Goal: Task Accomplishment & Management: Manage account settings

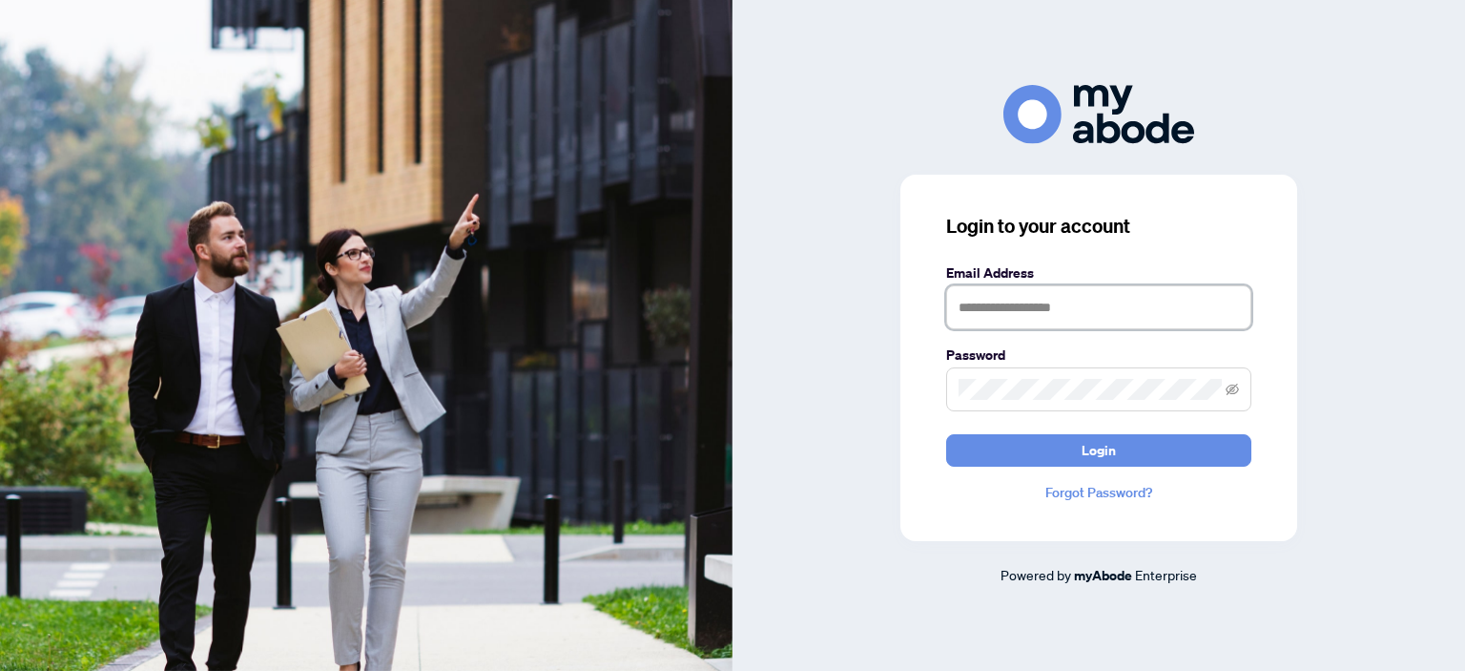
click at [969, 322] on input "text" at bounding box center [1098, 307] width 305 height 44
drag, startPoint x: 1005, startPoint y: 287, endPoint x: 975, endPoint y: 241, distance: 55.0
click at [1005, 286] on input "text" at bounding box center [1098, 307] width 305 height 44
type input "**********"
click at [946, 434] on button "Login" at bounding box center [1098, 450] width 305 height 32
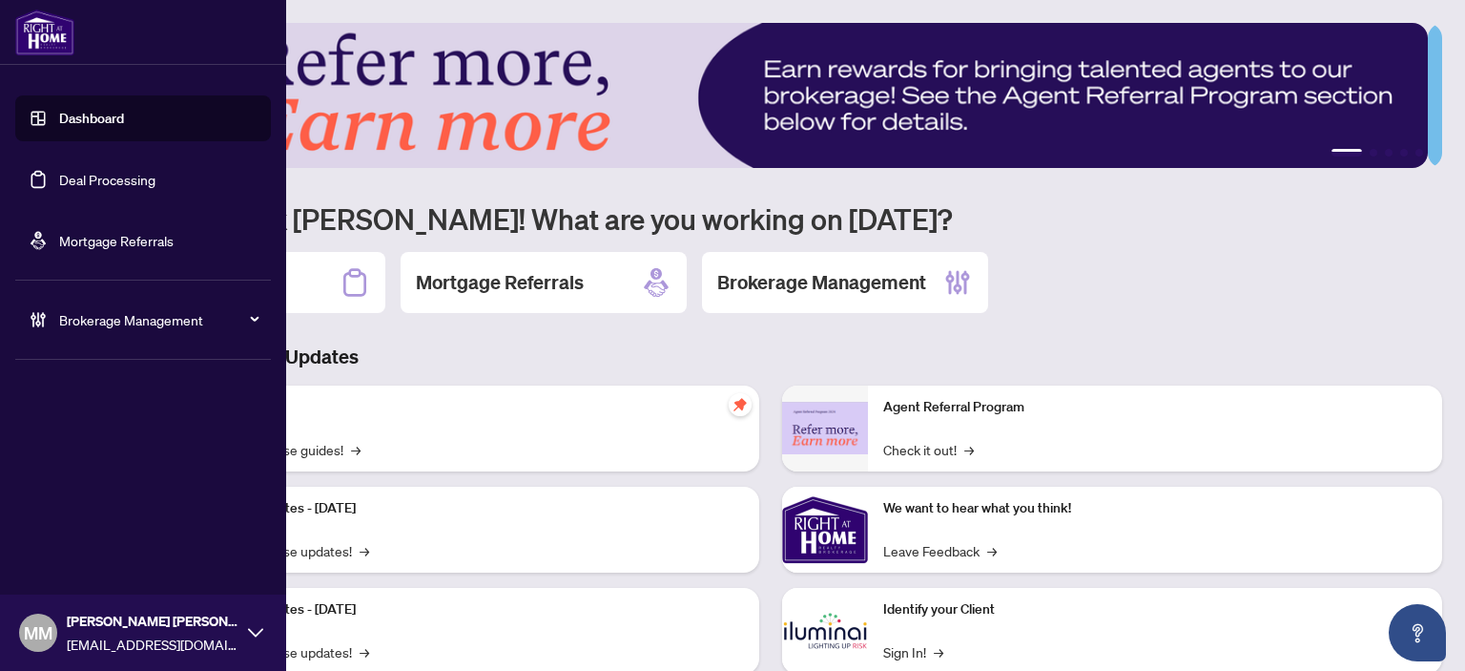
click at [178, 311] on span "Brokerage Management" at bounding box center [158, 319] width 198 height 21
click at [101, 465] on link "Manage Agents" at bounding box center [87, 456] width 94 height 17
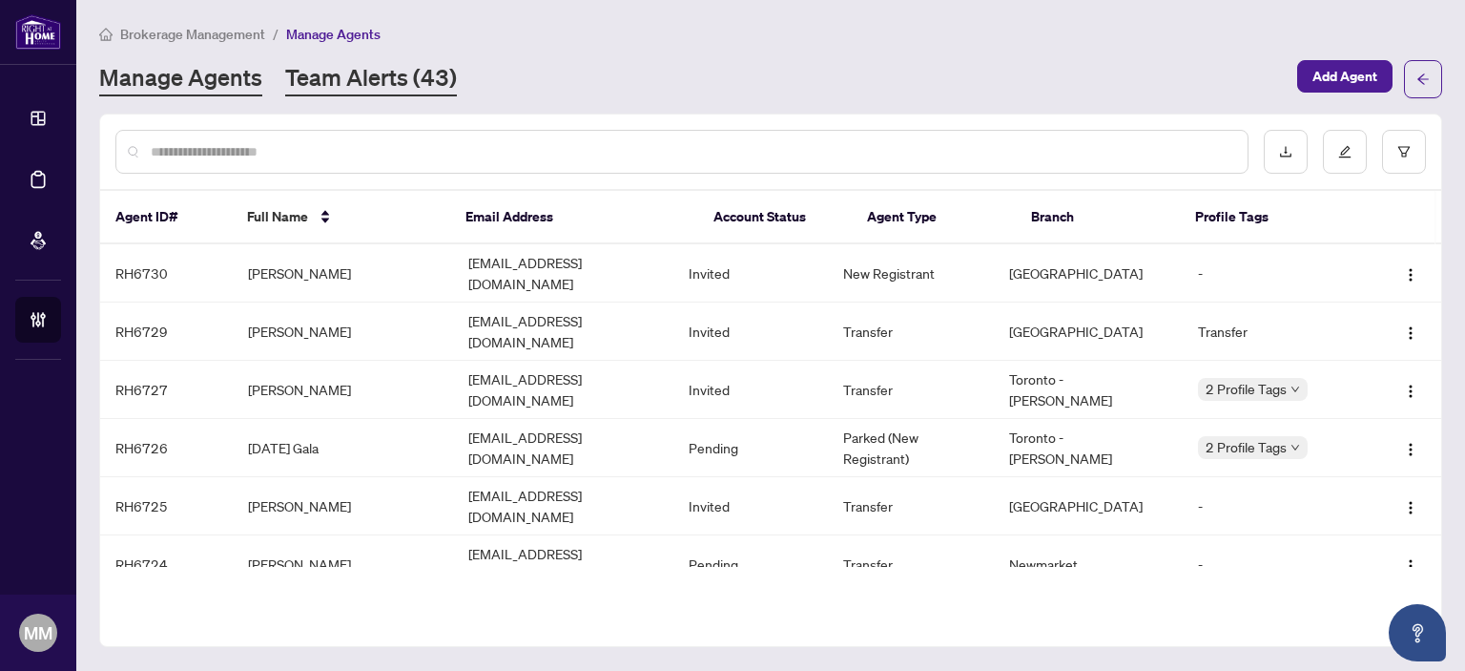
click at [396, 88] on link "Team Alerts (43)" at bounding box center [371, 79] width 172 height 34
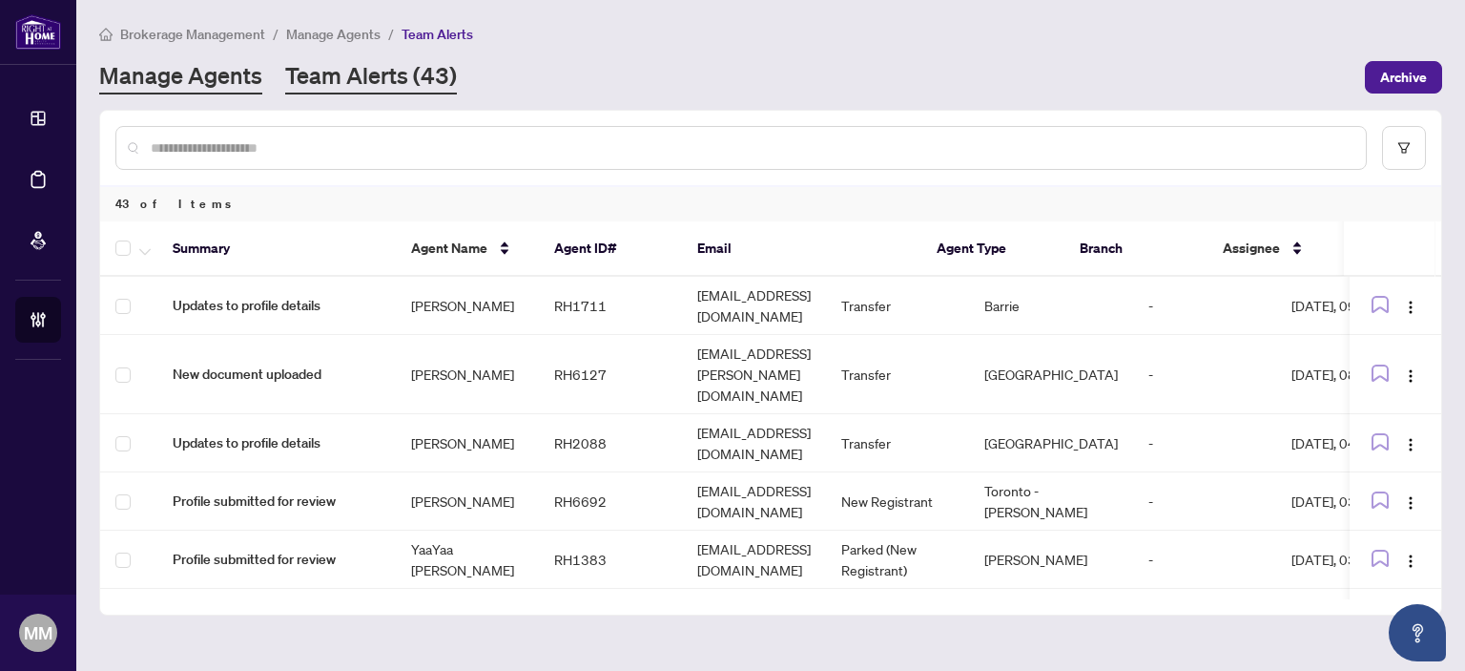
click at [229, 76] on link "Manage Agents" at bounding box center [180, 77] width 163 height 34
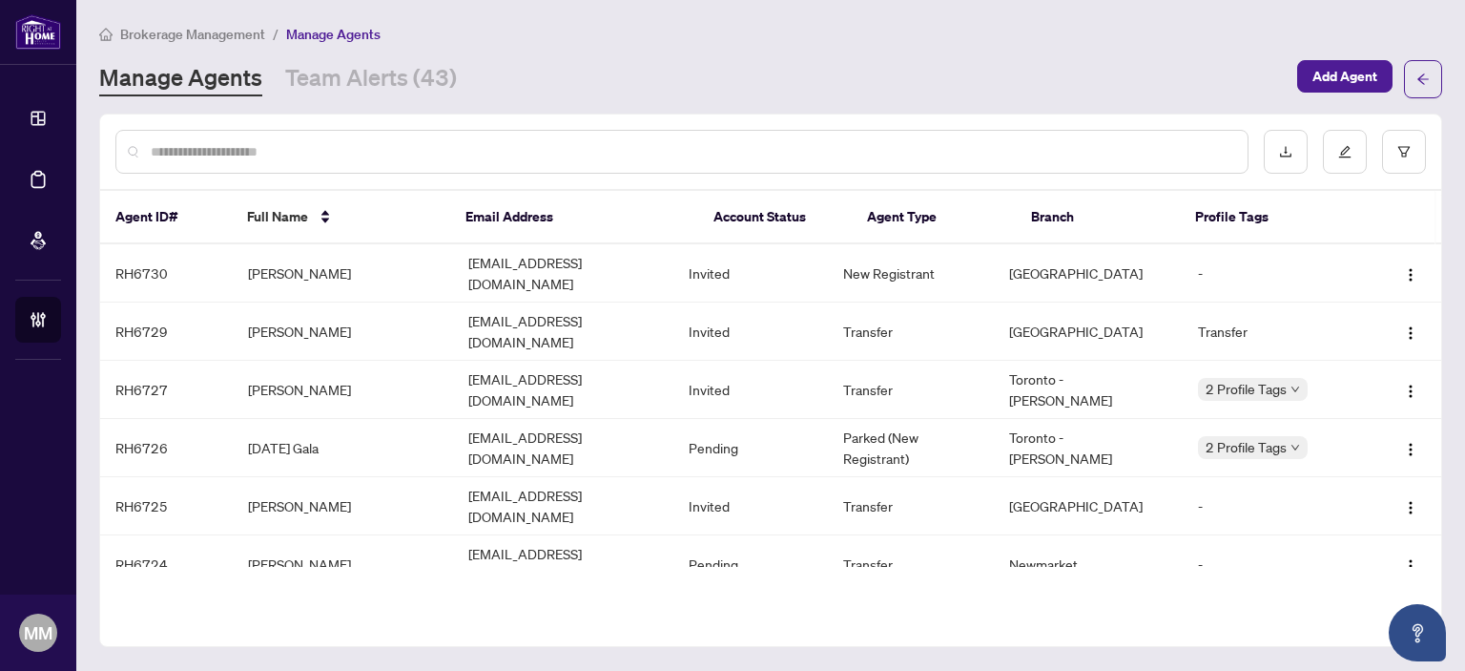
click at [274, 147] on input "text" at bounding box center [692, 151] width 1082 height 21
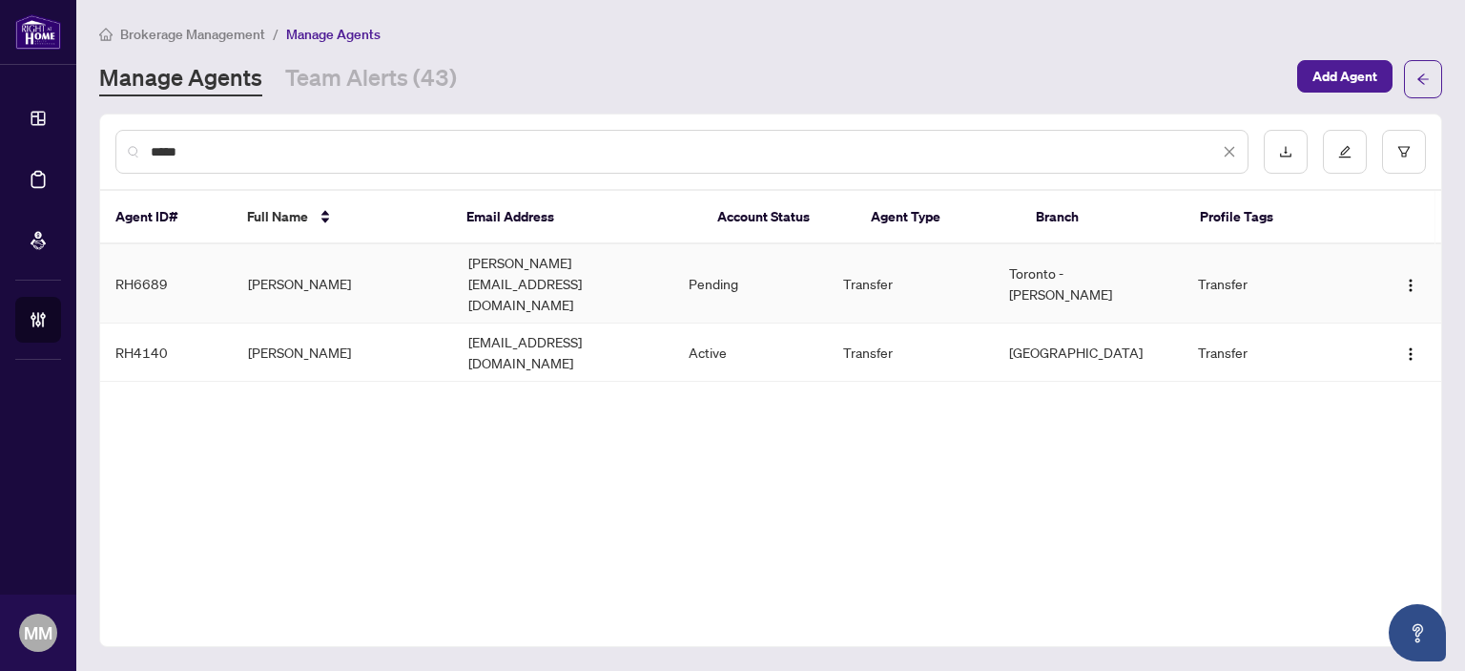
type input "*****"
click at [406, 268] on td "Wesley Lamont" at bounding box center [343, 283] width 220 height 79
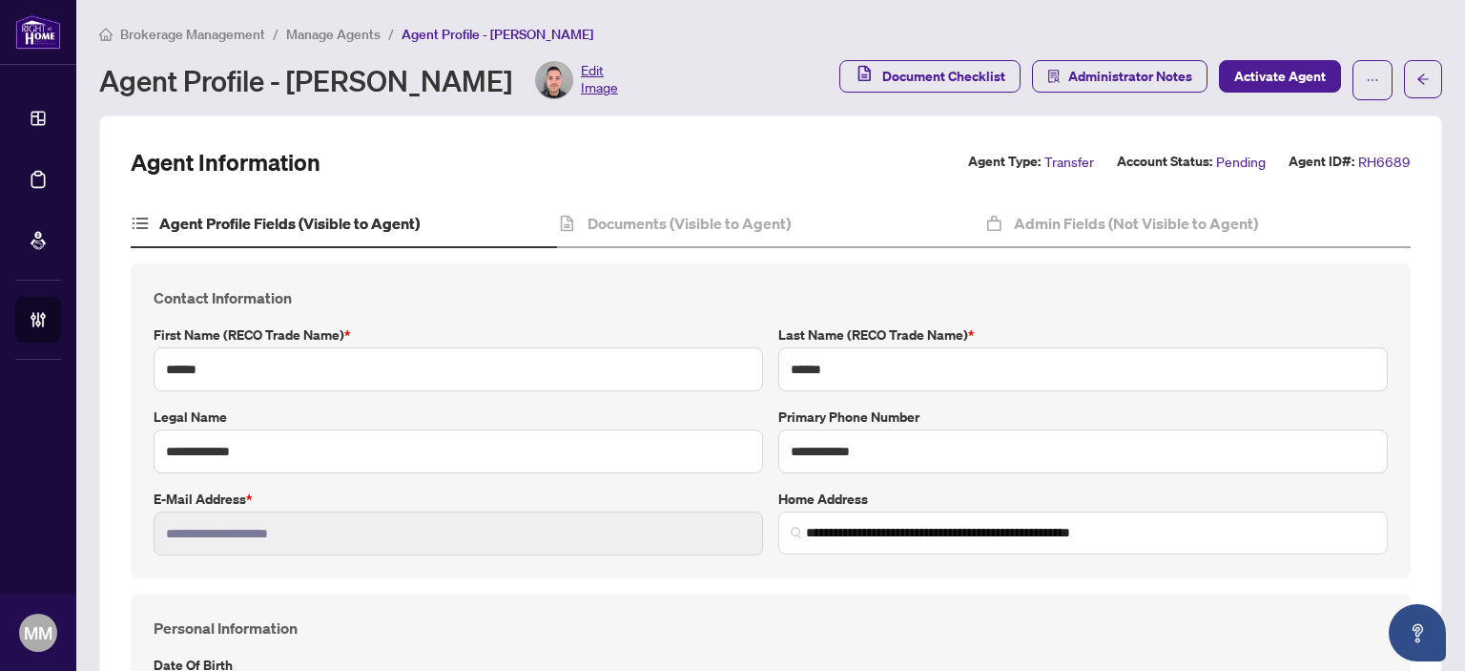
type input "******"
type input "**********"
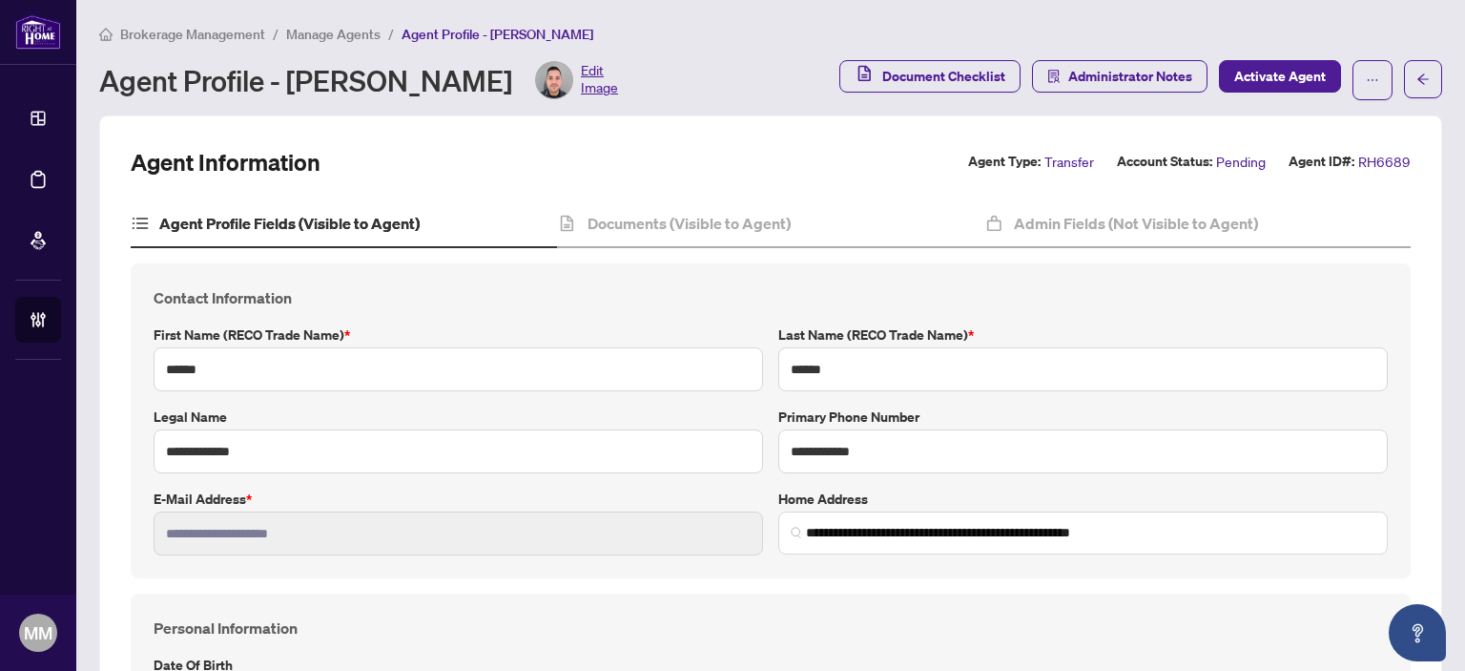
type input "*********"
type input "**********"
type input "*"
type input "****"
type input "*******"
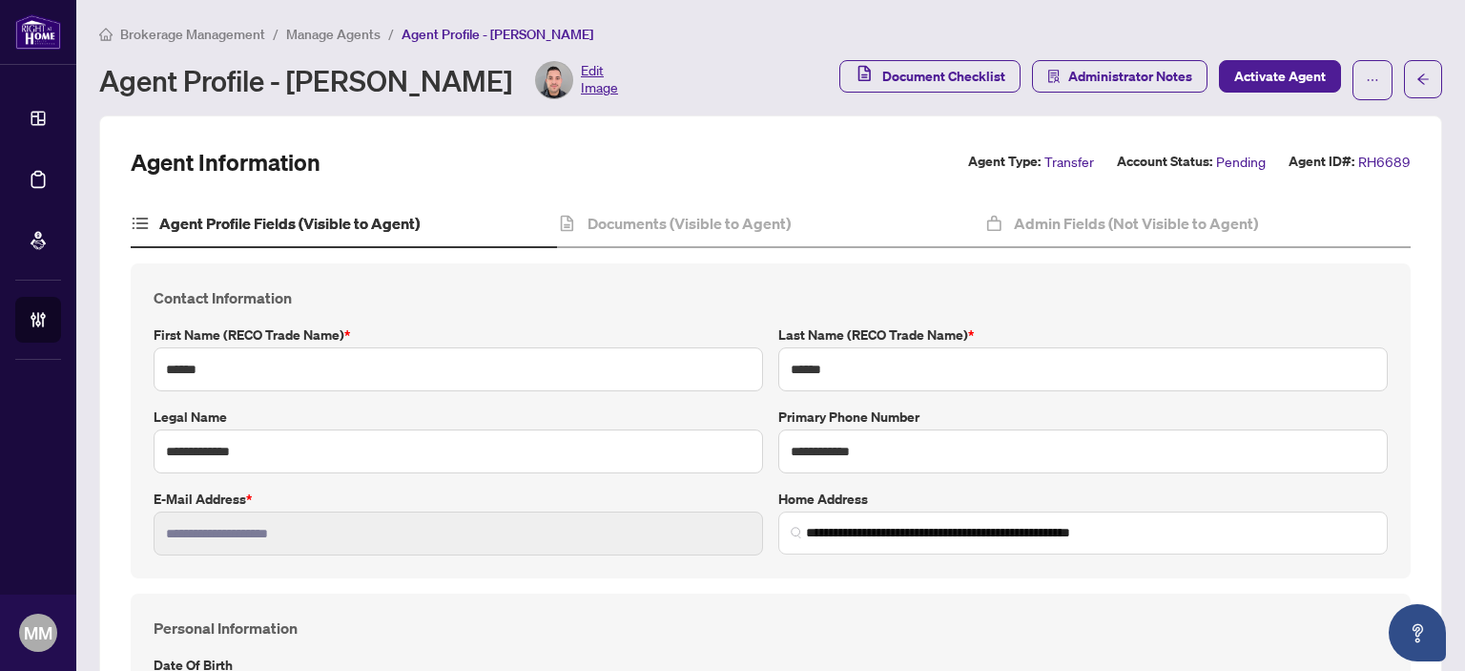
type input "*******"
type input "**********"
type input "****"
type input "**********"
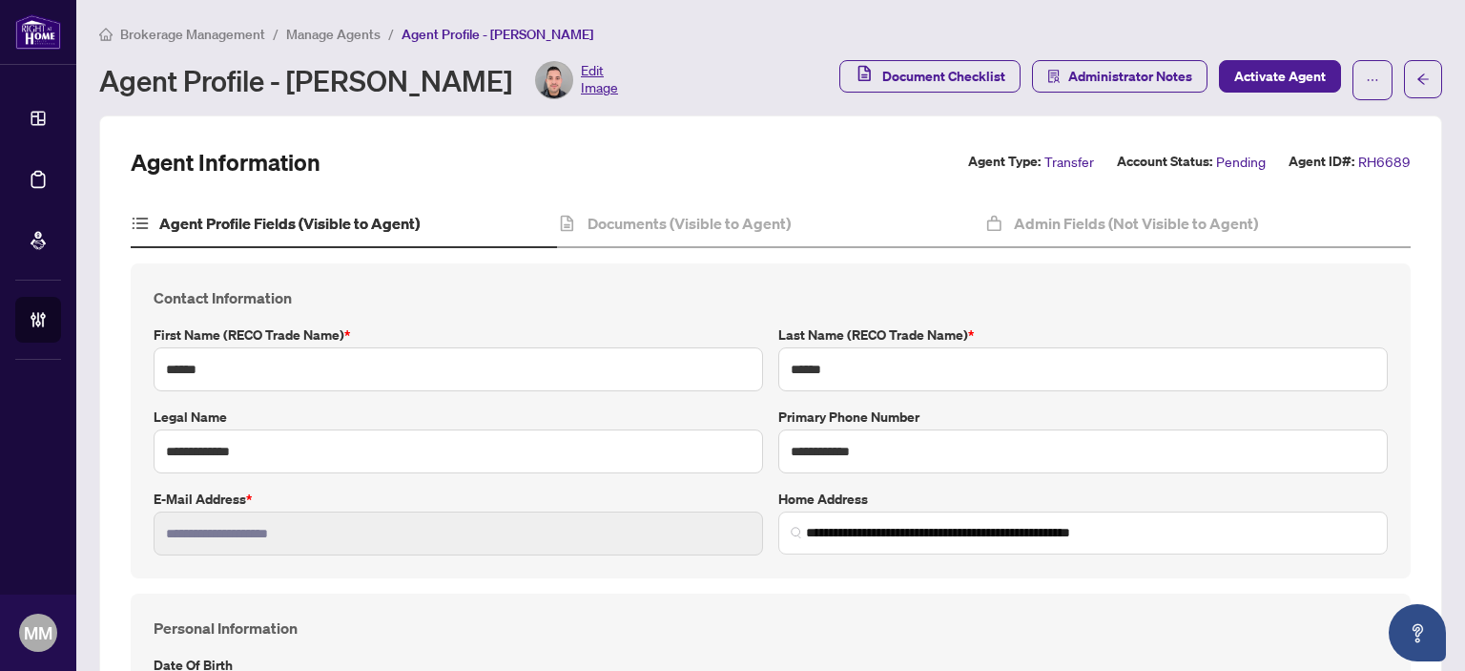
click at [93, 128] on main "**********" at bounding box center [770, 335] width 1389 height 671
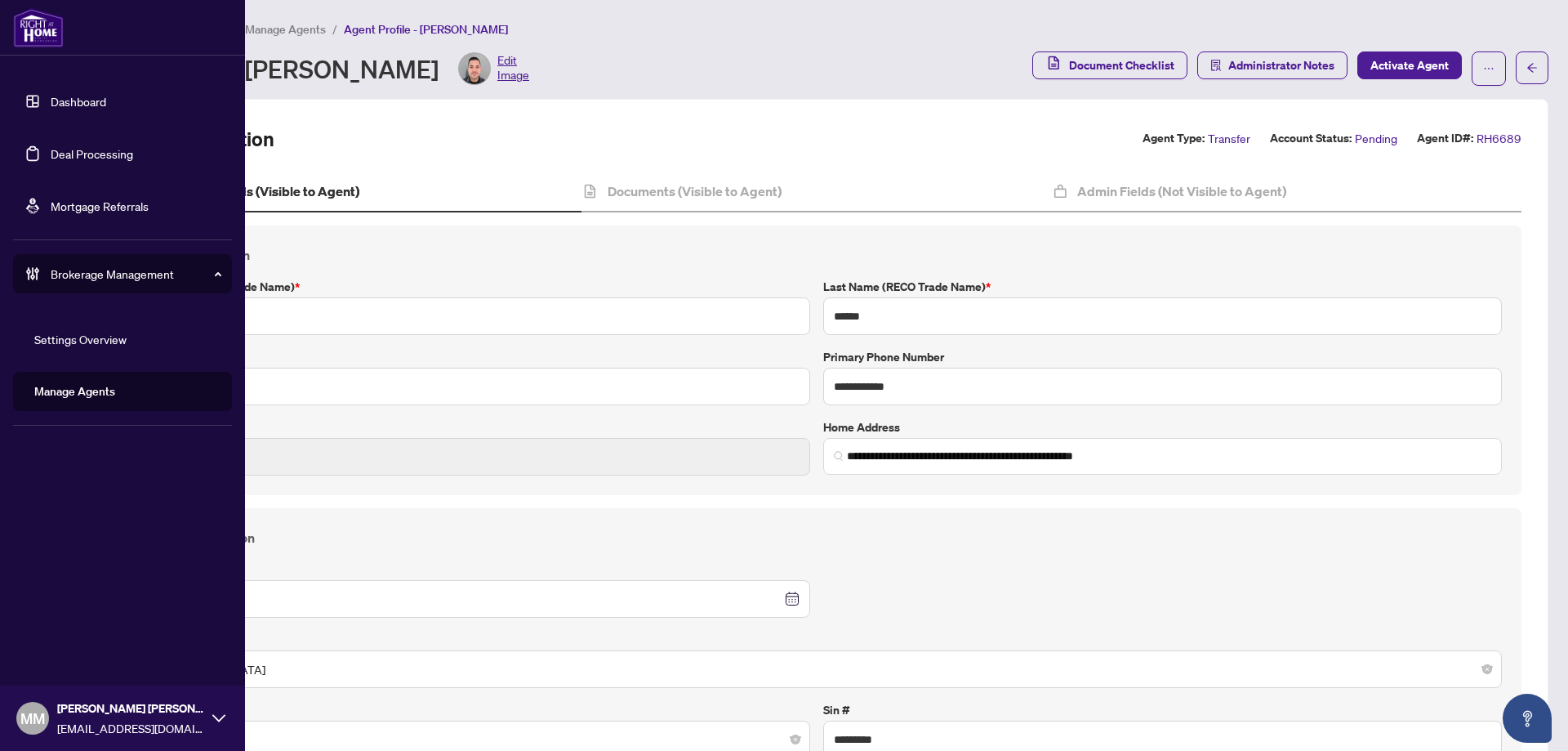
click at [99, 384] on link "Manage Agents" at bounding box center [75, 390] width 80 height 15
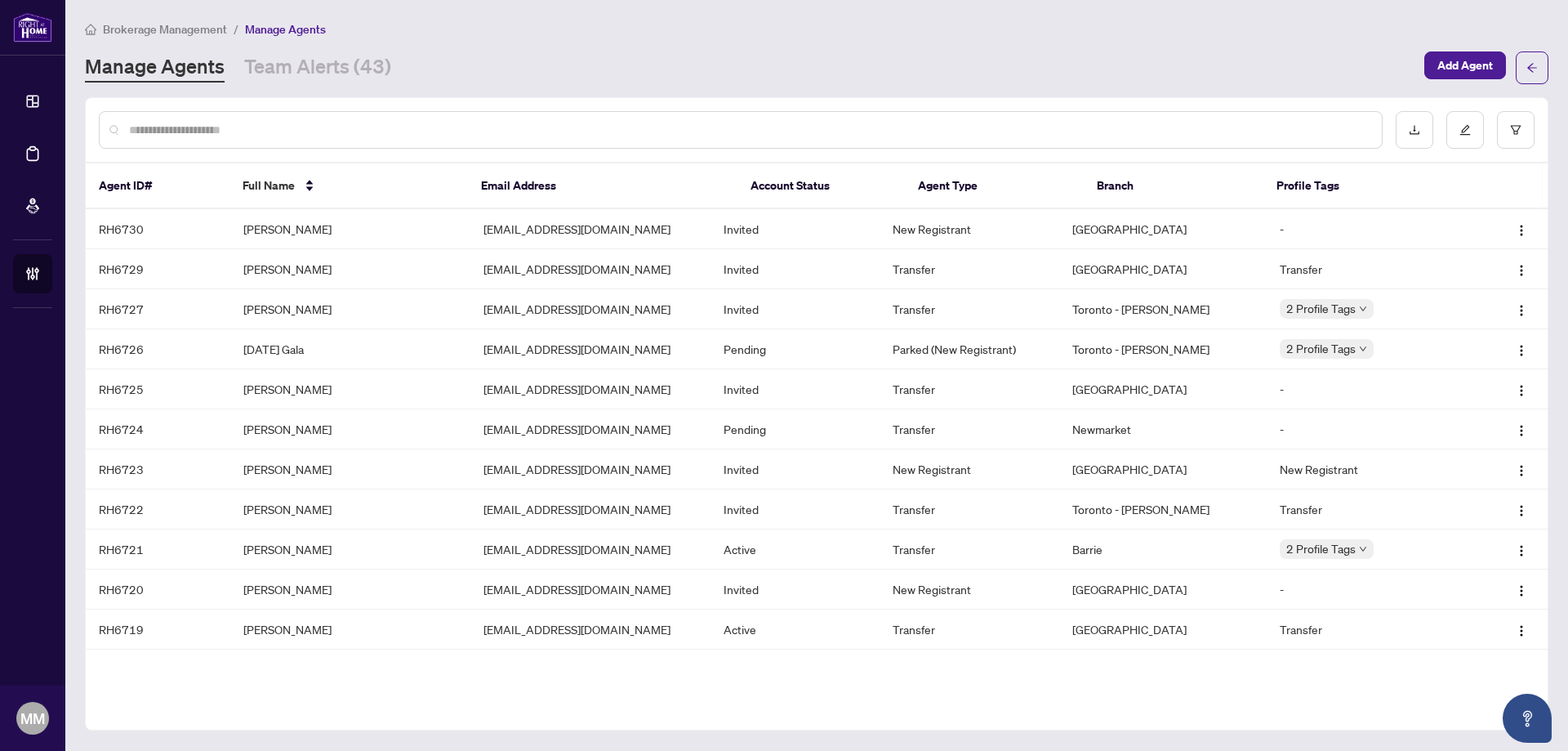
click at [443, 134] on input "text" at bounding box center [749, 129] width 1240 height 18
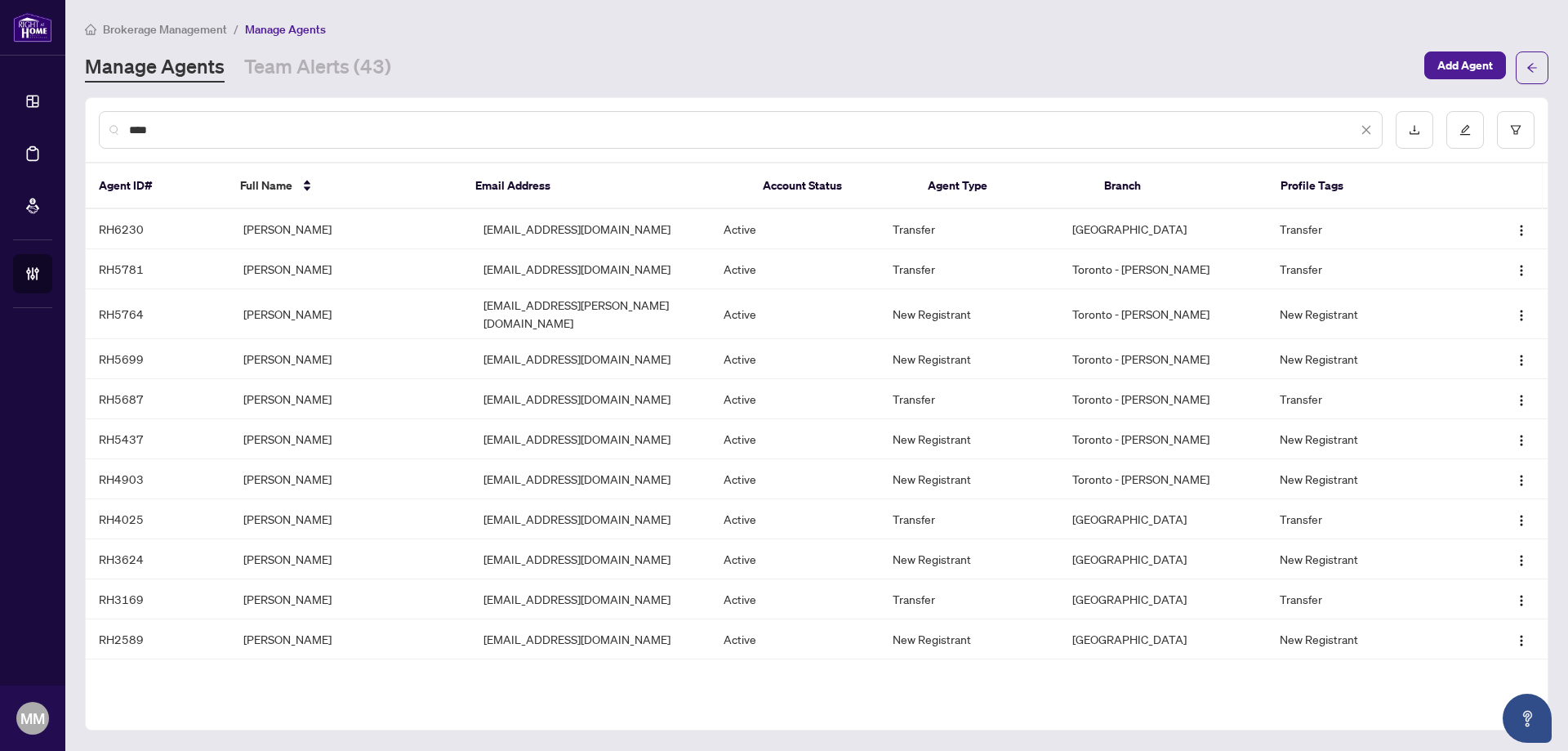
type input "****"
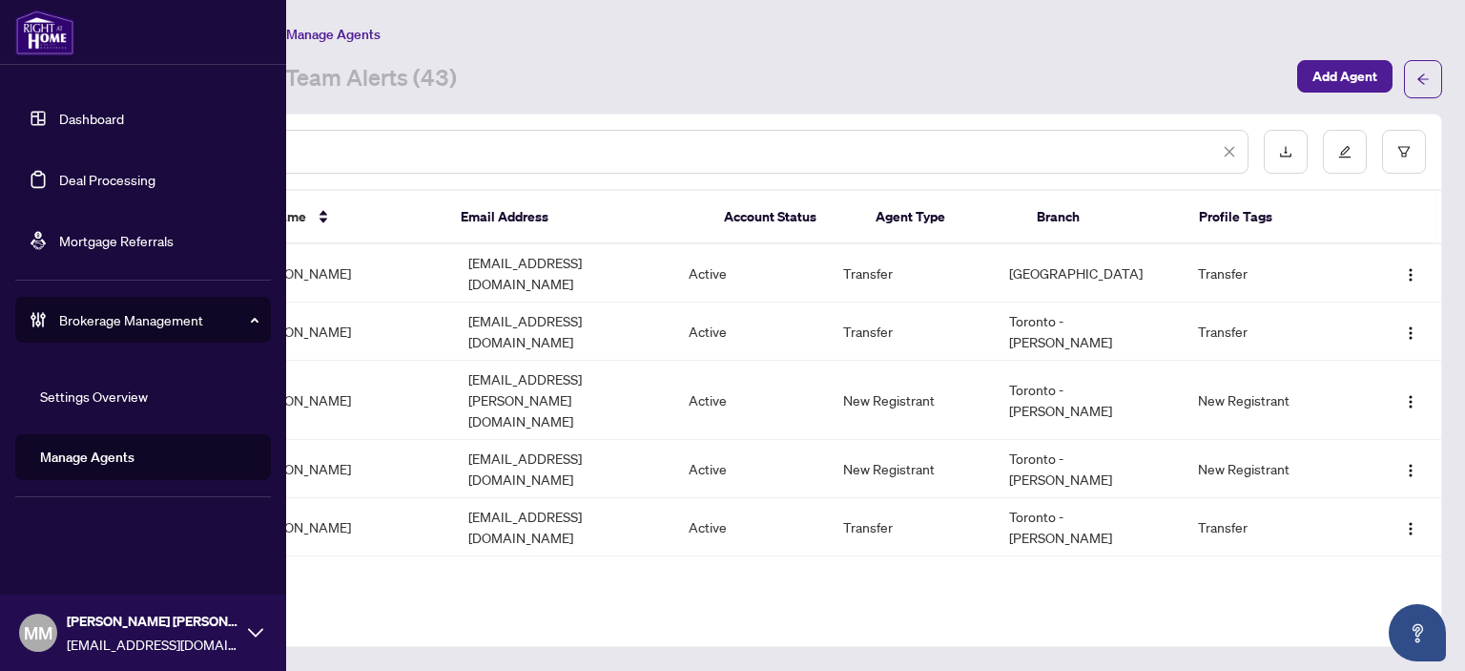
click at [82, 171] on link "Deal Processing" at bounding box center [107, 179] width 96 height 17
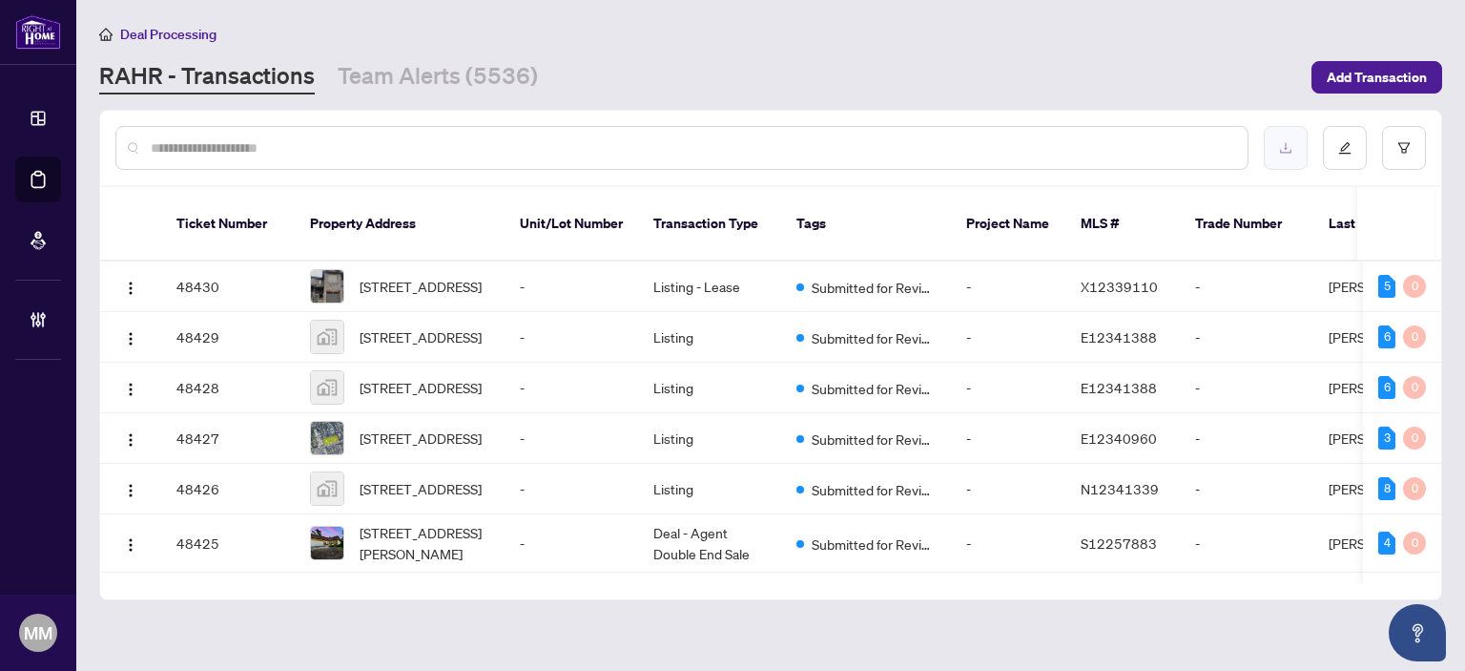
click at [1279, 147] on icon "download" at bounding box center [1285, 147] width 13 height 13
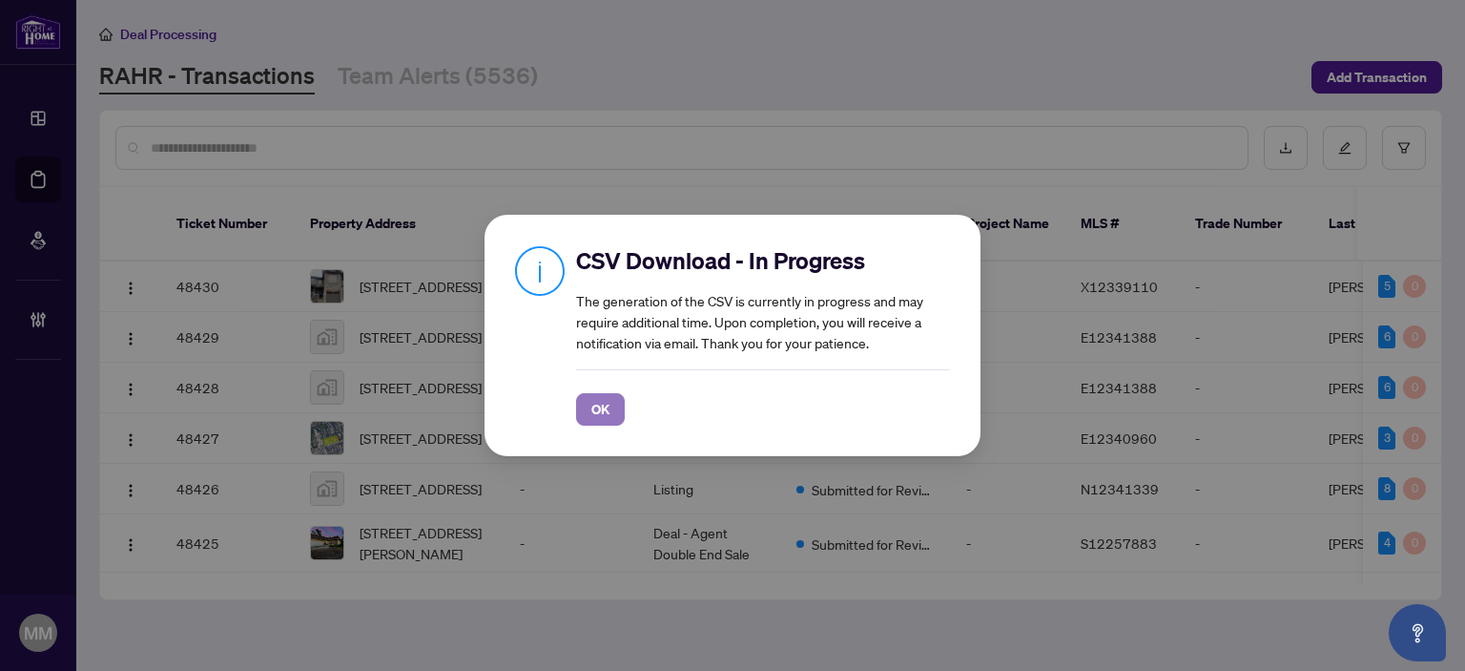
click at [595, 408] on span "OK" at bounding box center [600, 409] width 18 height 31
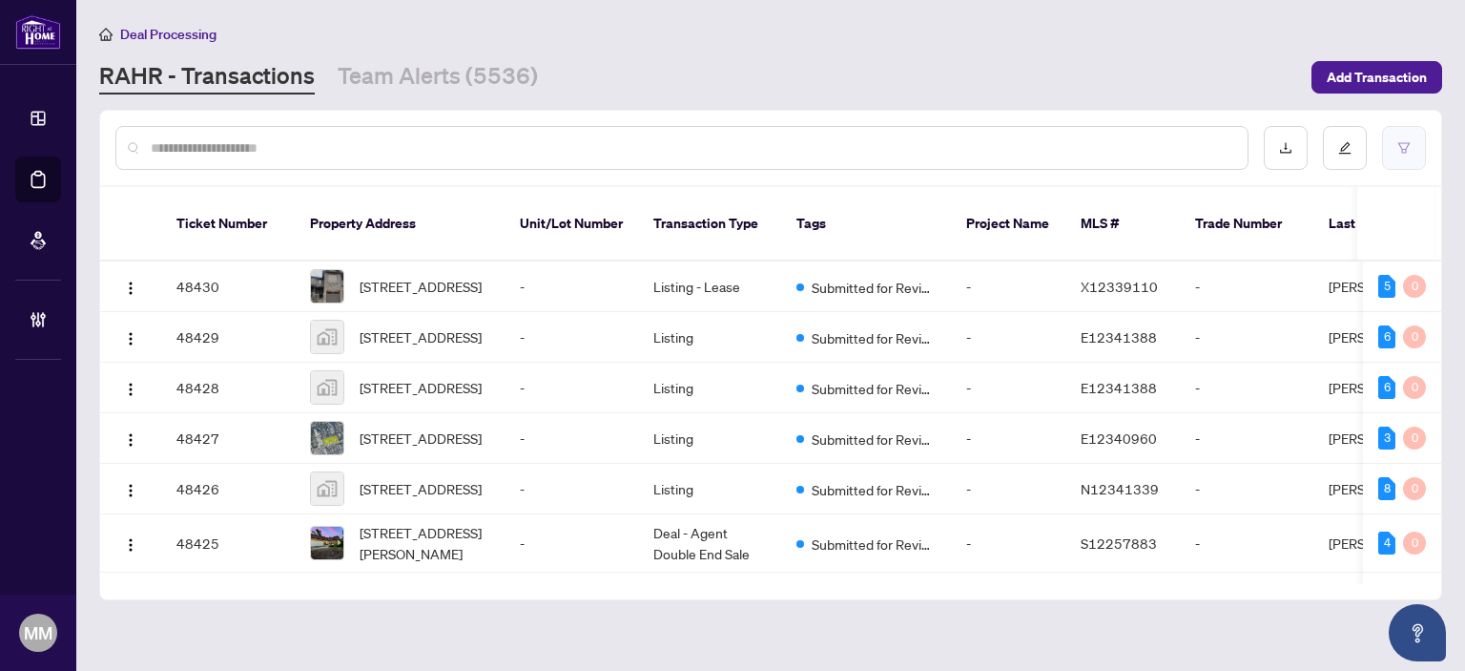
click at [1419, 155] on button "button" at bounding box center [1404, 148] width 44 height 44
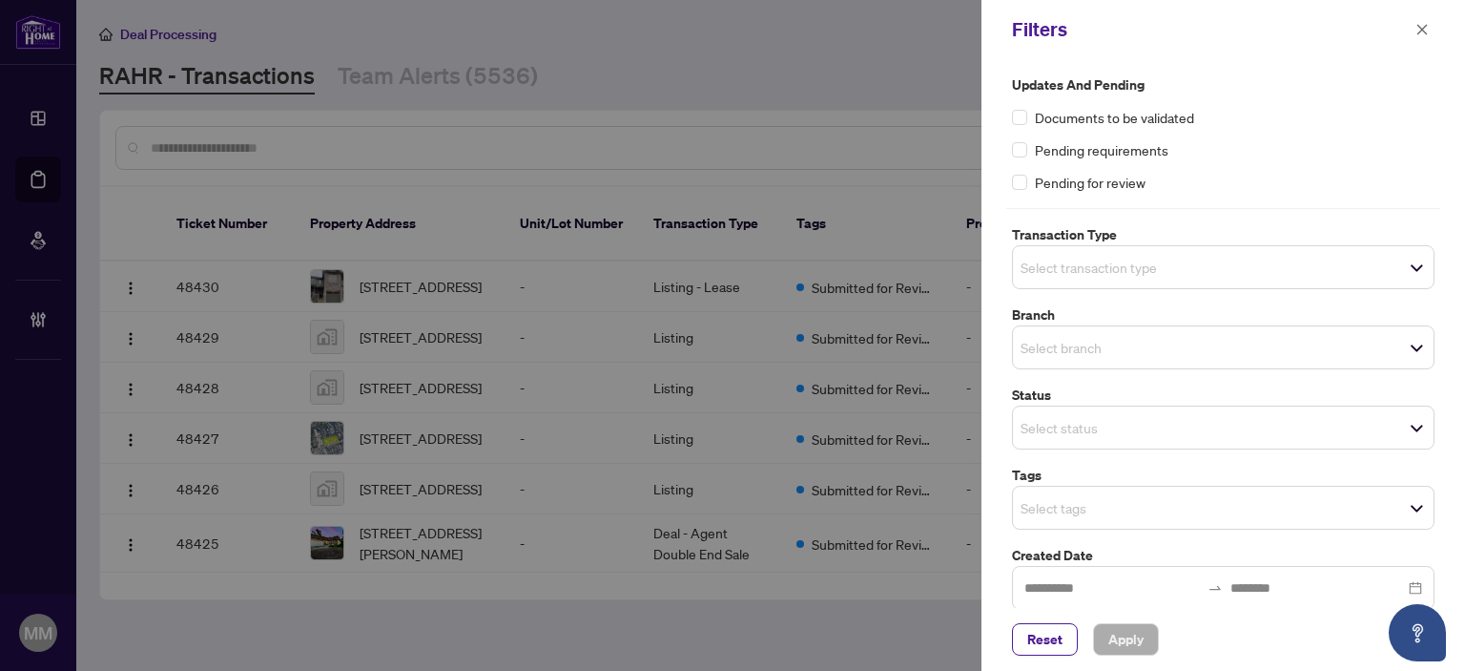
click at [1221, 279] on span "Select transaction type" at bounding box center [1223, 267] width 421 height 27
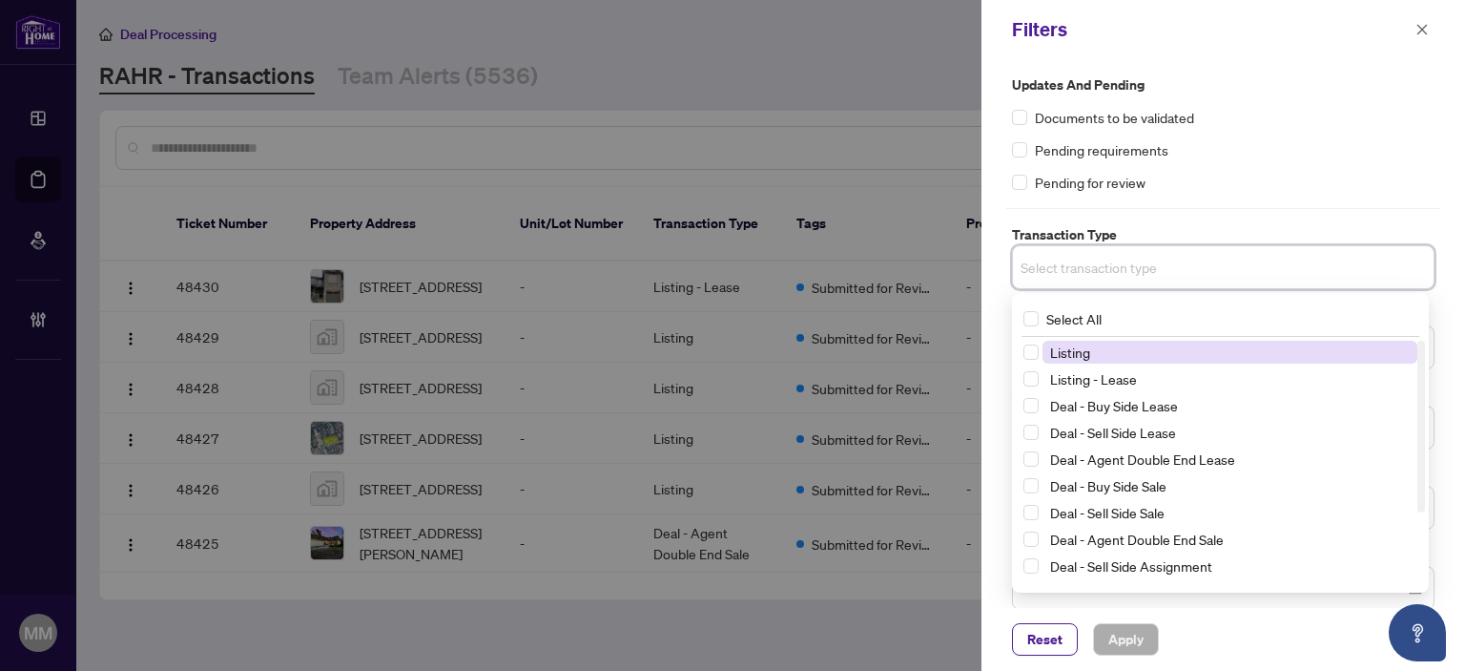
click at [1143, 349] on span "Listing" at bounding box center [1230, 352] width 375 height 23
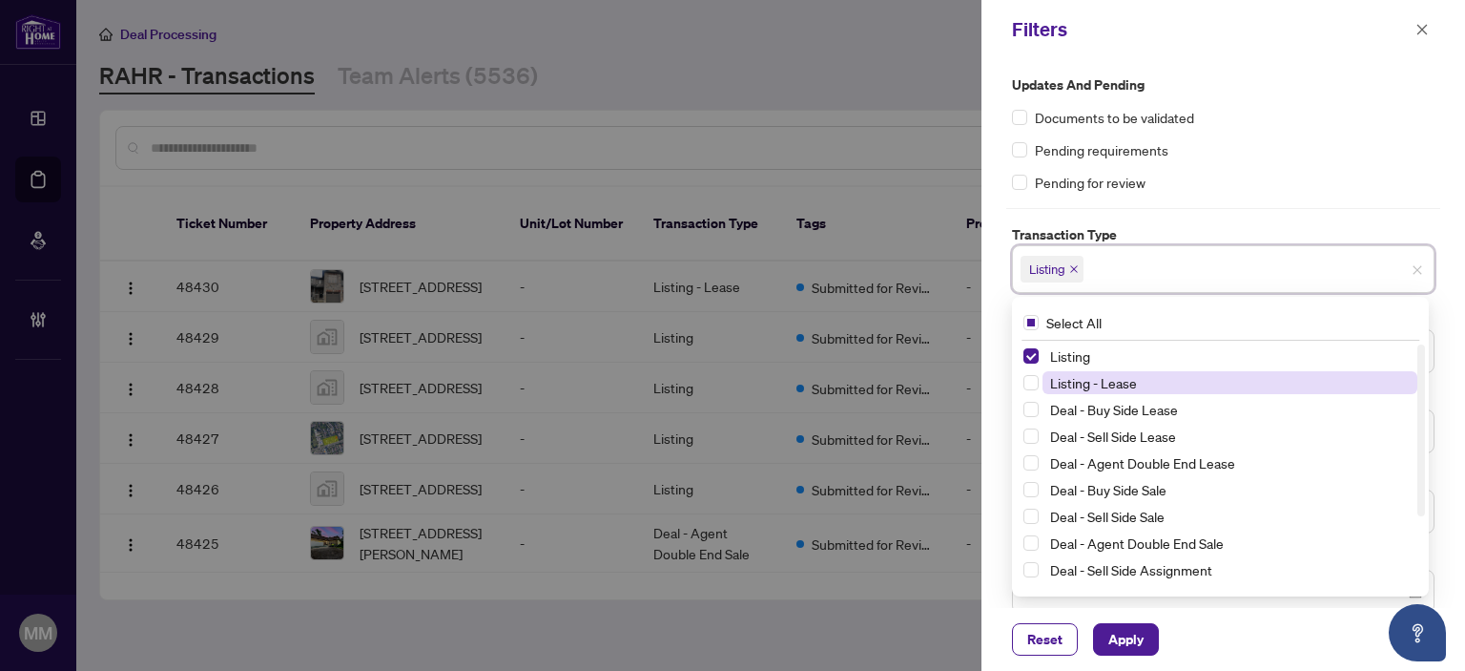
click at [1147, 379] on span "Listing - Lease" at bounding box center [1230, 382] width 375 height 23
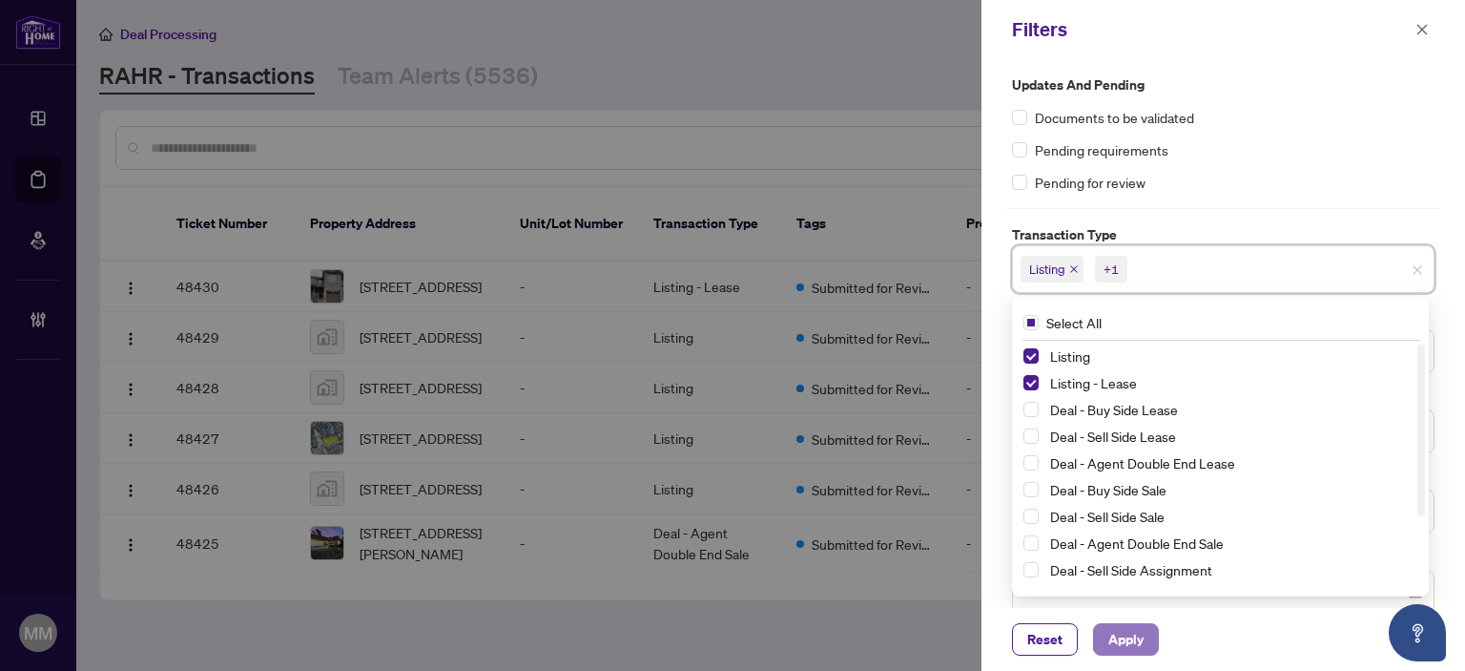
click at [1125, 646] on span "Apply" at bounding box center [1125, 639] width 35 height 31
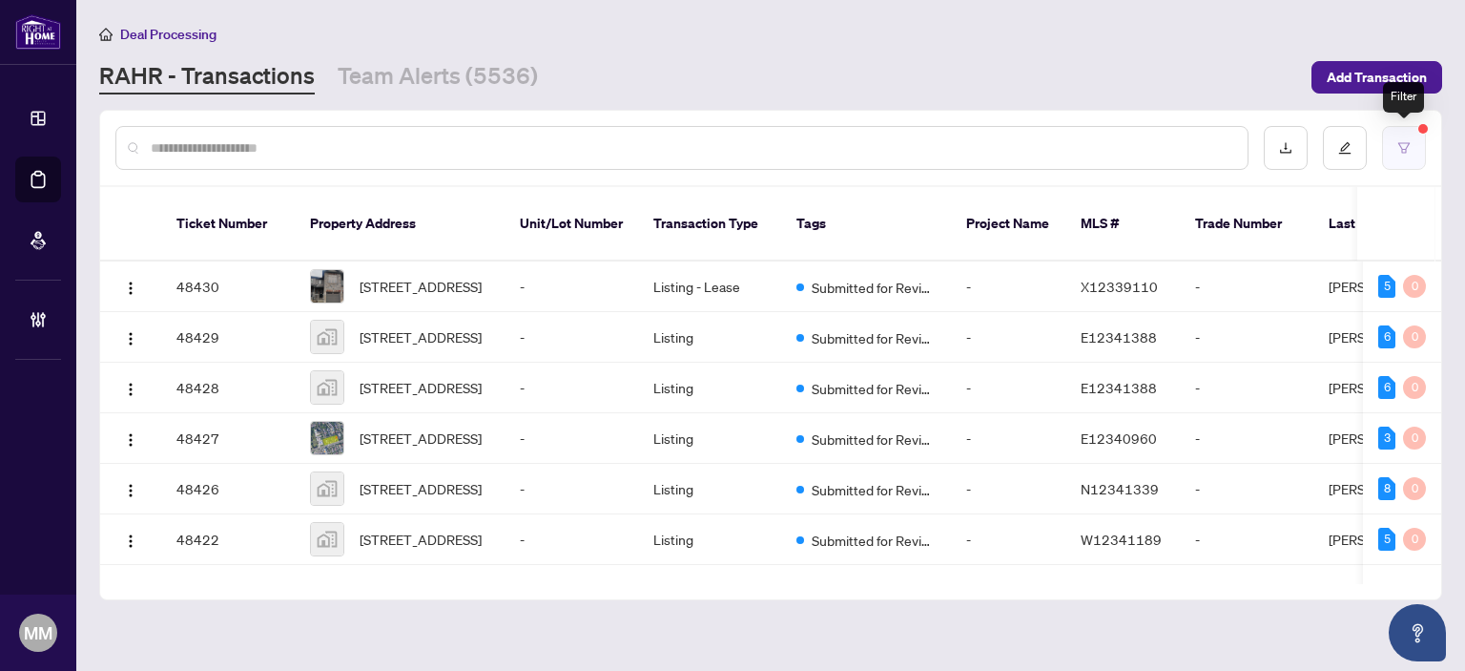
click at [1385, 138] on button "button" at bounding box center [1404, 148] width 44 height 44
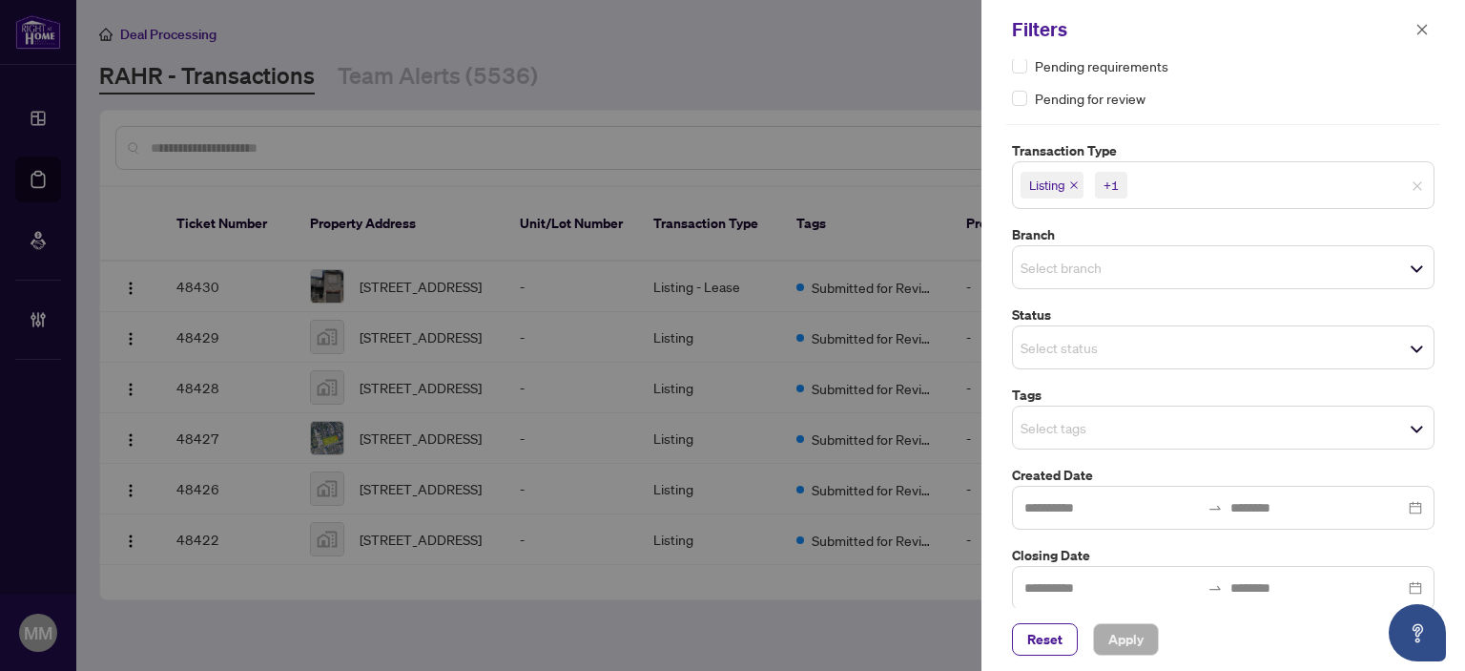
scroll to position [97, 0]
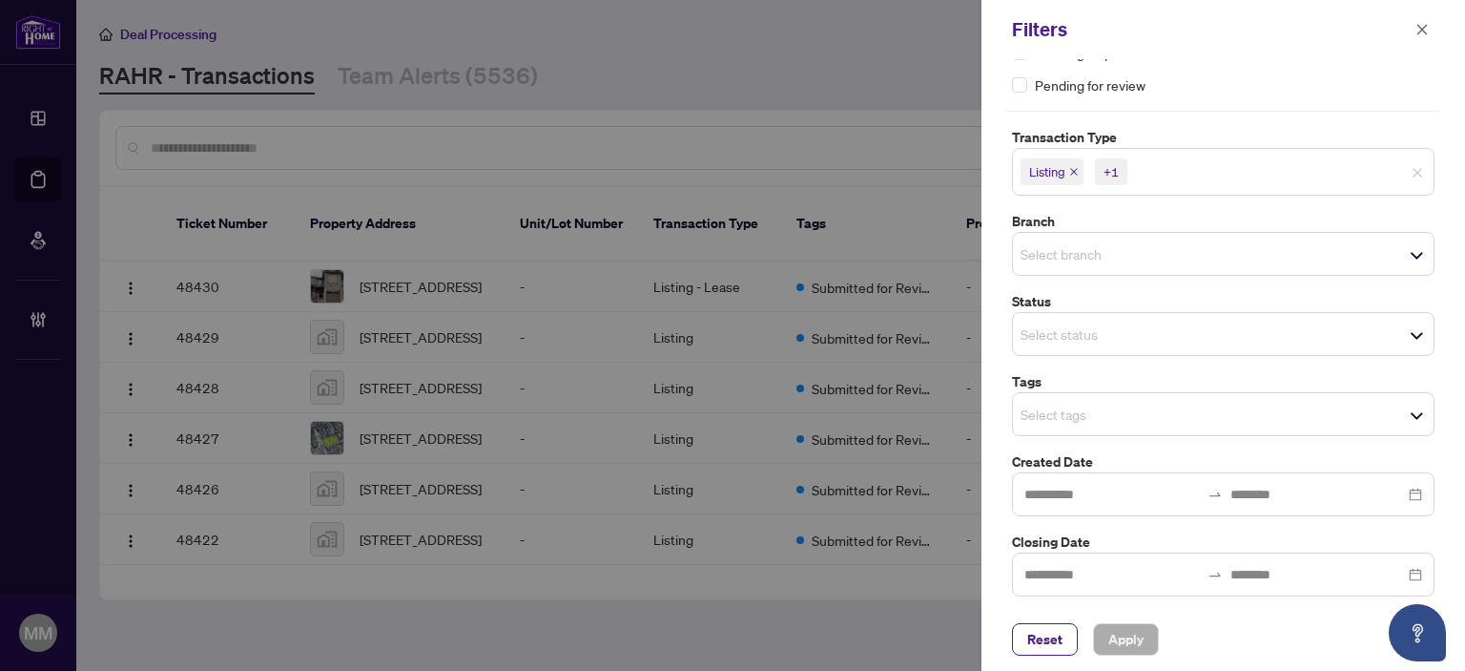
click at [1240, 254] on span "Select branch" at bounding box center [1223, 253] width 421 height 27
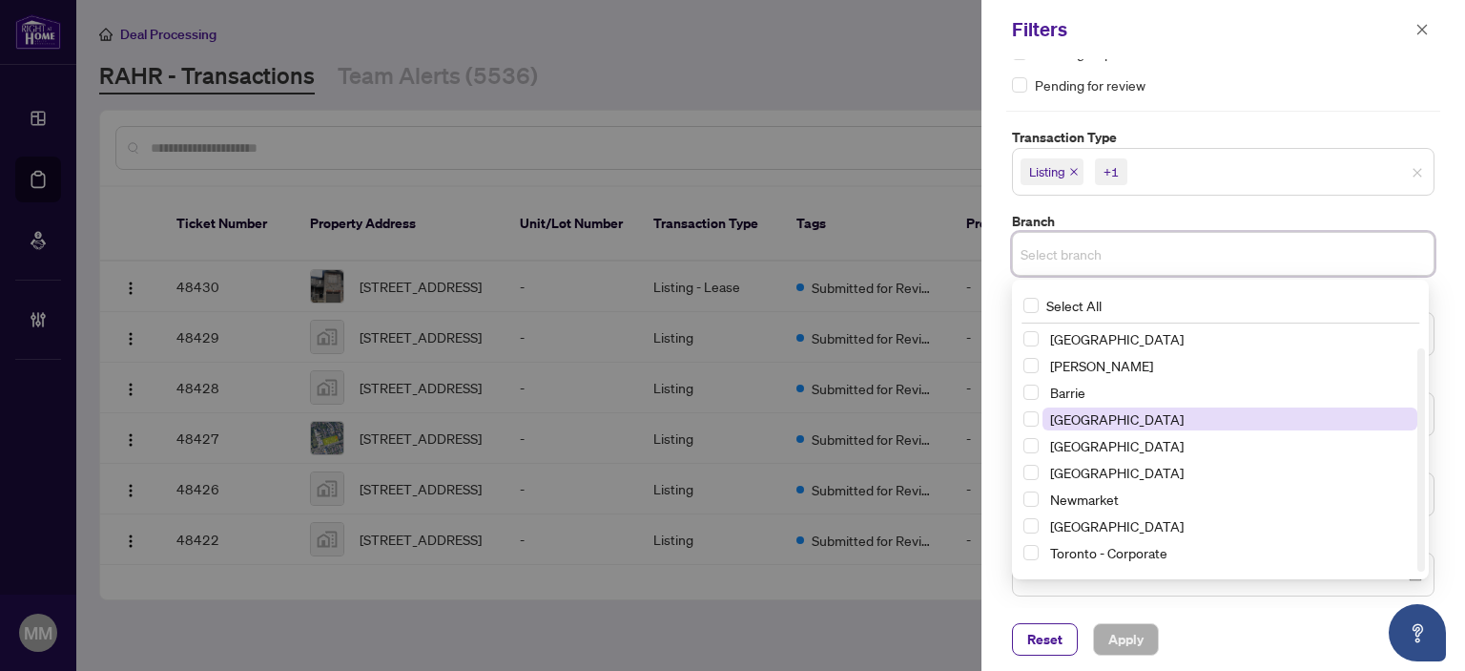
scroll to position [23, 0]
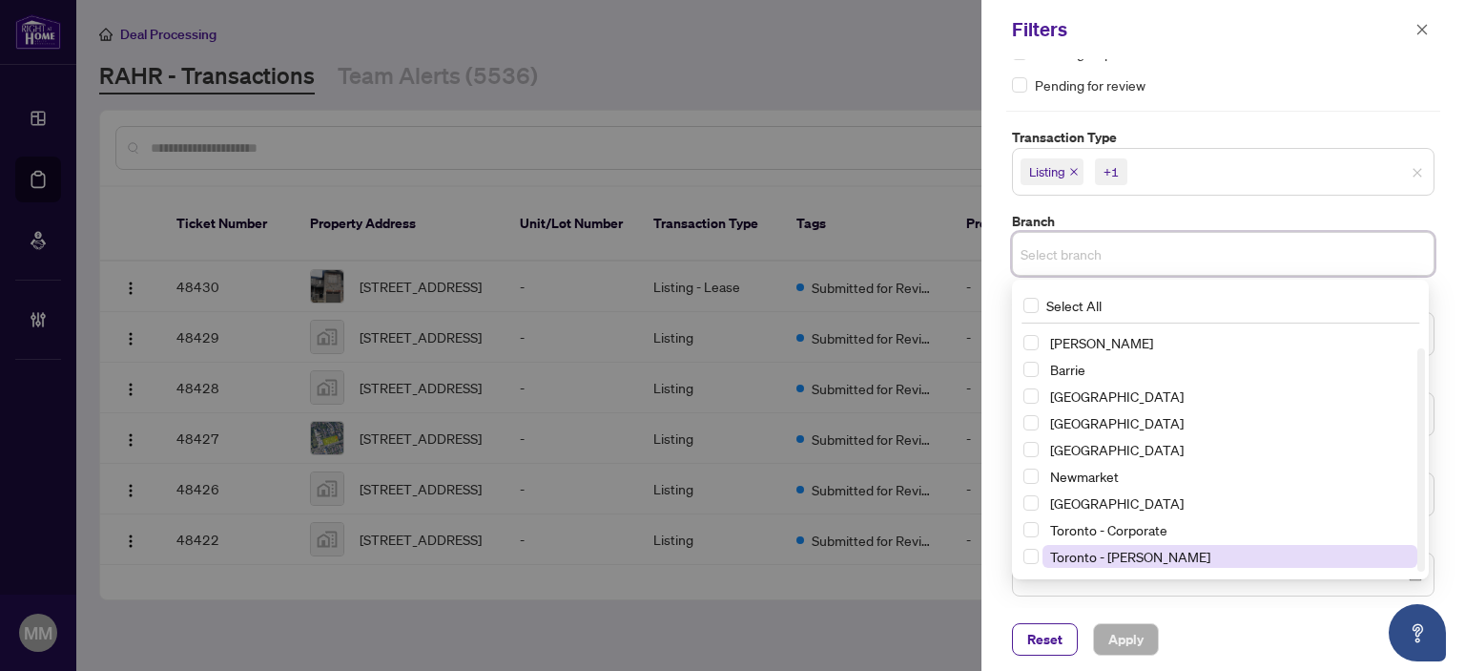
click at [1160, 545] on span "Toronto - Don Mills" at bounding box center [1230, 556] width 375 height 23
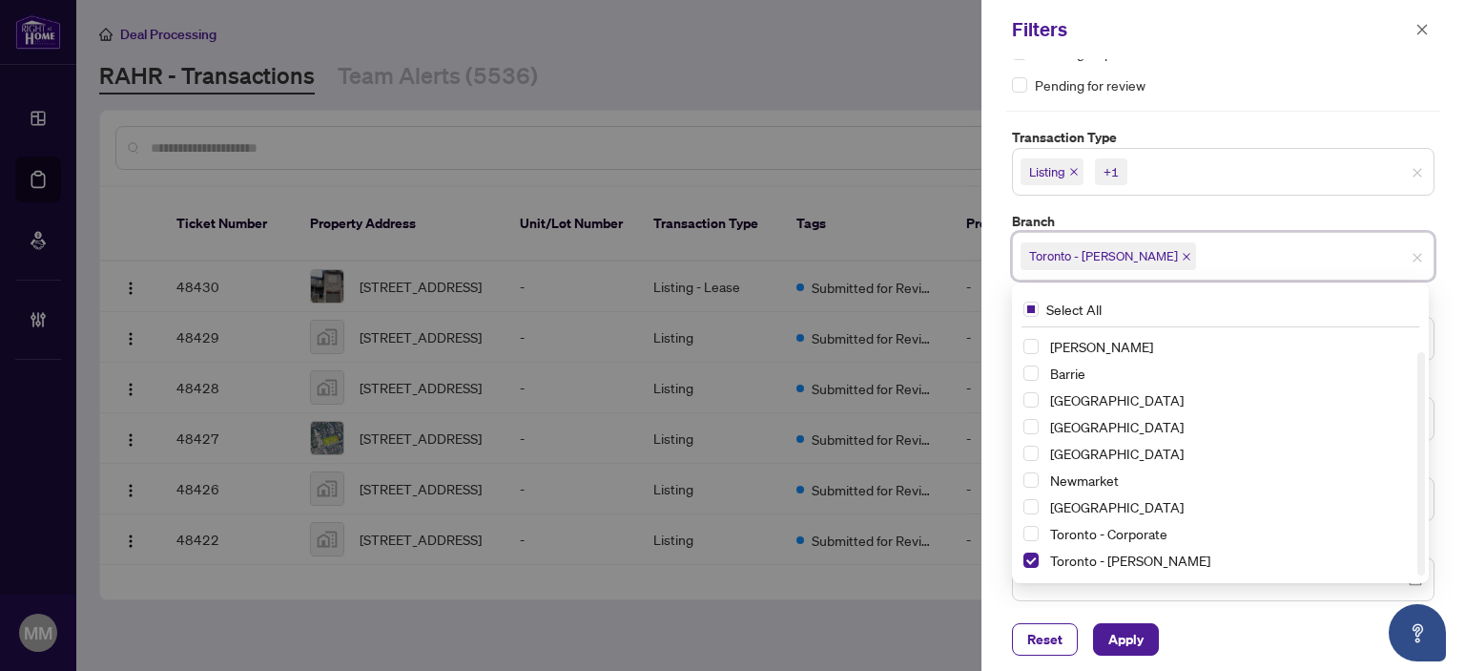
click at [1218, 606] on div "Updates and Pending Documents to be validated Pending requirements Pending for …" at bounding box center [1223, 333] width 484 height 548
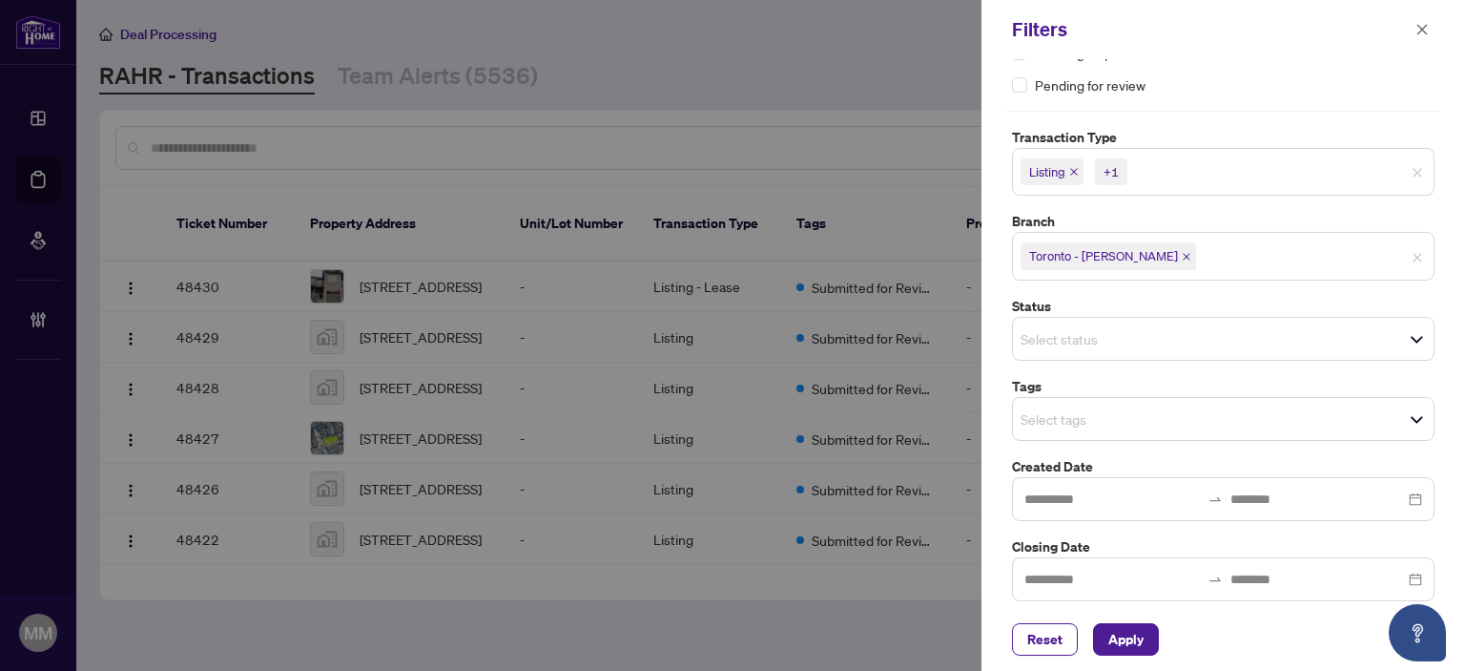
click at [1163, 325] on div "Select status" at bounding box center [1223, 339] width 423 height 44
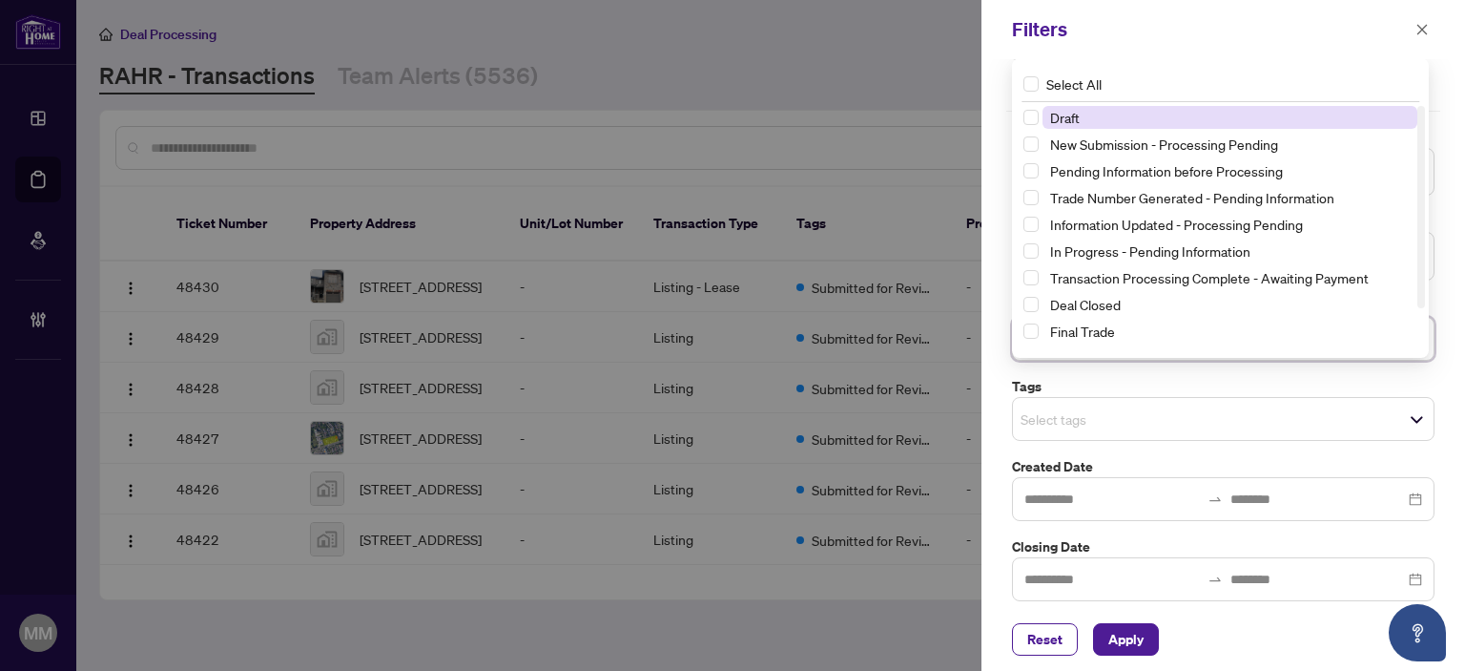
click at [1163, 325] on span "Final Trade" at bounding box center [1230, 331] width 375 height 23
click at [1154, 407] on input "search" at bounding box center [1088, 418] width 134 height 23
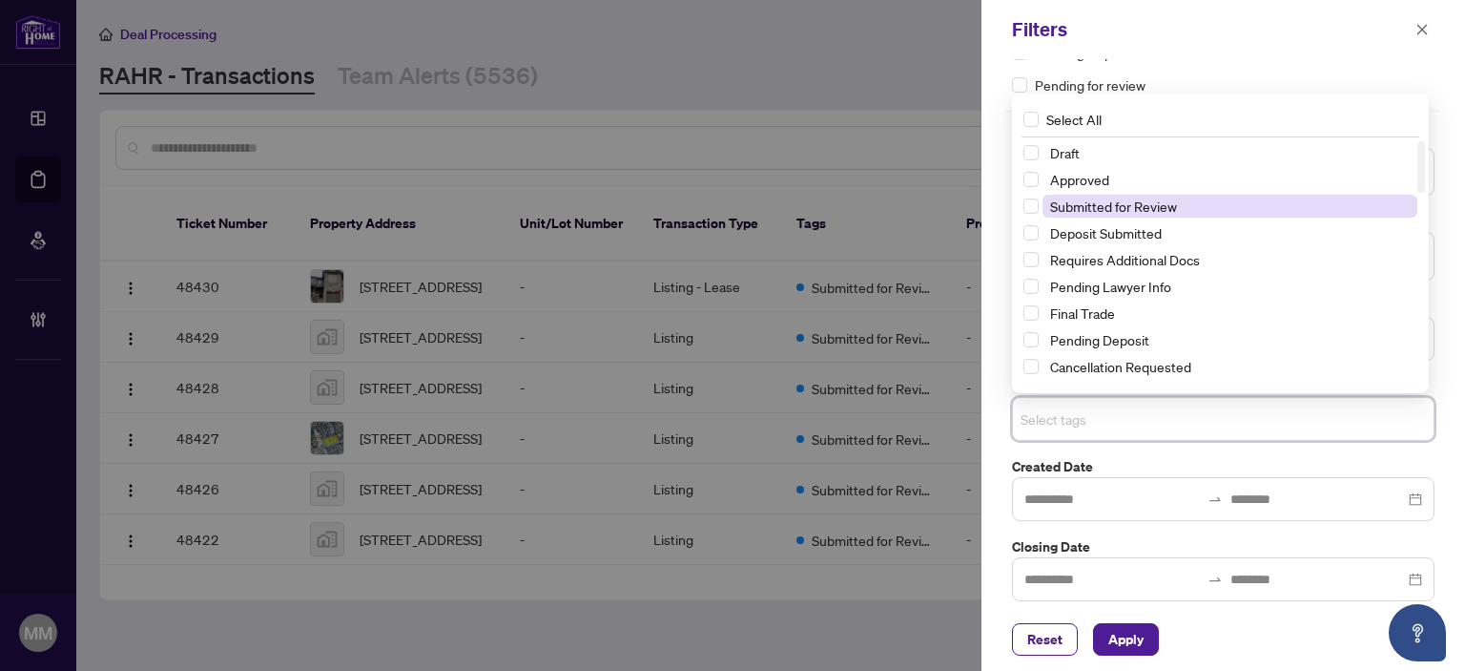
click at [1167, 205] on span "Submitted for Review" at bounding box center [1113, 205] width 127 height 17
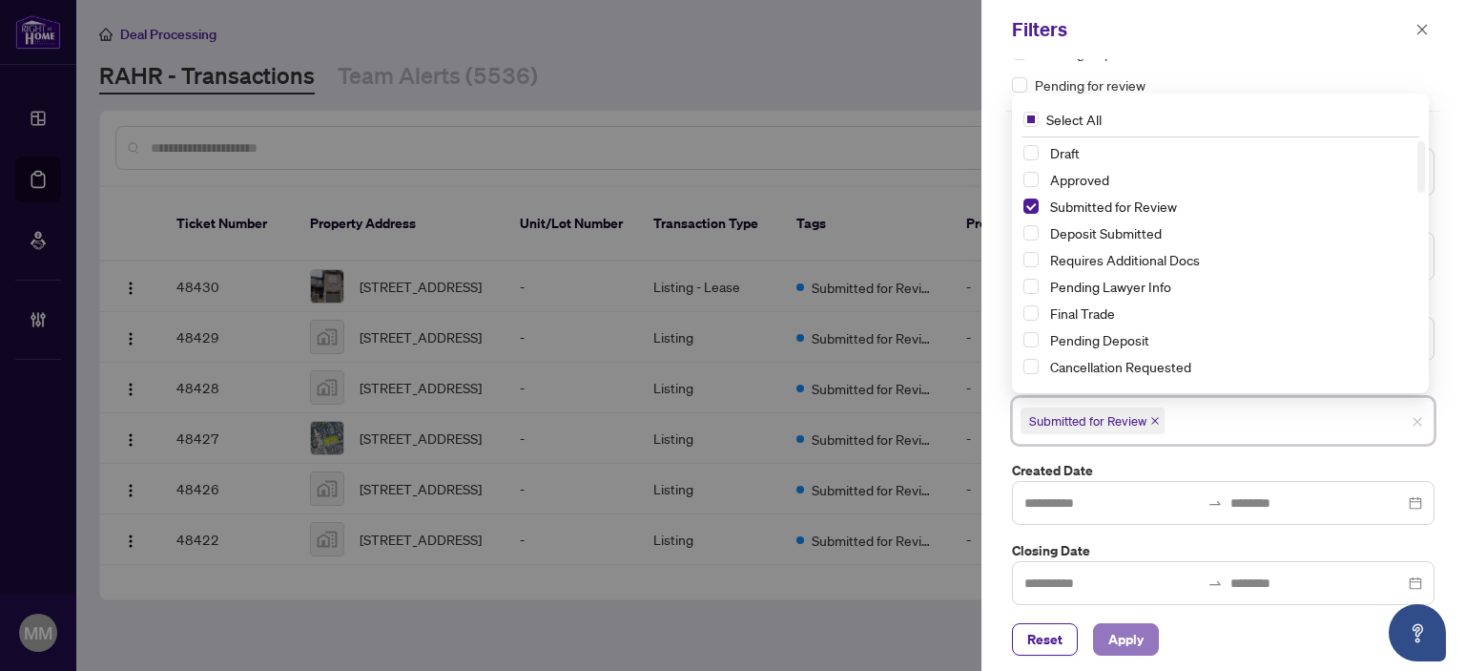
click at [1119, 626] on span "Apply" at bounding box center [1125, 639] width 35 height 31
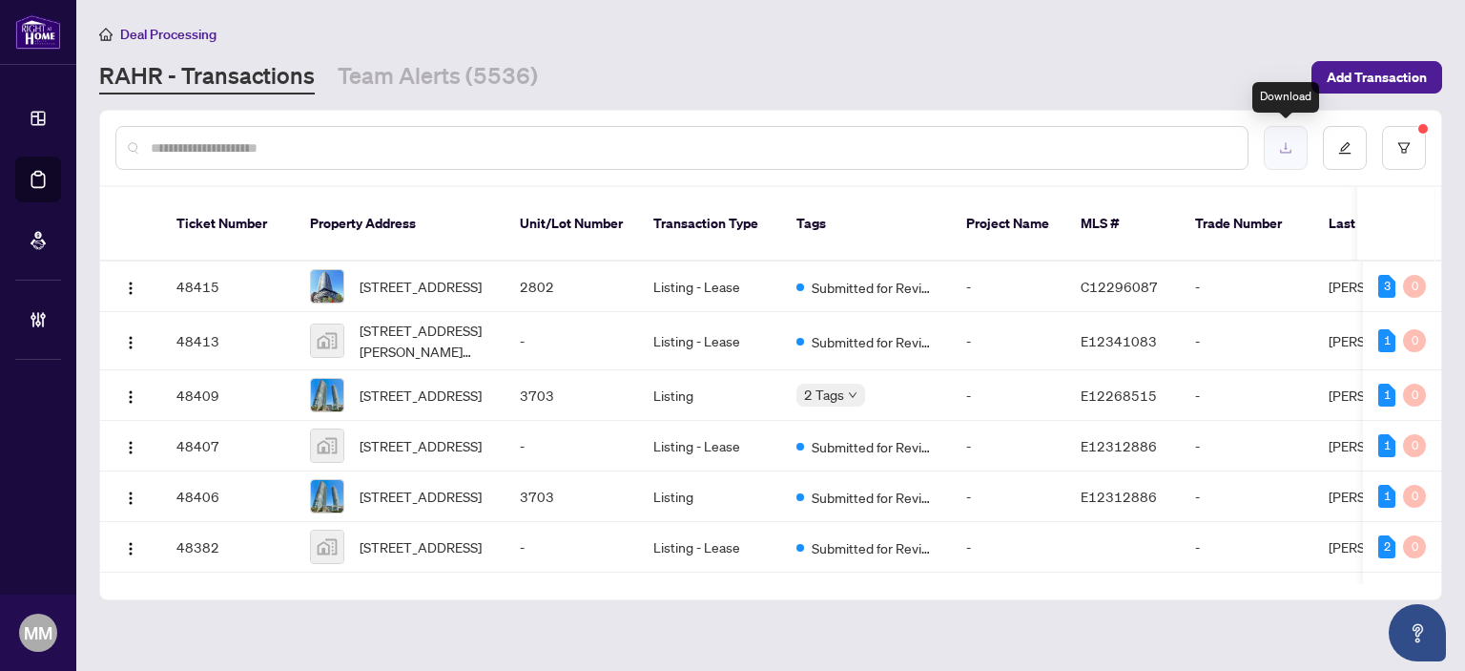
click at [1271, 144] on button "button" at bounding box center [1286, 148] width 44 height 44
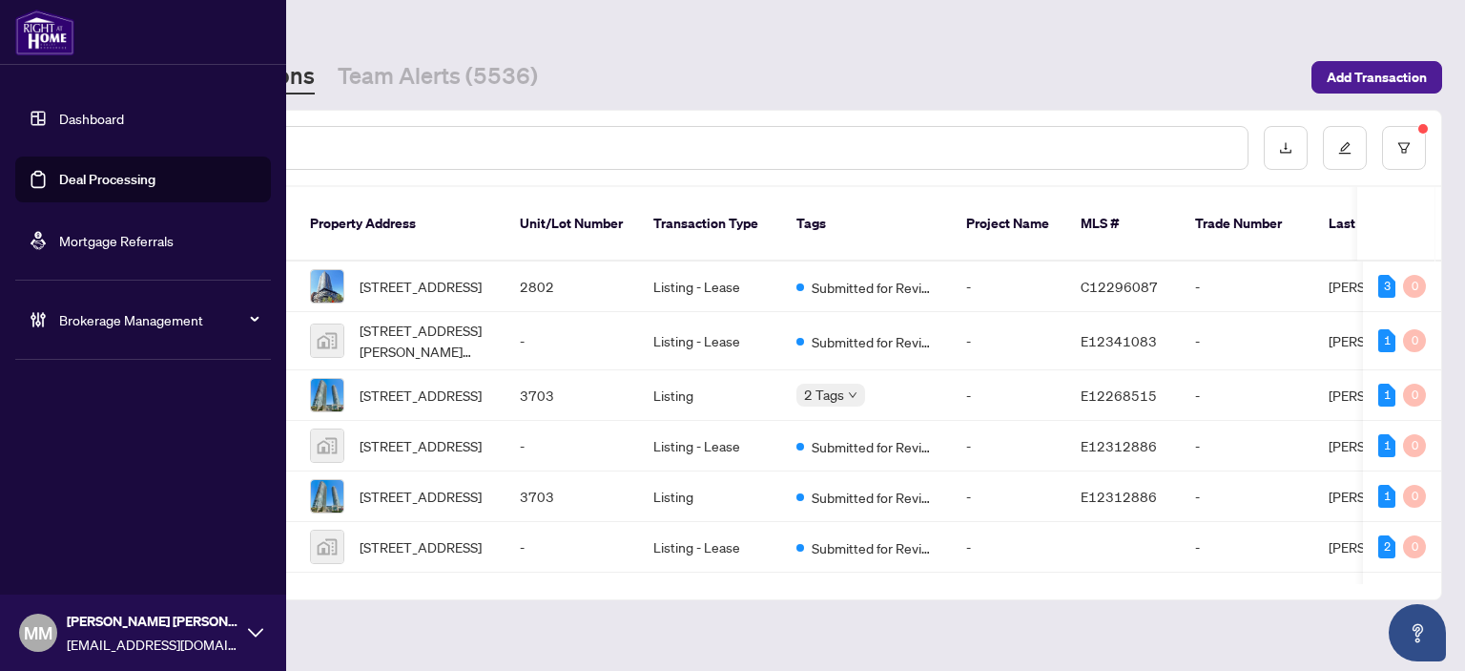
click at [41, 327] on icon at bounding box center [38, 319] width 19 height 19
drag, startPoint x: 76, startPoint y: 472, endPoint x: 277, endPoint y: 396, distance: 214.3
click at [76, 465] on link "Manage Agents" at bounding box center [87, 456] width 94 height 17
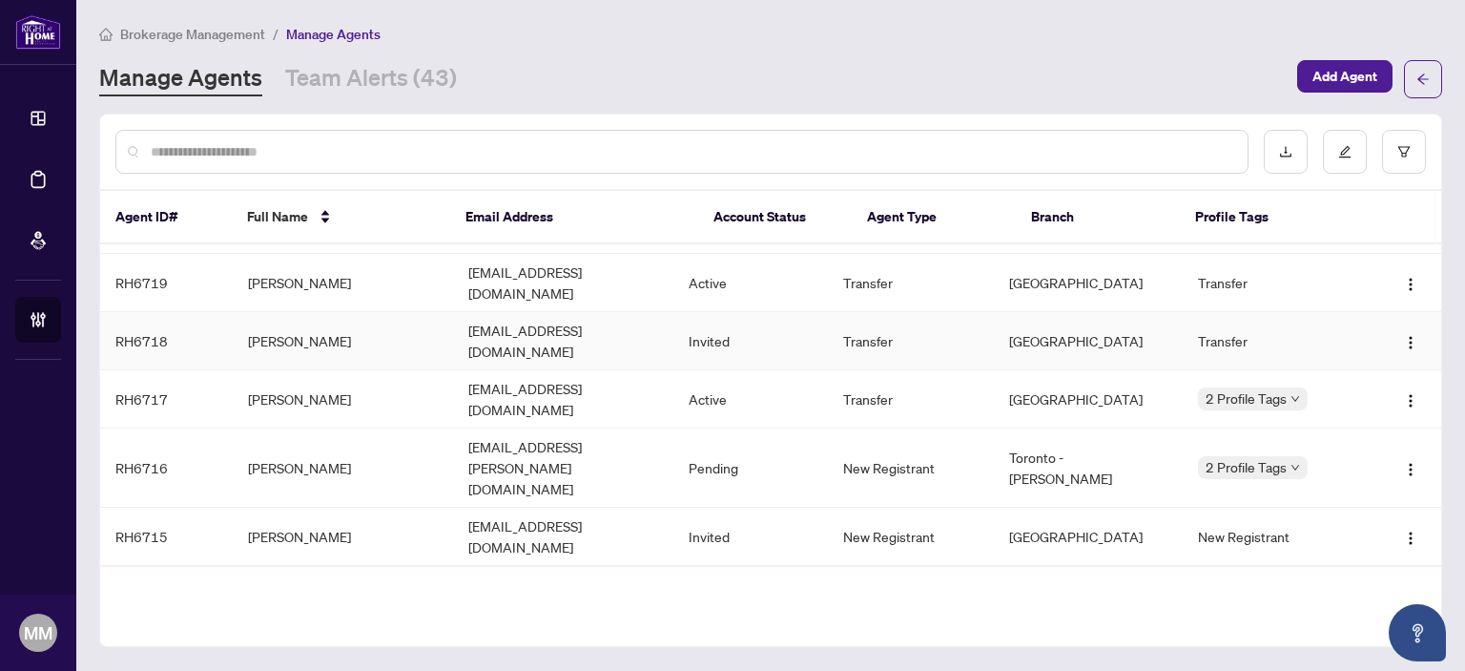
scroll to position [619, 0]
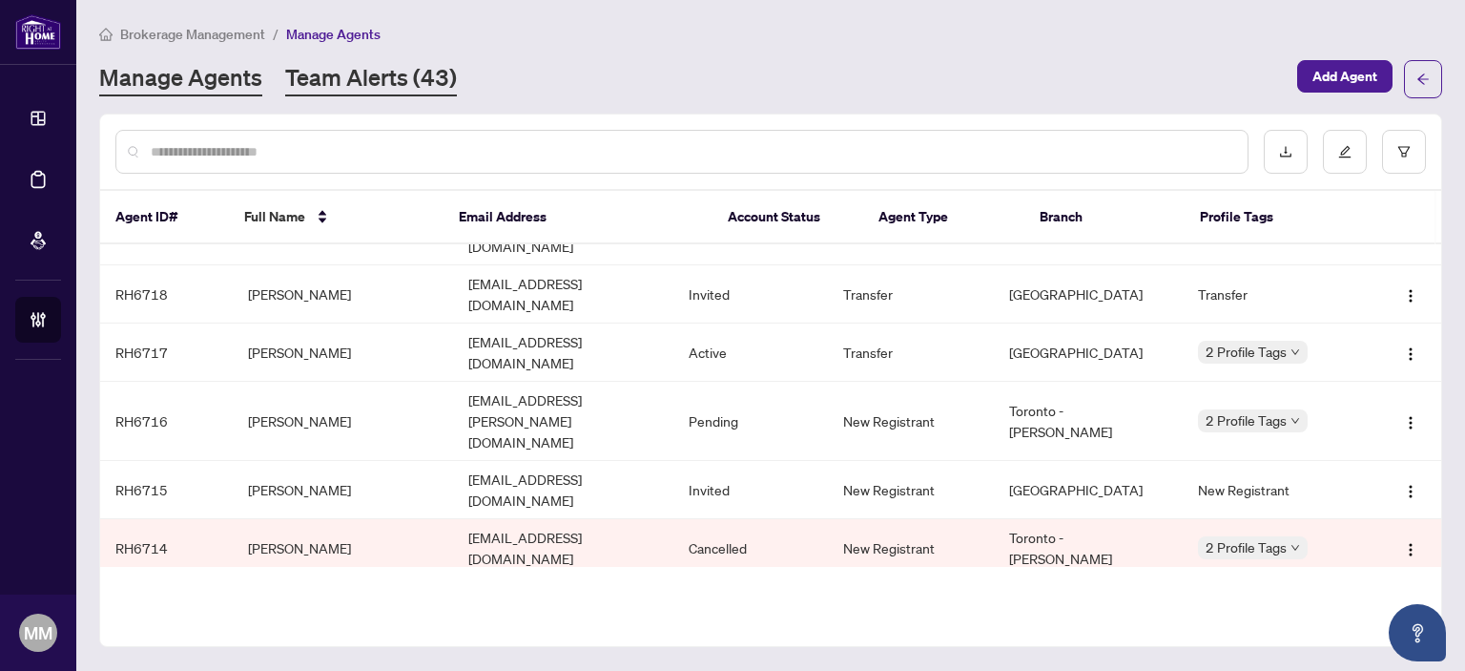
click at [386, 82] on link "Team Alerts (43)" at bounding box center [371, 79] width 172 height 34
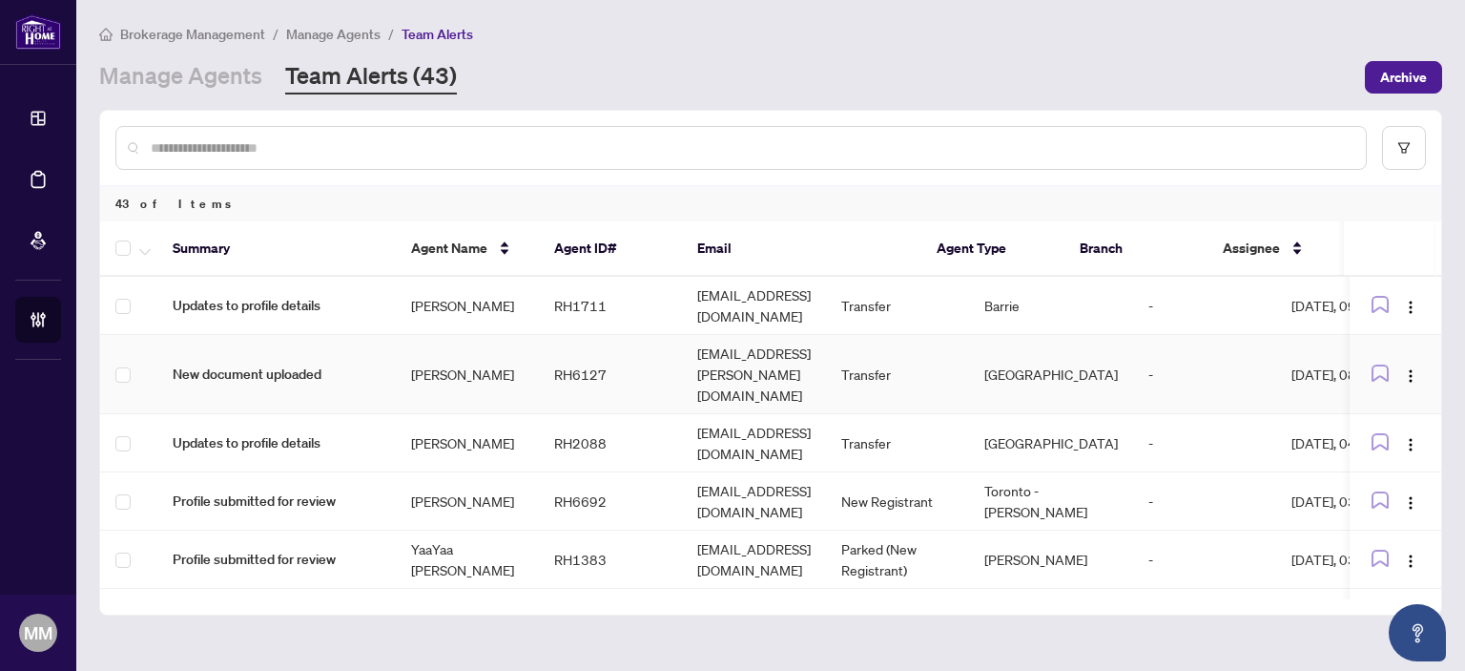
scroll to position [95, 0]
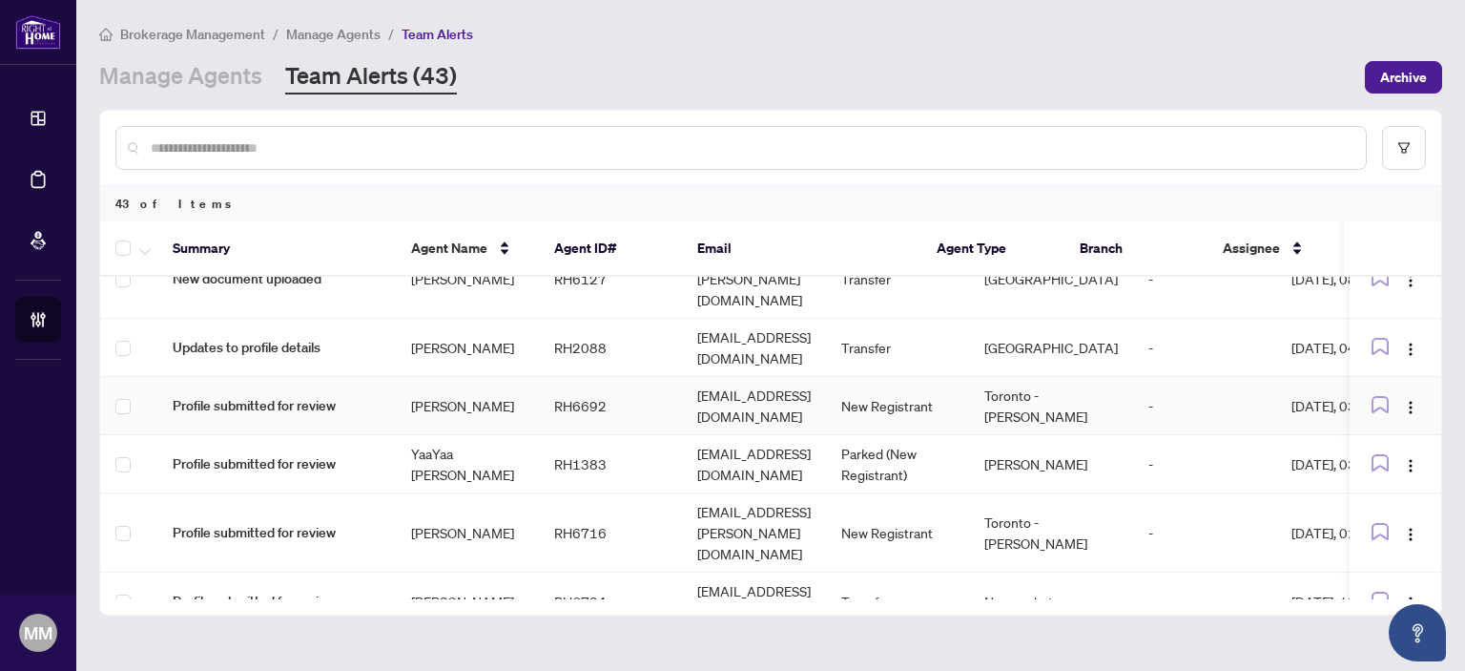
click at [412, 377] on td "Gabrielle Smiley" at bounding box center [467, 406] width 143 height 58
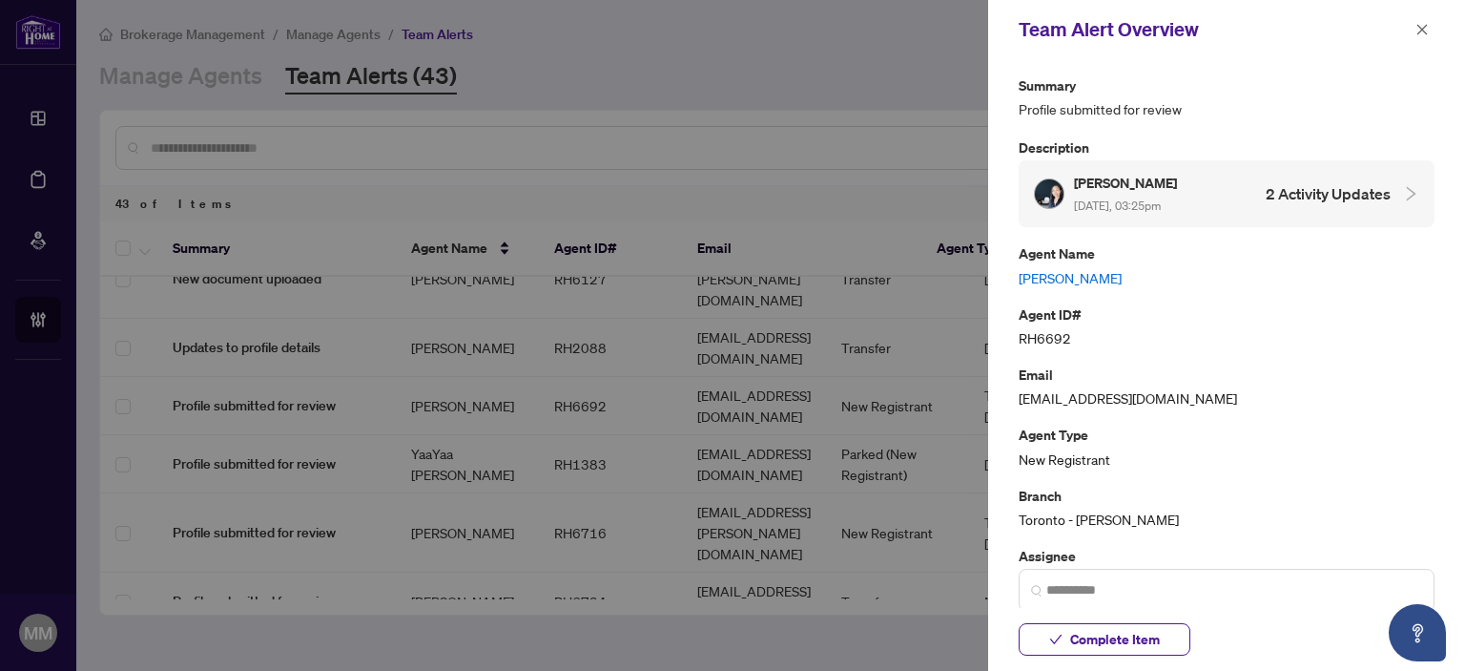
click at [1074, 274] on link "Gabrielle Smiley" at bounding box center [1227, 277] width 416 height 21
click at [1415, 19] on span "button" at bounding box center [1421, 29] width 13 height 31
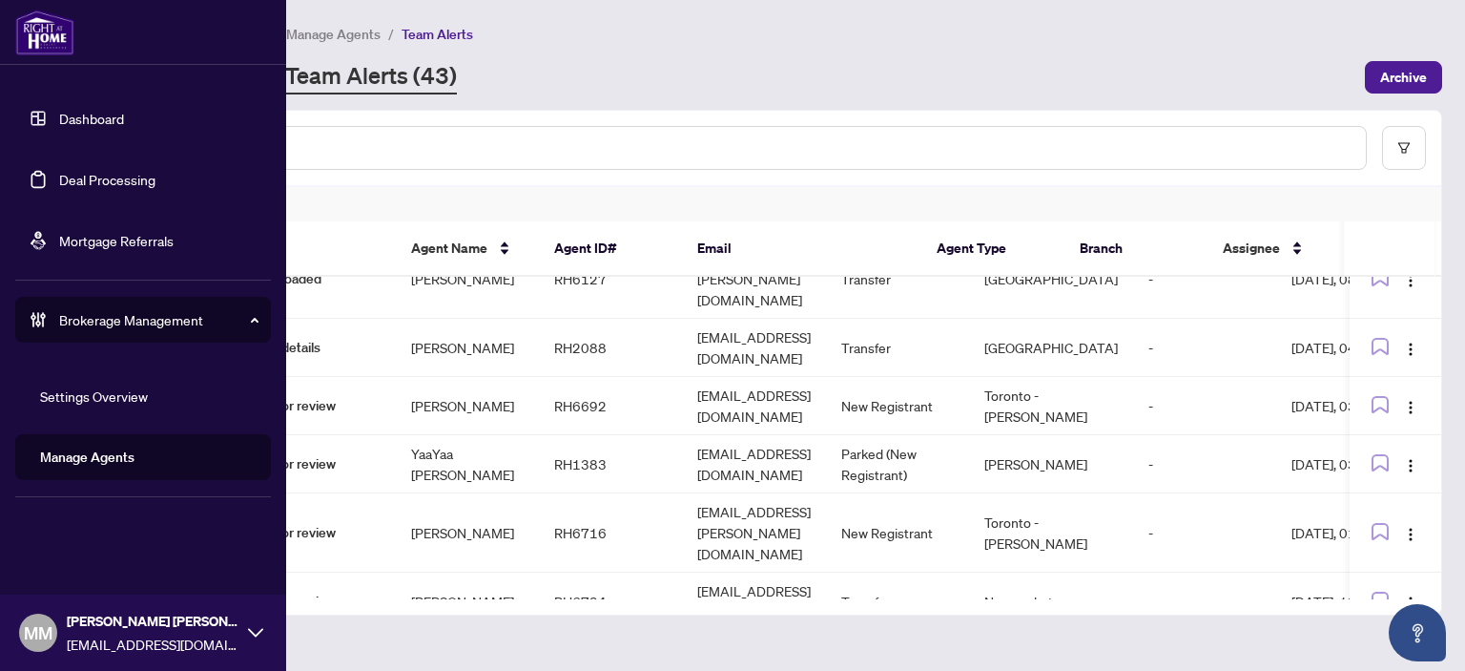
click at [81, 188] on link "Deal Processing" at bounding box center [107, 179] width 96 height 17
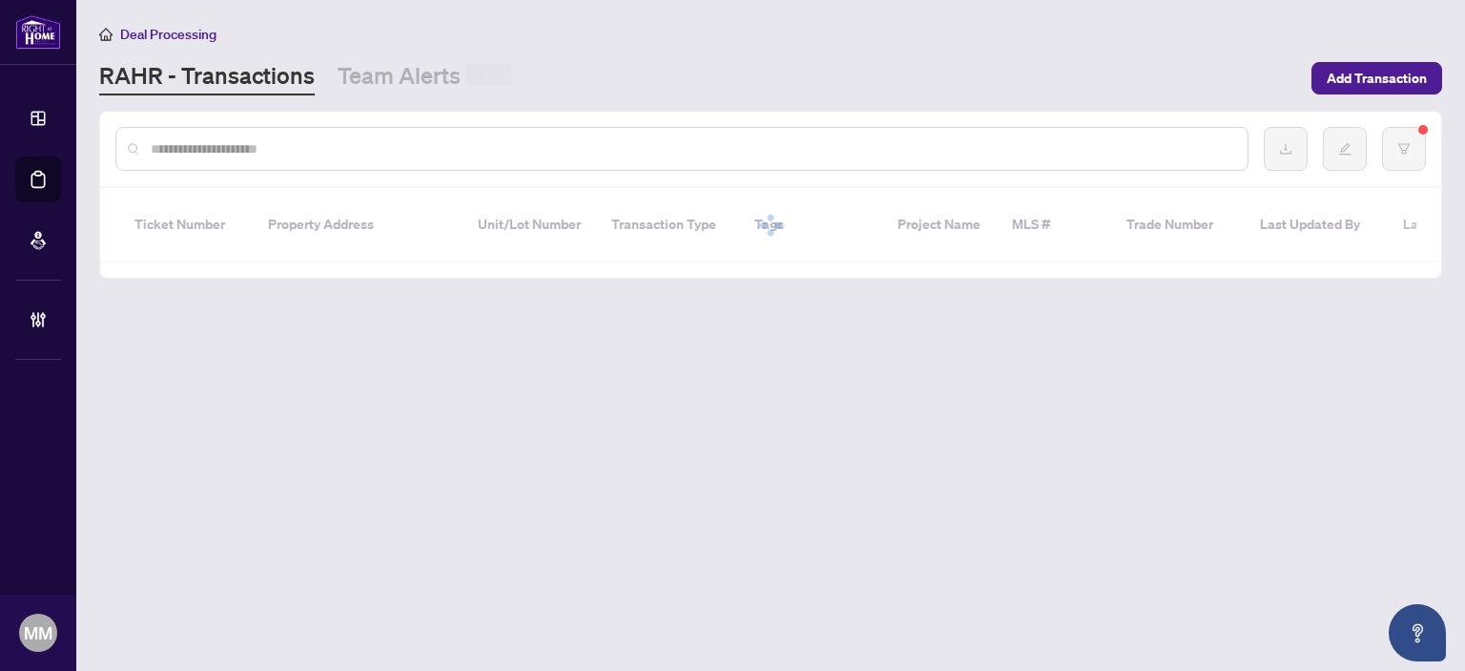
click at [473, 143] on input "text" at bounding box center [692, 148] width 1082 height 21
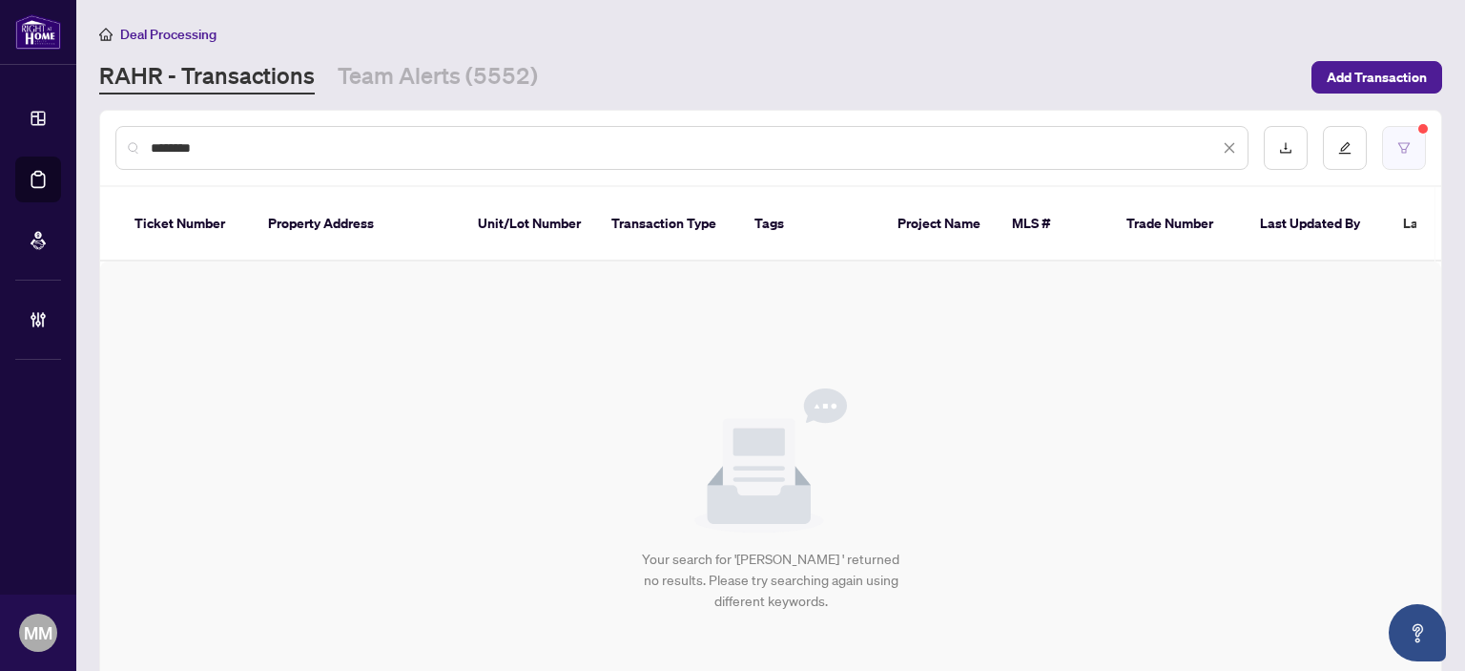
type input "*******"
click at [1400, 161] on button "button" at bounding box center [1404, 148] width 44 height 44
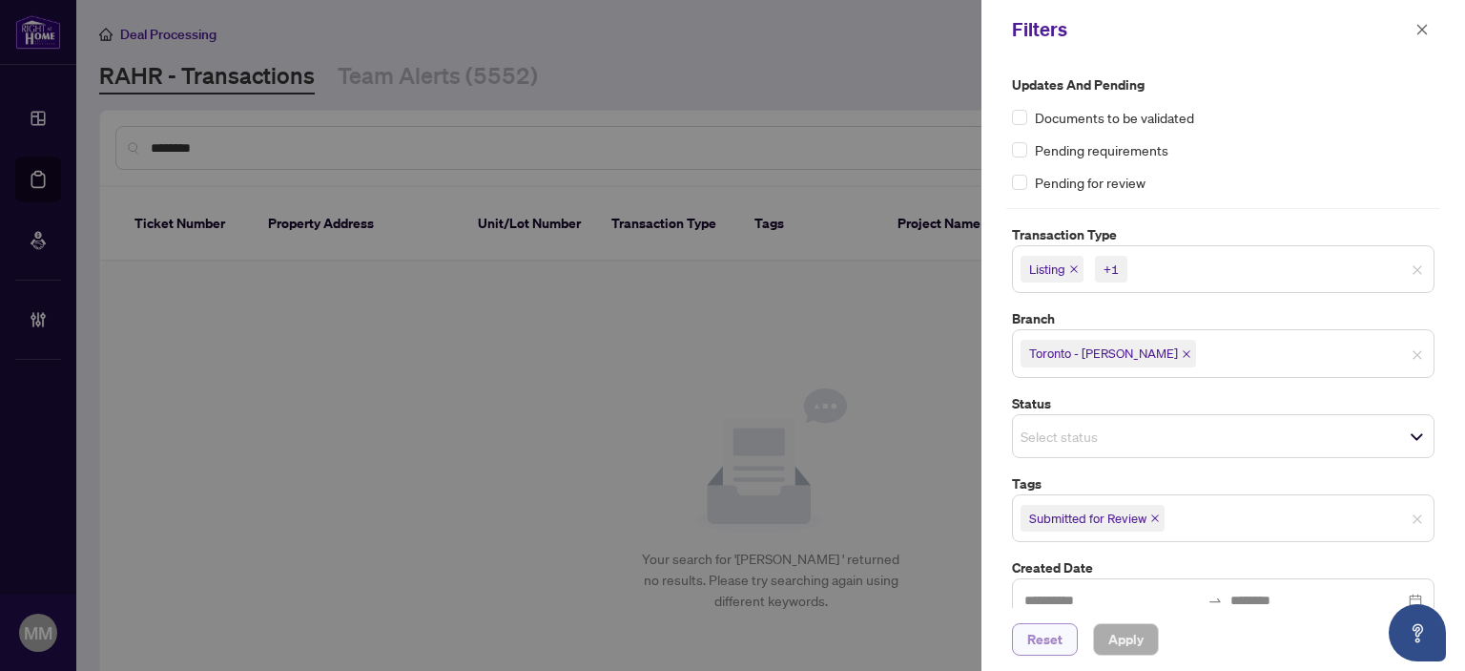
click at [1038, 647] on span "Reset" at bounding box center [1044, 639] width 35 height 31
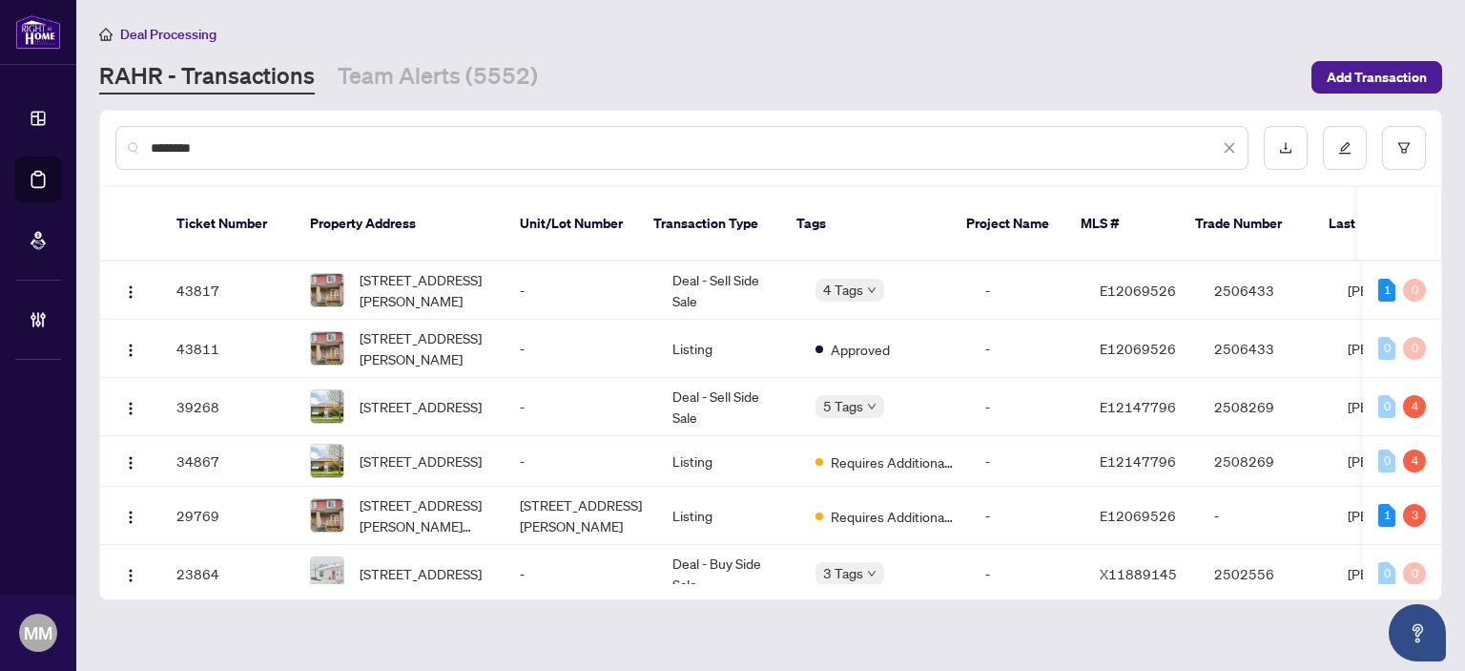
click at [889, 137] on input "*******" at bounding box center [685, 147] width 1068 height 21
click at [465, 450] on span "22 Flintridge Rd, Toronto, Ontario M1P 1C1, Canada" at bounding box center [421, 460] width 122 height 21
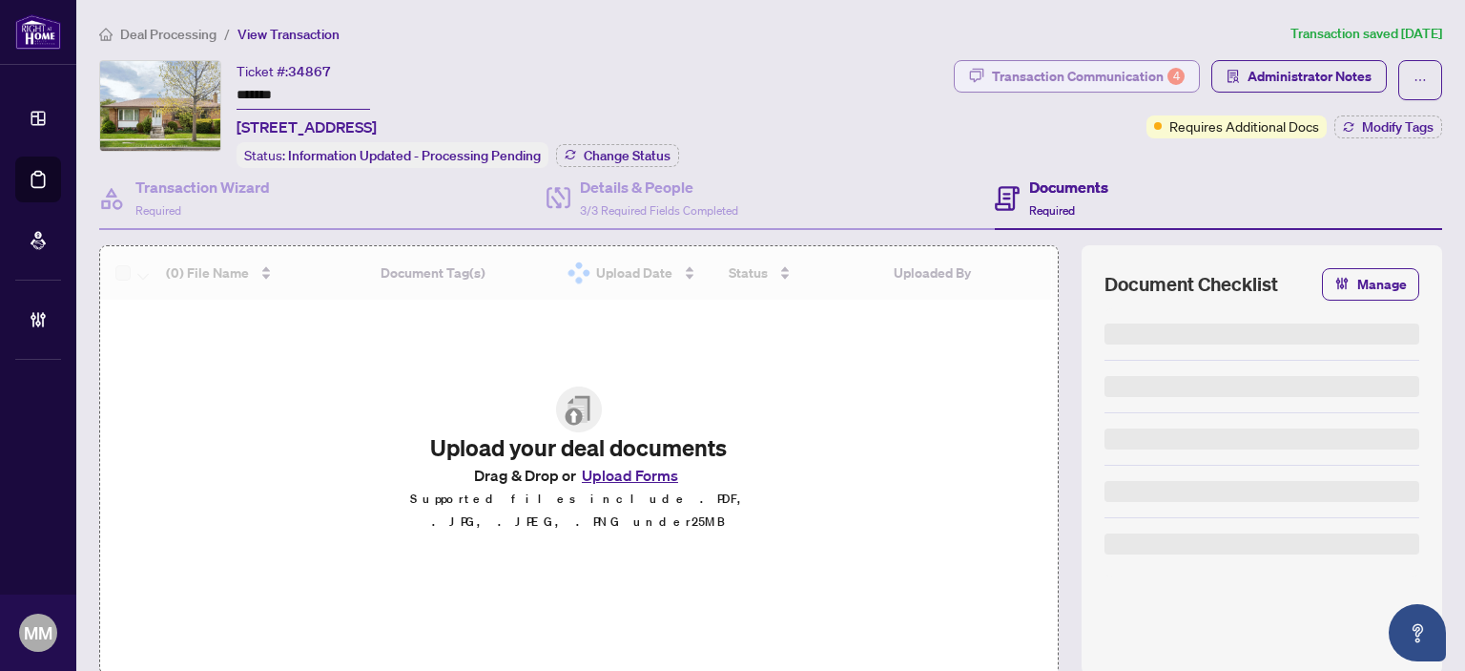
click at [1135, 72] on div "Transaction Communication 4" at bounding box center [1088, 76] width 193 height 31
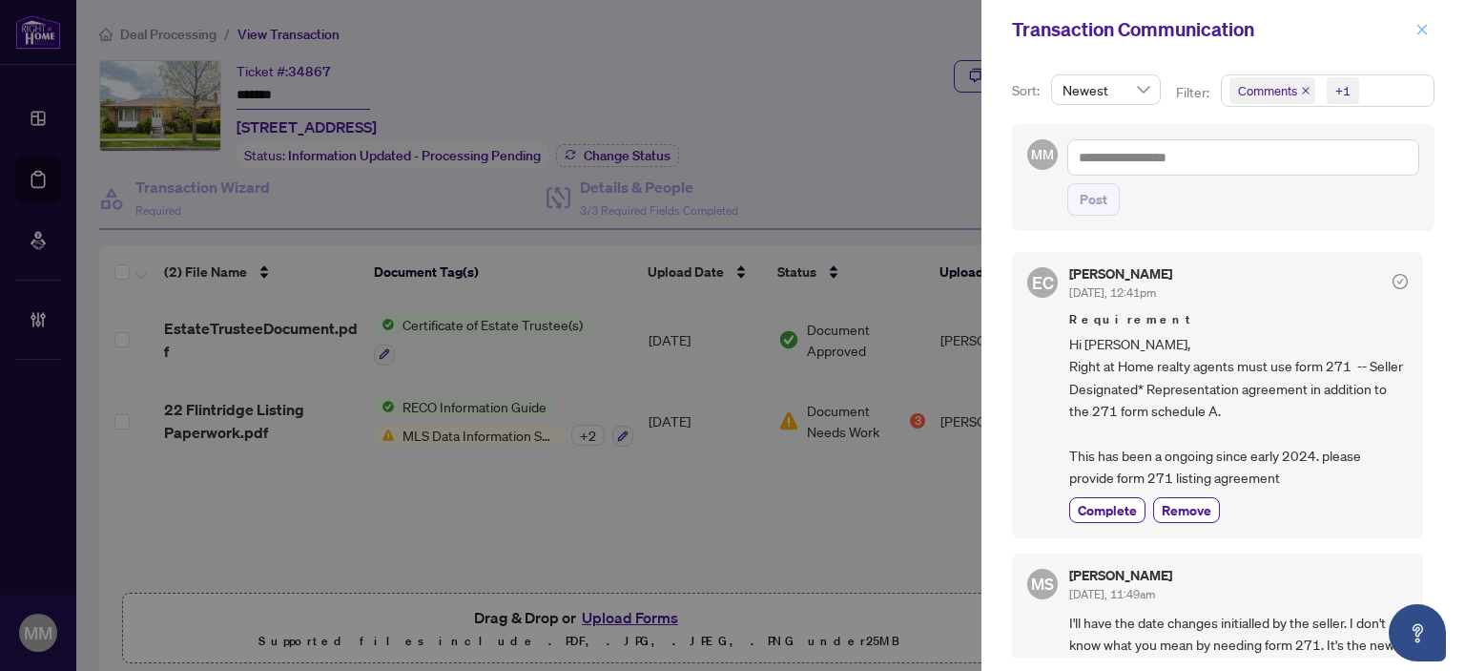
click at [1423, 20] on span "button" at bounding box center [1421, 29] width 13 height 31
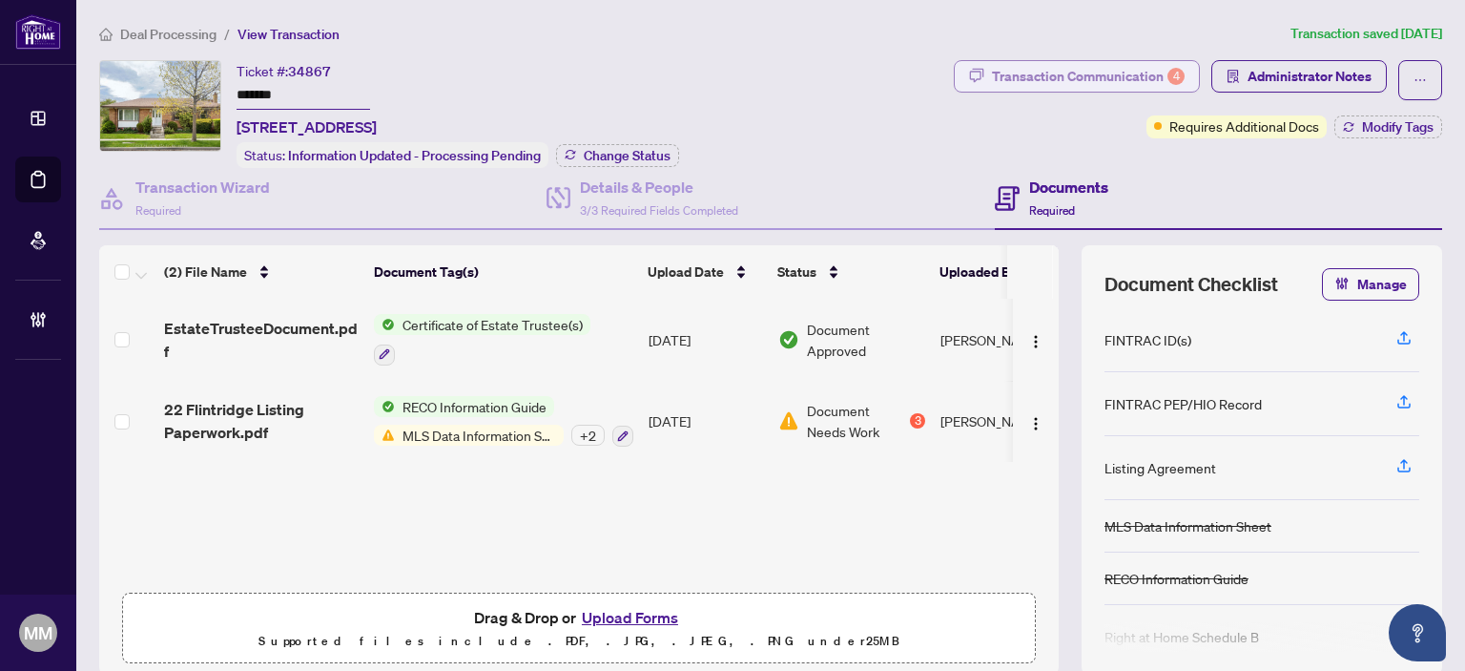
click at [1141, 79] on div "Transaction Communication 4" at bounding box center [1088, 76] width 193 height 31
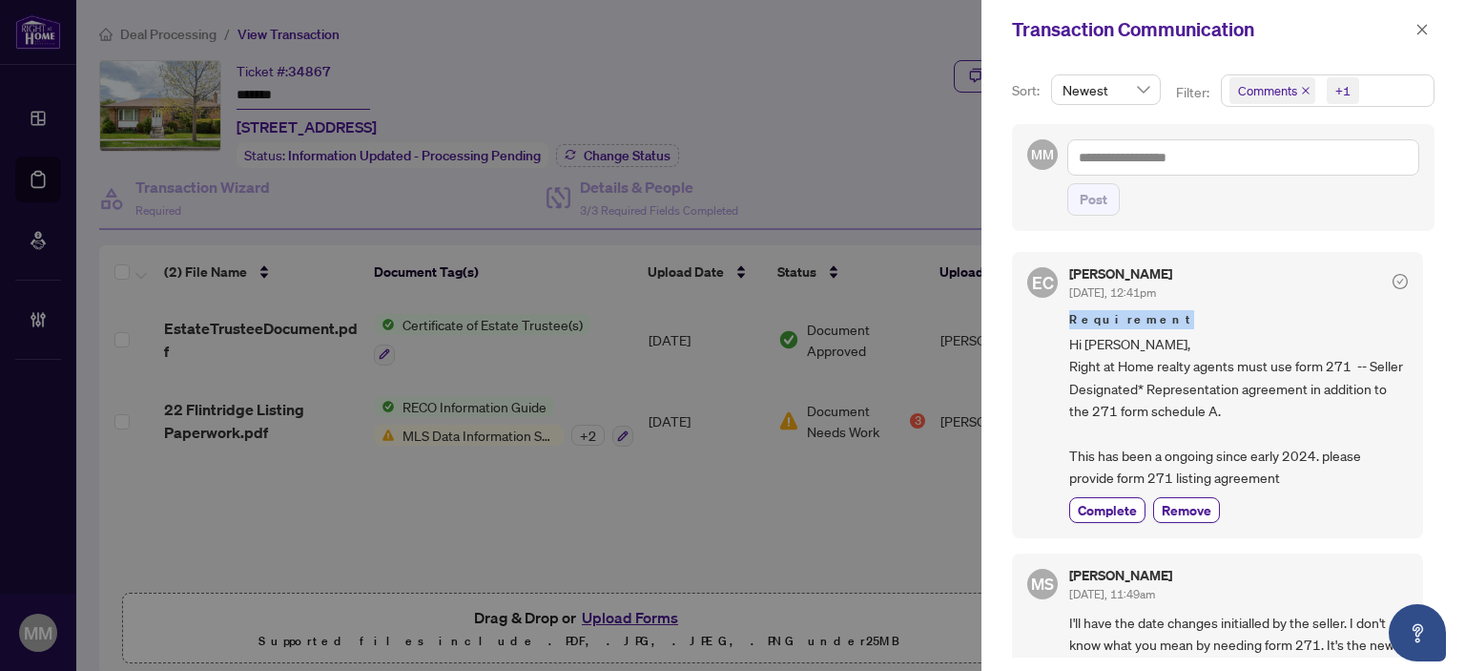
drag, startPoint x: 1429, startPoint y: 304, endPoint x: 1433, endPoint y: 263, distance: 41.2
click at [1433, 265] on div "Sort: Newest Filter: Comments +1 MM Post EC Erika Cunanan Jul/28/2025, 12:41pm …" at bounding box center [1223, 364] width 484 height 611
click at [1438, 257] on div "Sort: Newest Filter: Comments +1 MM Post EC Erika Cunanan Jul/28/2025, 12:41pm …" at bounding box center [1223, 364] width 484 height 611
click at [683, 566] on div at bounding box center [732, 335] width 1465 height 671
click at [1438, 33] on div "Transaction Communication" at bounding box center [1223, 29] width 484 height 59
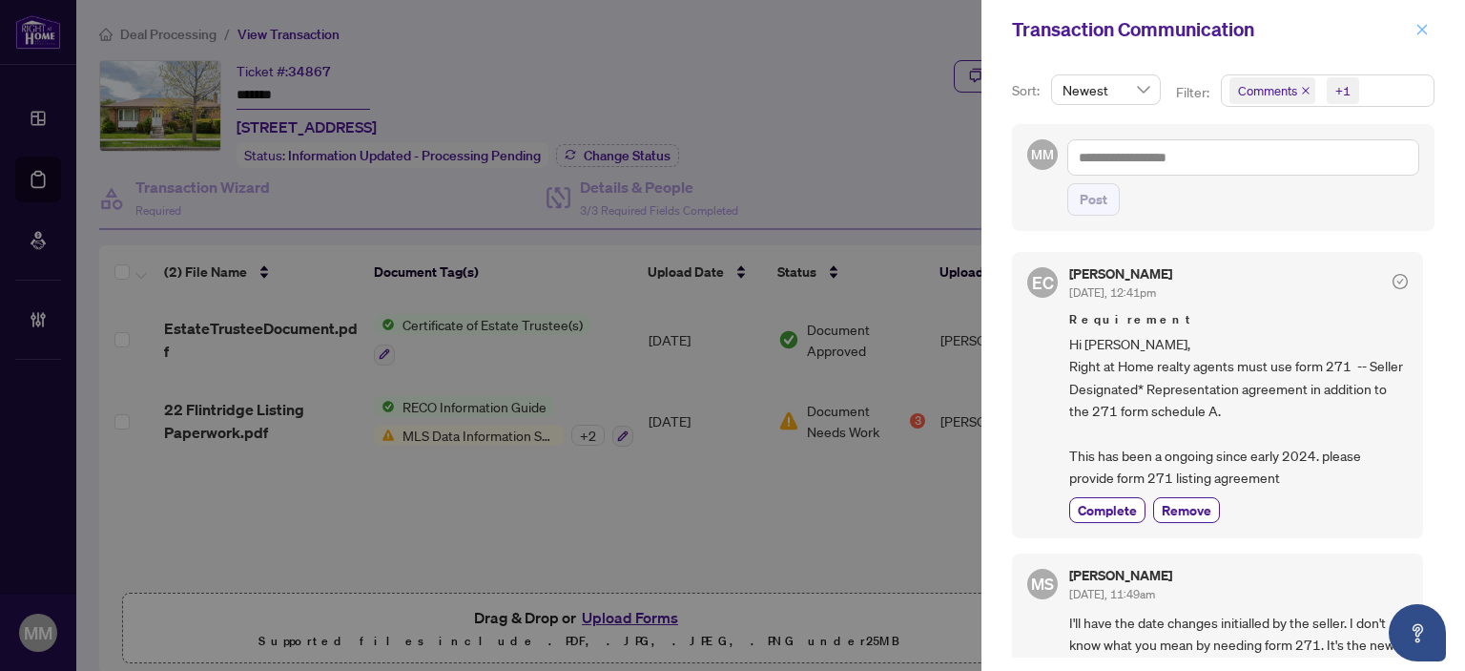
click at [1426, 27] on icon "close" at bounding box center [1421, 29] width 13 height 13
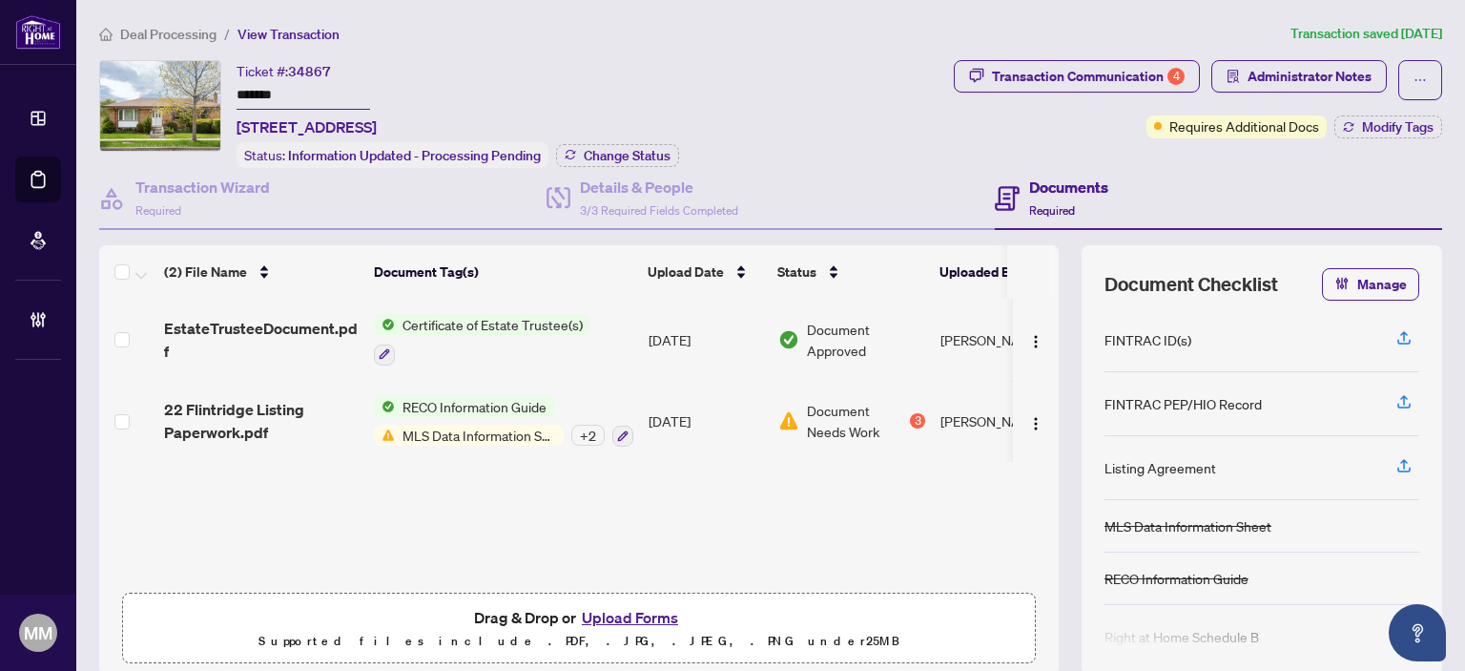
click at [794, 424] on div "Document Needs Work 3" at bounding box center [851, 421] width 147 height 42
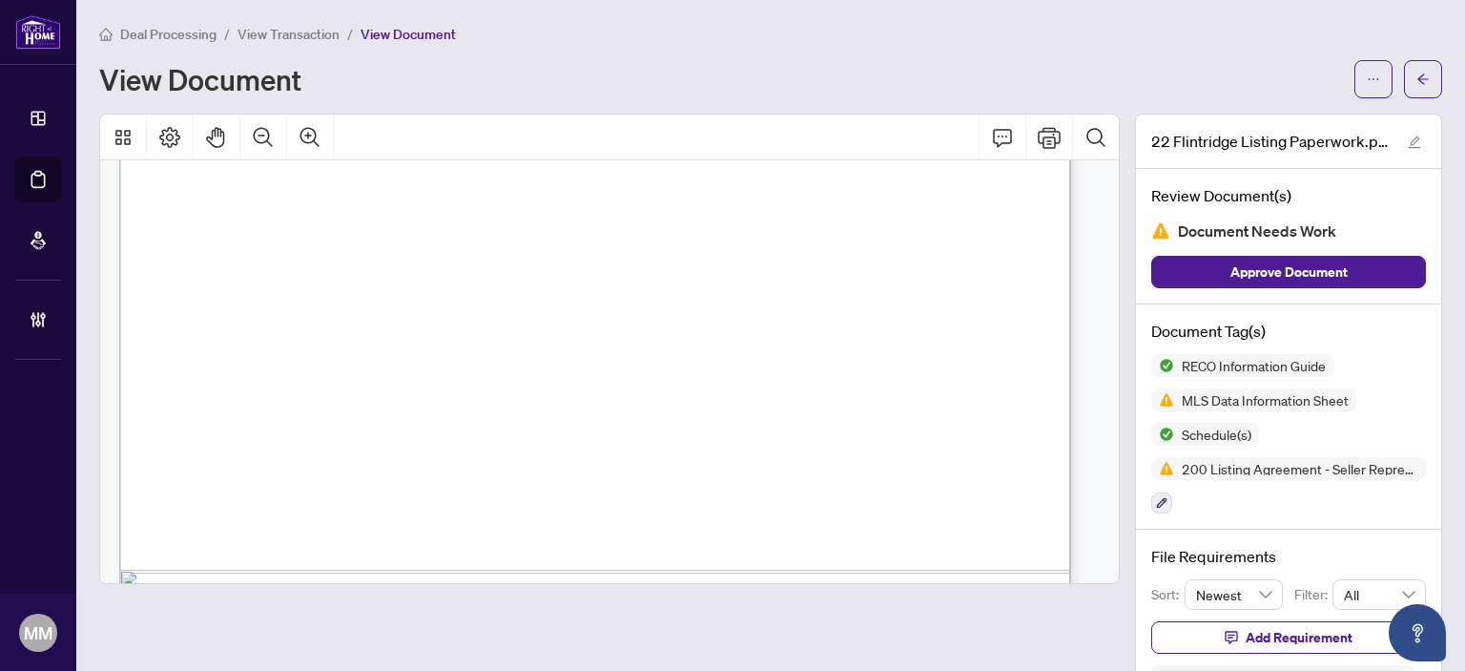
scroll to position [6265, 0]
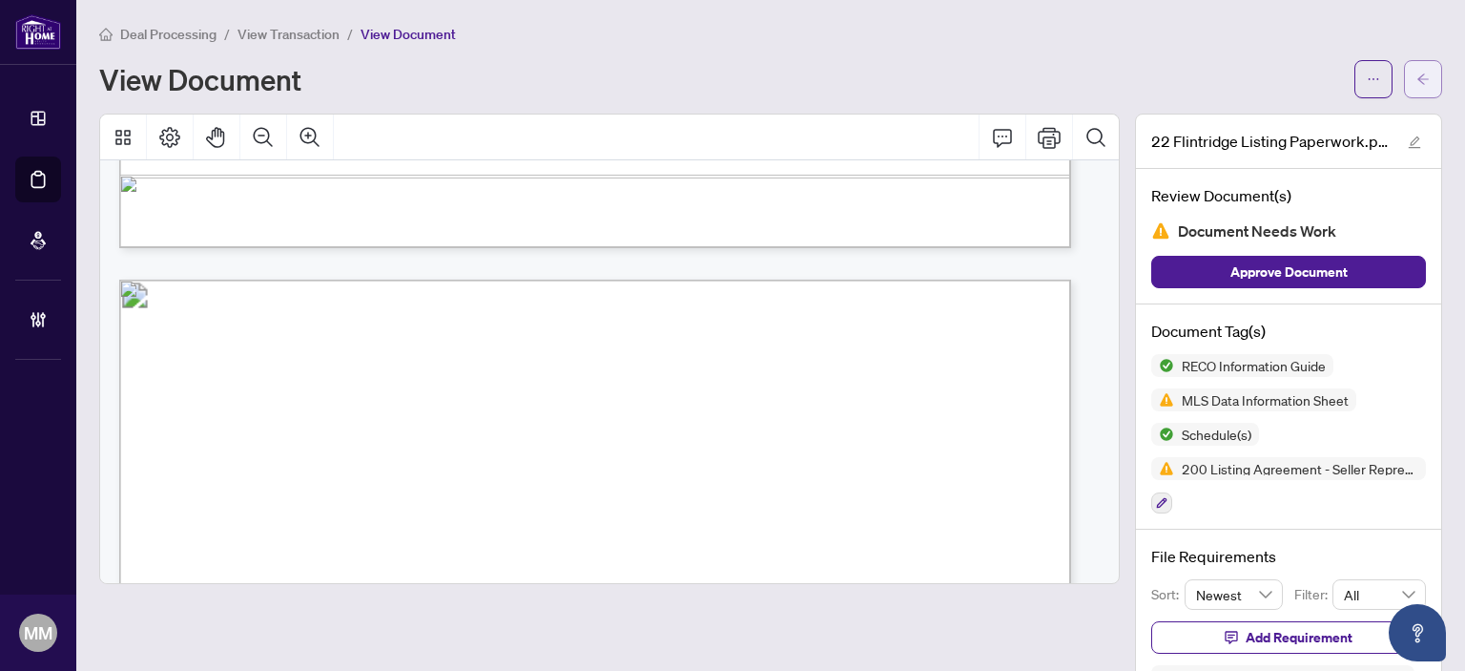
click at [1416, 74] on icon "arrow-left" at bounding box center [1422, 78] width 13 height 13
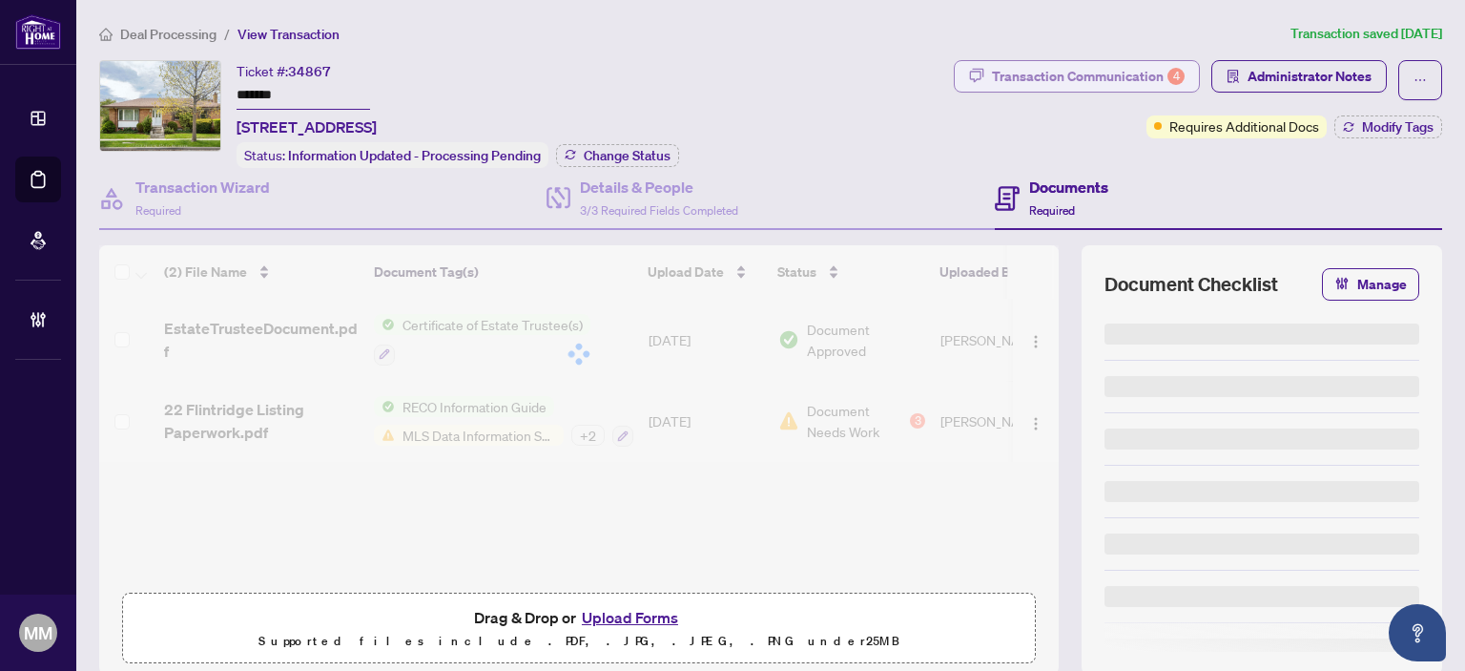
click at [1152, 79] on div "Transaction Communication 4" at bounding box center [1088, 76] width 193 height 31
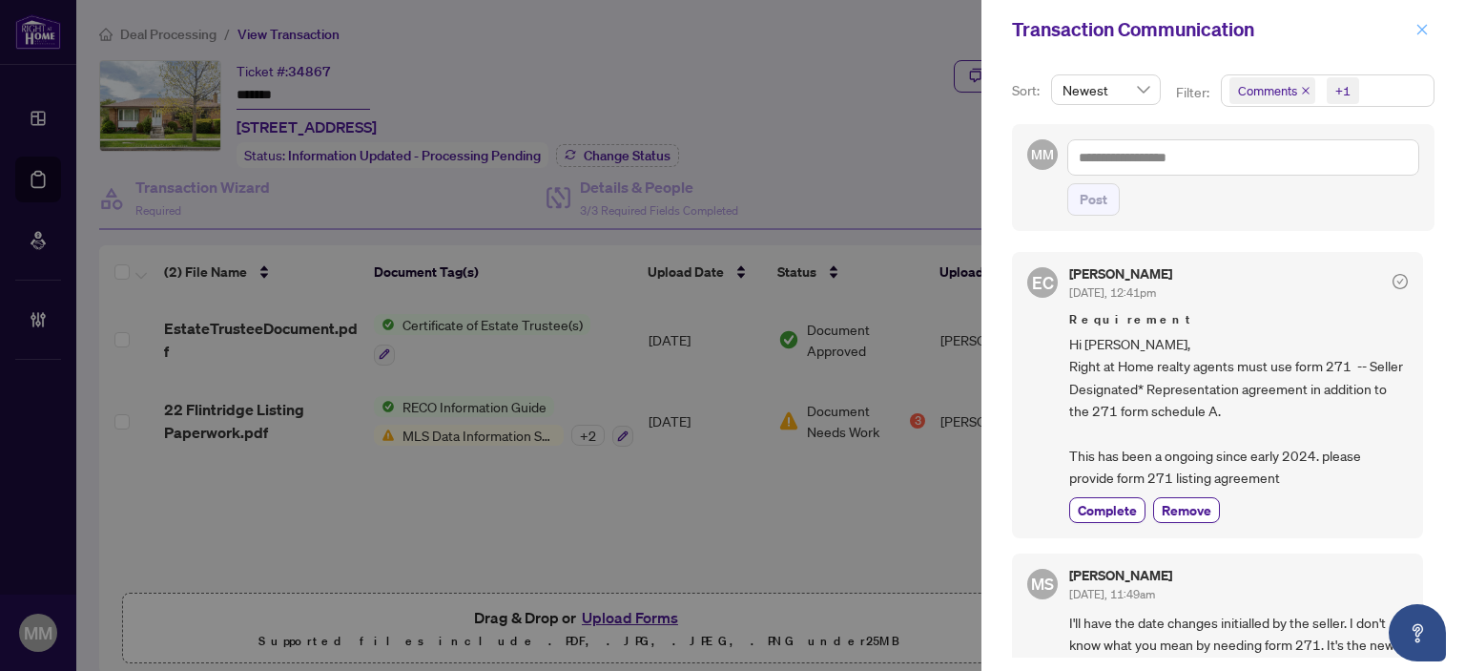
click at [1425, 21] on span "button" at bounding box center [1421, 29] width 13 height 31
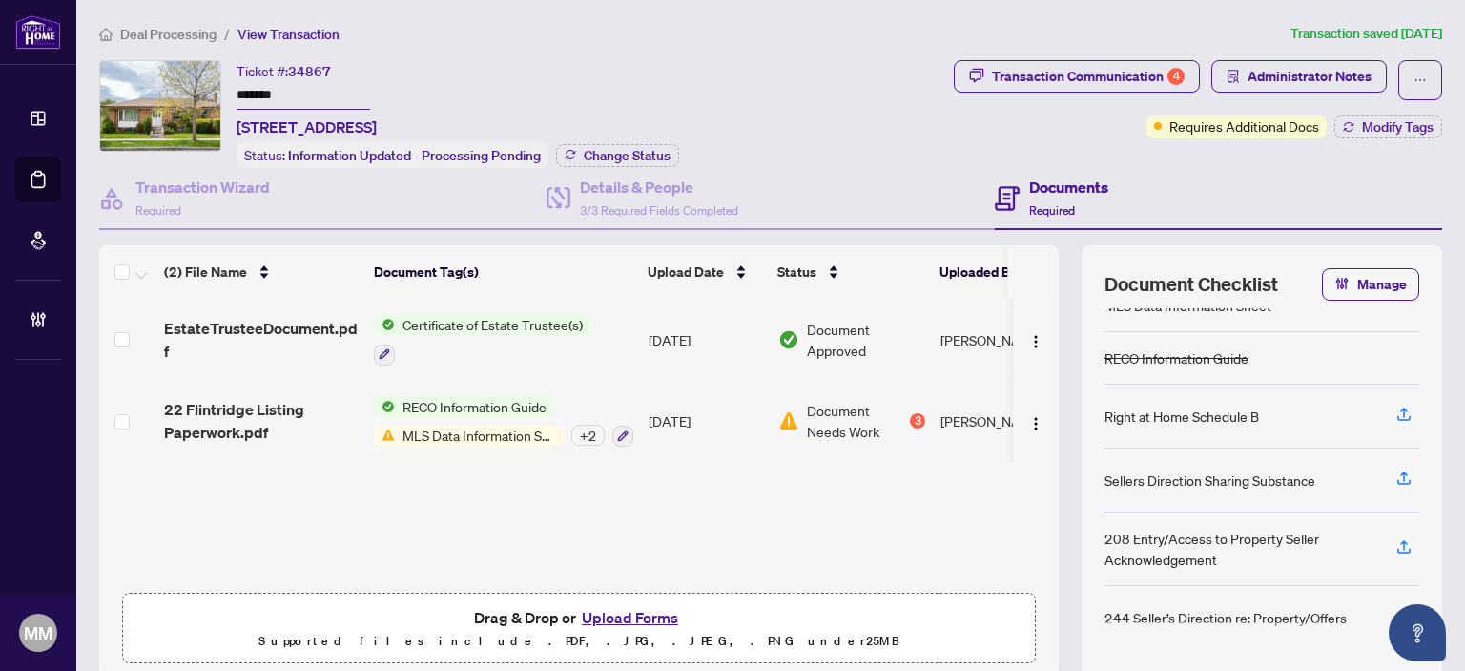
click at [1087, 35] on ol "Deal Processing / View Transaction" at bounding box center [691, 34] width 1184 height 22
click at [1077, 73] on div "Transaction Communication 4" at bounding box center [1088, 76] width 193 height 31
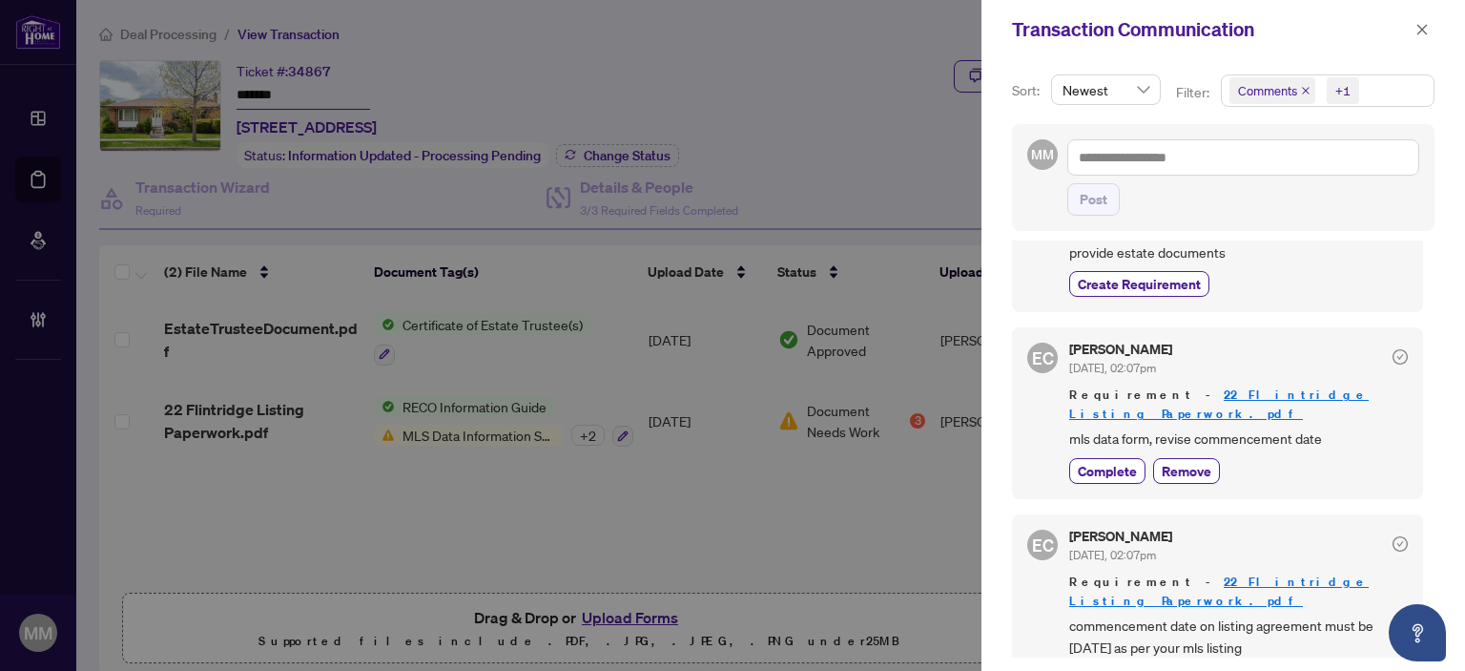
scroll to position [572, 0]
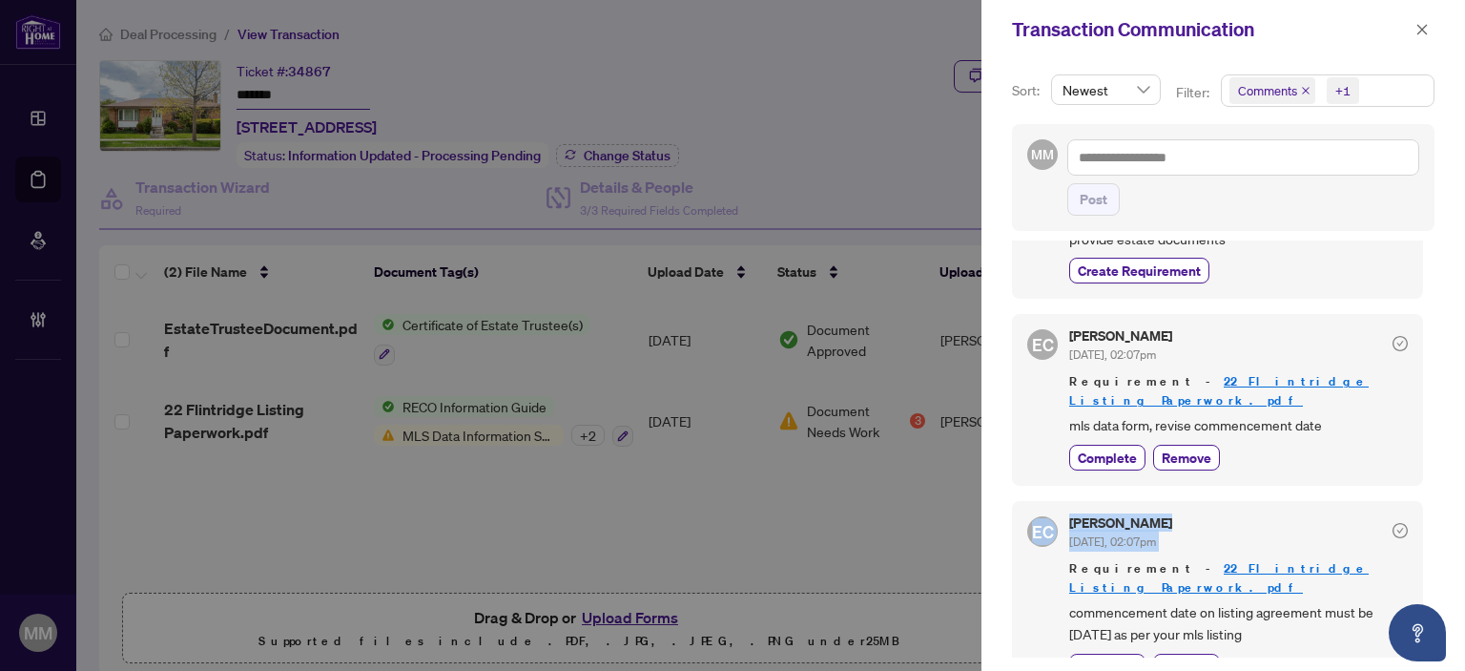
drag, startPoint x: 1430, startPoint y: 472, endPoint x: 1431, endPoint y: 498, distance: 25.8
click at [1431, 498] on div "Sort: Newest Filter: Comments +1 MM Post EC Erika Cunanan Jul/28/2025, 12:41pm …" at bounding box center [1223, 364] width 484 height 611
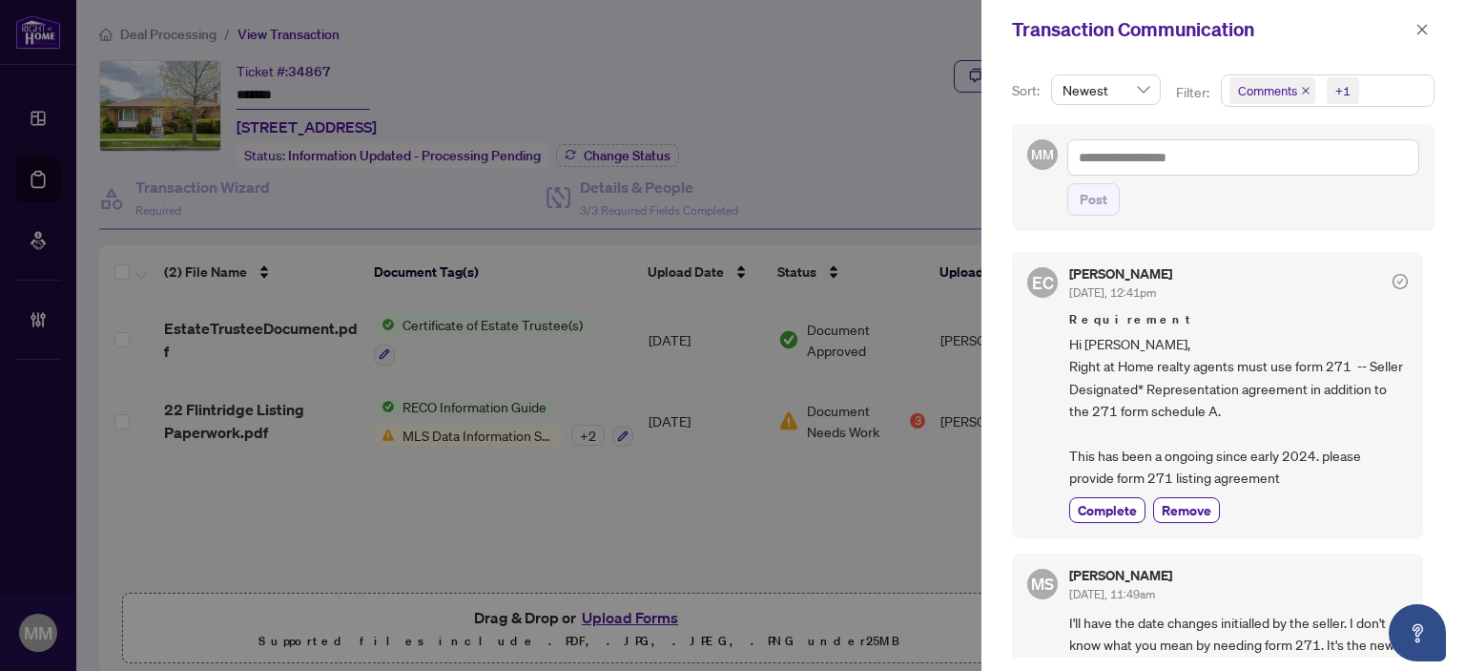
scroll to position [0, 0]
click at [1355, 503] on div "Complete Remove" at bounding box center [1238, 512] width 339 height 26
click at [1259, 545] on div "EC Erika Cunanan Jul/28/2025, 12:41pm Requirement Hi Maureen, Right at Home rea…" at bounding box center [1223, 450] width 423 height 417
click at [1418, 27] on icon "close" at bounding box center [1421, 29] width 13 height 13
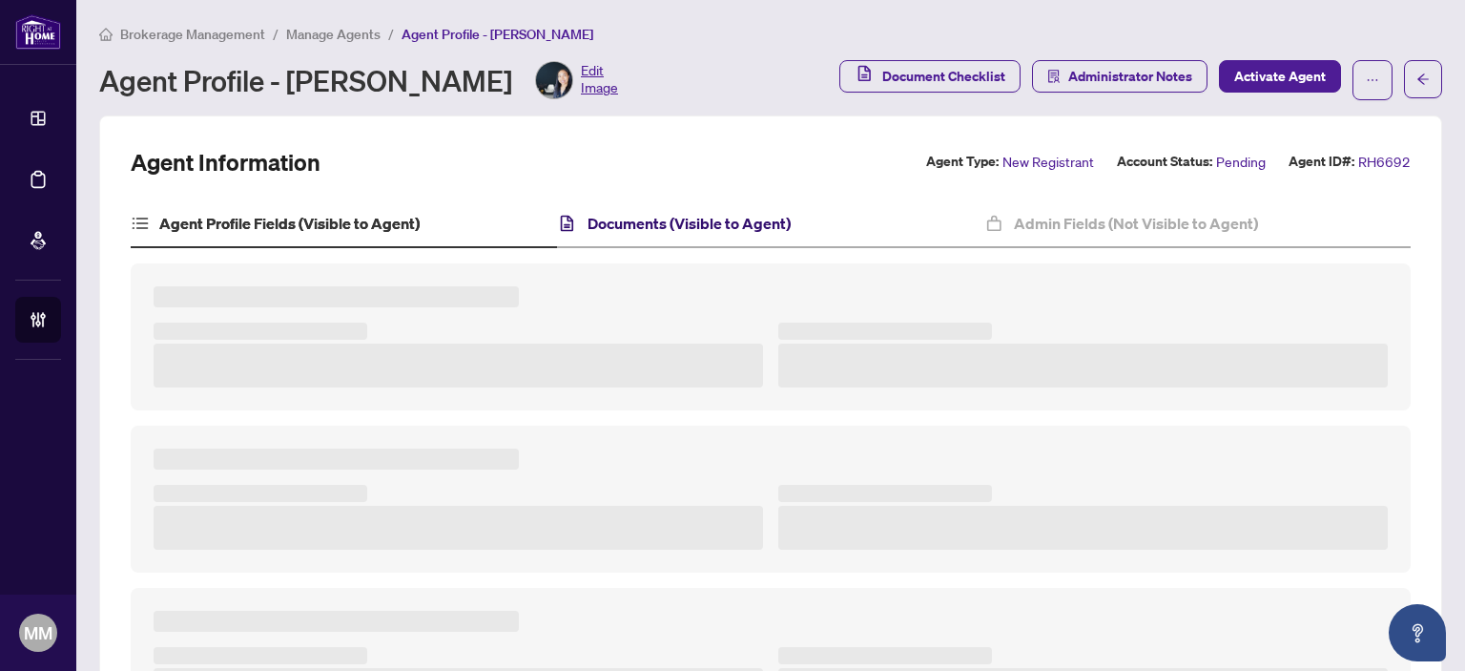
click at [609, 218] on h4 "Documents (Visible to Agent)" at bounding box center [689, 223] width 203 height 23
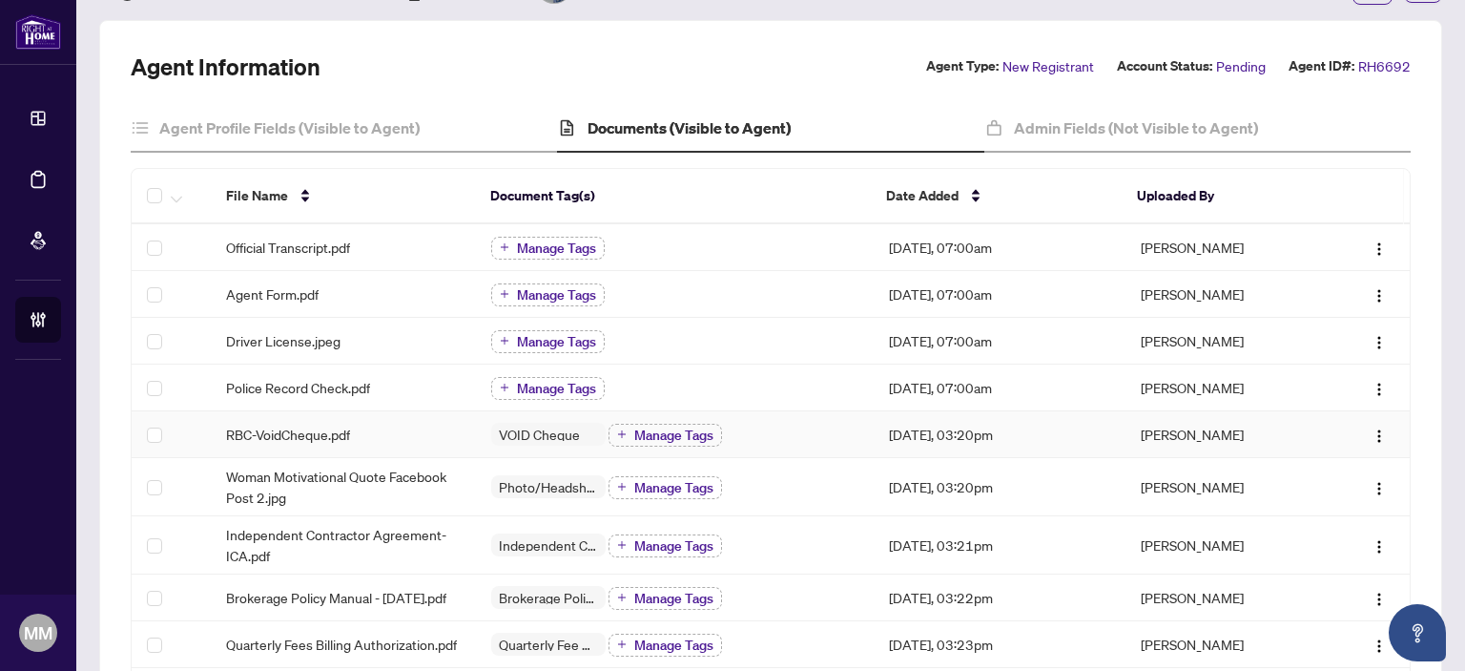
scroll to position [286, 0]
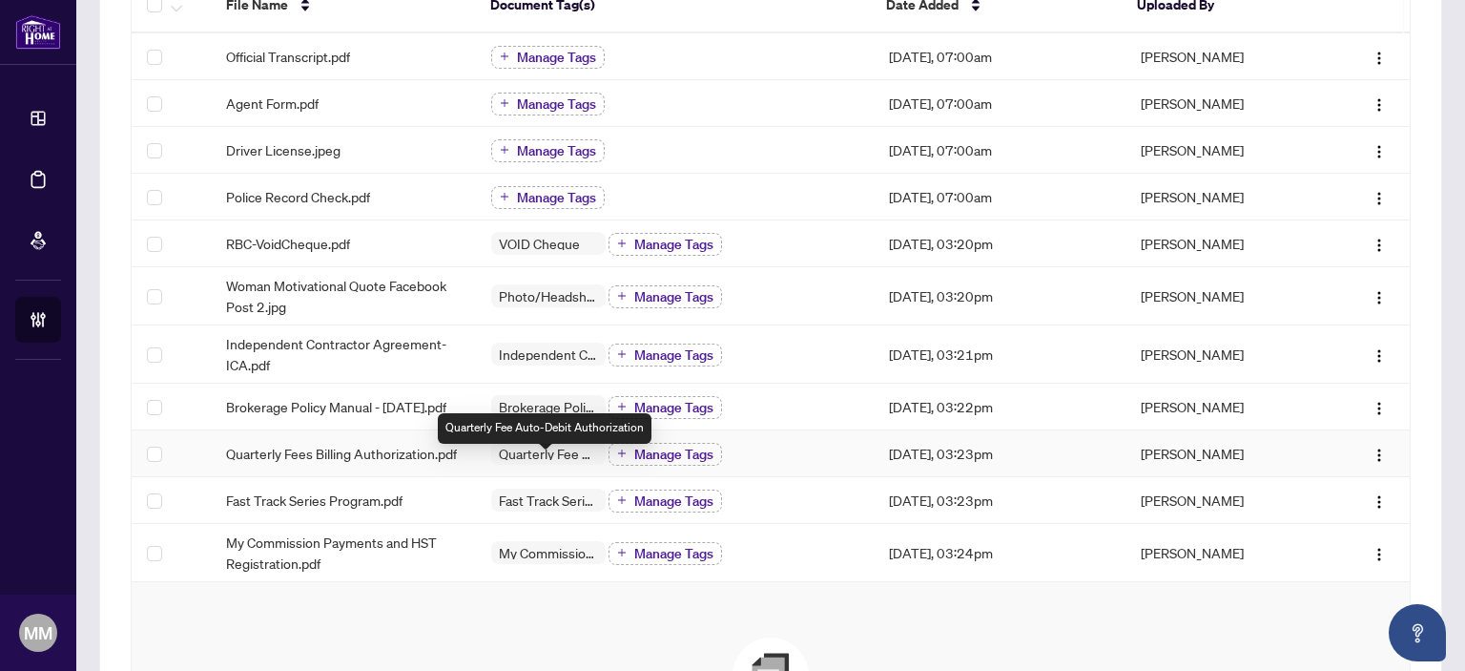
click at [495, 460] on span "Quarterly Fee Auto-Debit Authorization" at bounding box center [548, 452] width 114 height 13
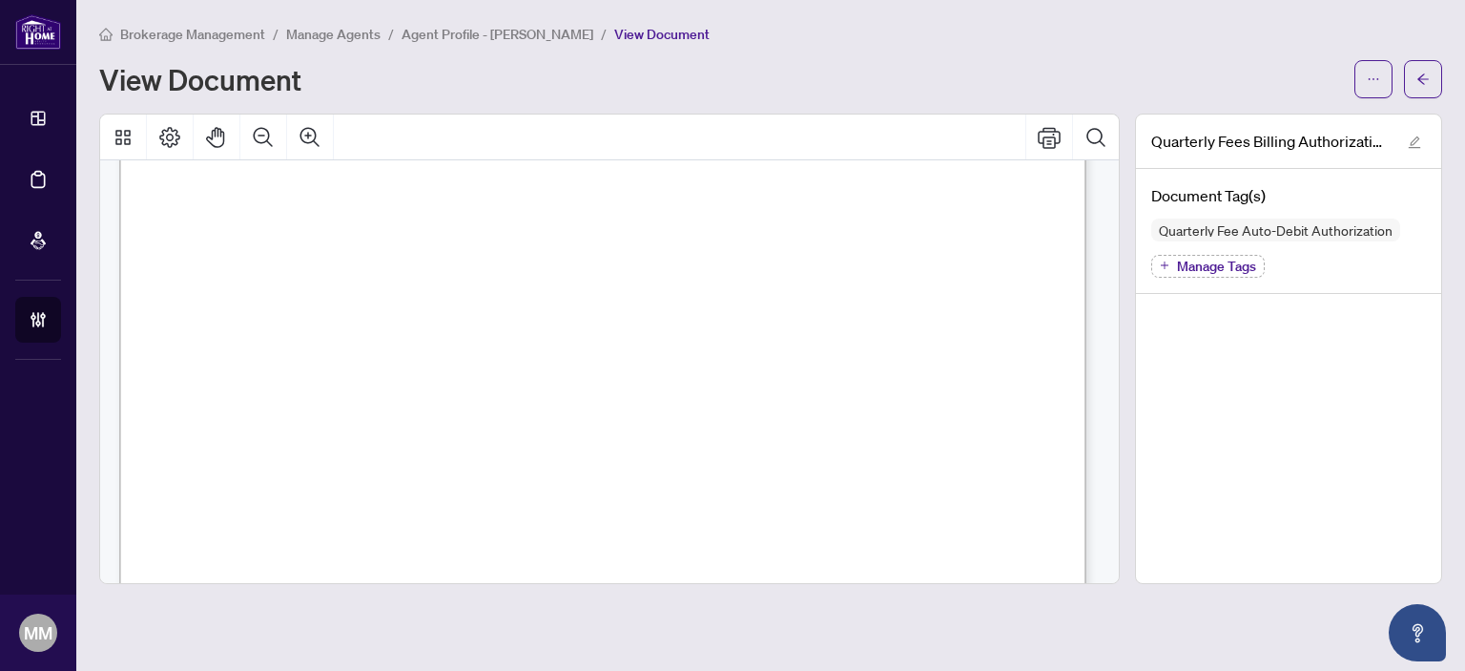
scroll to position [477, 0]
click at [321, 455] on span "Card Number:" at bounding box center [278, 462] width 88 height 19
click at [712, 505] on span "CVC Code:" at bounding box center [674, 500] width 73 height 19
click at [321, 453] on span "Card Number:" at bounding box center [278, 462] width 88 height 19
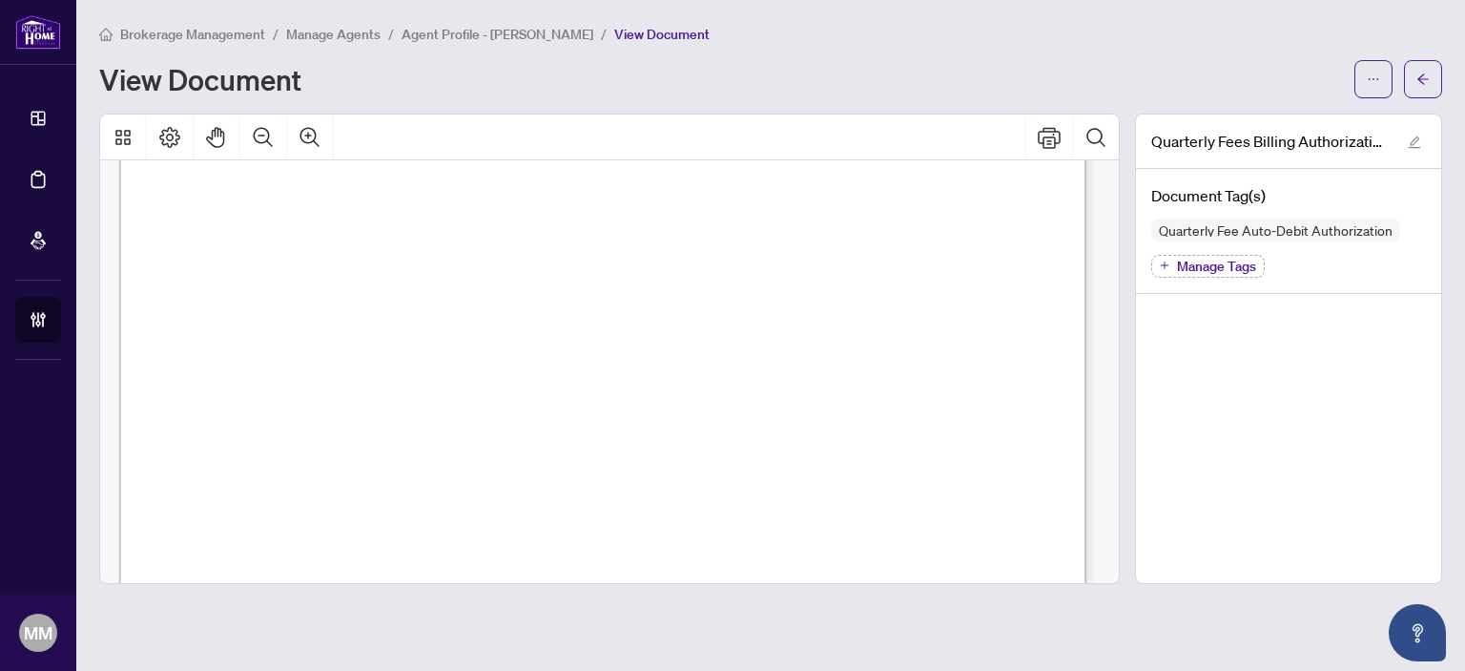
click at [394, 504] on span "Expiry Date (MM/YYYY):" at bounding box center [314, 500] width 159 height 19
click at [566, 308] on span "(A $10+HST merchant fee per transaction will apply)" at bounding box center [453, 317] width 223 height 31
drag, startPoint x: 792, startPoint y: 485, endPoint x: 500, endPoint y: 468, distance: 292.4
click at [321, 453] on span "Card Number:" at bounding box center [278, 462] width 88 height 19
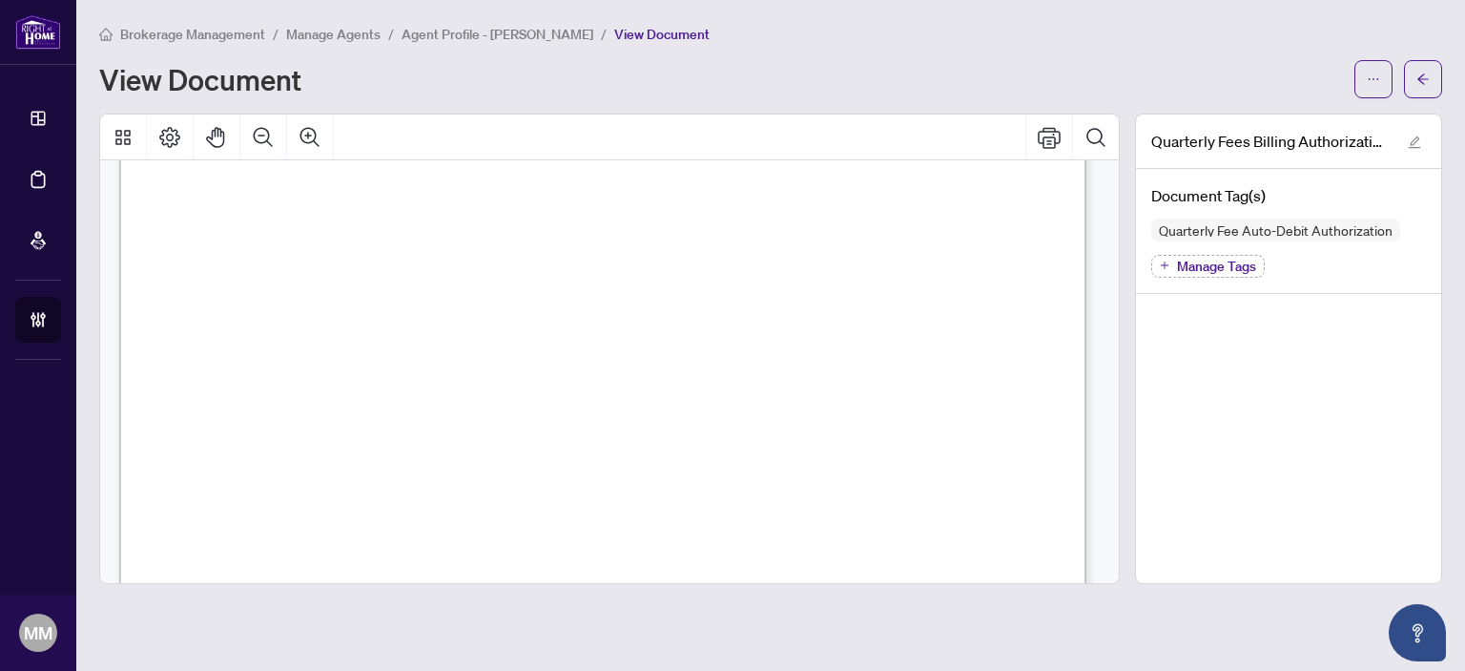
scroll to position [763, 0]
click at [1415, 71] on button "button" at bounding box center [1423, 79] width 38 height 38
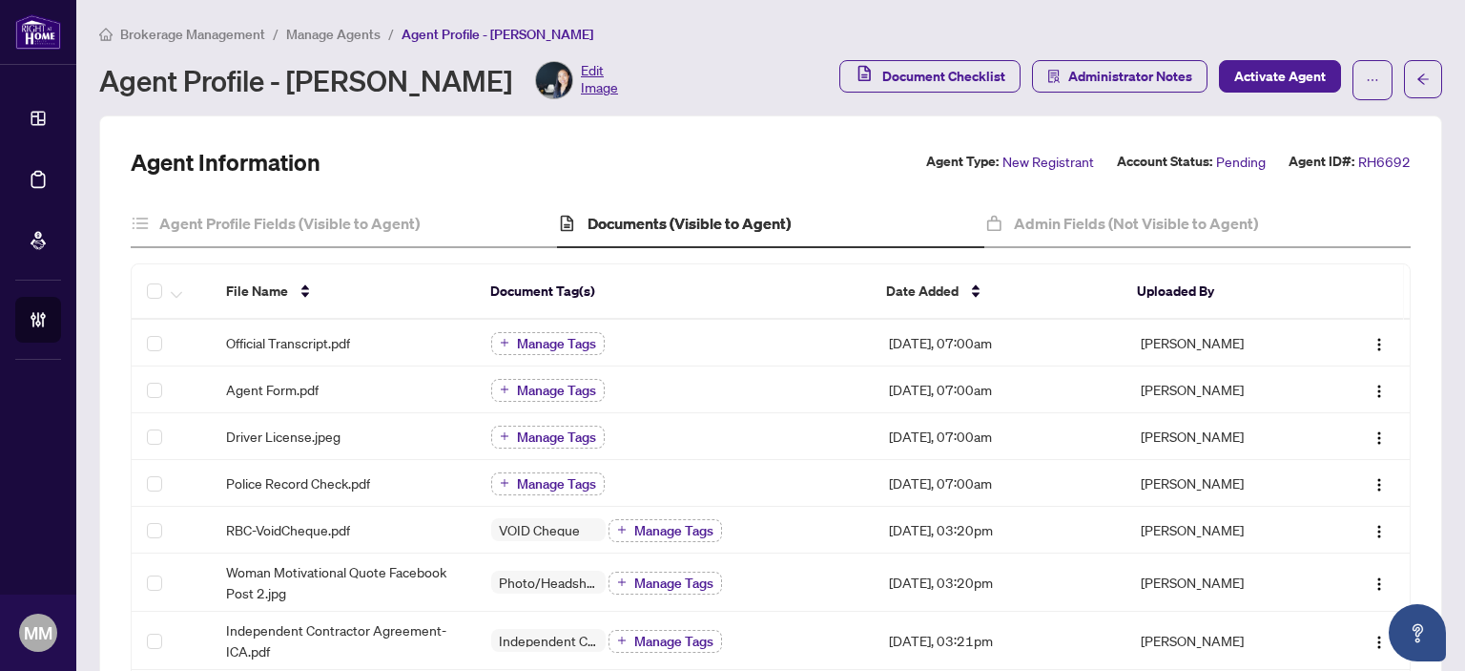
click at [308, 30] on span "Manage Agents" at bounding box center [333, 34] width 94 height 17
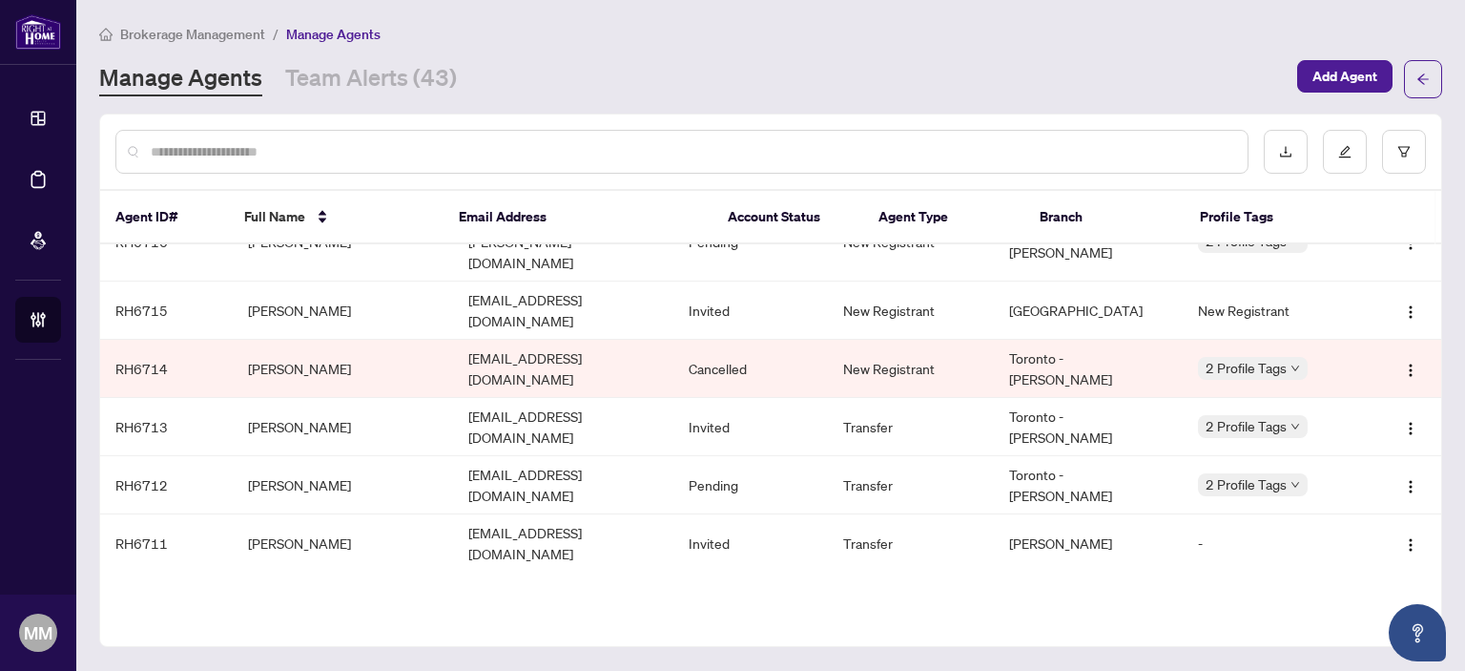
scroll to position [810, 0]
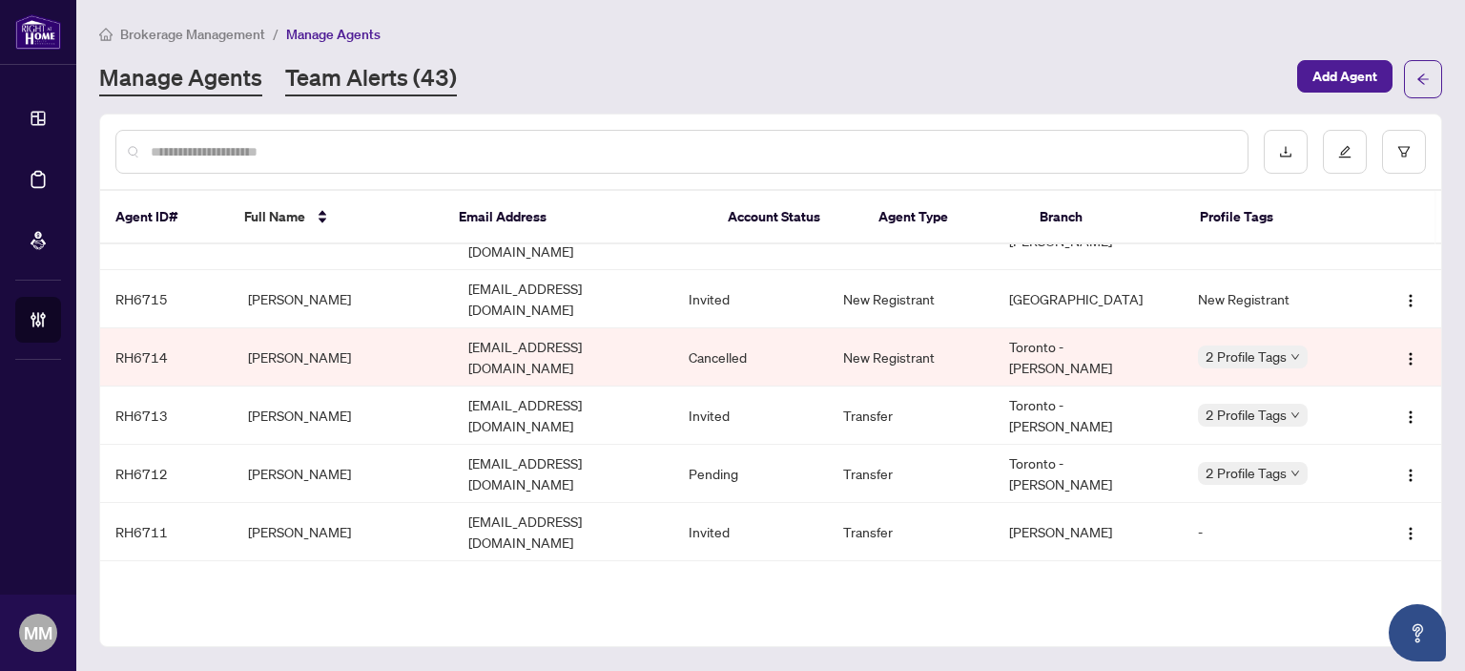
click at [401, 72] on link "Team Alerts (43)" at bounding box center [371, 79] width 172 height 34
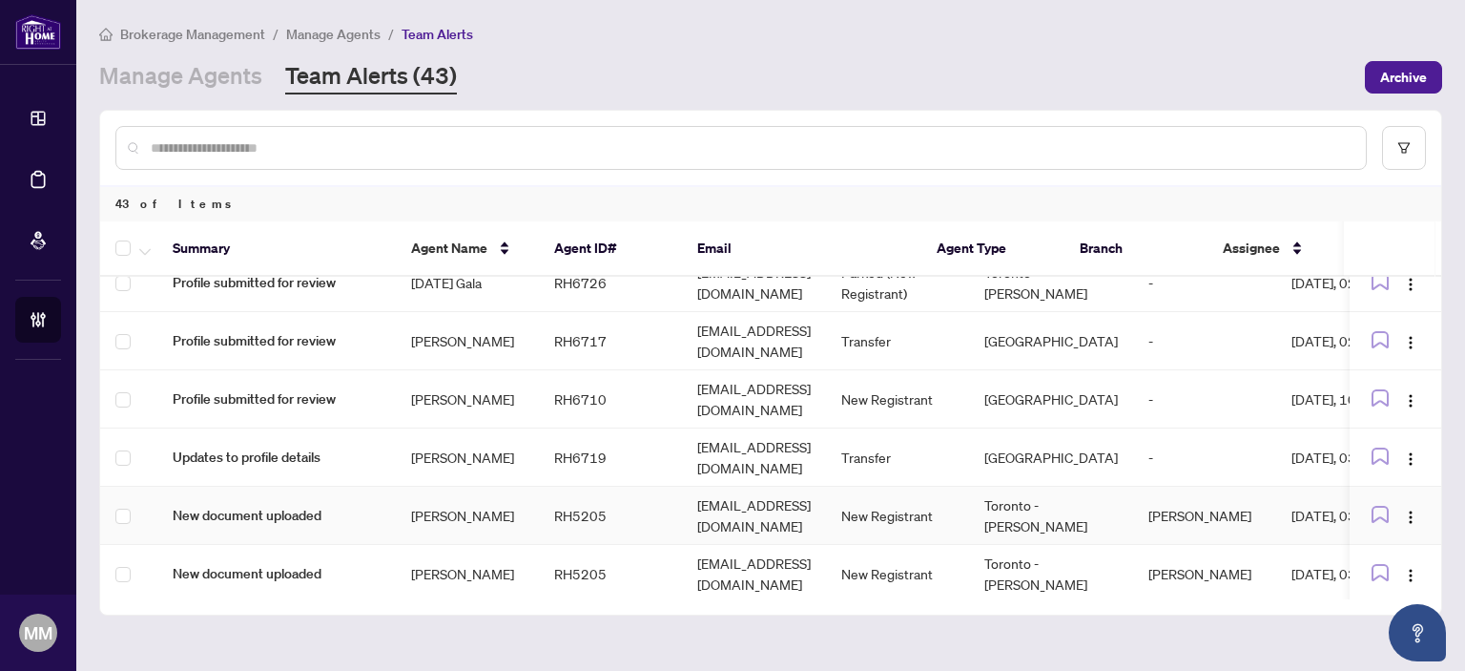
scroll to position [842, 0]
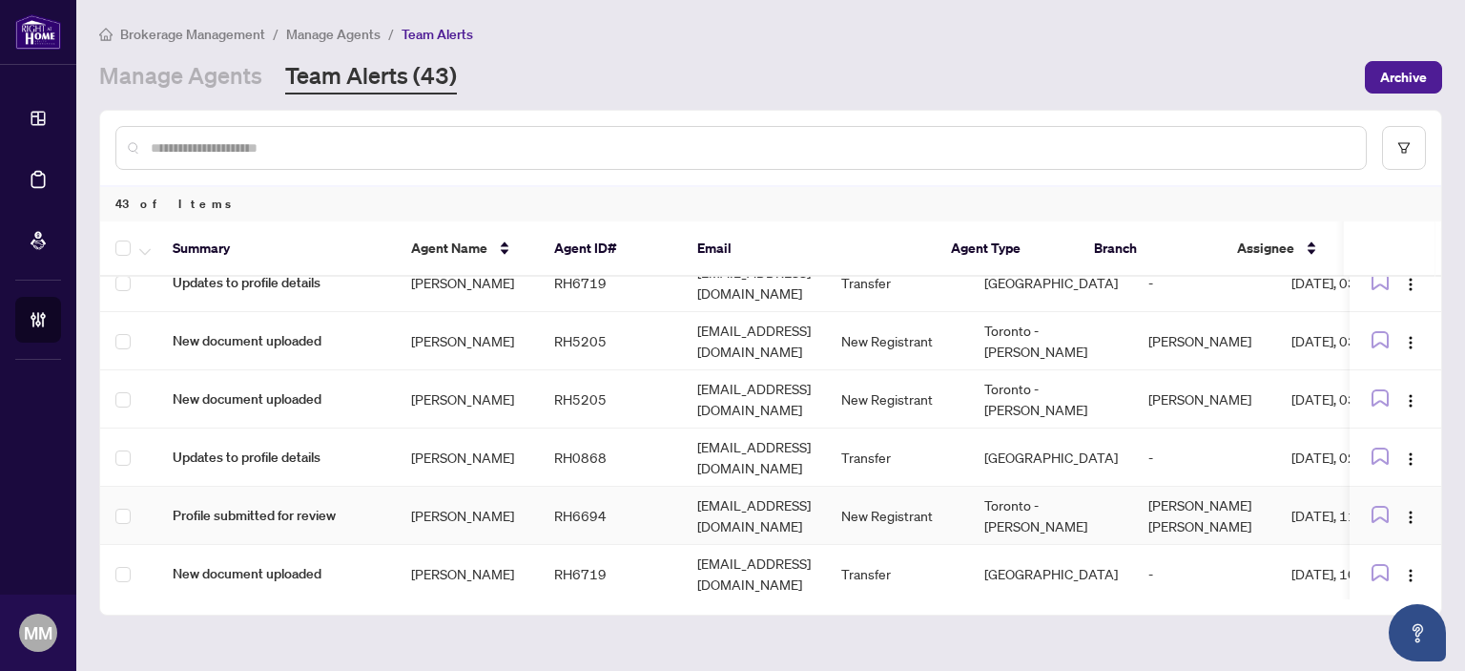
click at [407, 486] on td "Ajlan Lien" at bounding box center [467, 515] width 143 height 58
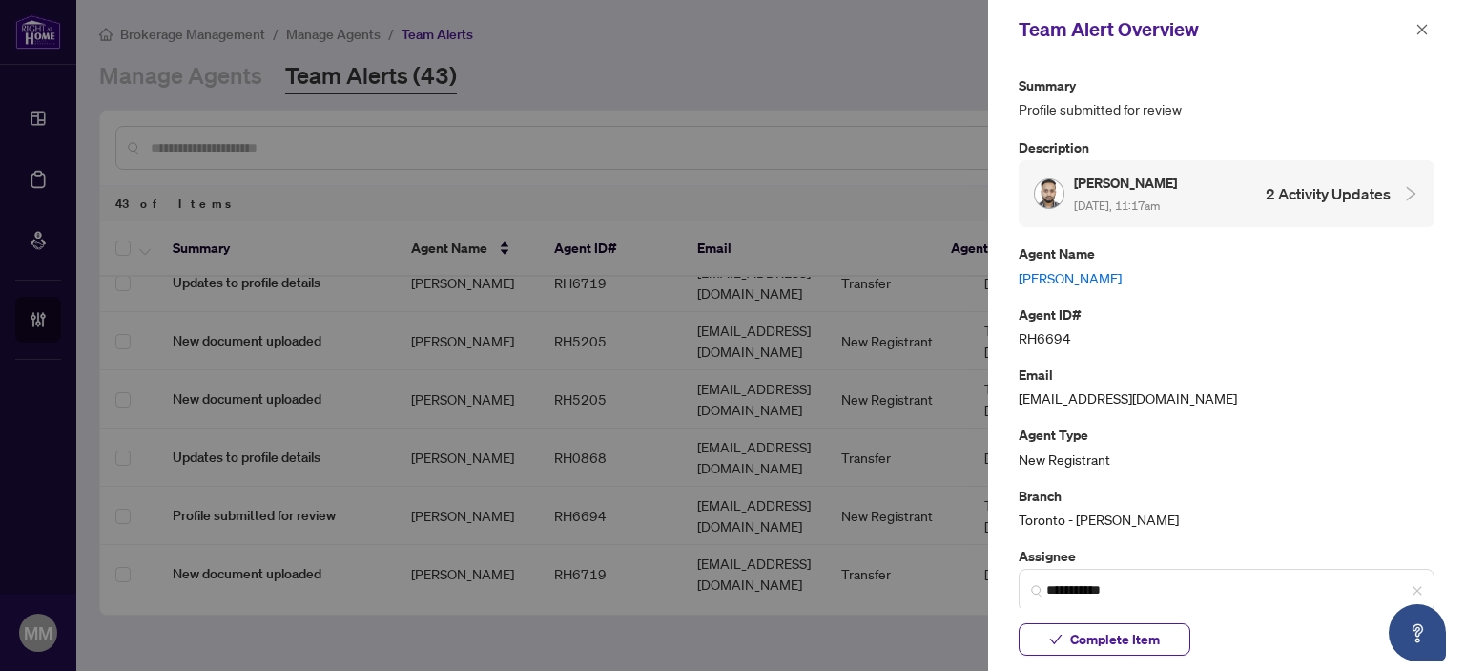
click at [1069, 281] on link "Ajlan Lien" at bounding box center [1227, 277] width 416 height 21
click at [1415, 29] on icon "close" at bounding box center [1421, 29] width 13 height 13
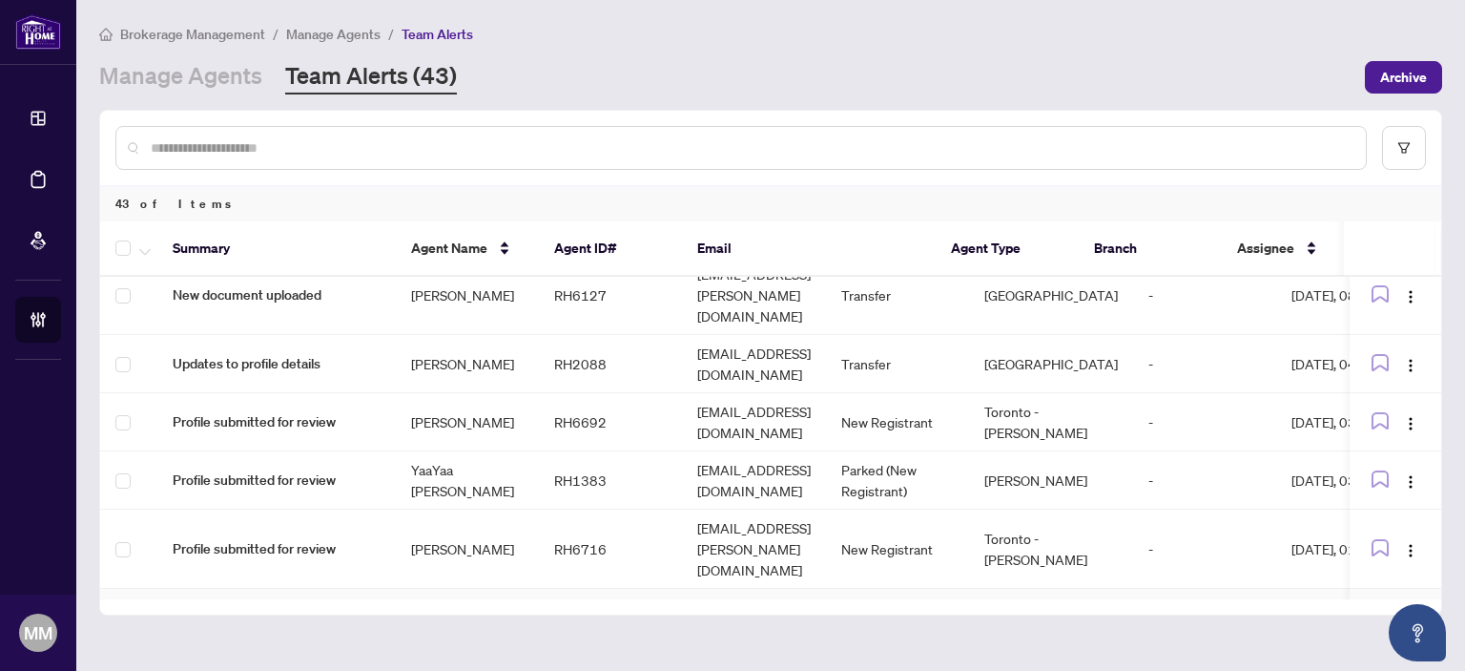
scroll to position [0, 0]
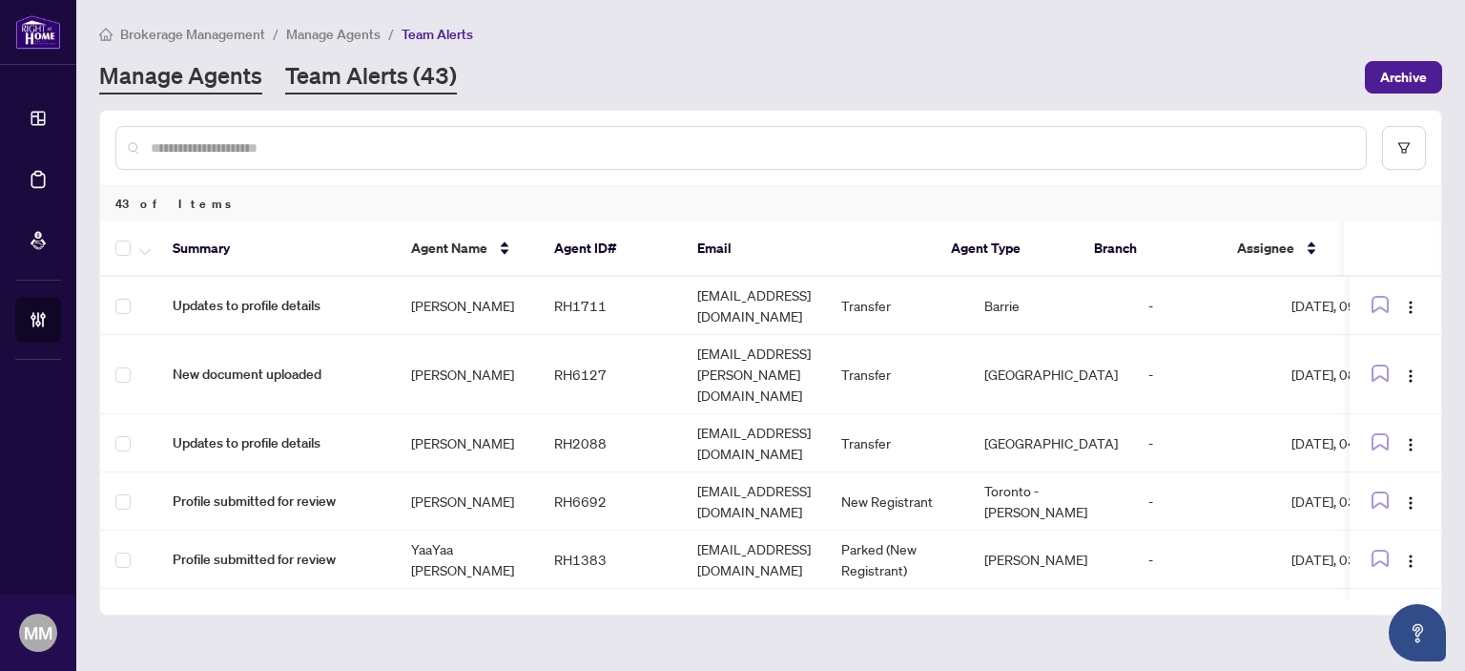
click at [232, 83] on link "Manage Agents" at bounding box center [180, 77] width 163 height 34
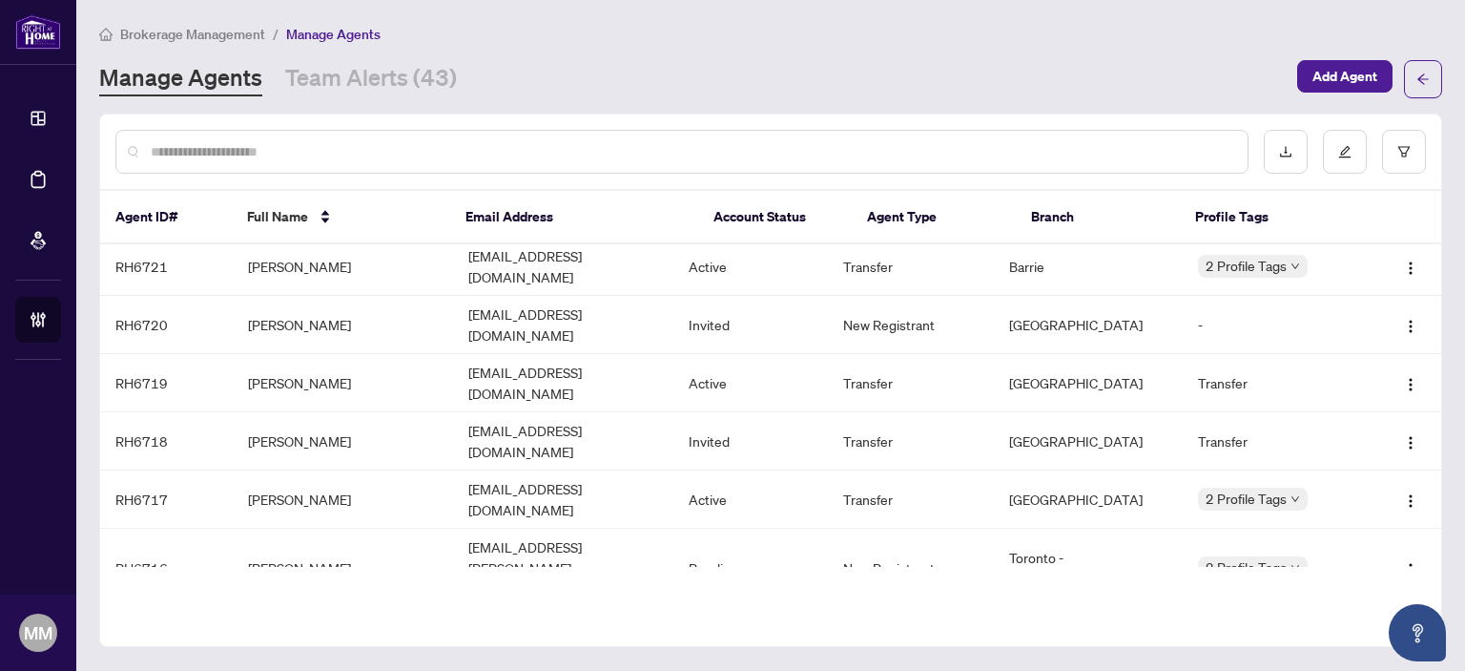
scroll to position [619, 0]
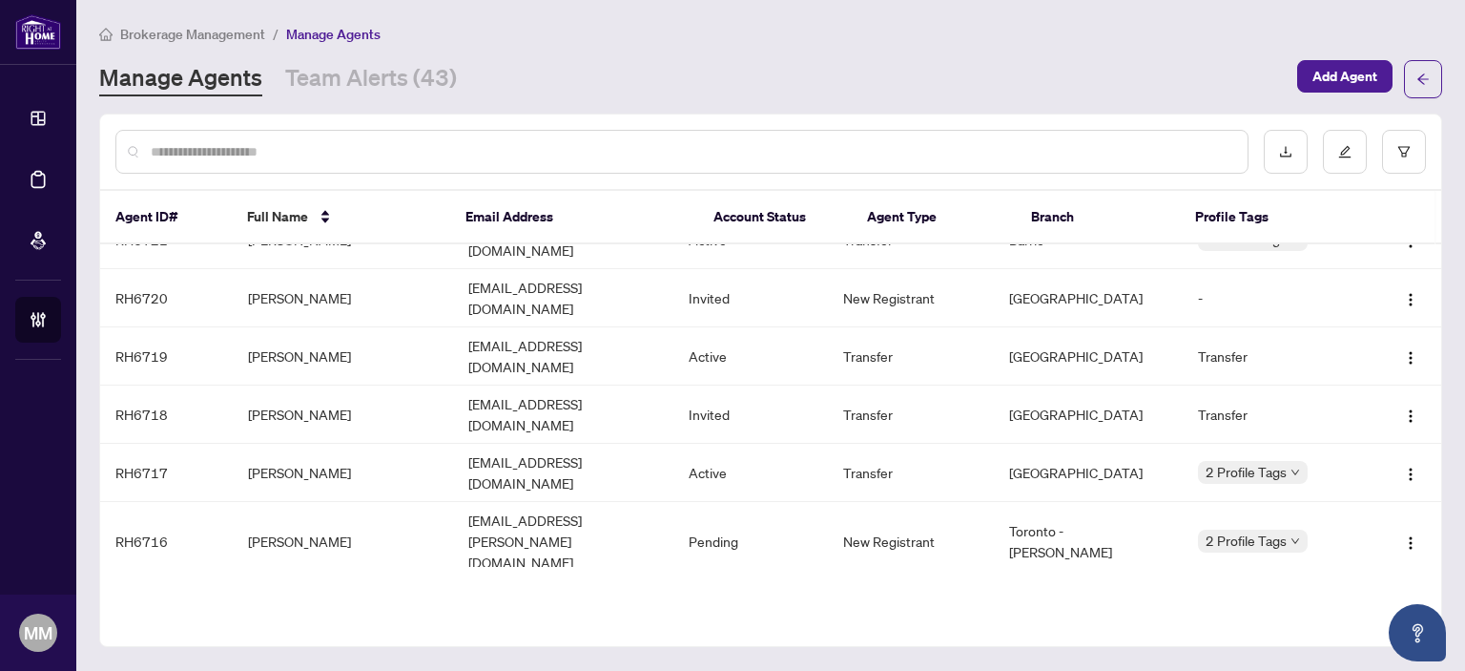
scroll to position [619, 0]
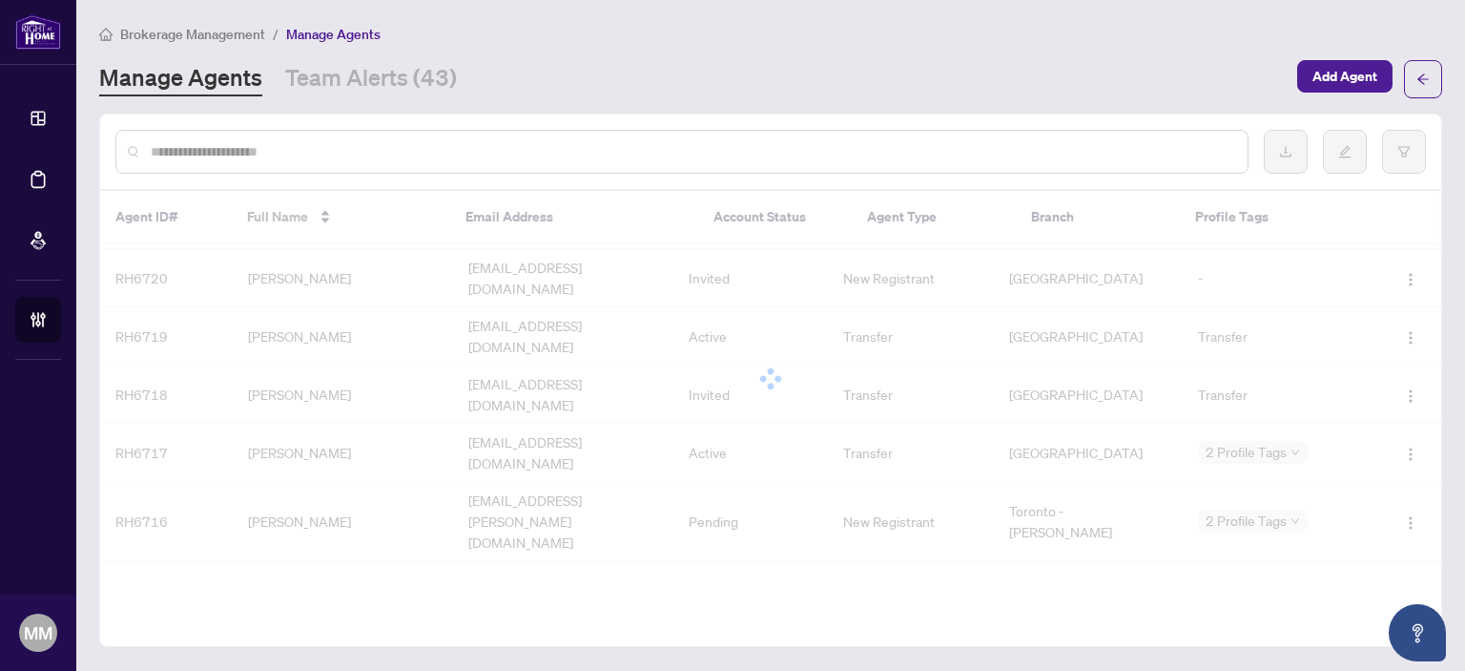
click at [424, 487] on div at bounding box center [770, 379] width 1341 height 376
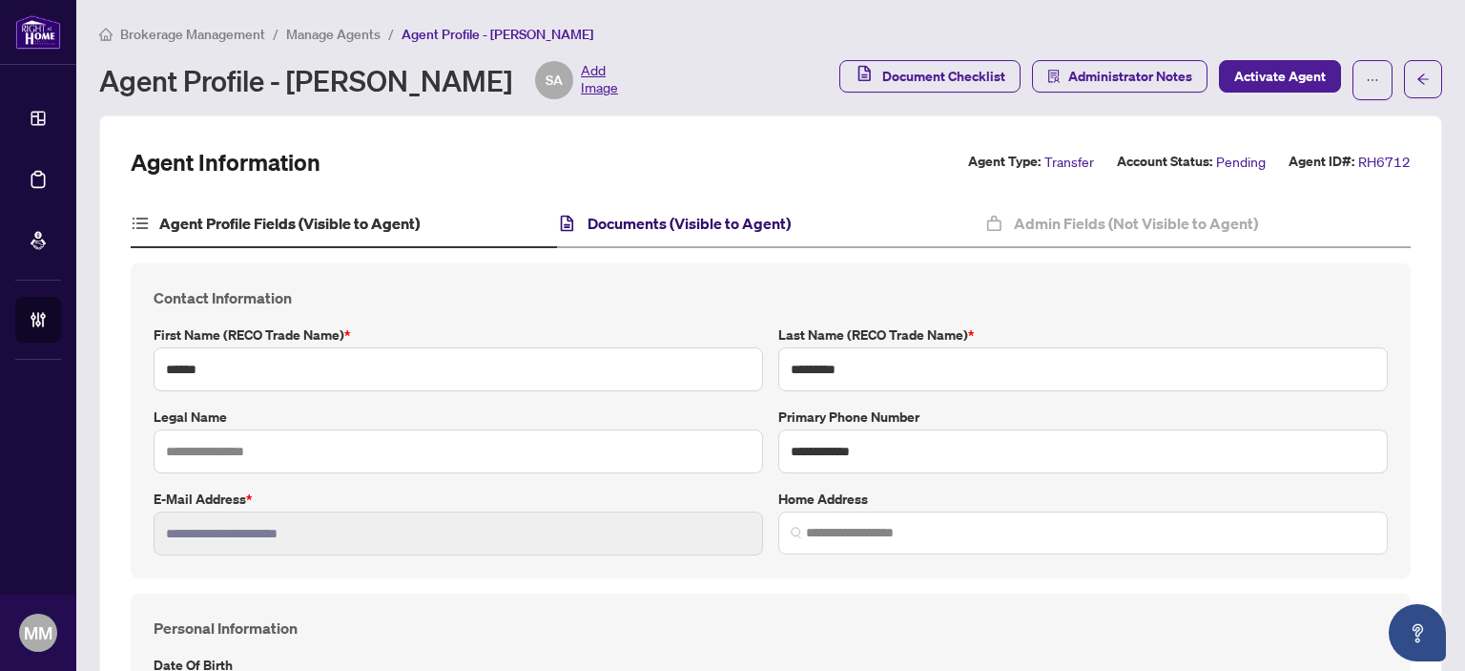
click at [713, 228] on h4 "Documents (Visible to Agent)" at bounding box center [689, 223] width 203 height 23
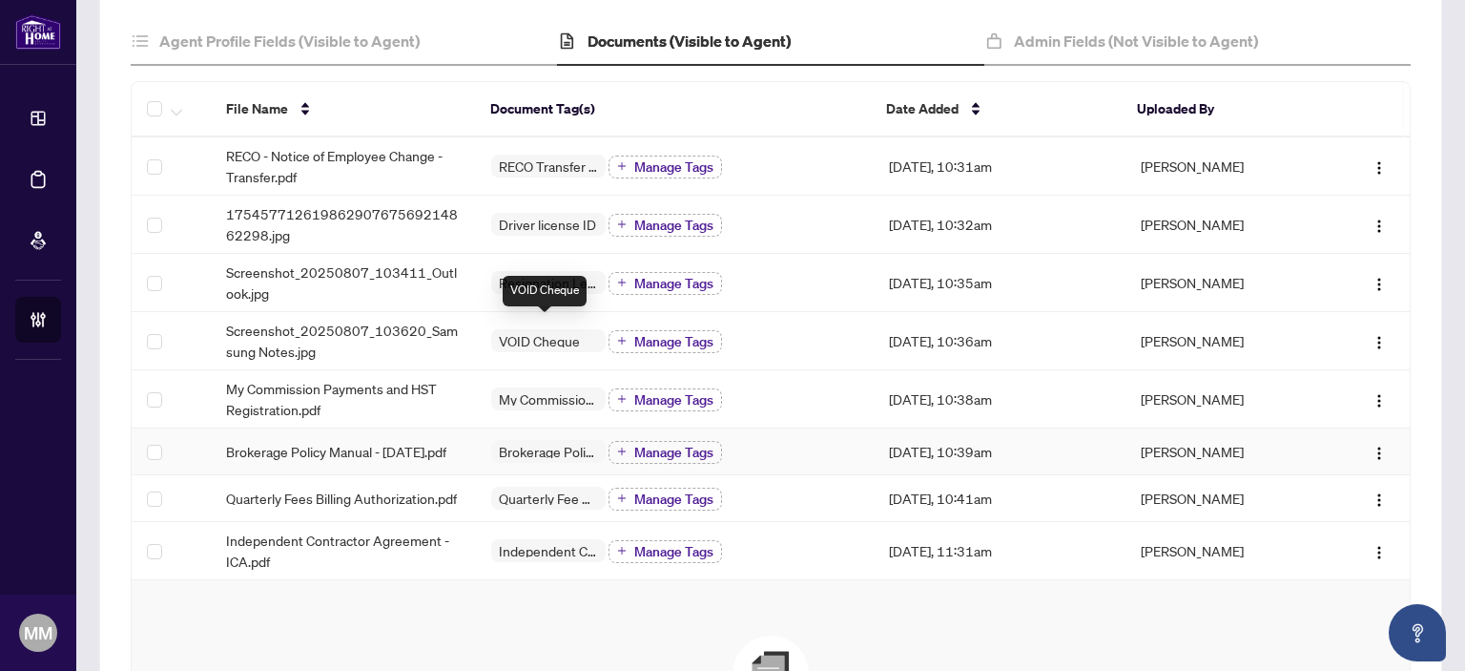
scroll to position [191, 0]
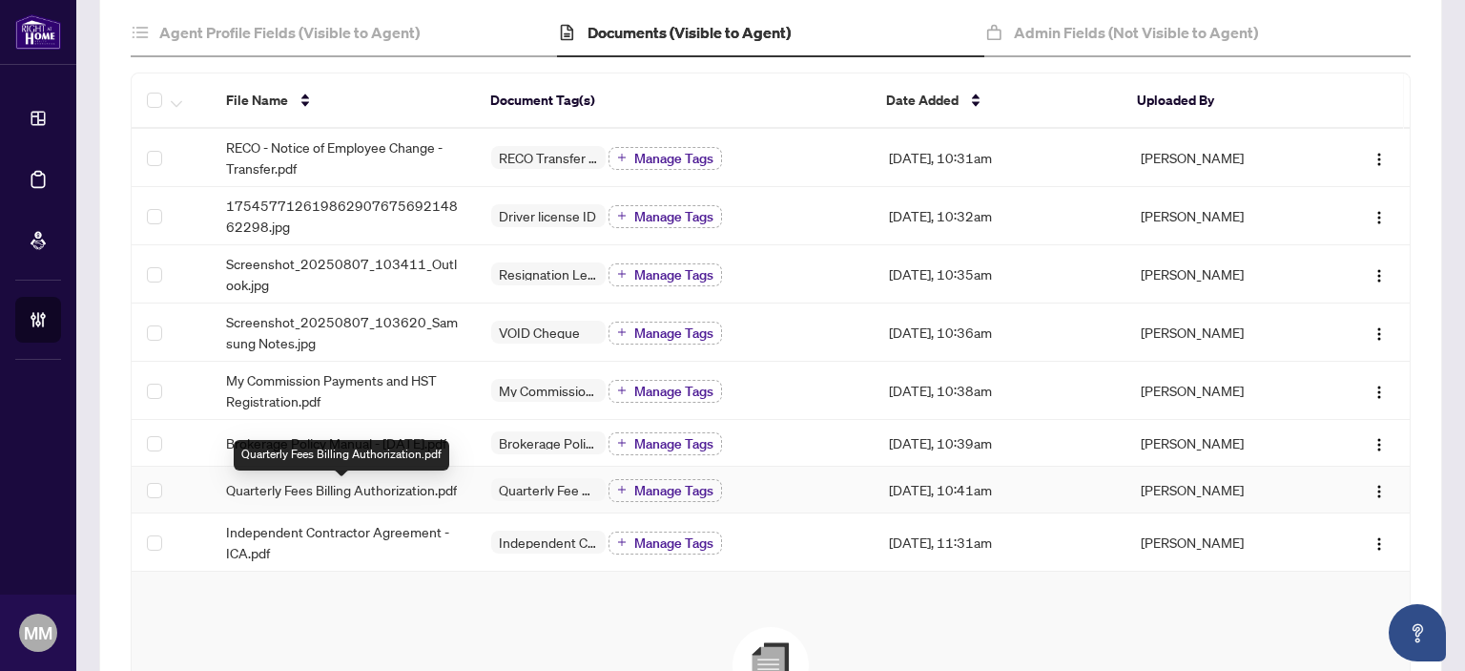
click at [362, 500] on span "Quarterly Fees Billing Authorization.pdf" at bounding box center [341, 489] width 231 height 21
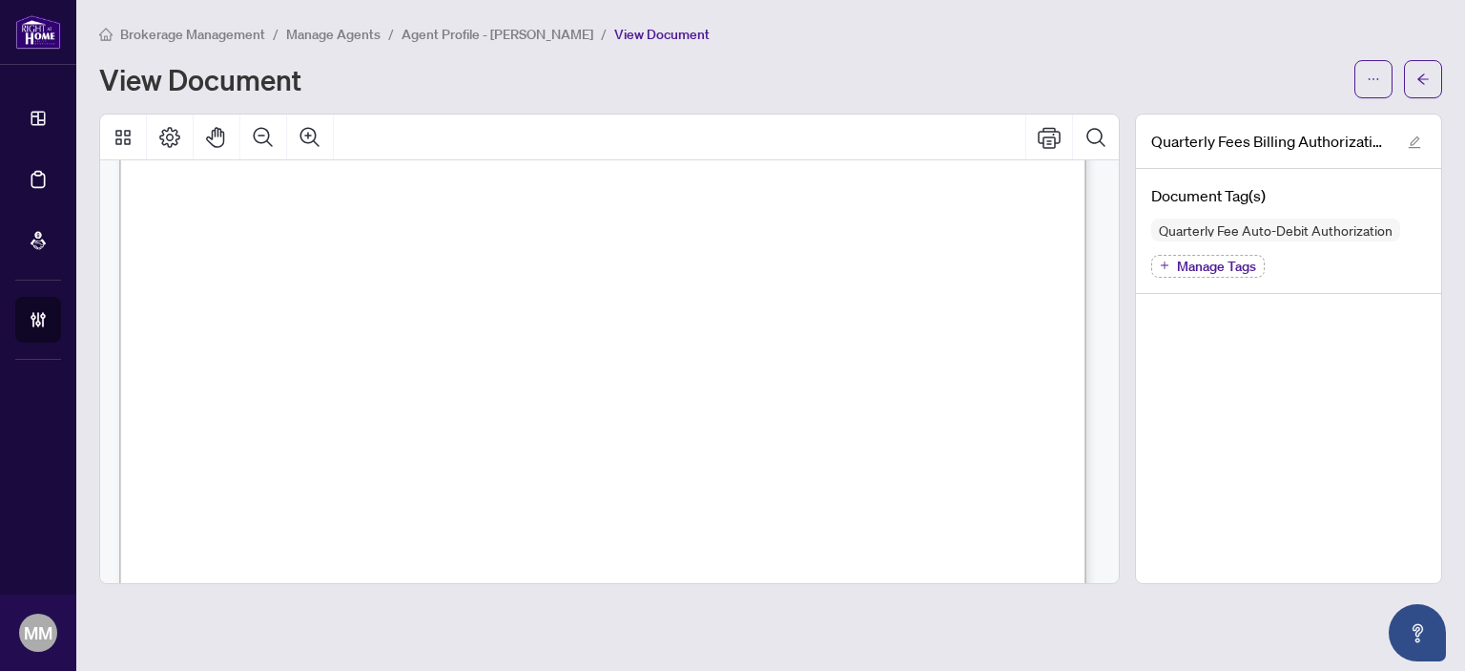
scroll to position [477, 0]
click at [473, 449] on span "4520050038522080" at bounding box center [427, 447] width 172 height 16
drag, startPoint x: 474, startPoint y: 442, endPoint x: 323, endPoint y: 438, distance: 150.8
click at [392, 349] on span "Credit Card Details:" at bounding box center [313, 360] width 158 height 23
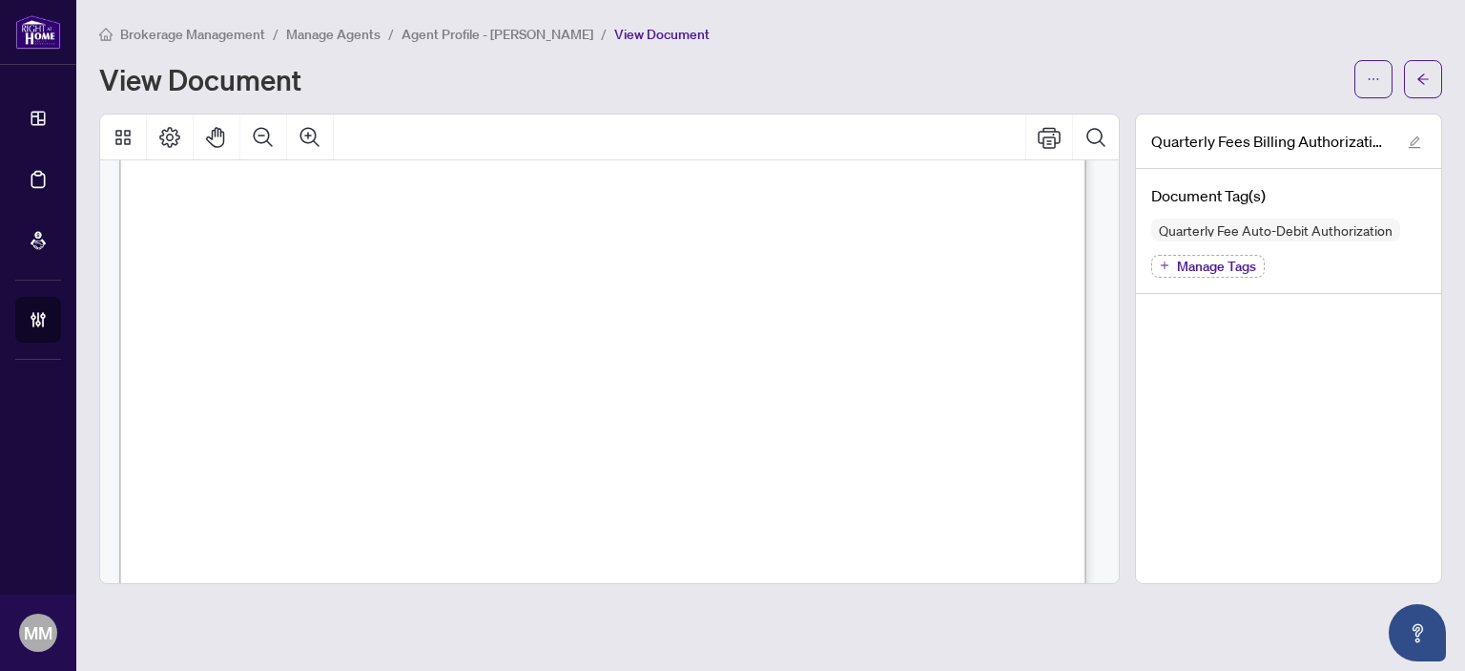
scroll to position [572, 0]
click at [1427, 86] on span "button" at bounding box center [1422, 79] width 13 height 31
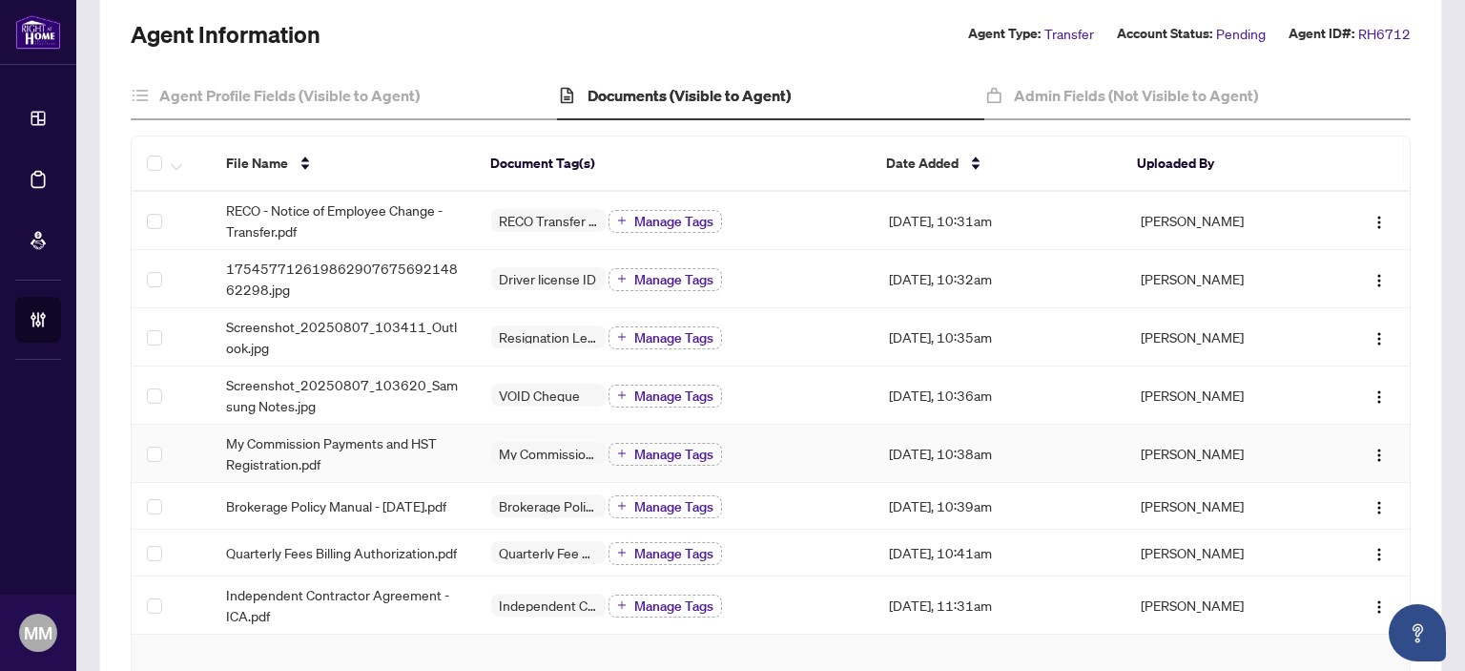
scroll to position [191, 0]
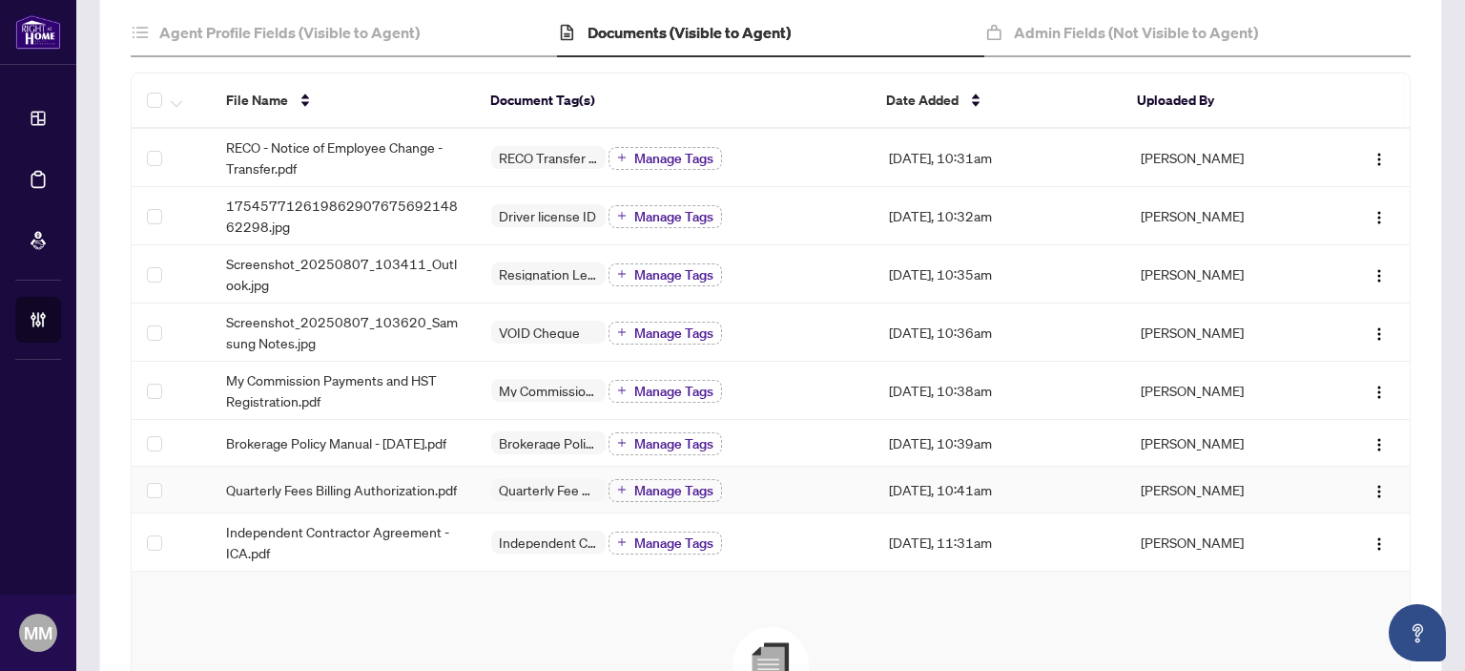
click at [359, 487] on span "Quarterly Fees Billing Authorization.pdf" at bounding box center [341, 489] width 231 height 21
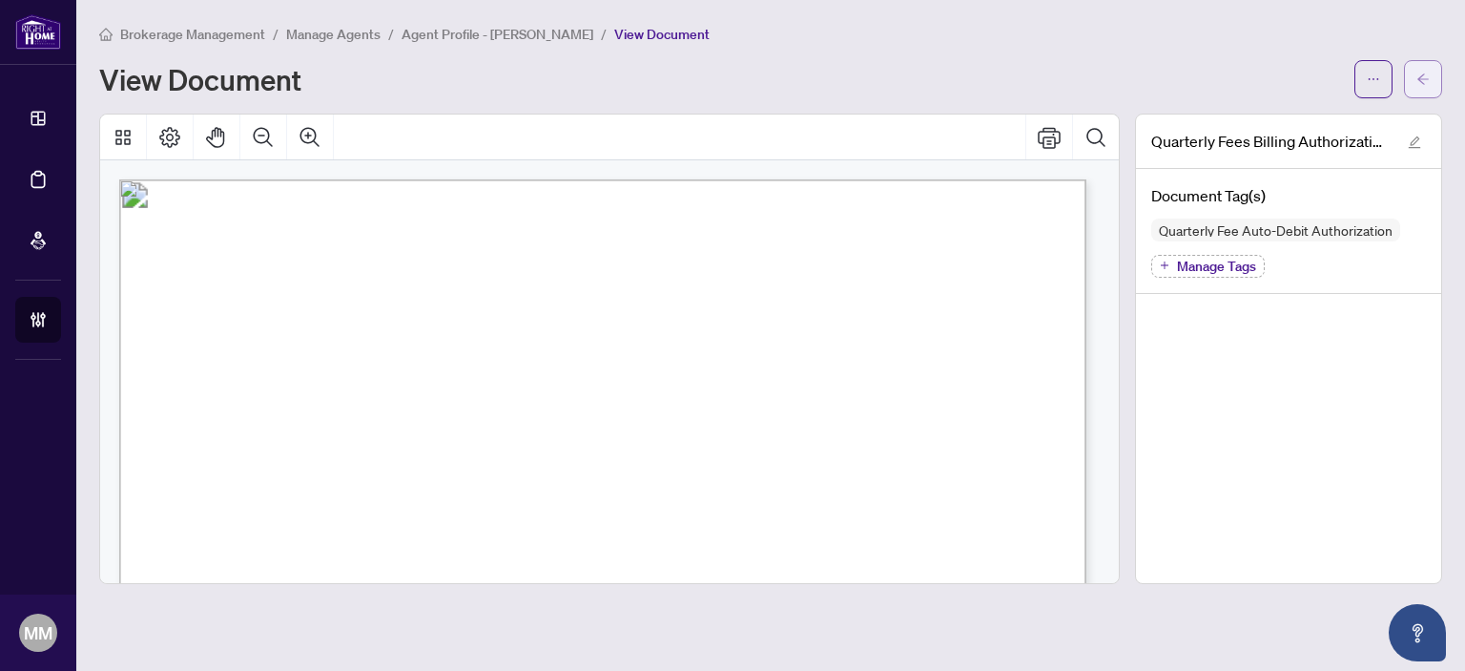
click at [1410, 94] on button "button" at bounding box center [1423, 79] width 38 height 38
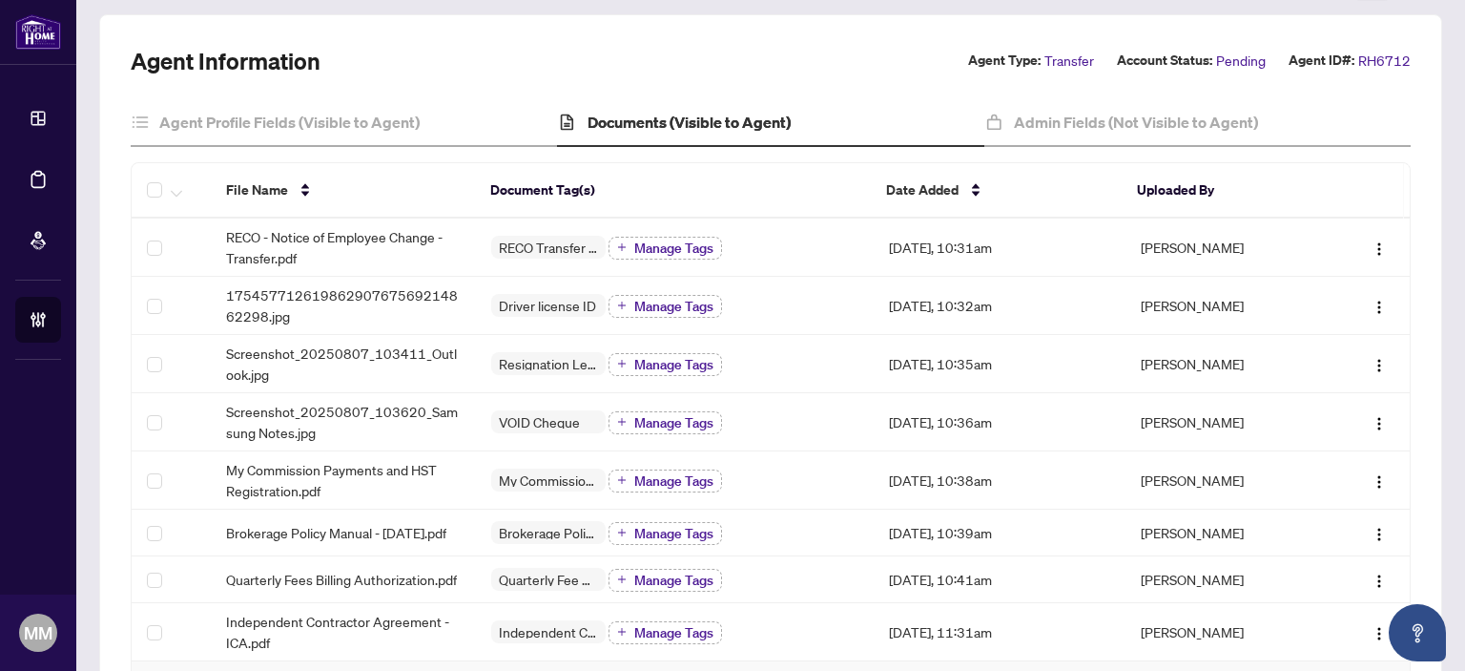
scroll to position [191, 0]
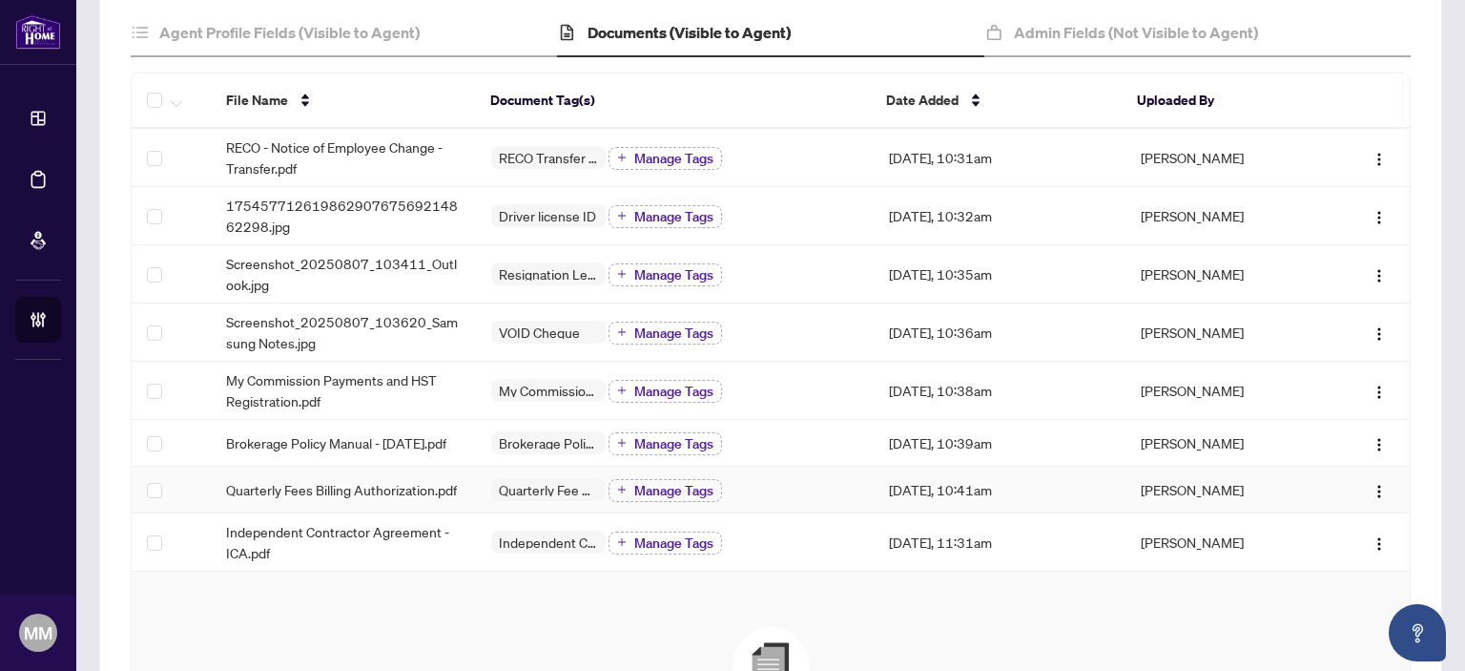
click at [921, 503] on td "Aug/07/2025, 10:41am" at bounding box center [1000, 489] width 252 height 47
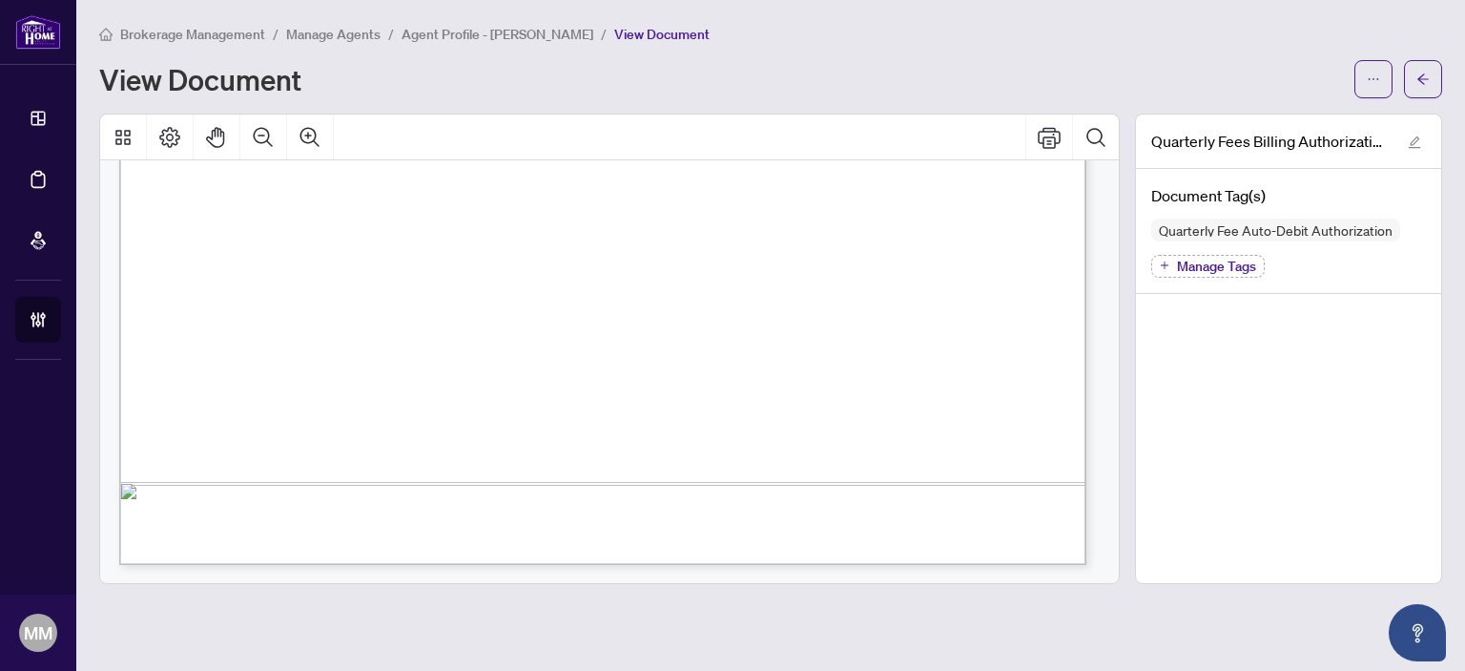
scroll to position [485, 0]
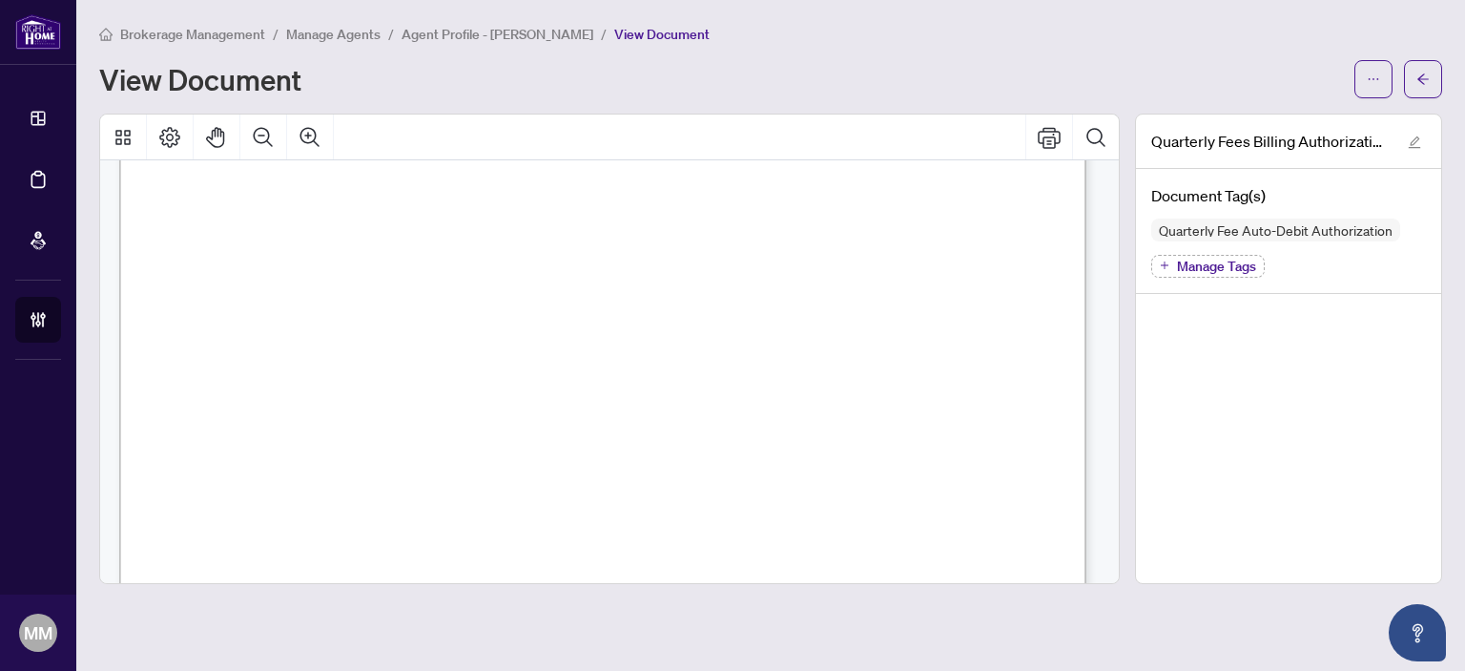
click at [1416, 98] on div "Brokerage Management / Manage Agents / Agent Profile - Sorrab Alakoozai / View …" at bounding box center [770, 303] width 1343 height 561
click at [1436, 83] on button "button" at bounding box center [1423, 79] width 38 height 38
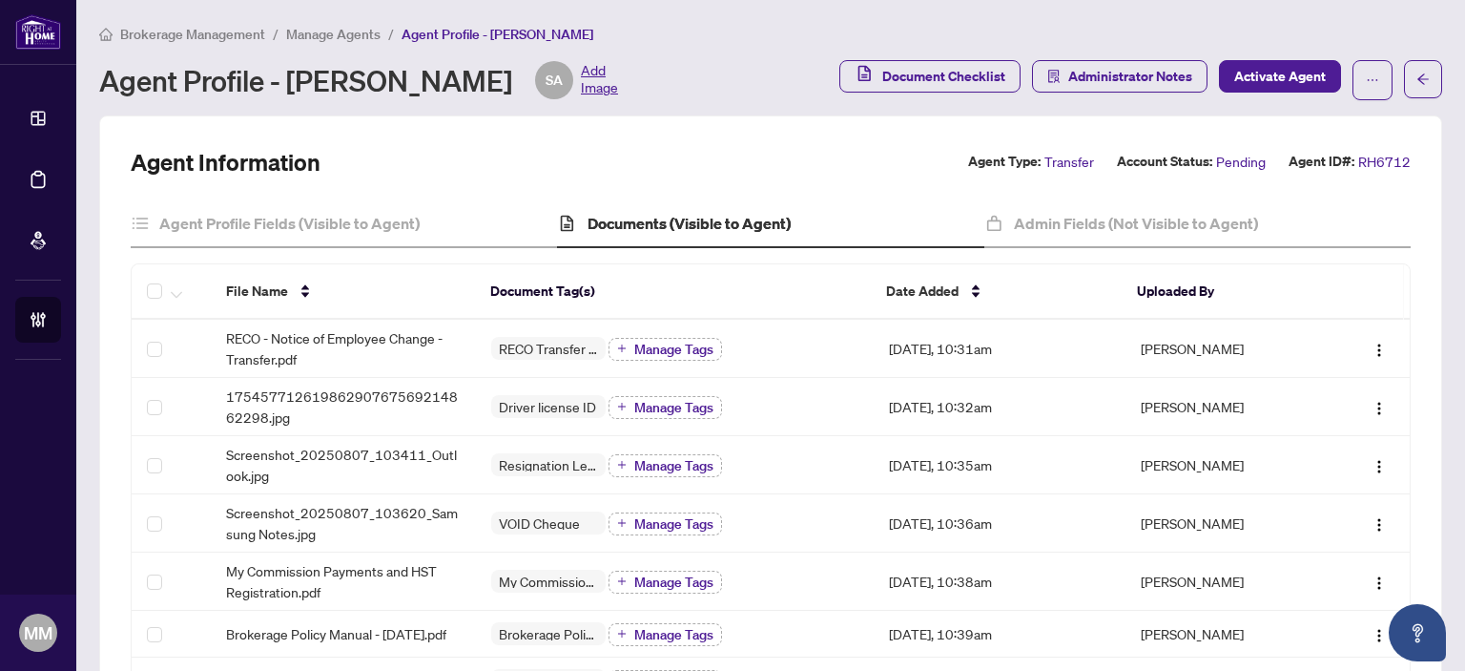
click at [294, 30] on span "Manage Agents" at bounding box center [333, 34] width 94 height 17
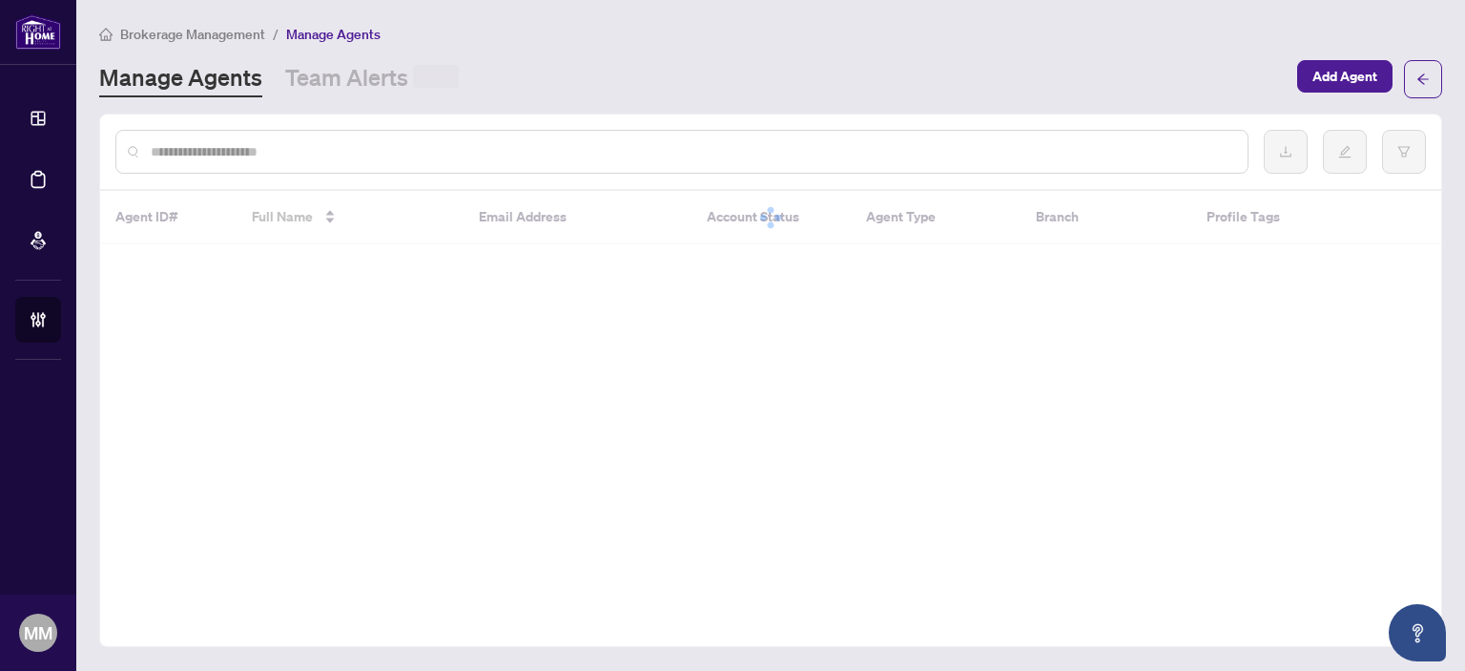
click at [408, 137] on div at bounding box center [681, 152] width 1133 height 44
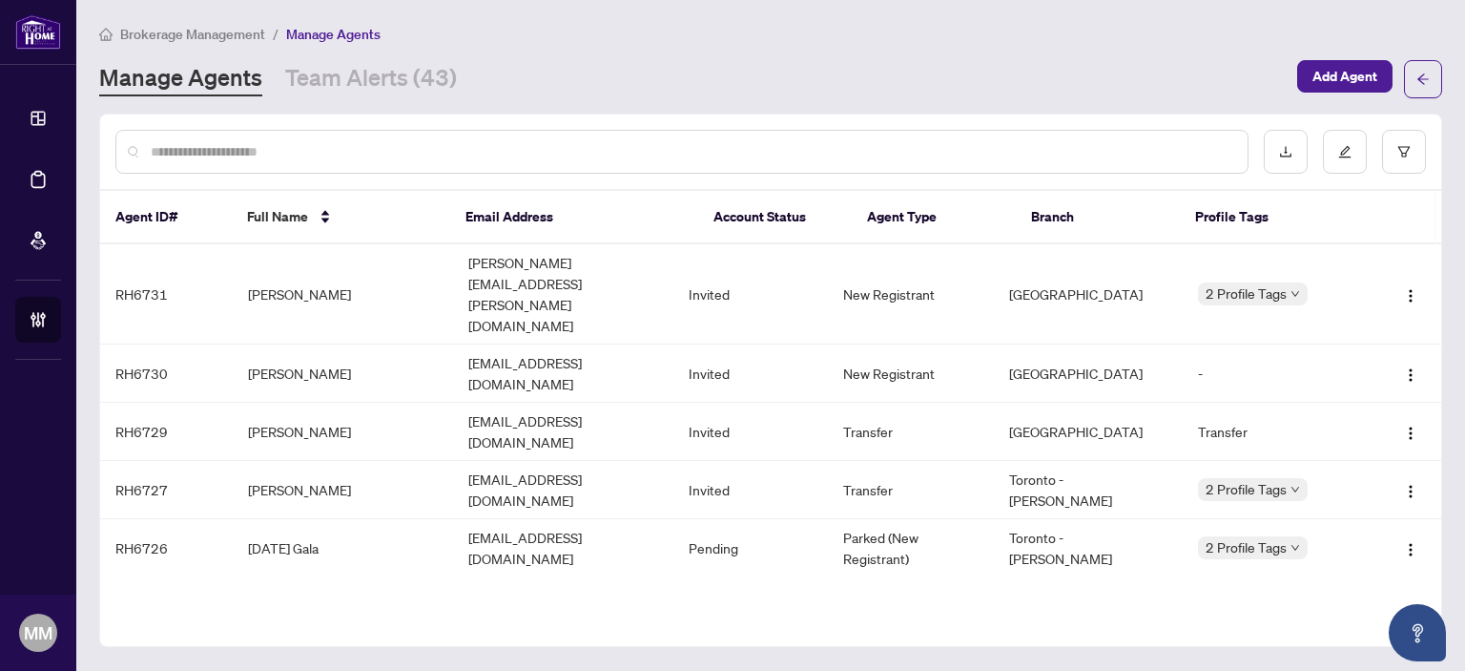
click at [401, 158] on input "text" at bounding box center [692, 151] width 1082 height 21
type input "*****"
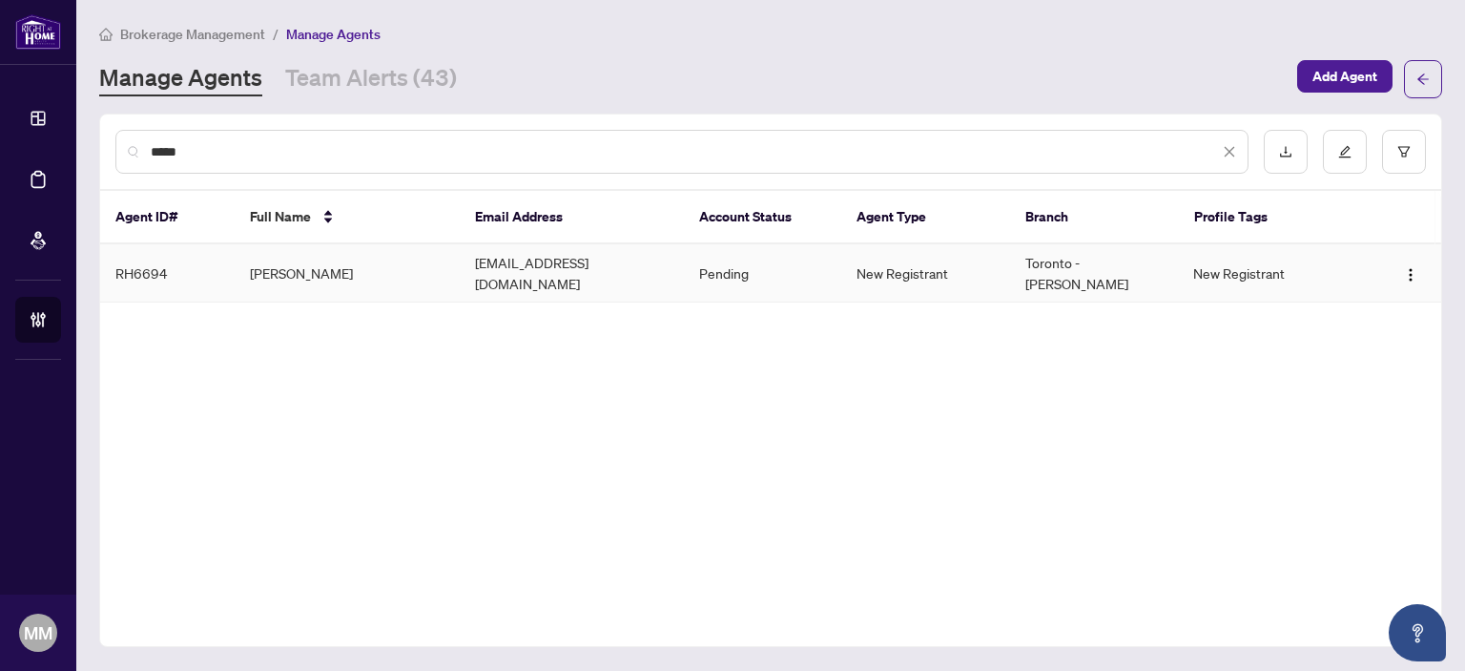
click at [534, 267] on td "Ajlanlien09@gmail.com" at bounding box center [572, 273] width 225 height 58
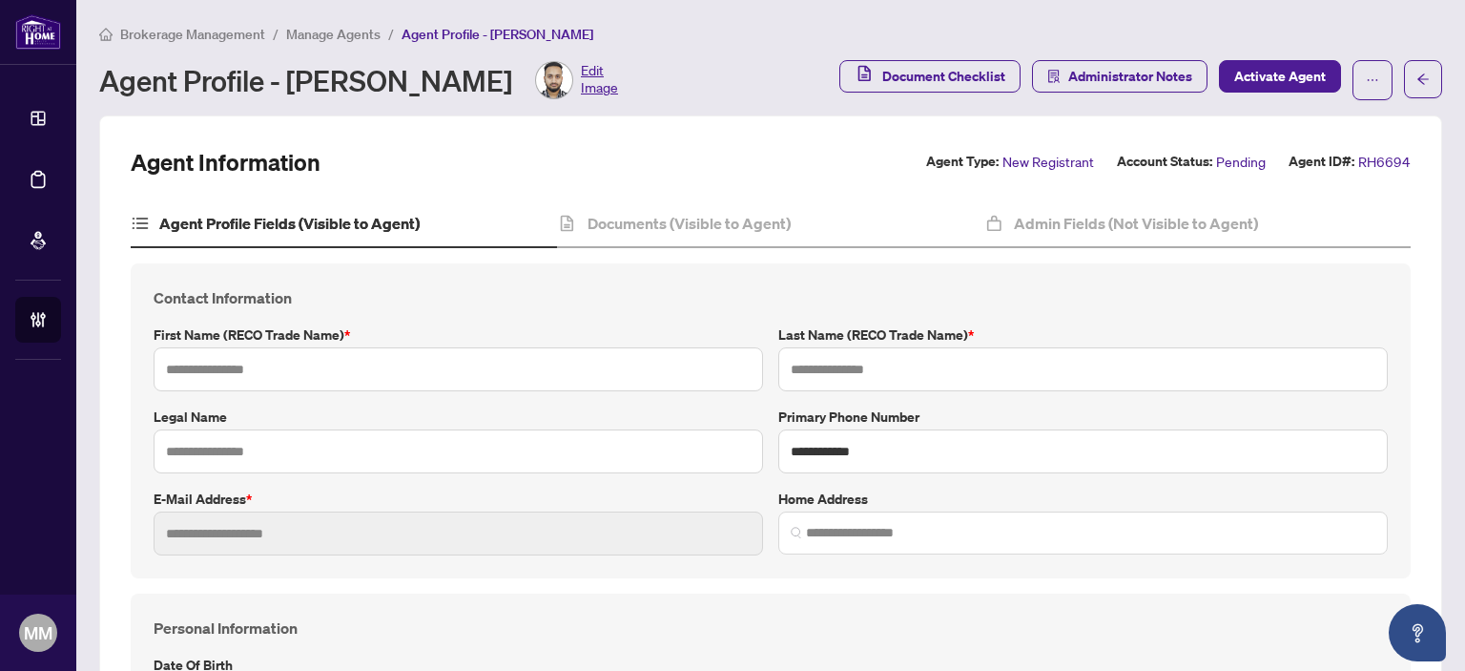
type input "**********"
type input "*****"
type input "****"
type input "**********"
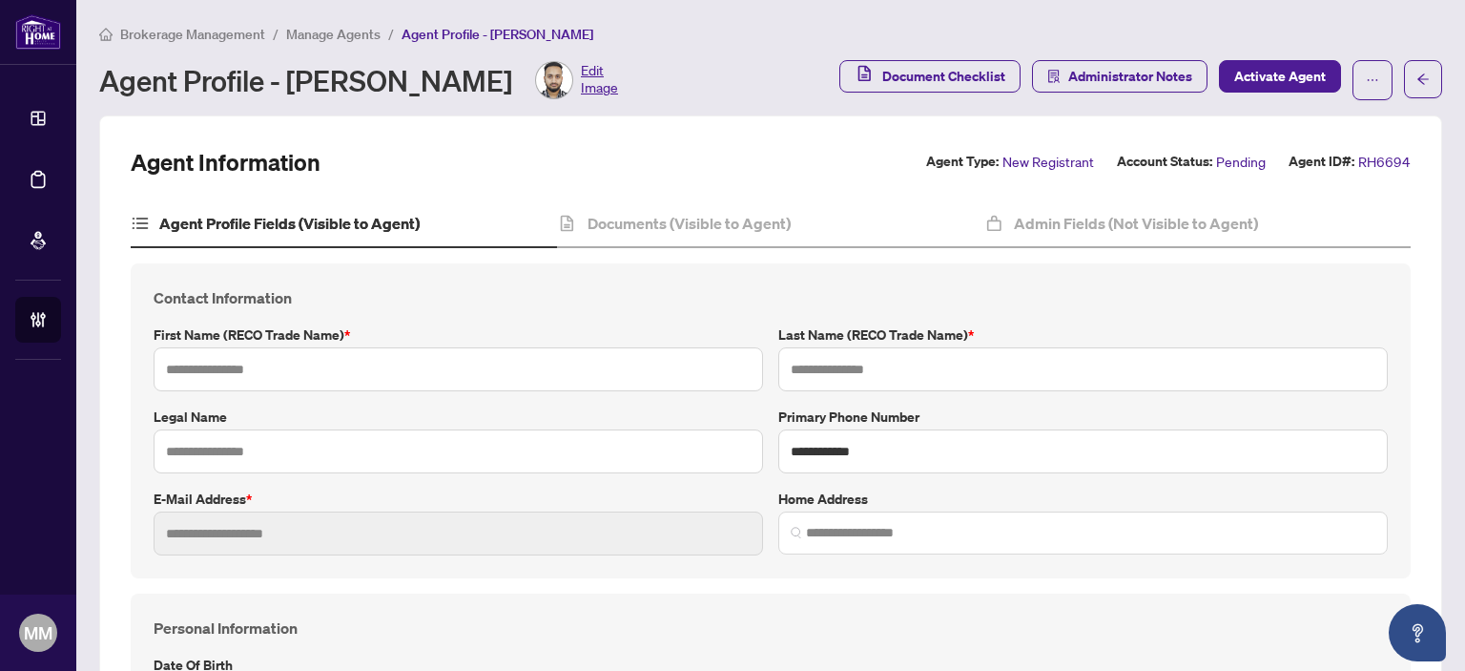
type input "**********"
type input "*********"
type input "*******"
type input "**********"
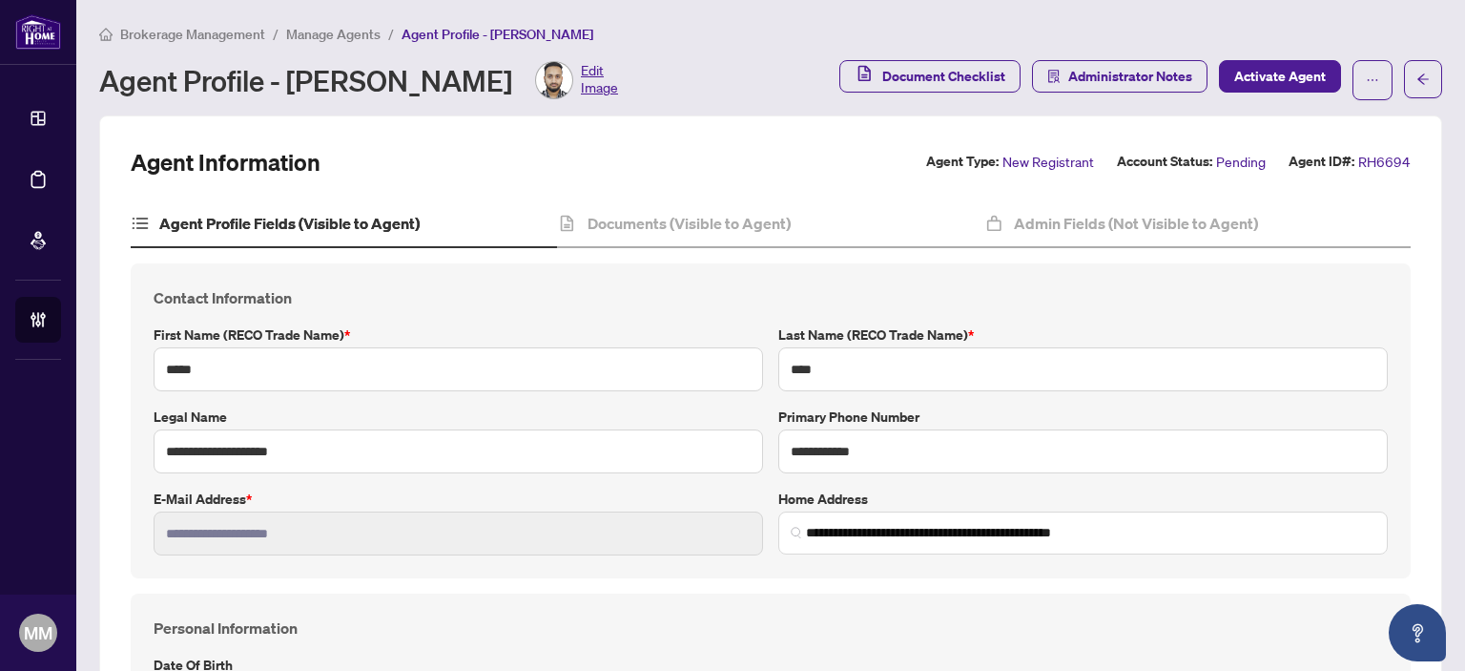
type input "****"
type input "**********"
type input "****"
type input "**********"
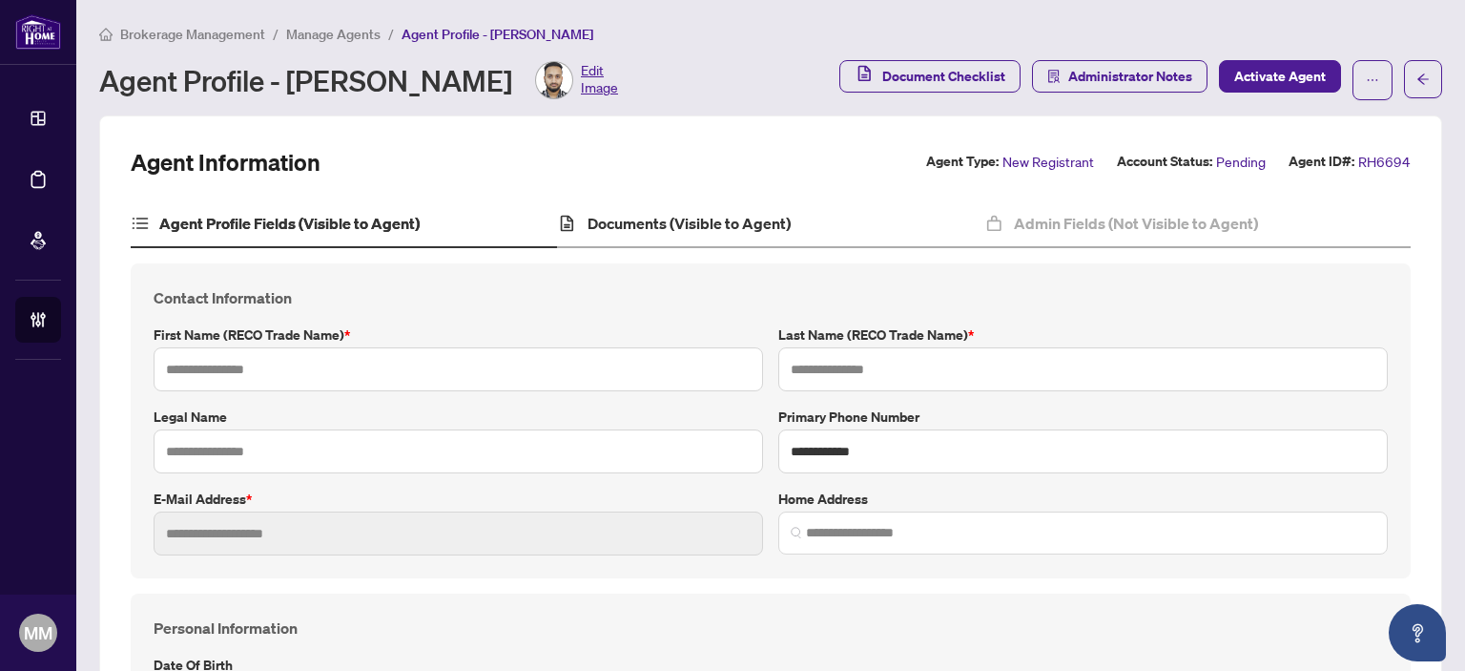
type input "*****"
type input "****"
type input "**********"
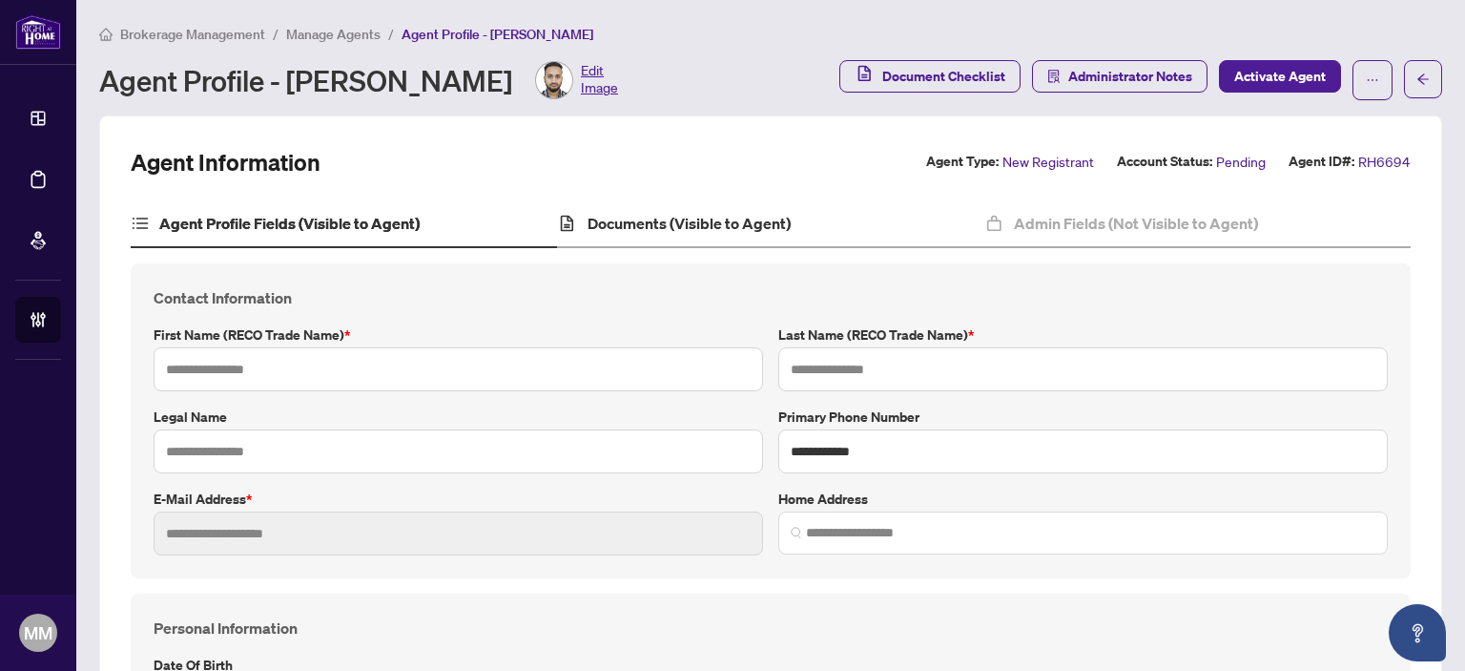
type input "*********"
type input "**********"
type input "****"
type input "*******"
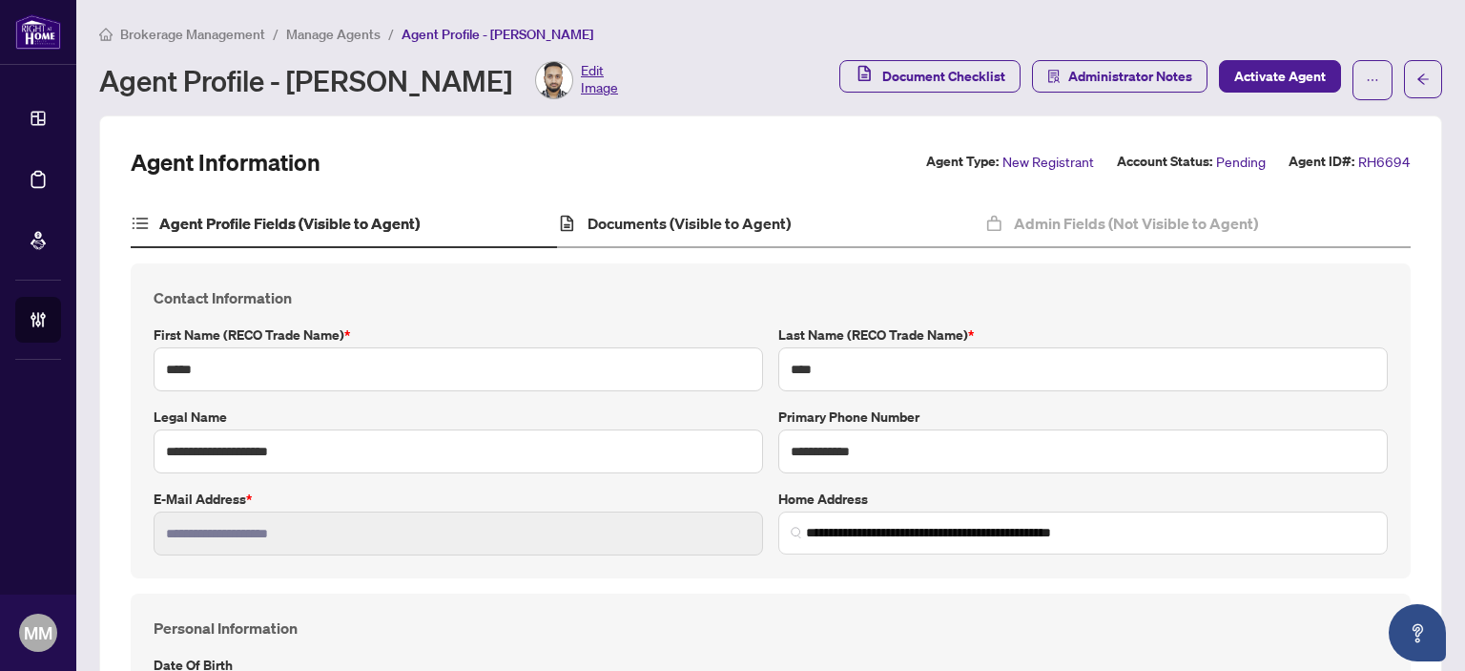
type input "**********"
type input "****"
type input "**********"
click at [794, 236] on div "Documents (Visible to Agent)" at bounding box center [770, 224] width 426 height 48
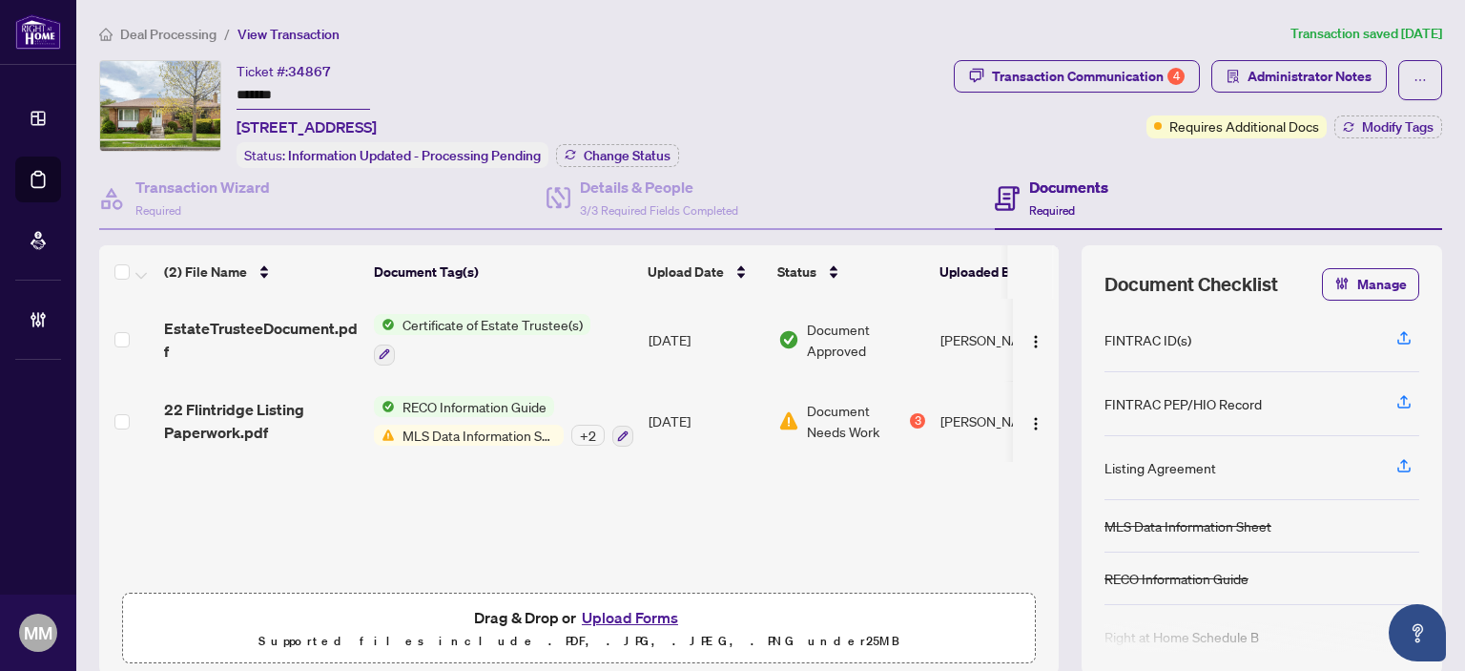
click at [171, 26] on span "Deal Processing" at bounding box center [168, 34] width 96 height 17
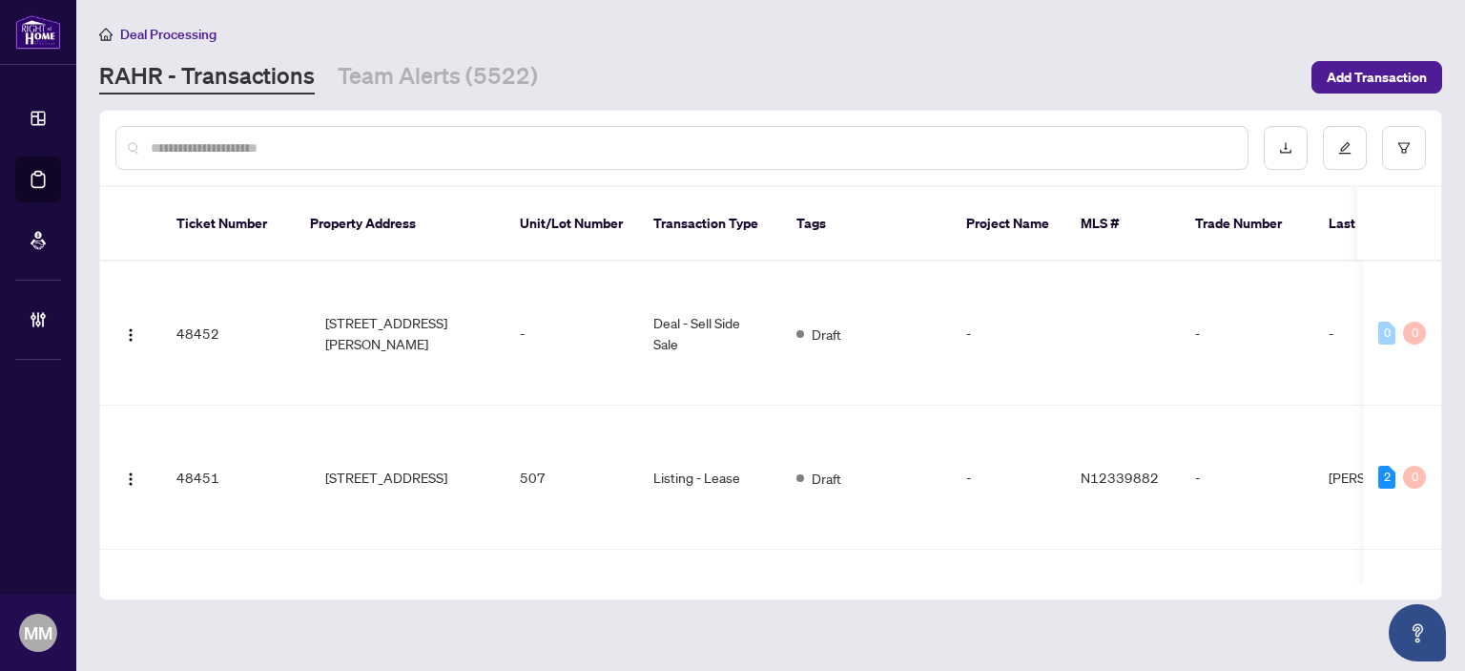
click at [424, 159] on div at bounding box center [681, 148] width 1133 height 44
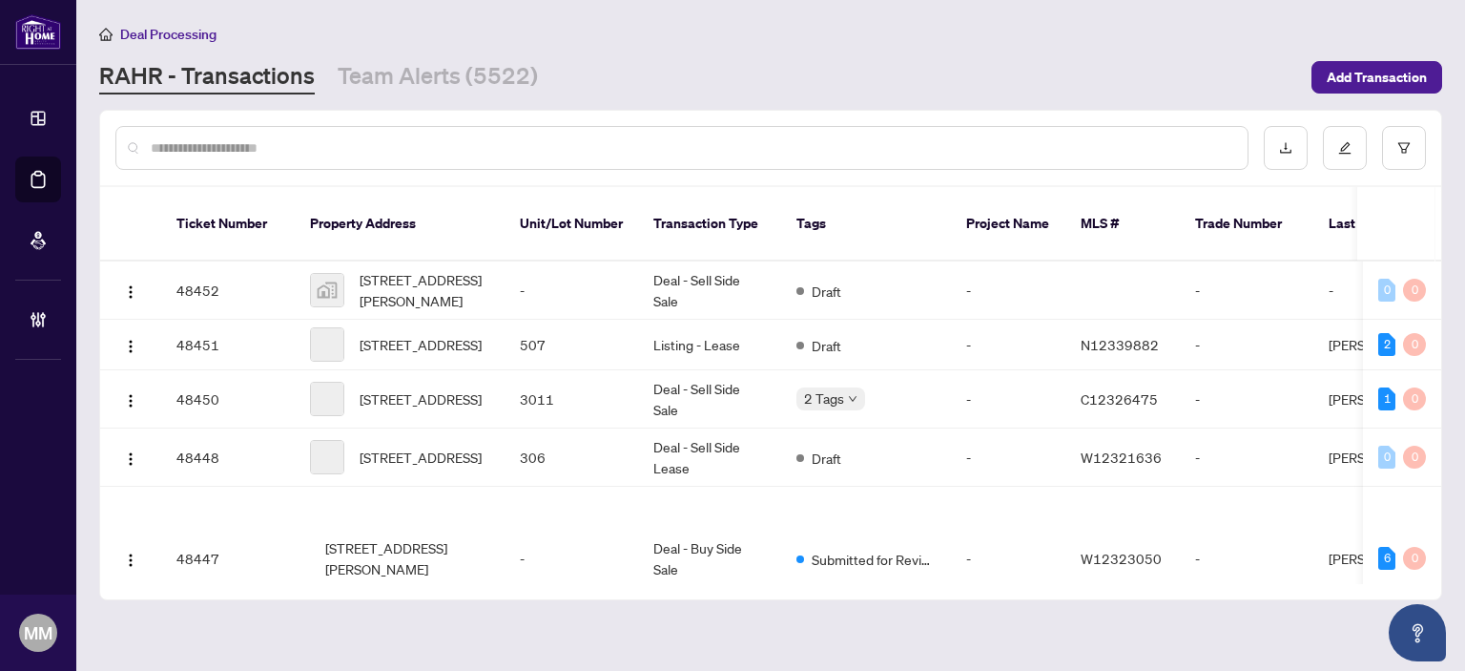
click at [435, 149] on input "text" at bounding box center [692, 147] width 1082 height 21
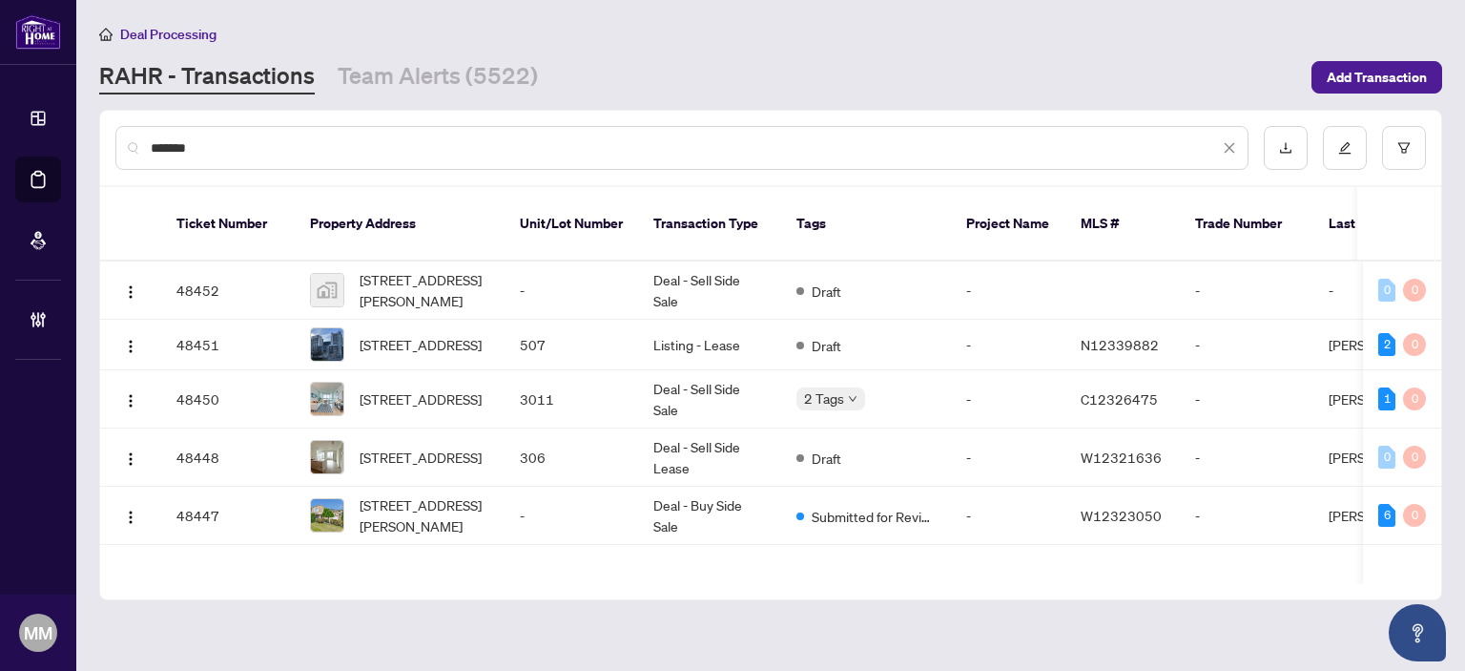
type input "*******"
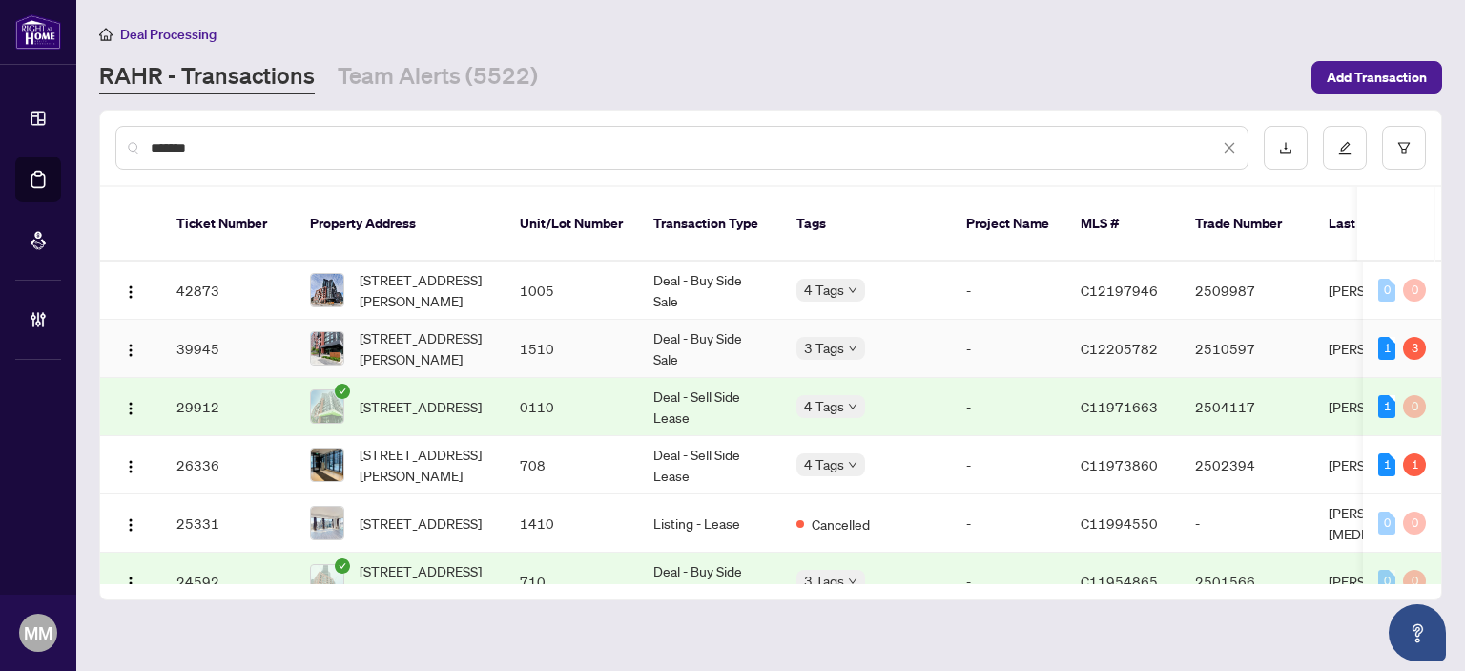
click at [554, 320] on td "1510" at bounding box center [572, 349] width 134 height 58
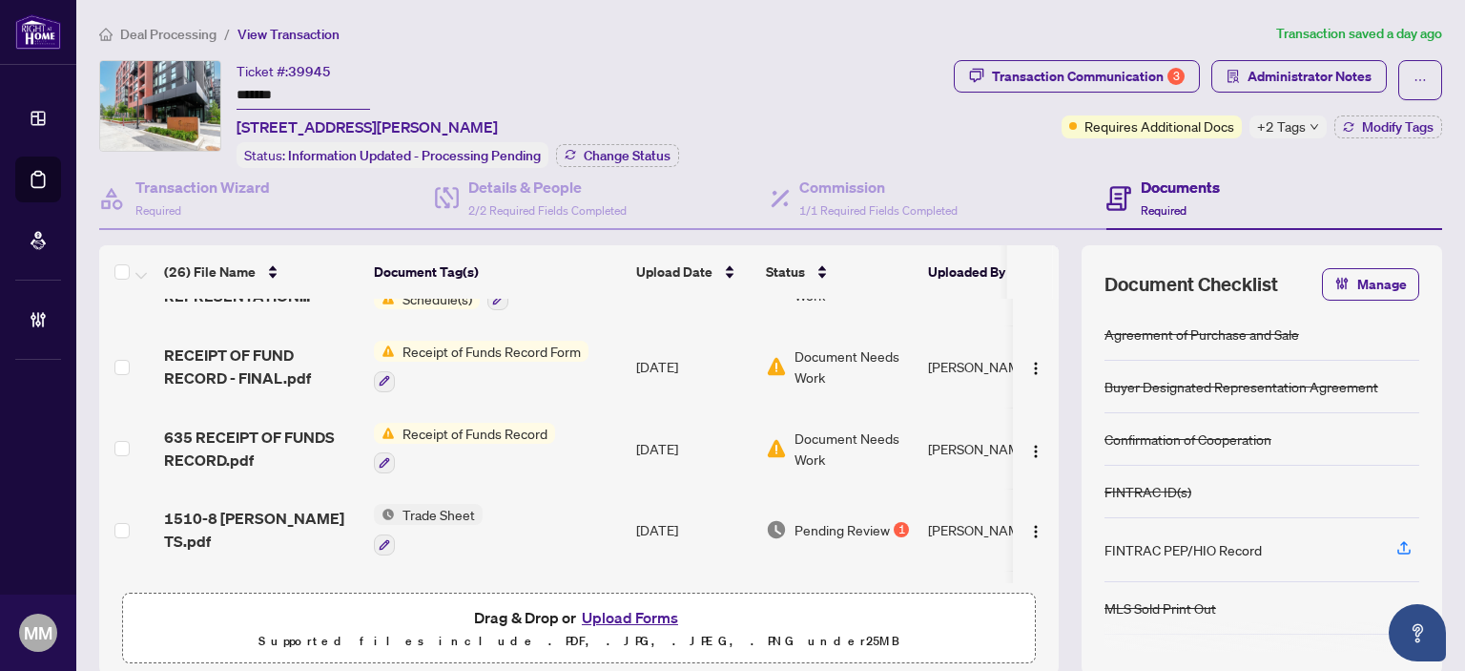
scroll to position [382, 0]
click at [1149, 72] on div "Transaction Communication 3" at bounding box center [1088, 76] width 193 height 31
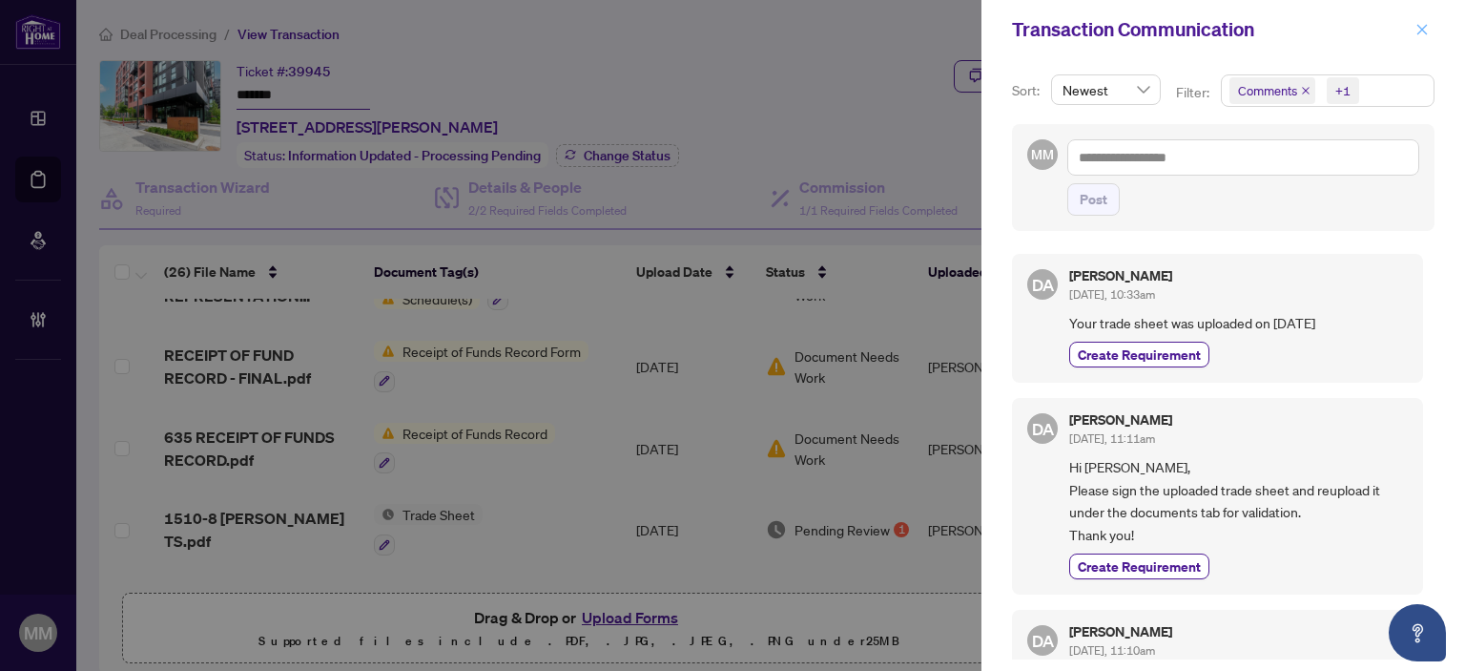
click at [1419, 30] on icon "close" at bounding box center [1421, 29] width 13 height 13
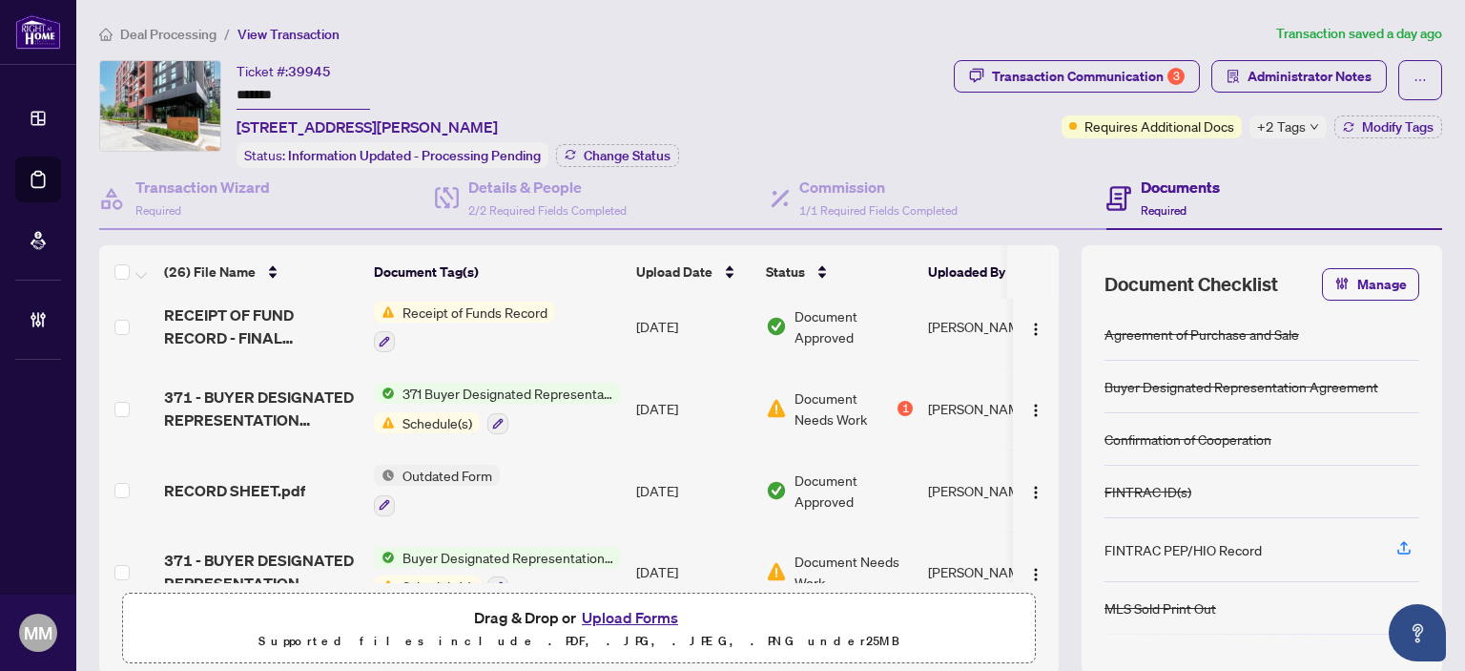
scroll to position [95, 0]
click at [719, 399] on td "[DATE]" at bounding box center [694, 407] width 130 height 82
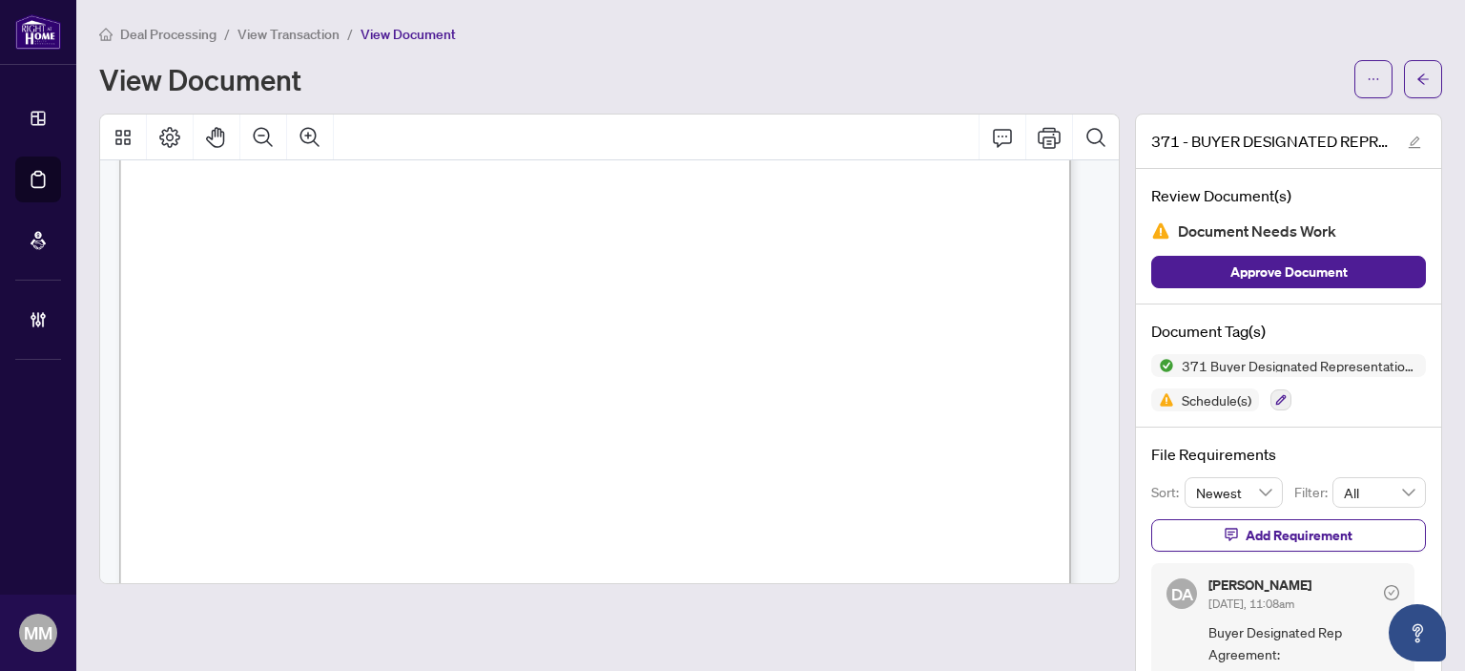
scroll to position [3988, 0]
click at [1416, 84] on icon "arrow-left" at bounding box center [1422, 78] width 13 height 13
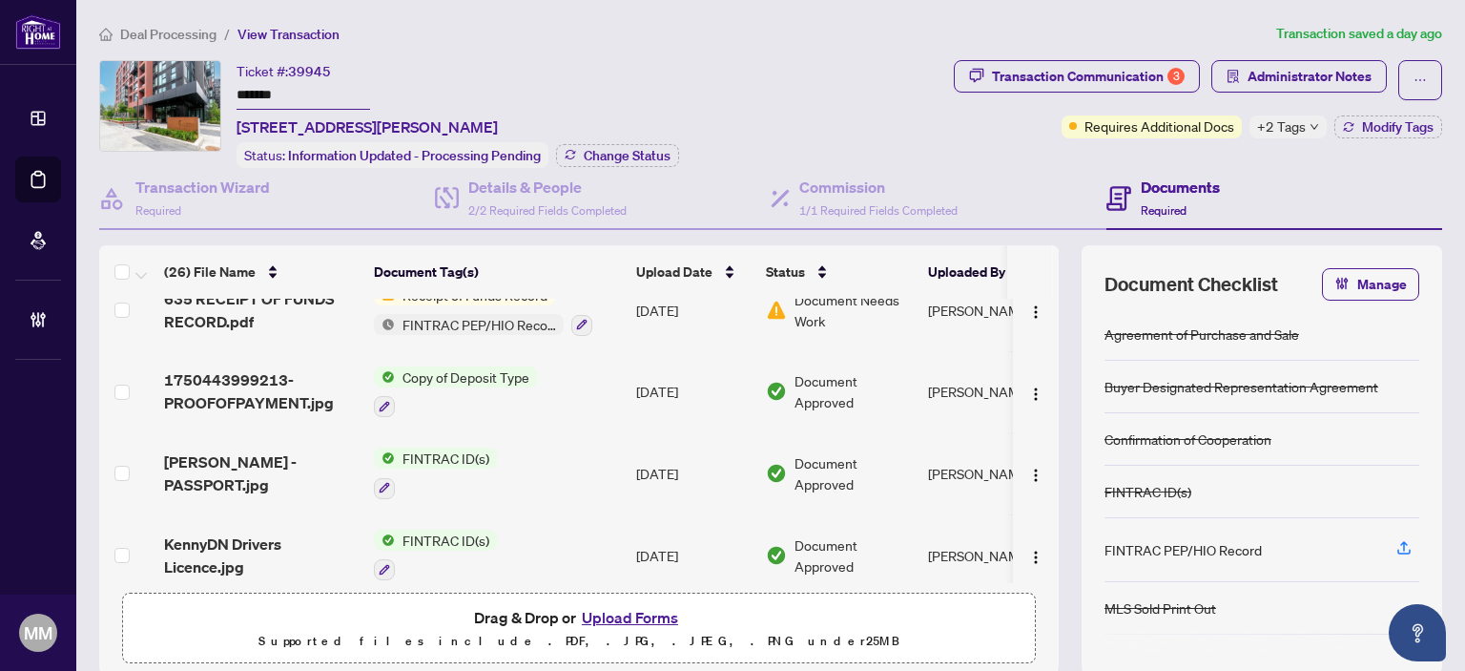
scroll to position [954, 0]
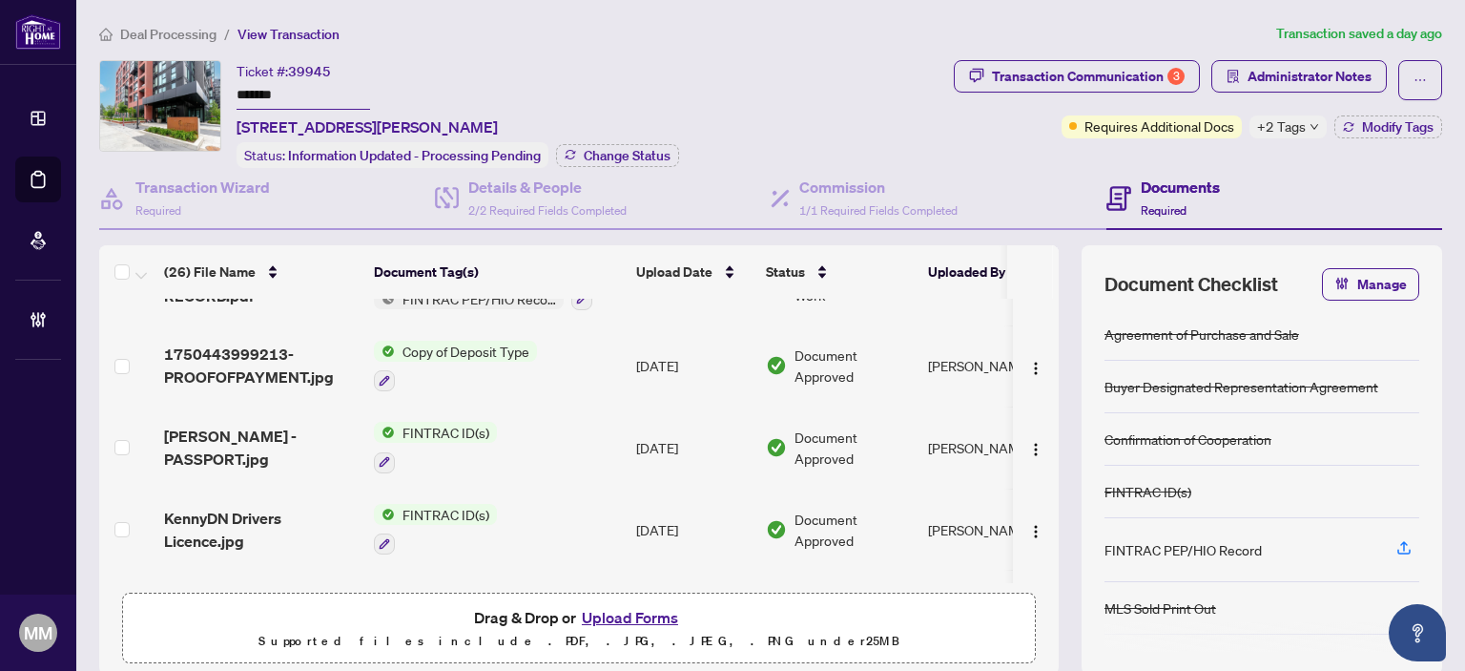
click at [610, 341] on td "Copy of Deposit Type" at bounding box center [497, 366] width 262 height 82
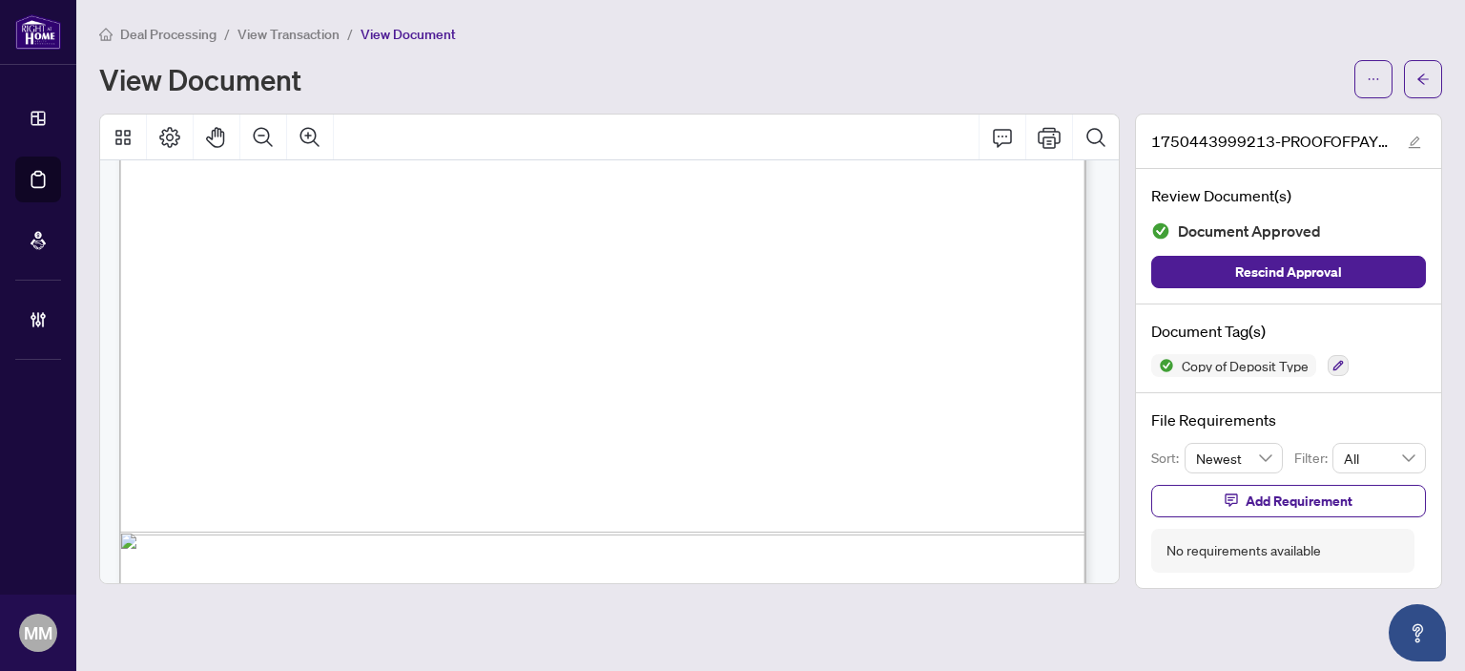
scroll to position [763, 0]
click at [1423, 83] on icon "arrow-left" at bounding box center [1422, 78] width 11 height 10
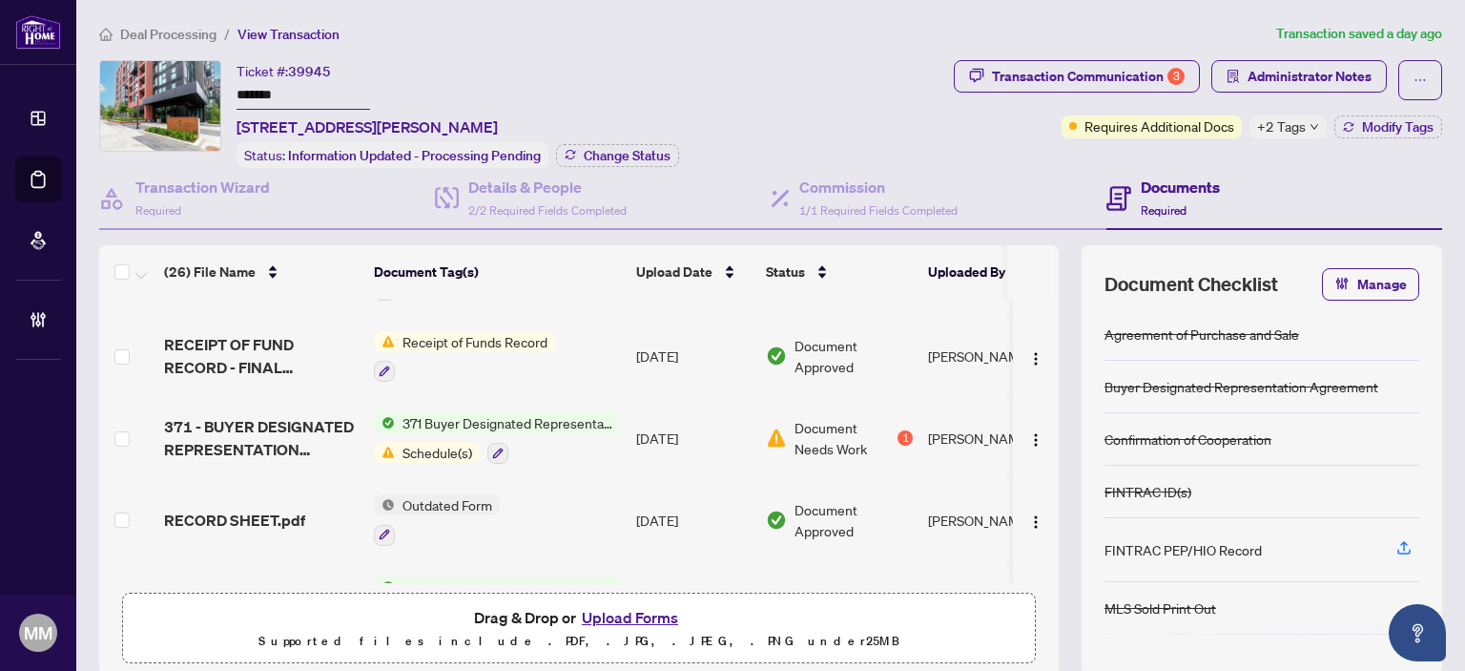
scroll to position [95, 0]
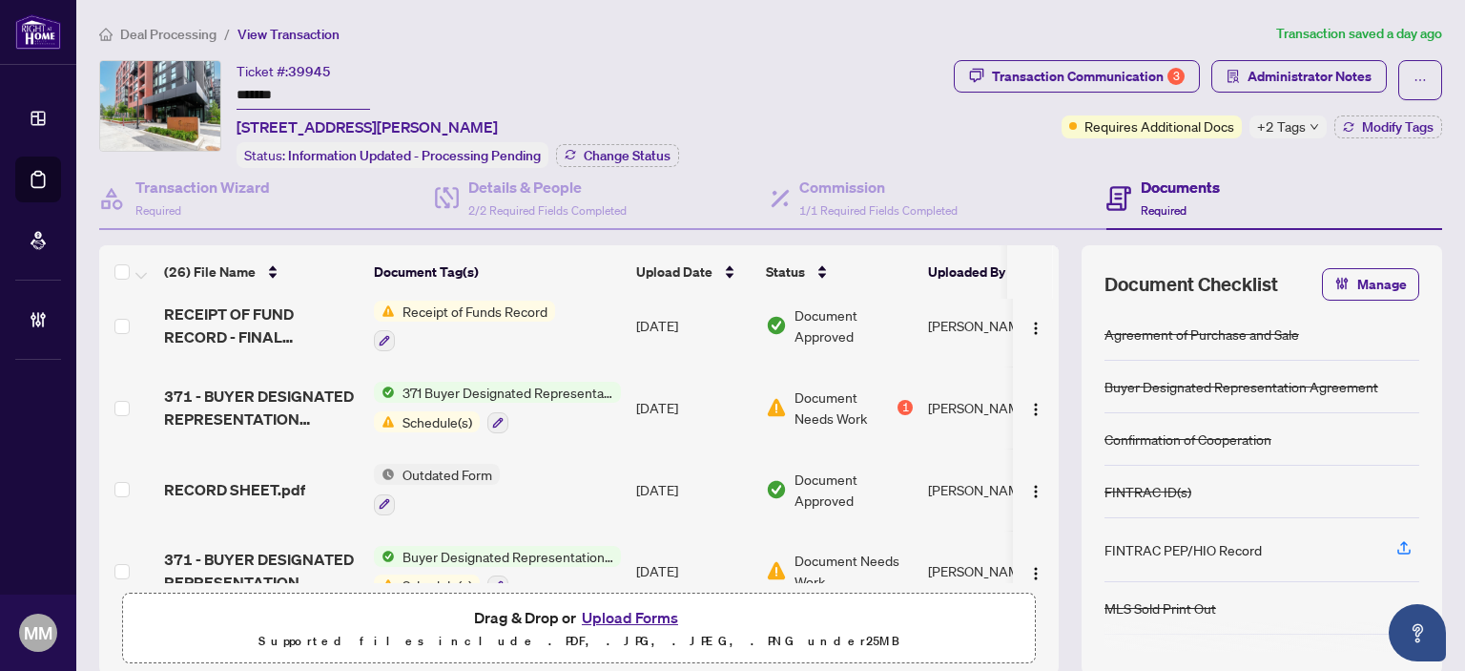
click at [555, 506] on td "Outdated Form" at bounding box center [497, 489] width 262 height 82
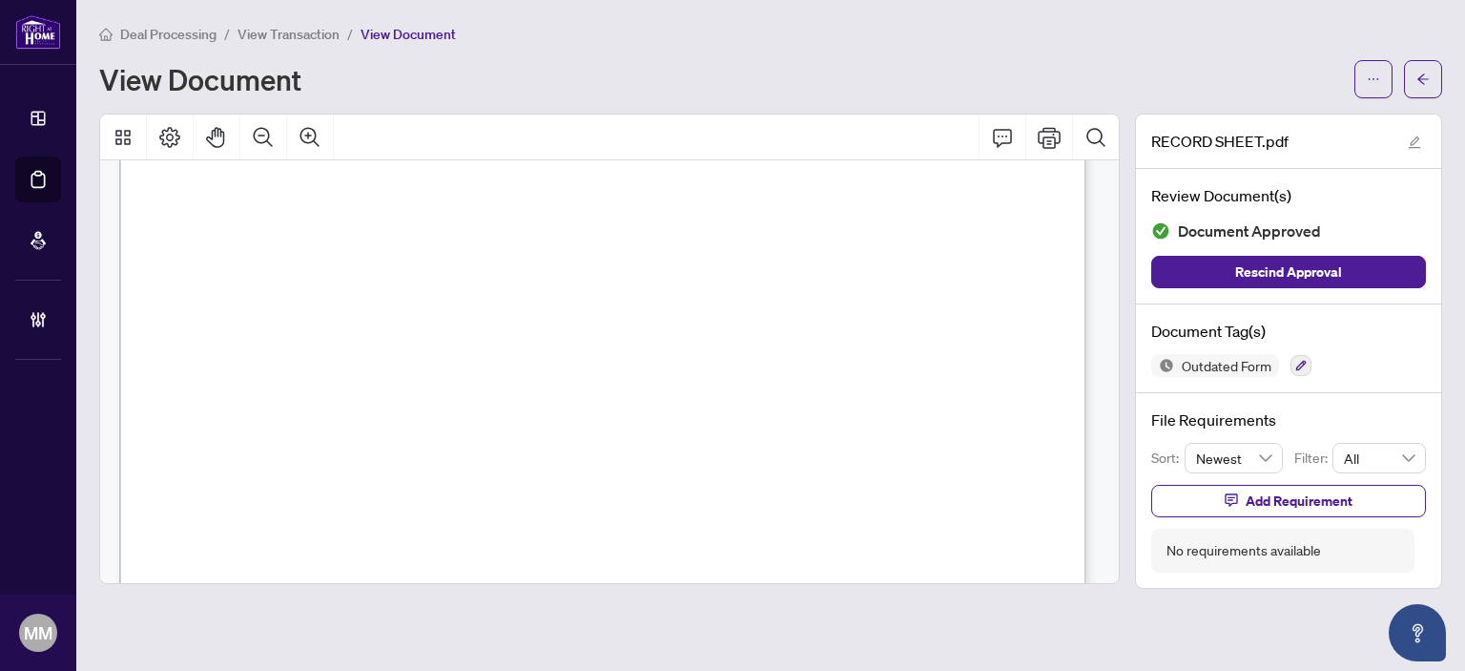
scroll to position [813, 0]
click at [1416, 75] on button "button" at bounding box center [1423, 79] width 38 height 38
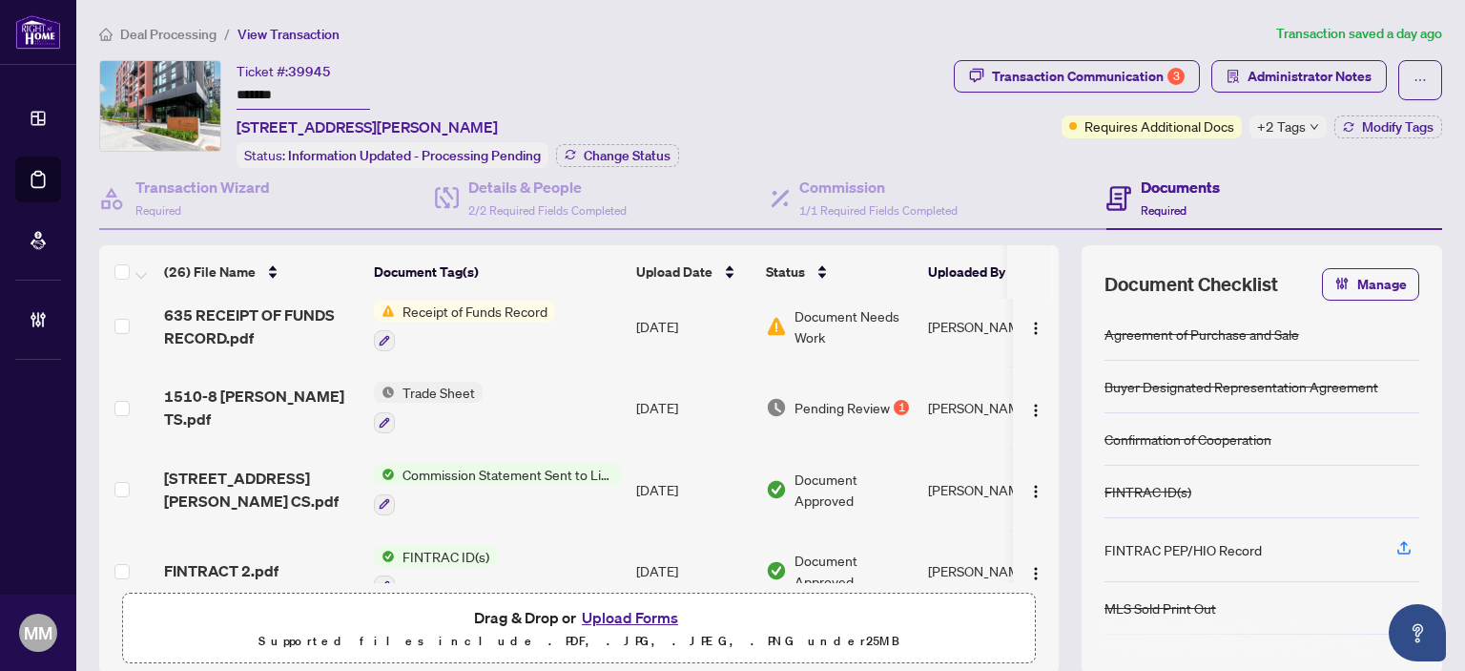
scroll to position [486, 0]
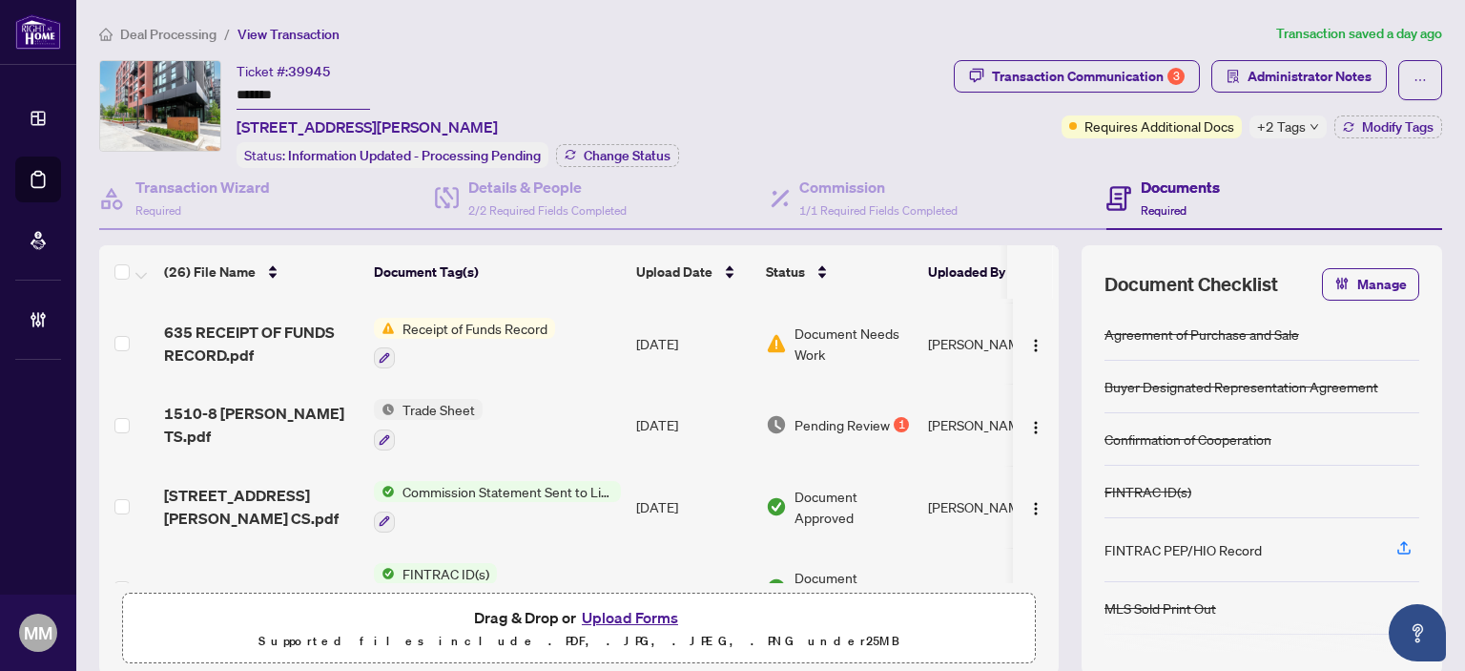
click at [810, 73] on div "Ticket #: 39945 ******* [STREET_ADDRESS][PERSON_NAME] Status: Information Updat…" at bounding box center [522, 114] width 847 height 108
click at [794, 72] on div "Ticket #: 39945 ******* [STREET_ADDRESS][PERSON_NAME] Status: Information Updat…" at bounding box center [522, 114] width 847 height 108
drag, startPoint x: 751, startPoint y: 93, endPoint x: 757, endPoint y: 109, distance: 17.5
click at [752, 106] on div "Ticket #: 39945 ******* [STREET_ADDRESS][PERSON_NAME] Status: Information Updat…" at bounding box center [522, 114] width 847 height 108
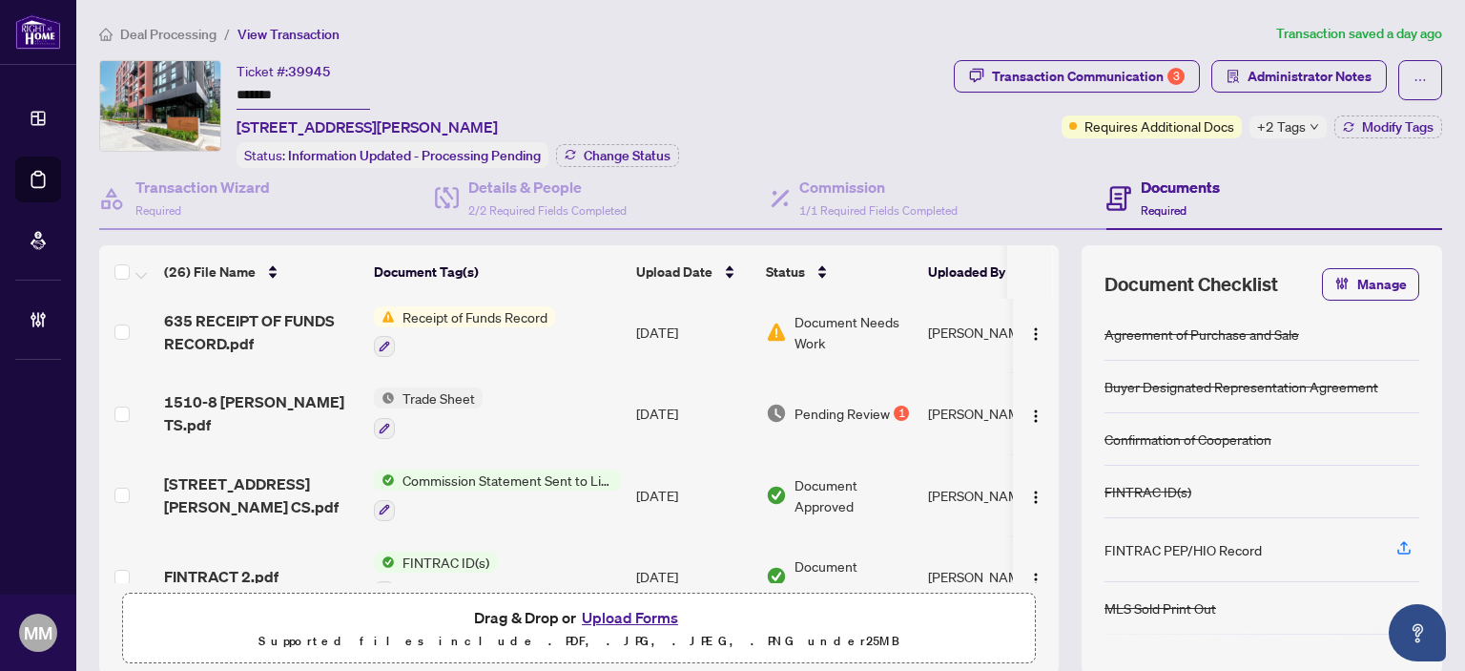
click at [1049, 376] on div "(26) File Name Document Tag(s) Upload Date Status Uploaded By RECEIPT OF FUNDS …" at bounding box center [770, 459] width 1343 height 429
click at [1053, 375] on div "(26) File Name Document Tag(s) Upload Date Status Uploaded By RECEIPT OF FUNDS …" at bounding box center [770, 459] width 1343 height 429
click at [1175, 31] on ol "Deal Processing / View Transaction" at bounding box center [683, 34] width 1169 height 22
click at [1049, 67] on div "Transaction Communication 3" at bounding box center [1088, 76] width 193 height 31
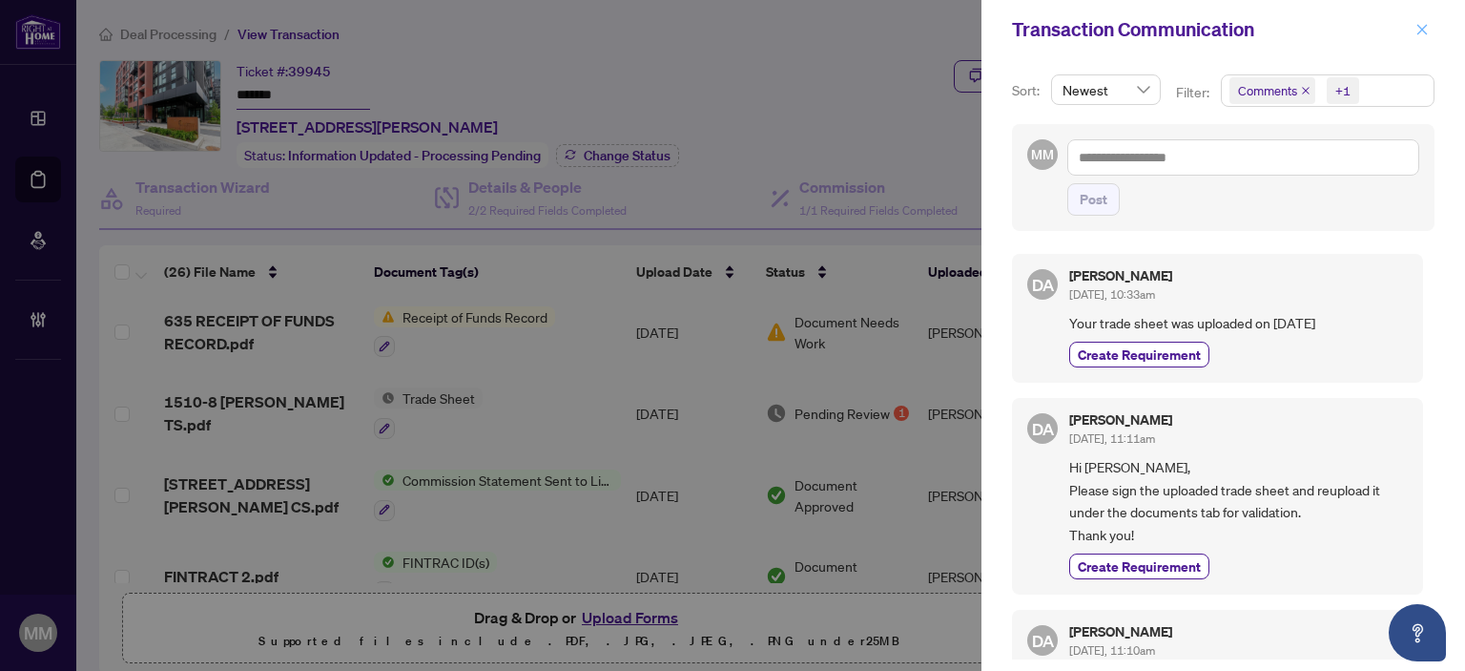
click at [1416, 30] on icon "close" at bounding box center [1421, 29] width 13 height 13
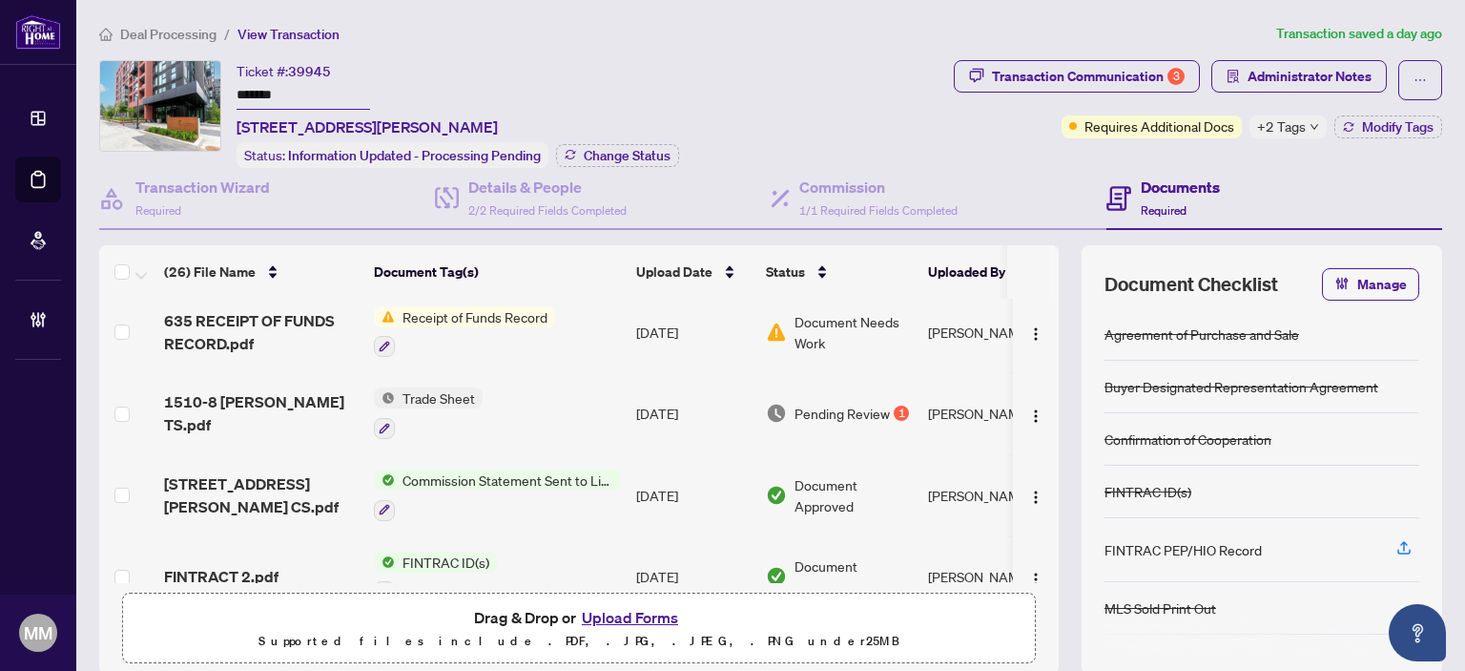
click at [1065, 445] on div "(26) File Name Document Tag(s) Upload Date Status Uploaded By RECEIPT OF FUNDS …" at bounding box center [770, 459] width 1343 height 429
click at [1441, 403] on main "Deal Processing / View Transaction Transaction saved a day ago Ticket #: 39945 …" at bounding box center [770, 335] width 1389 height 671
click at [595, 51] on div "Deal Processing / View Transaction Transaction saved a day ago Ticket #: 39945 …" at bounding box center [771, 406] width 1358 height 766
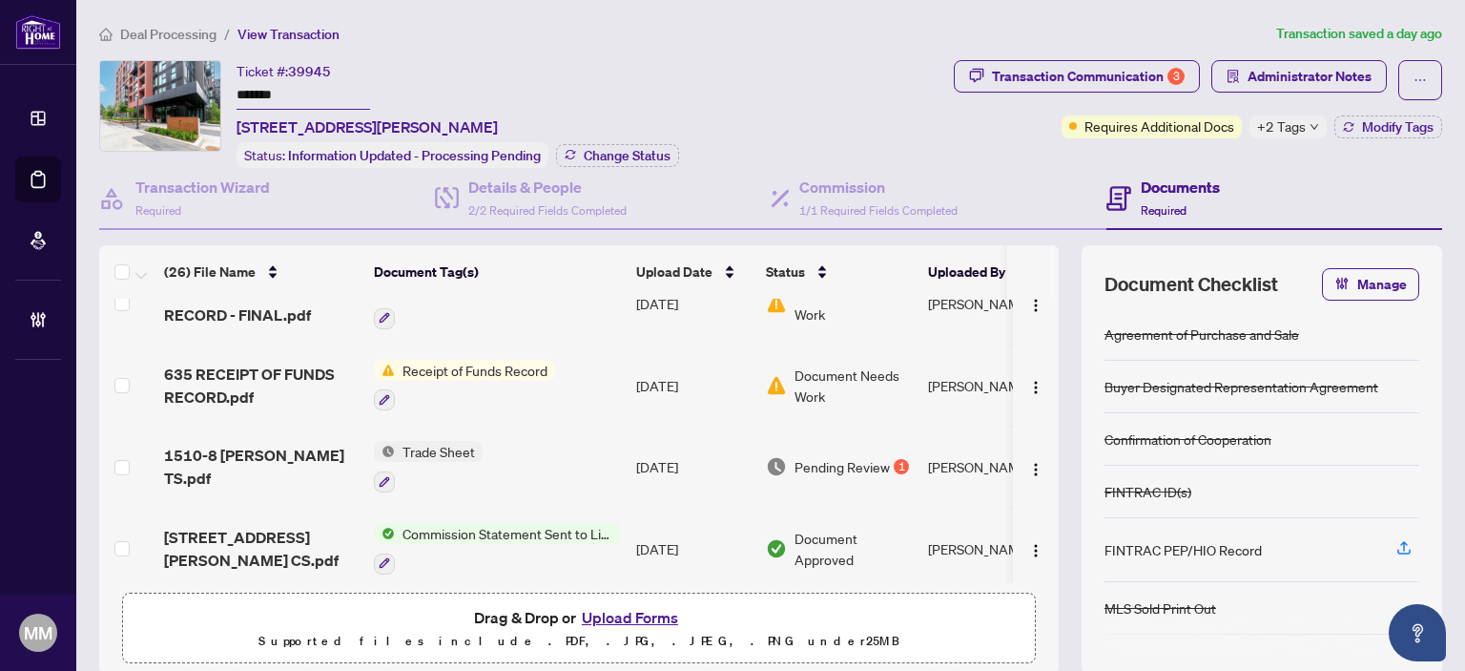
scroll to position [477, 0]
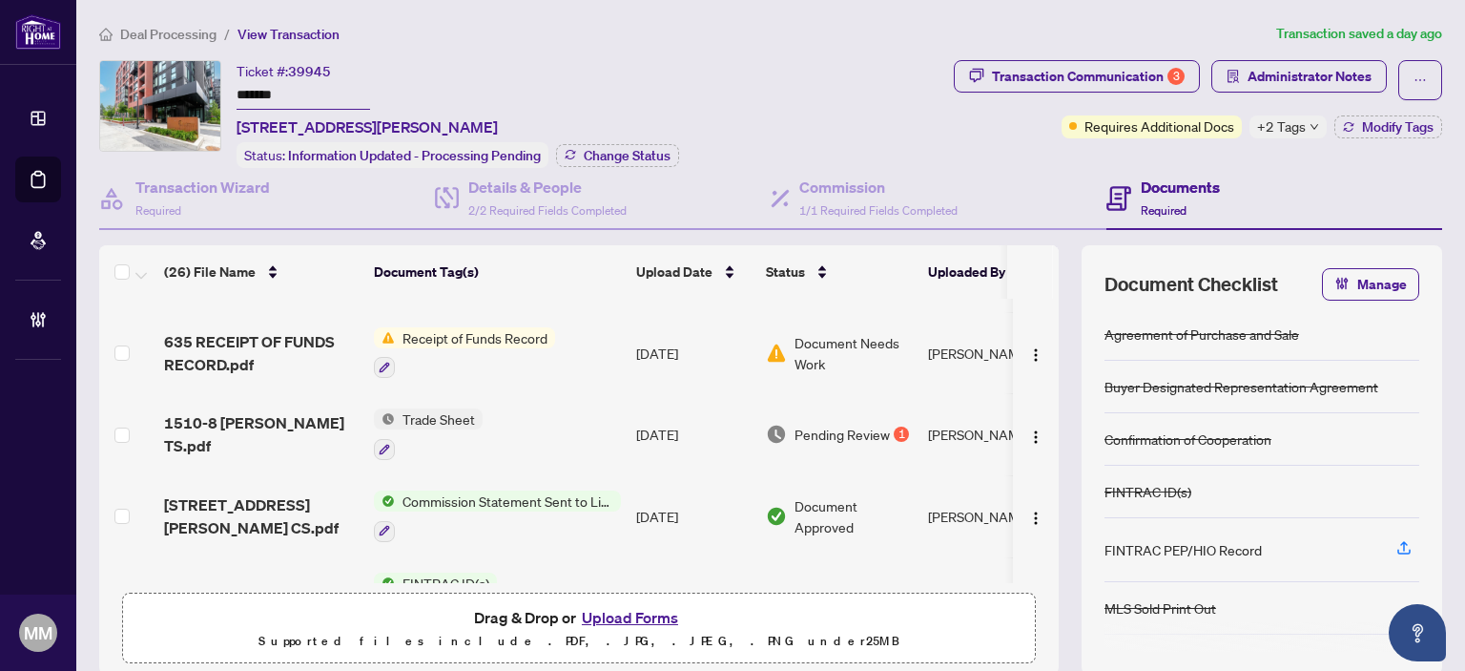
click at [844, 423] on span "Pending Review" at bounding box center [842, 433] width 95 height 21
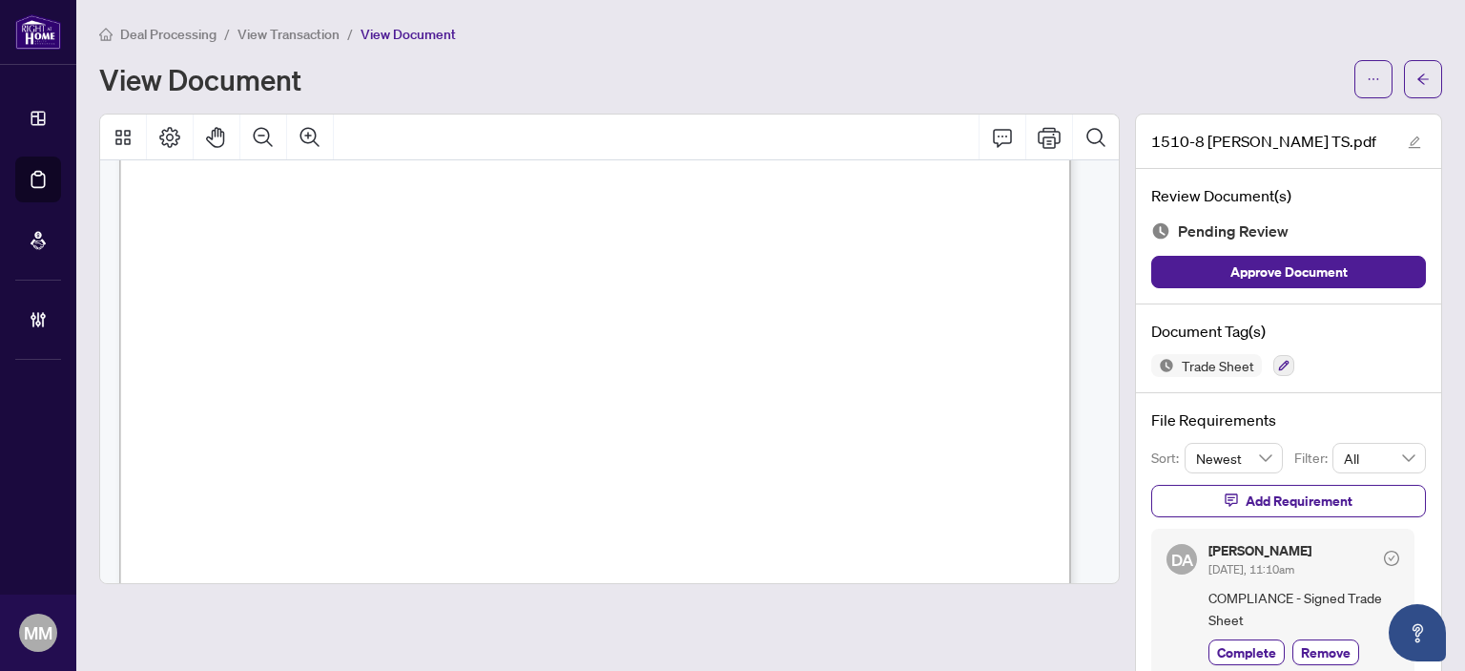
scroll to position [477, 0]
click at [980, 85] on div "View Document" at bounding box center [721, 79] width 1244 height 31
click at [1416, 75] on icon "arrow-left" at bounding box center [1422, 78] width 13 height 13
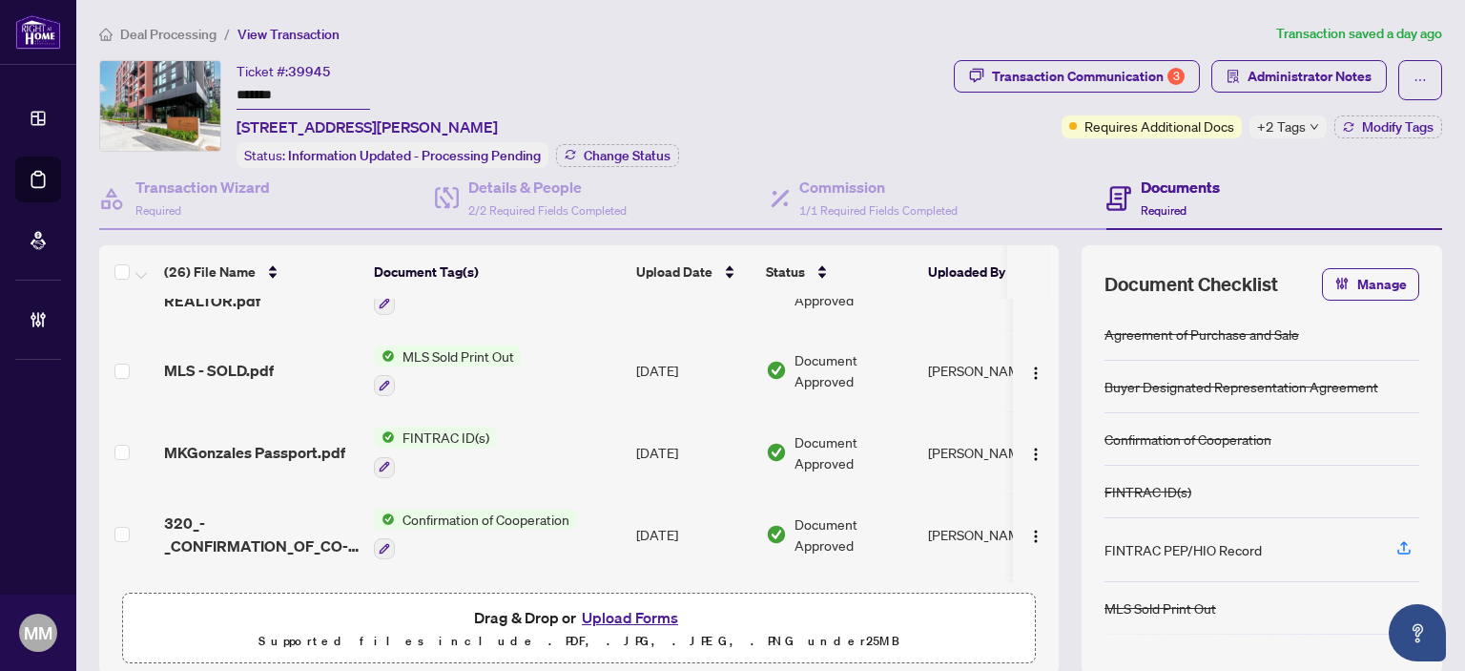
scroll to position [1717, 0]
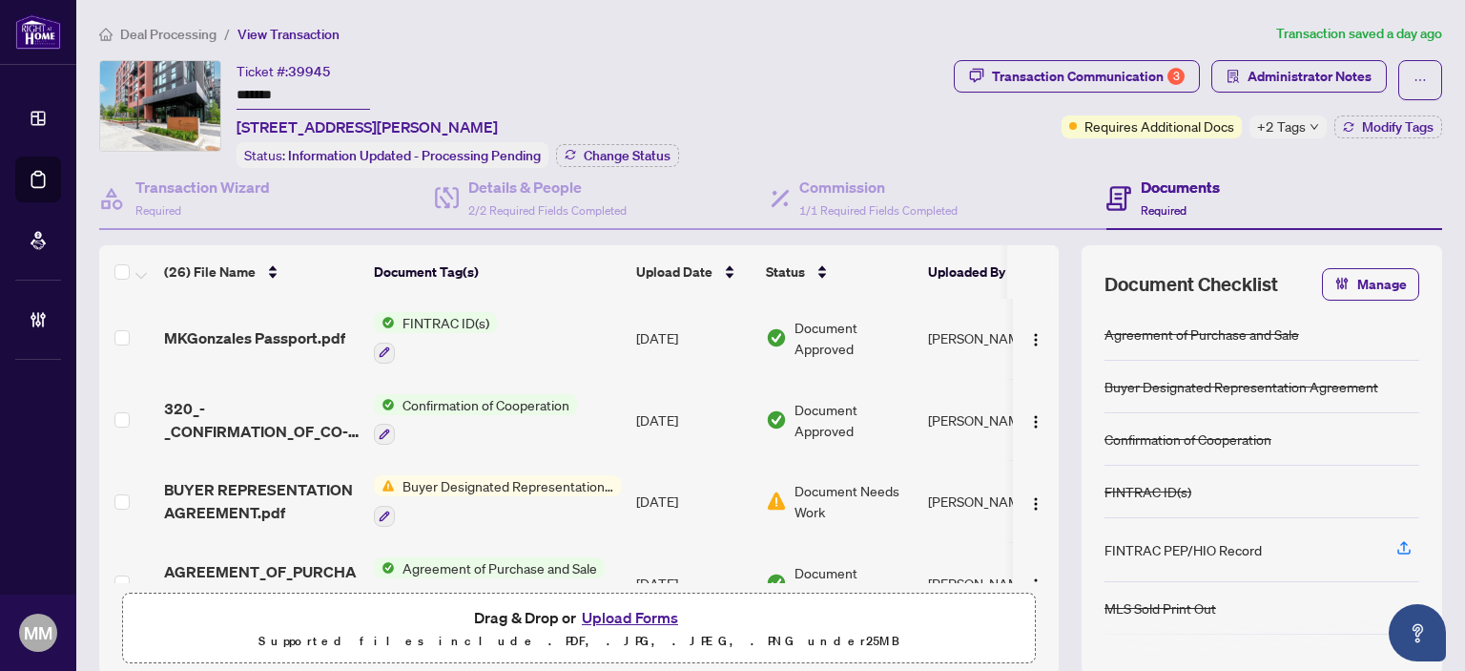
click at [1049, 387] on div "(26) File Name Document Tag(s) Upload Date Status Uploaded By RECEIPT OF FUNDS …" at bounding box center [770, 459] width 1343 height 429
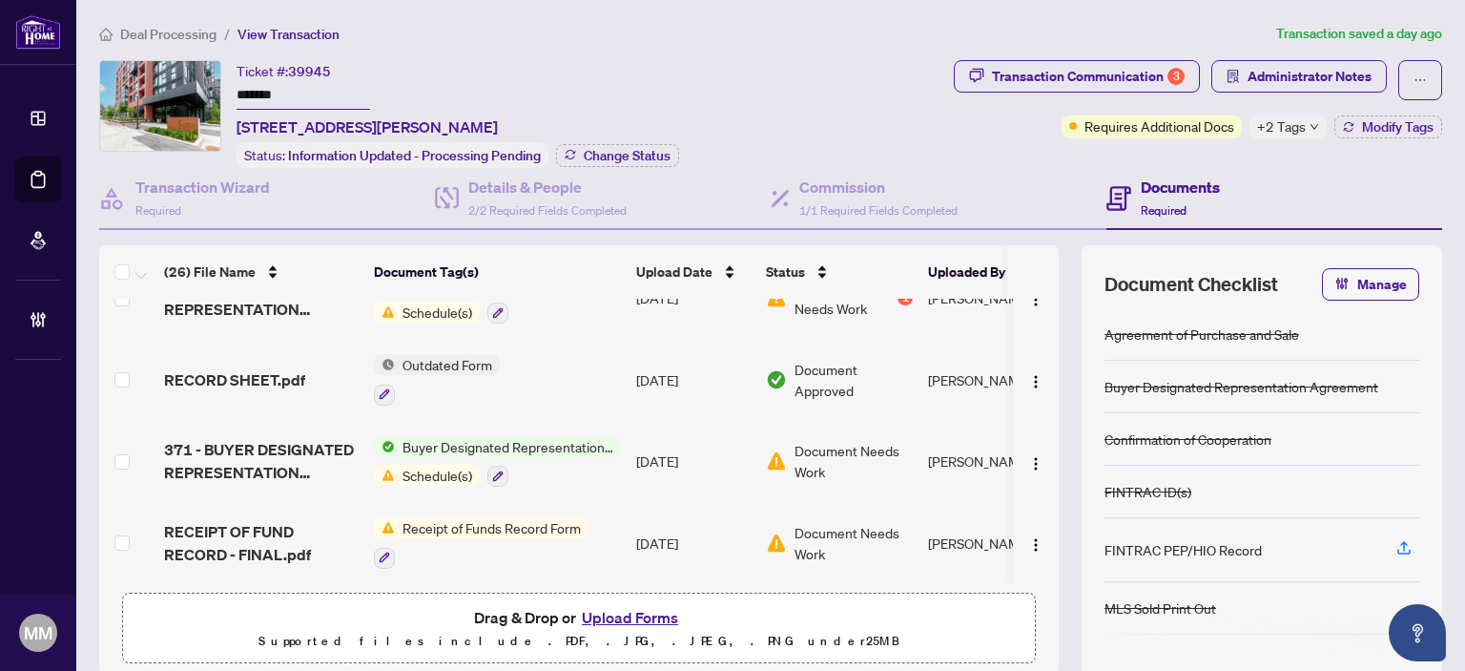
scroll to position [286, 0]
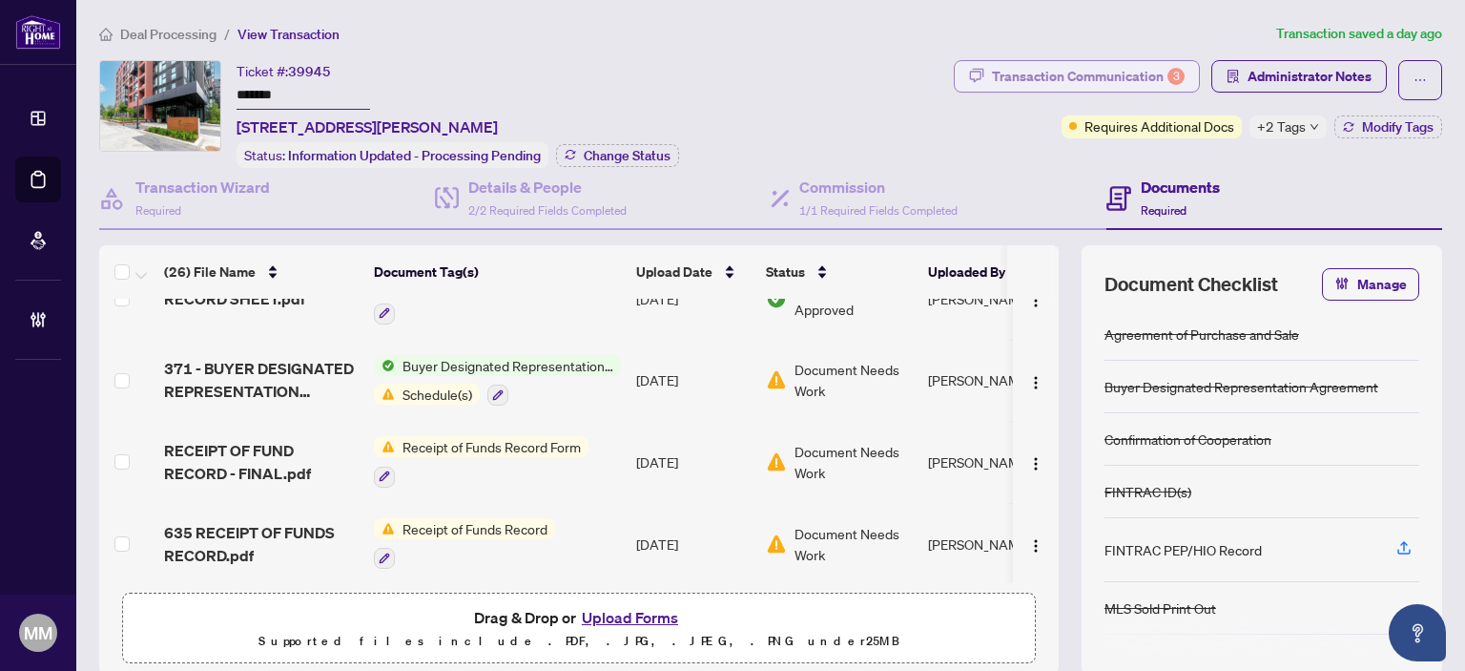
click at [1146, 70] on div "Transaction Communication 3" at bounding box center [1088, 76] width 193 height 31
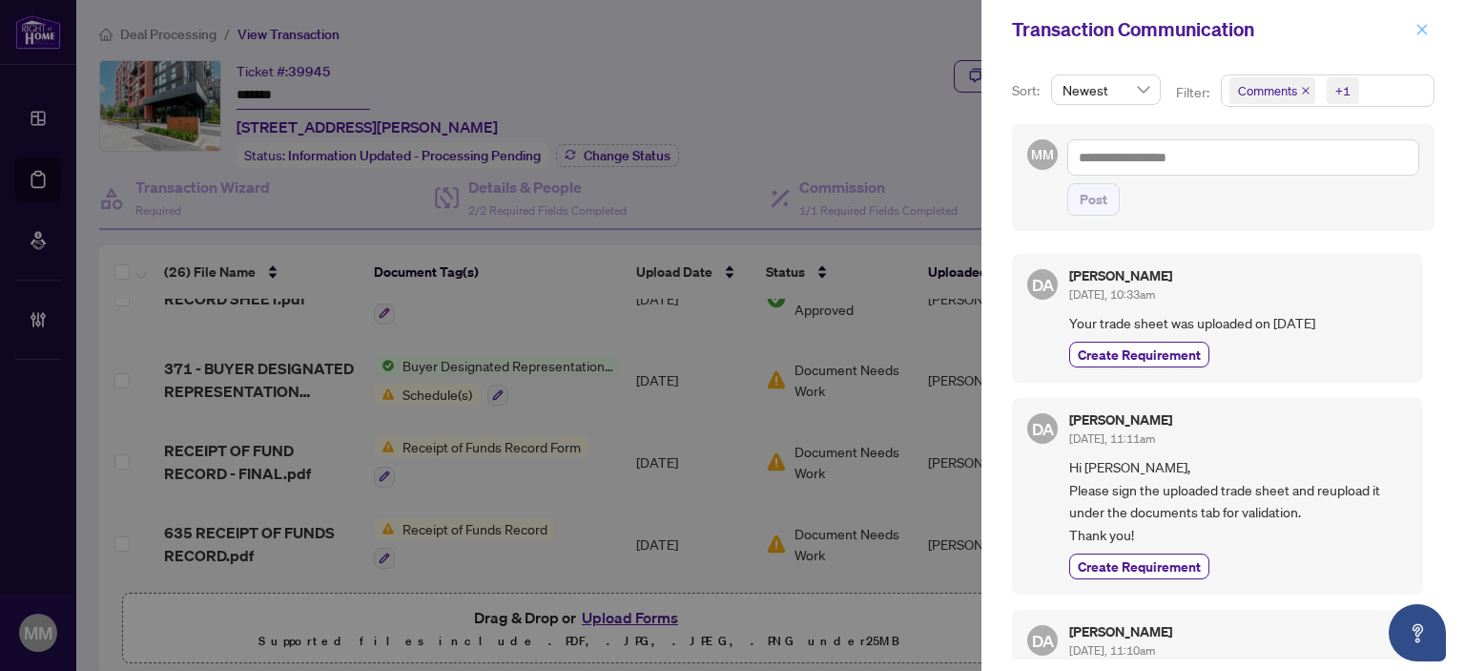
click at [1415, 33] on icon "close" at bounding box center [1421, 29] width 13 height 13
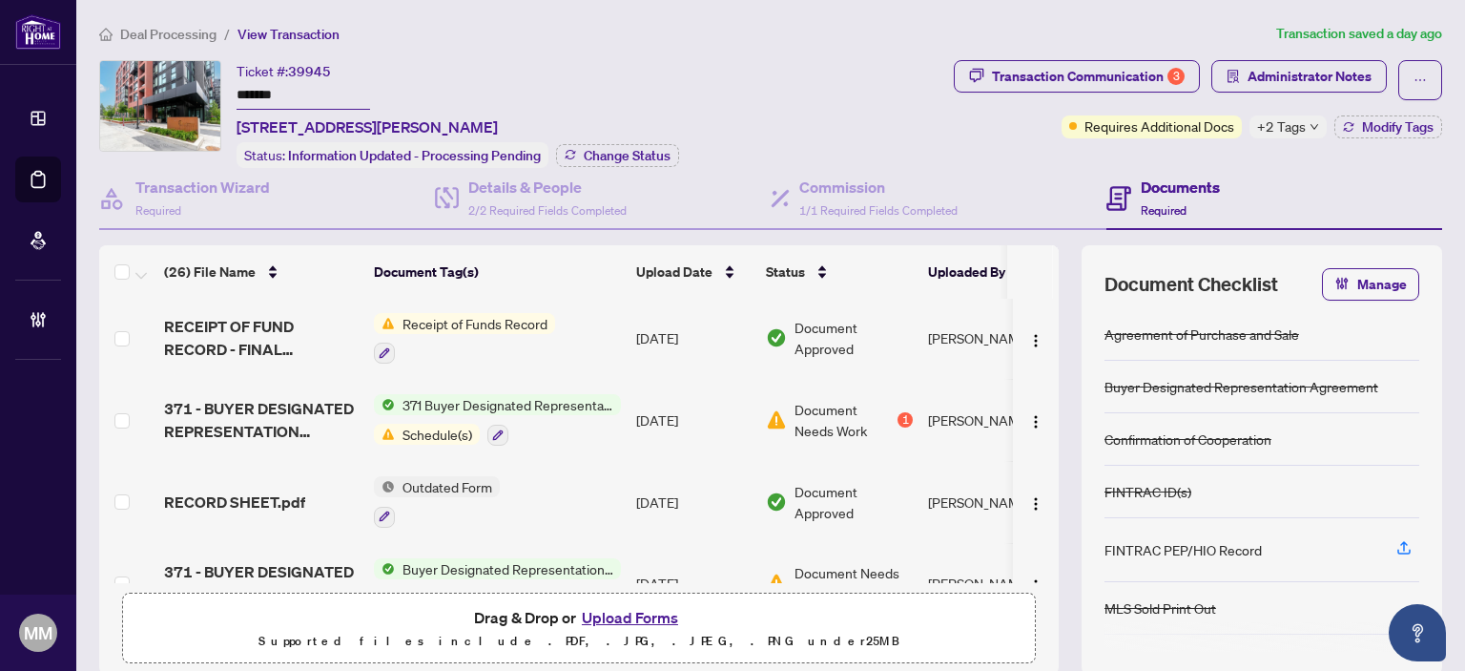
scroll to position [0, 0]
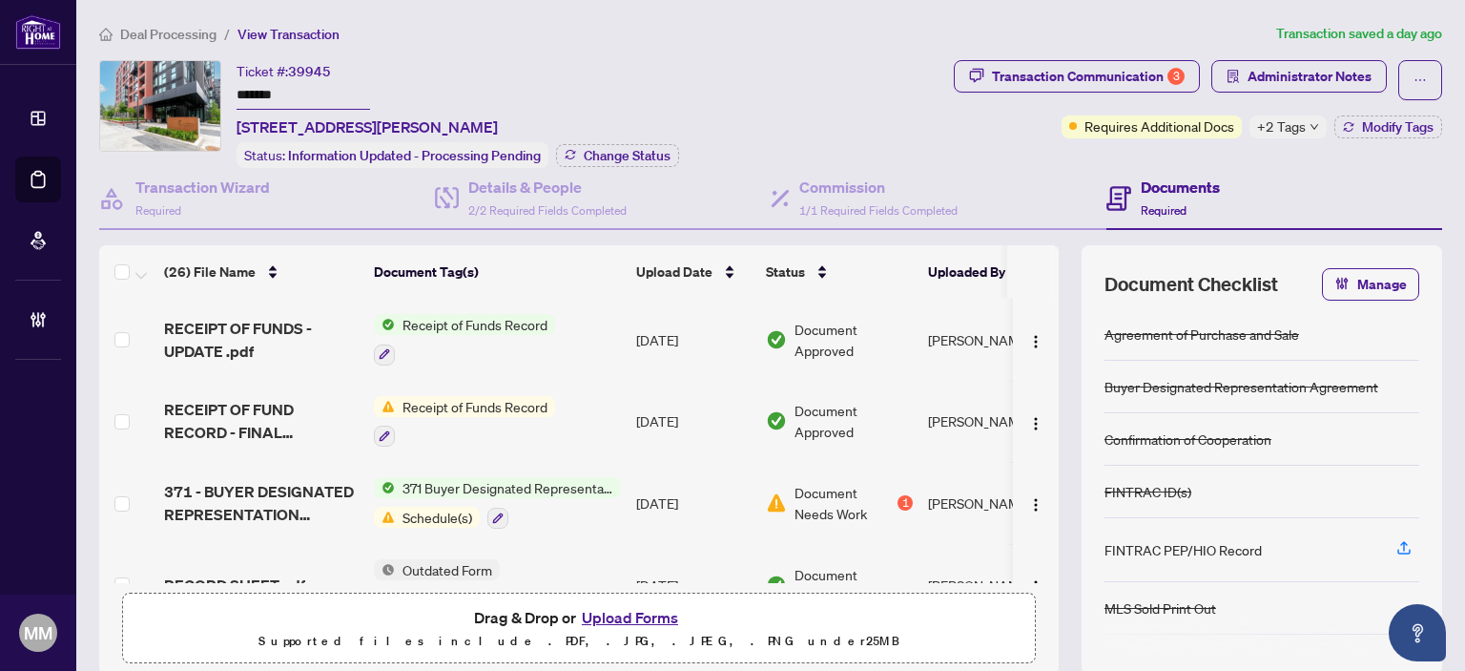
click at [813, 77] on div "Ticket #: 39945 ******* 1510-8 Tippett Rd, Toronto, Ontario M3H 0E7, Canada Sta…" at bounding box center [522, 114] width 847 height 108
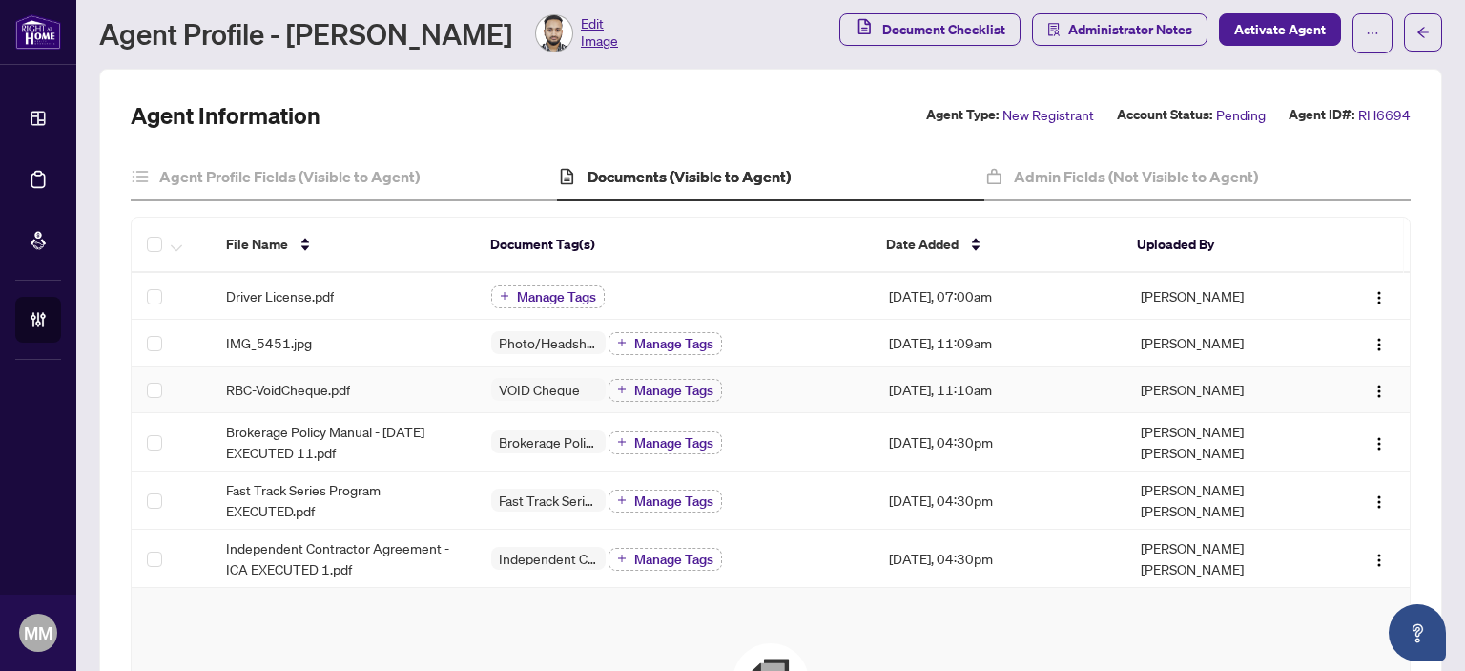
scroll to position [95, 0]
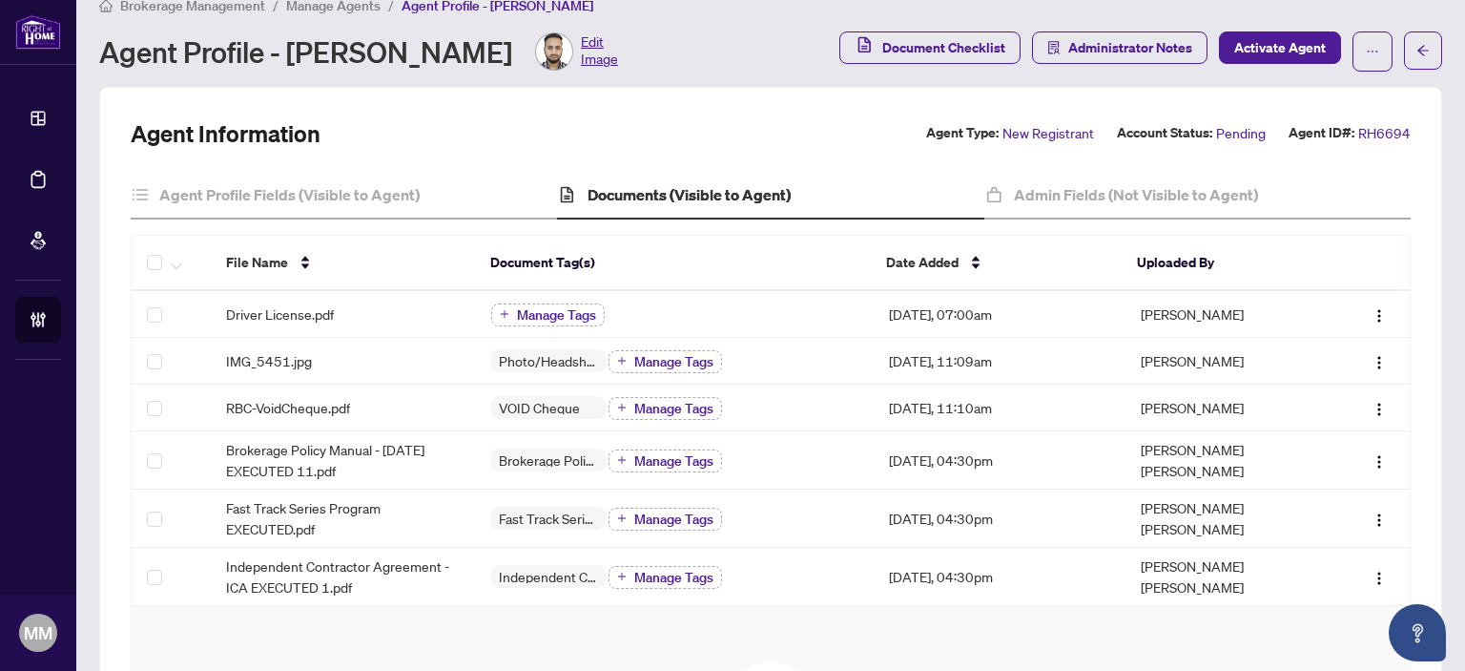
scroll to position [0, 0]
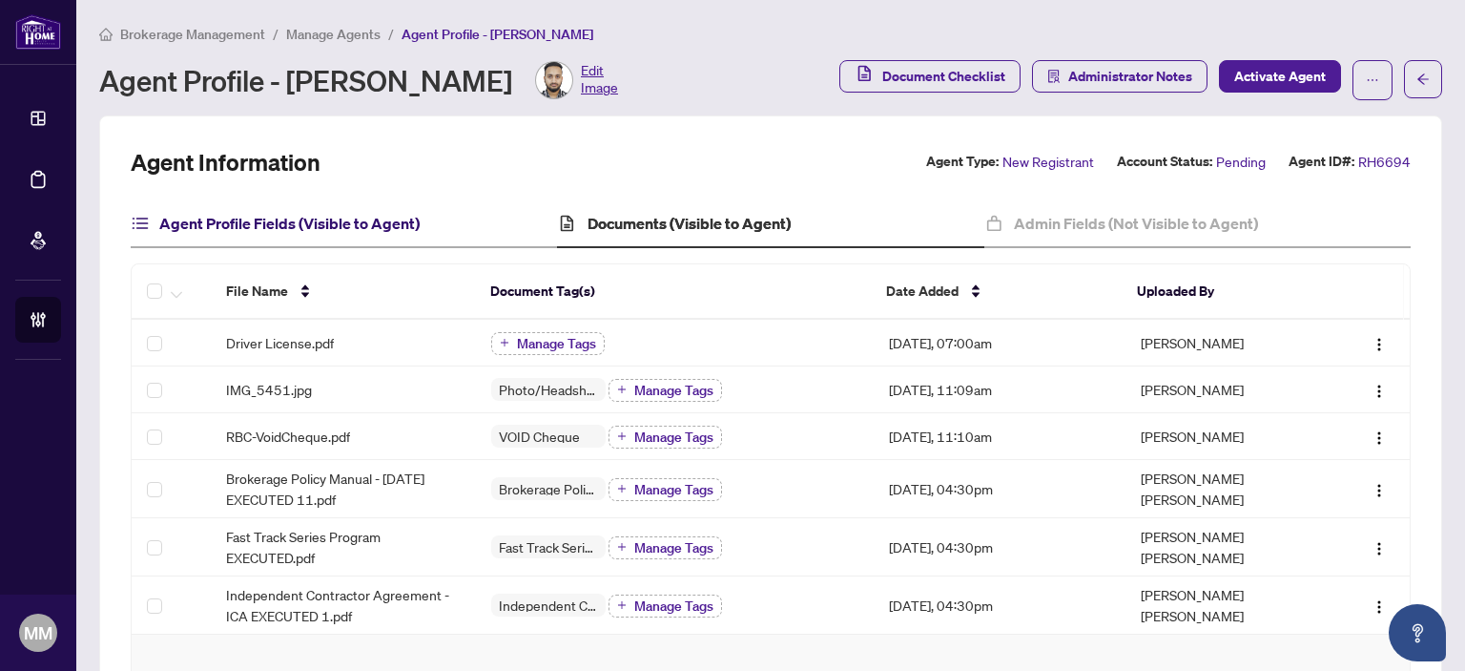
click at [206, 212] on h4 "Agent Profile Fields (Visible to Agent)" at bounding box center [289, 223] width 260 height 23
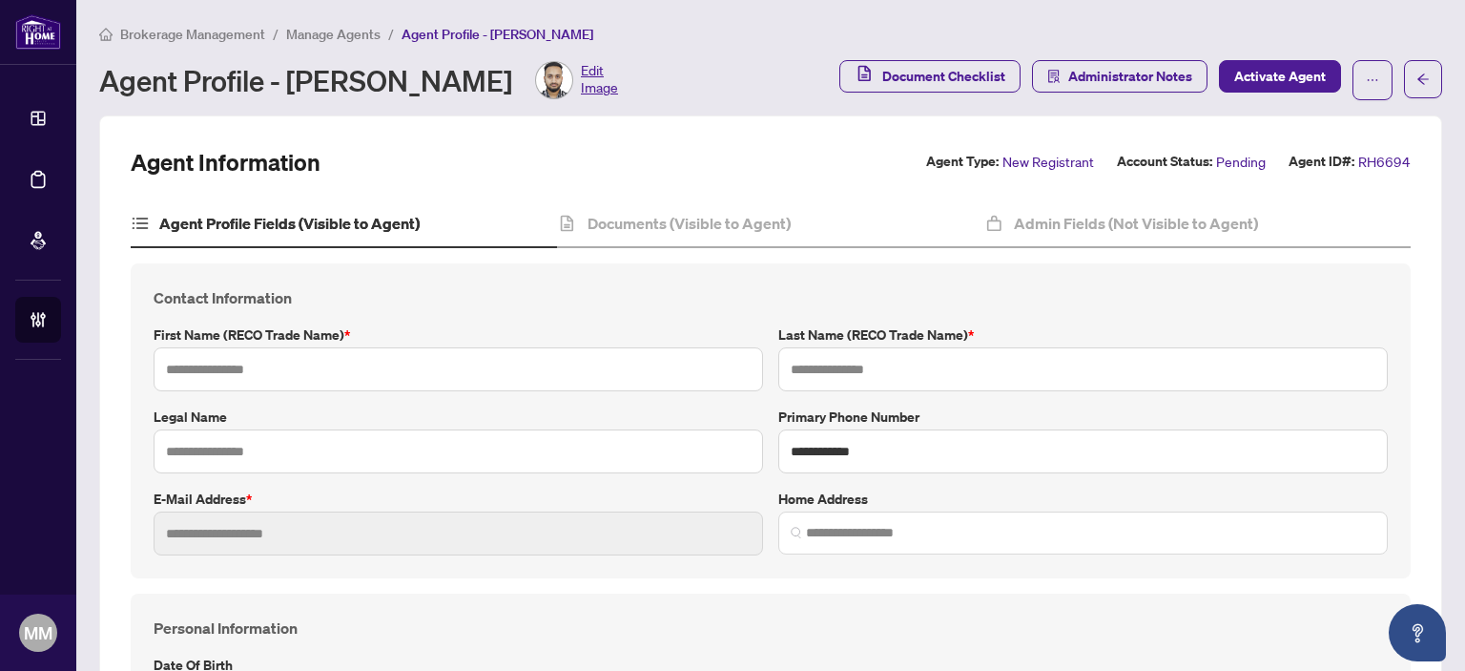
type input "*****"
type input "****"
type input "**********"
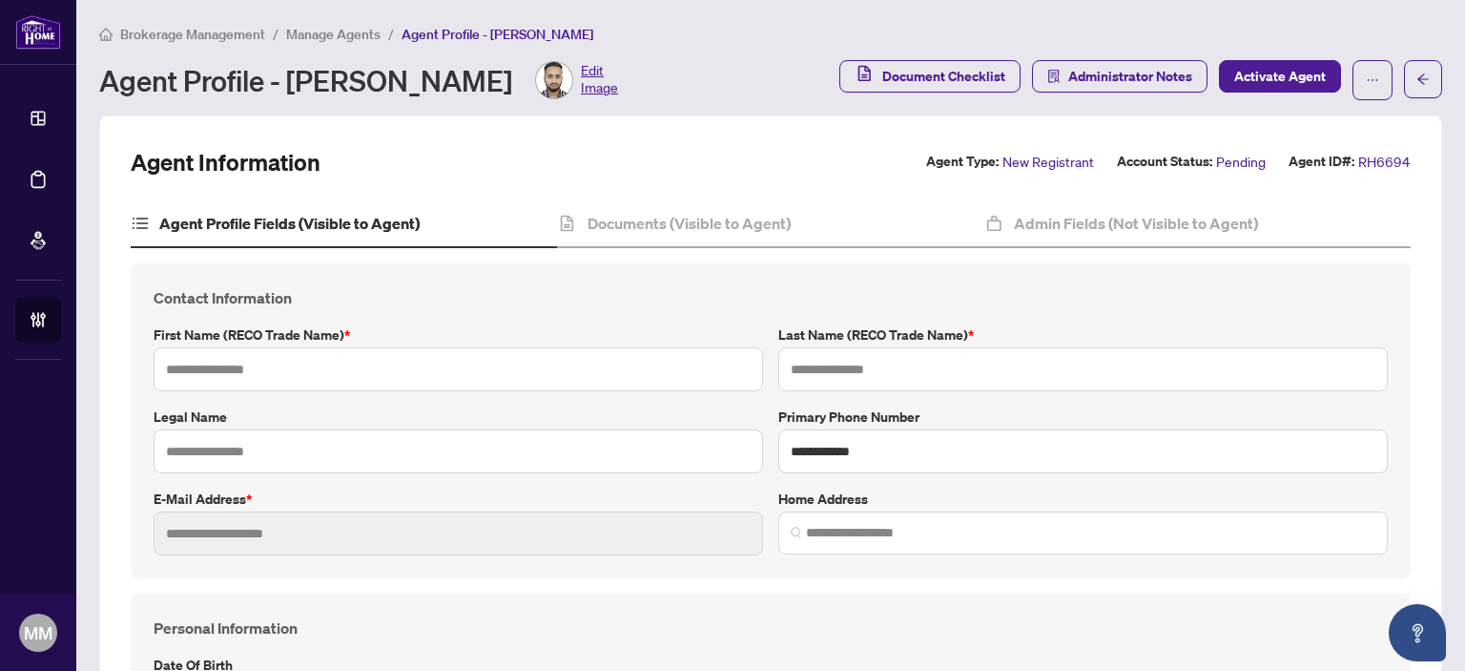
type input "*********"
type input "**********"
type input "****"
type input "*******"
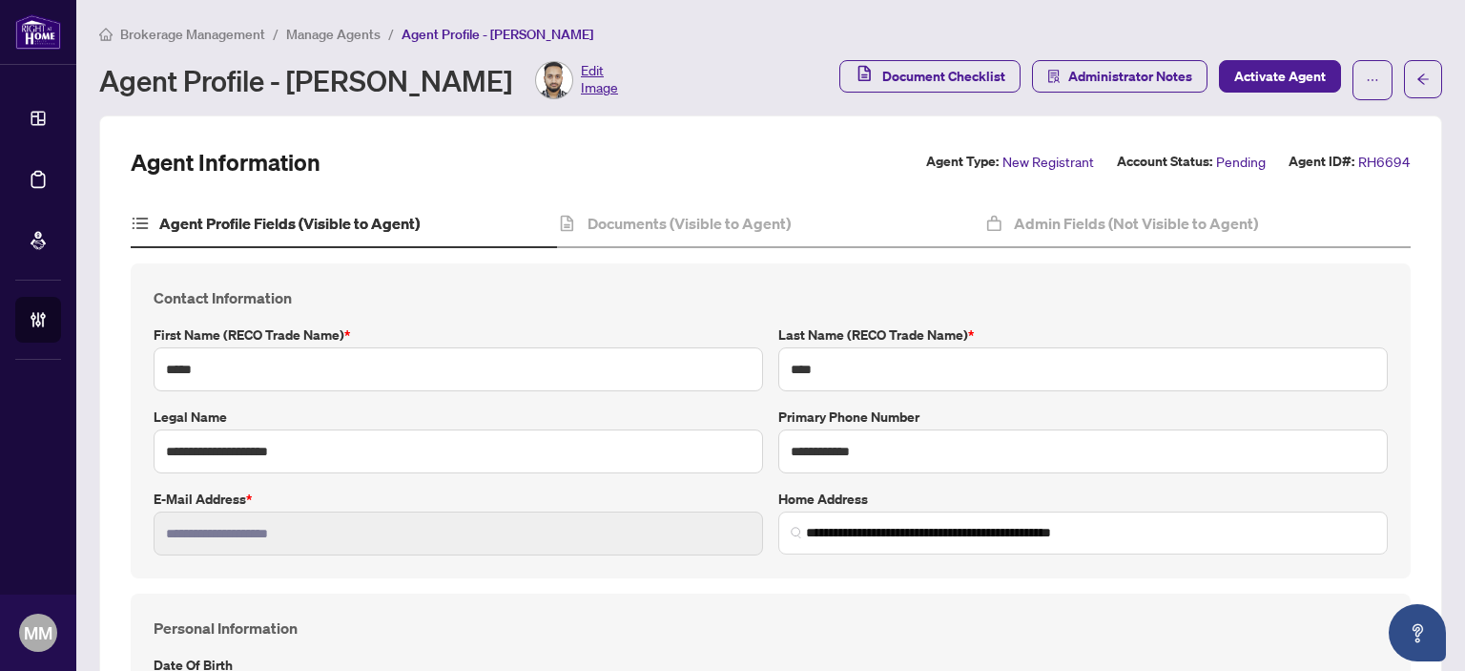
type input "**********"
type input "****"
type input "**********"
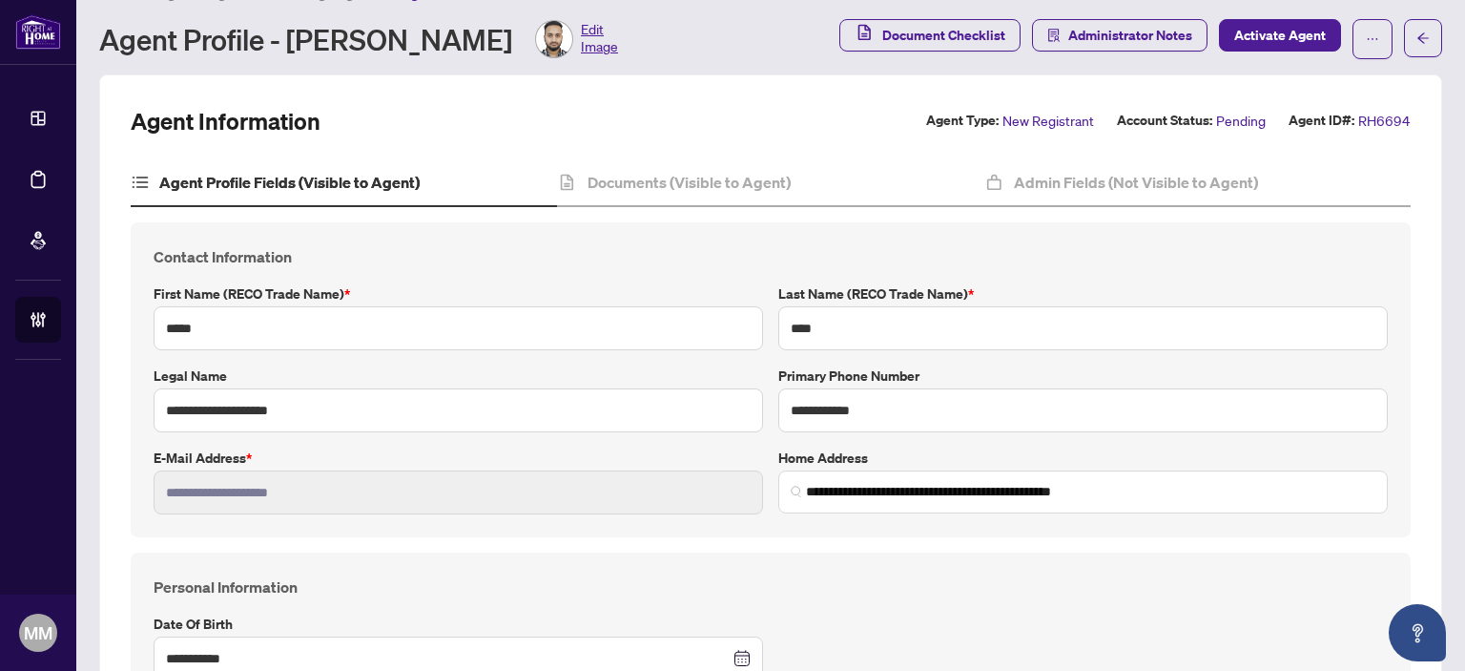
scroll to position [22, 0]
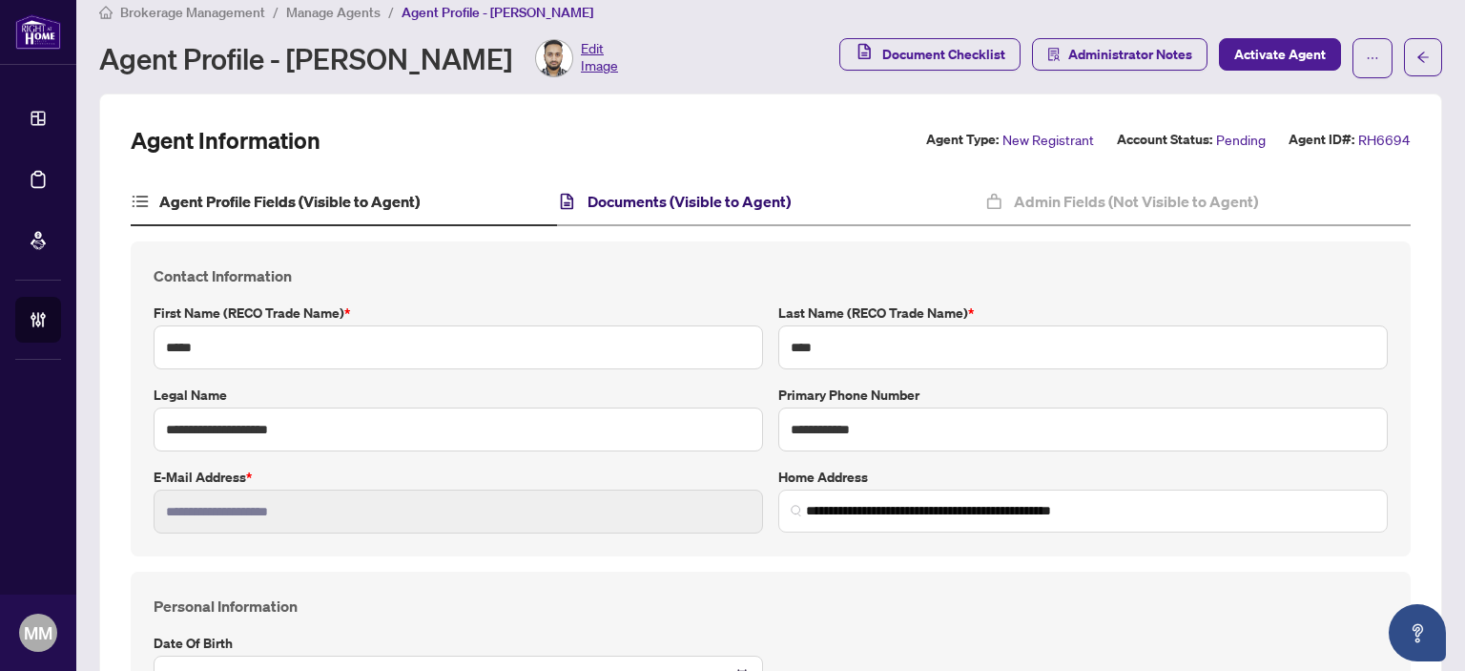
click at [648, 204] on h4 "Documents (Visible to Agent)" at bounding box center [689, 201] width 203 height 23
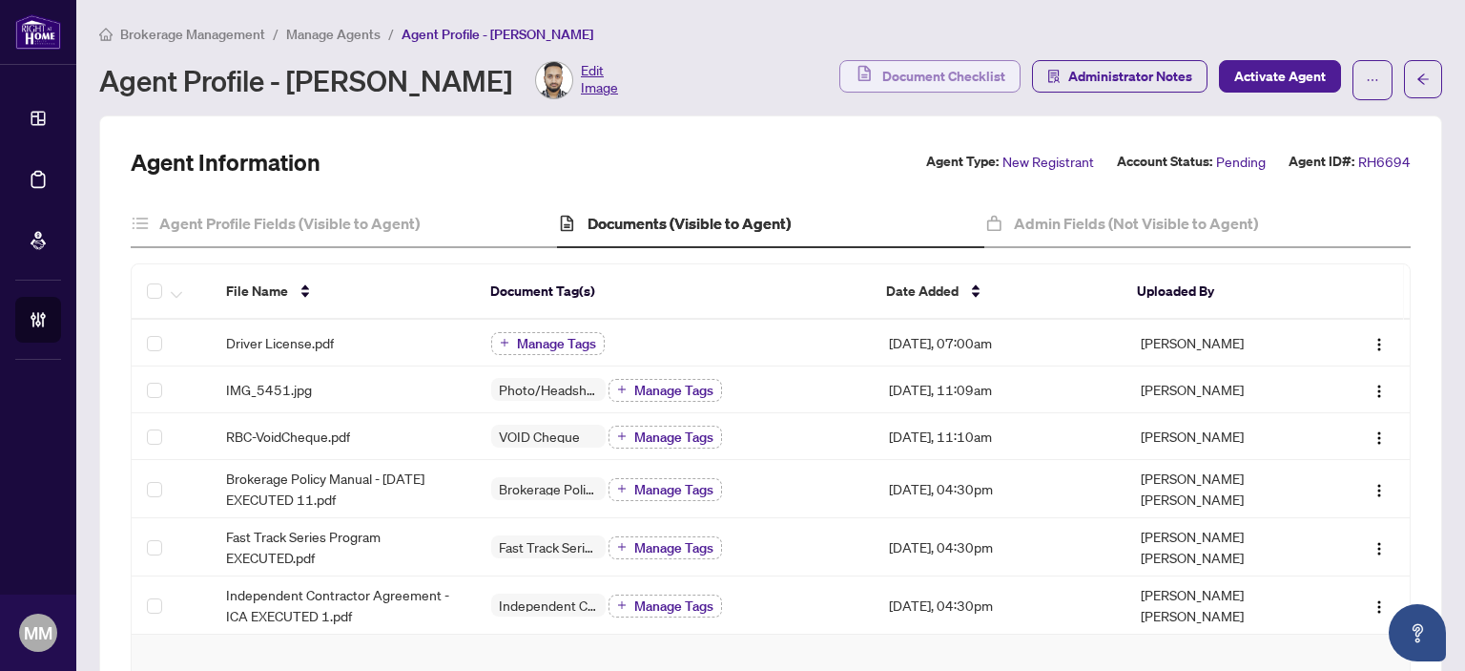
click at [977, 82] on span "Document Checklist" at bounding box center [943, 76] width 123 height 31
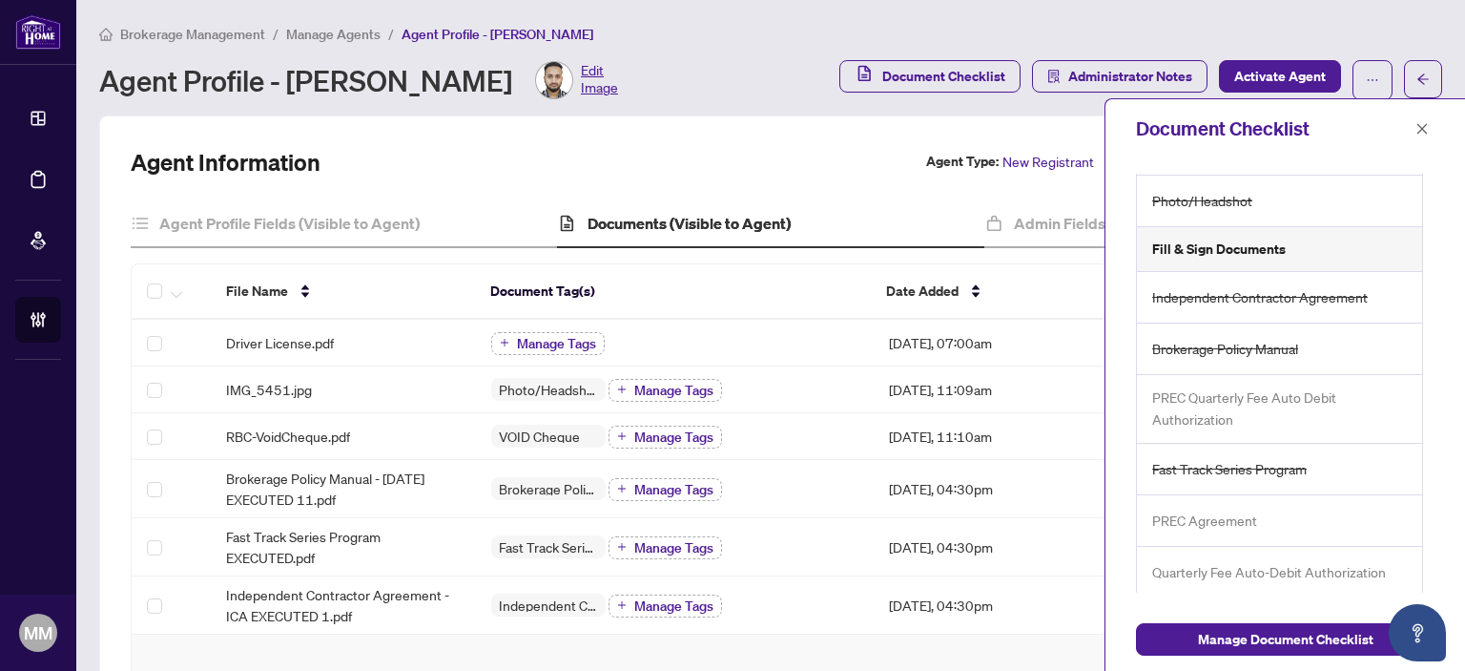
scroll to position [168, 0]
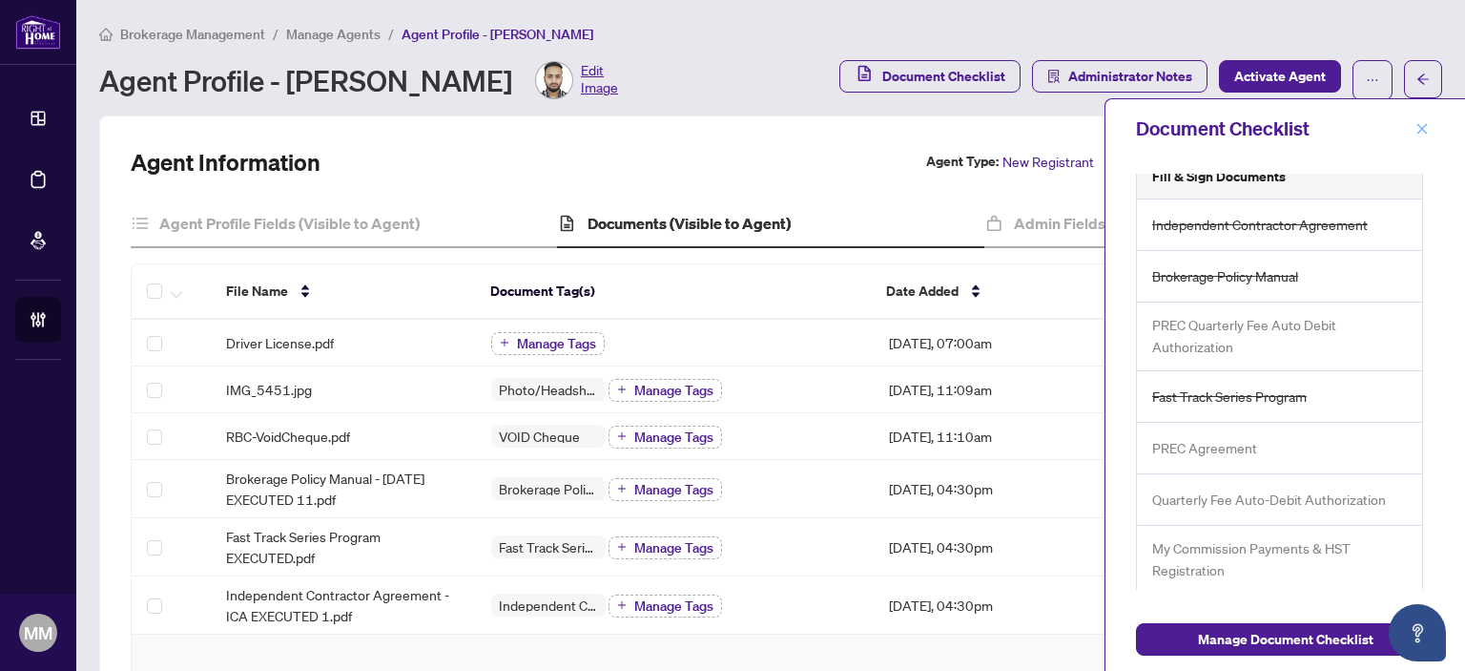
click at [1419, 137] on span "button" at bounding box center [1421, 129] width 13 height 31
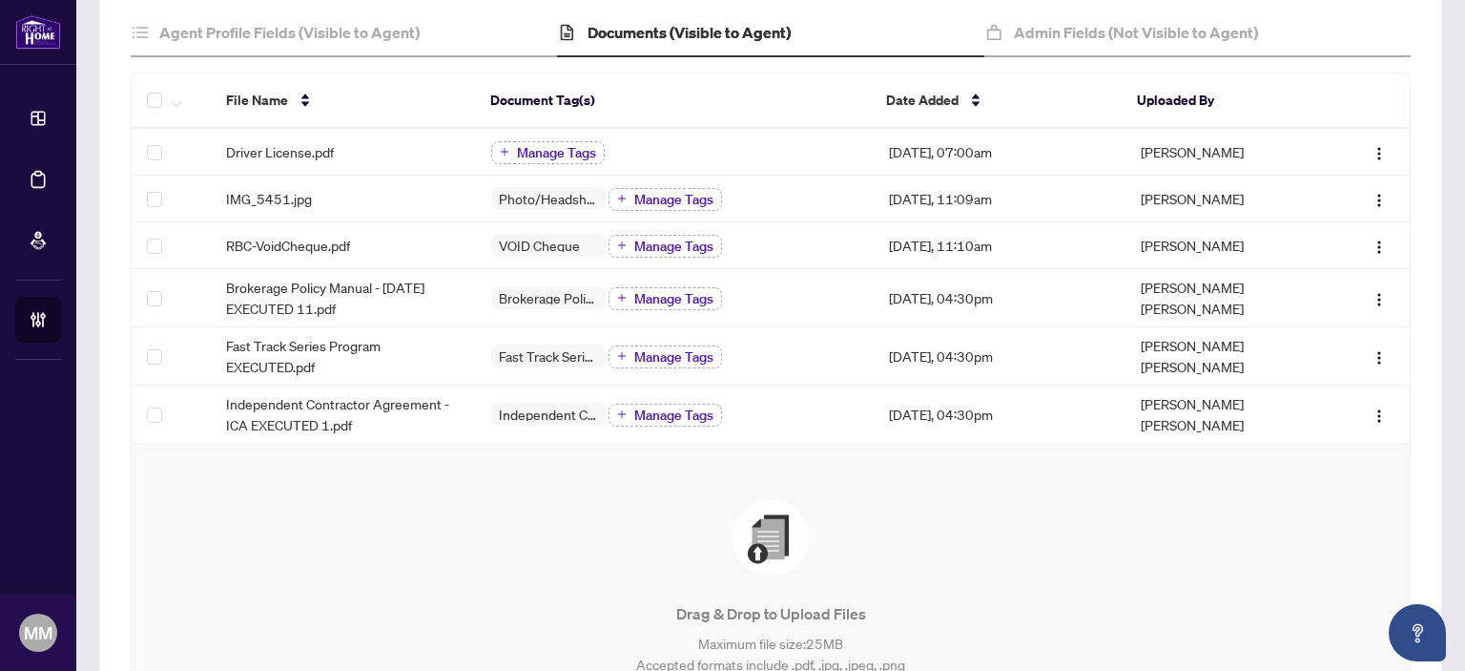
scroll to position [286, 0]
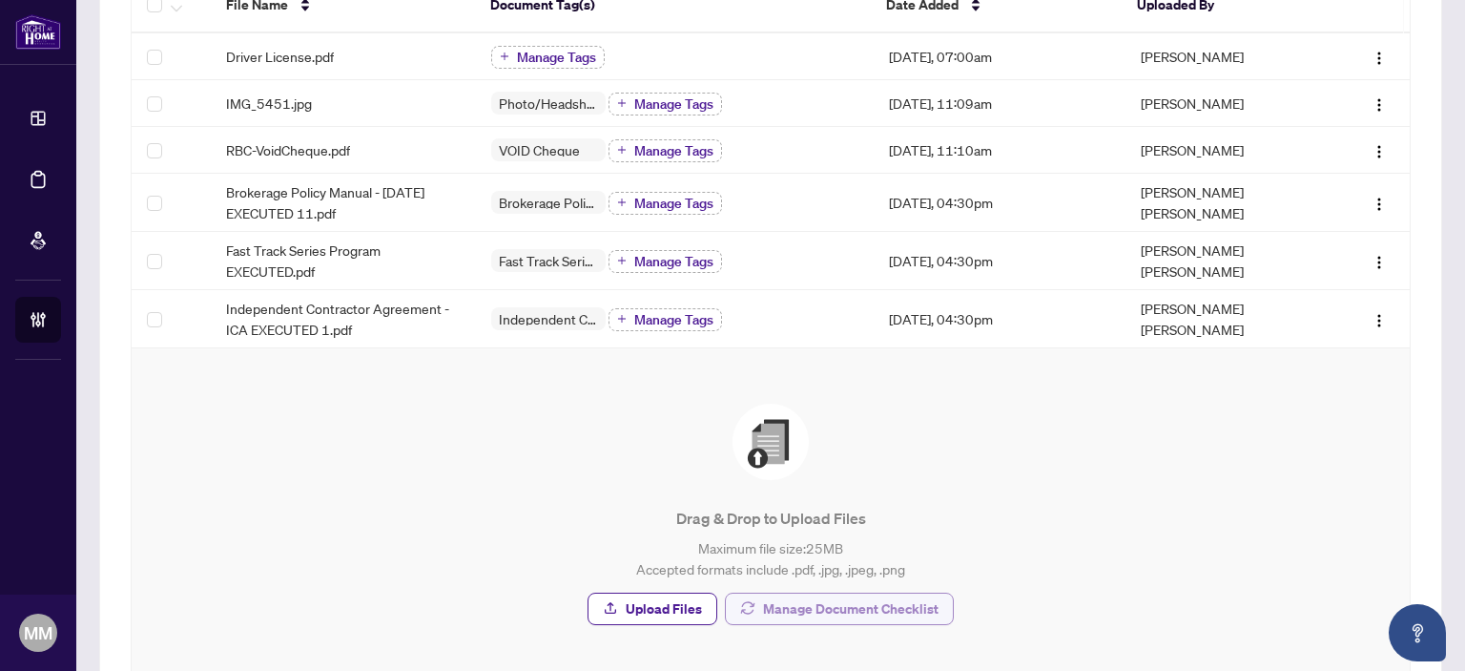
click at [877, 601] on span "Manage Document Checklist" at bounding box center [851, 608] width 176 height 31
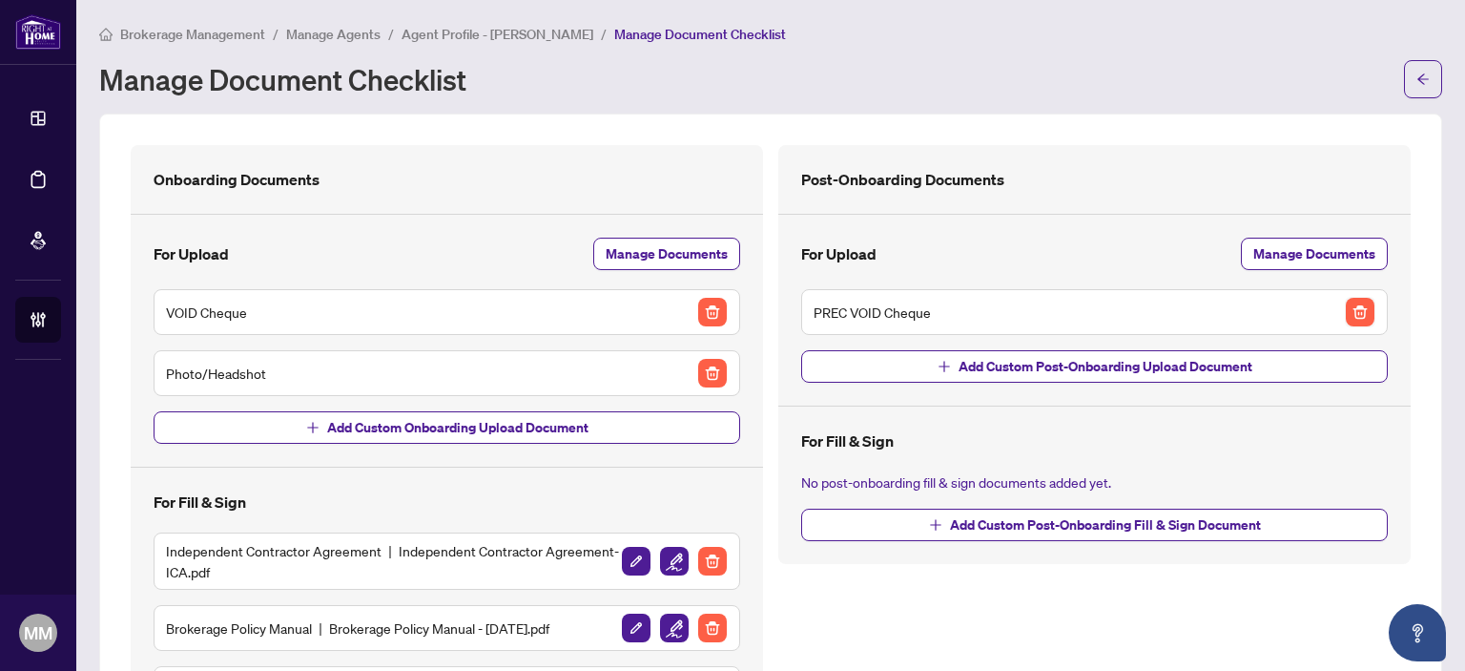
click at [1346, 308] on img "button" at bounding box center [1360, 312] width 29 height 29
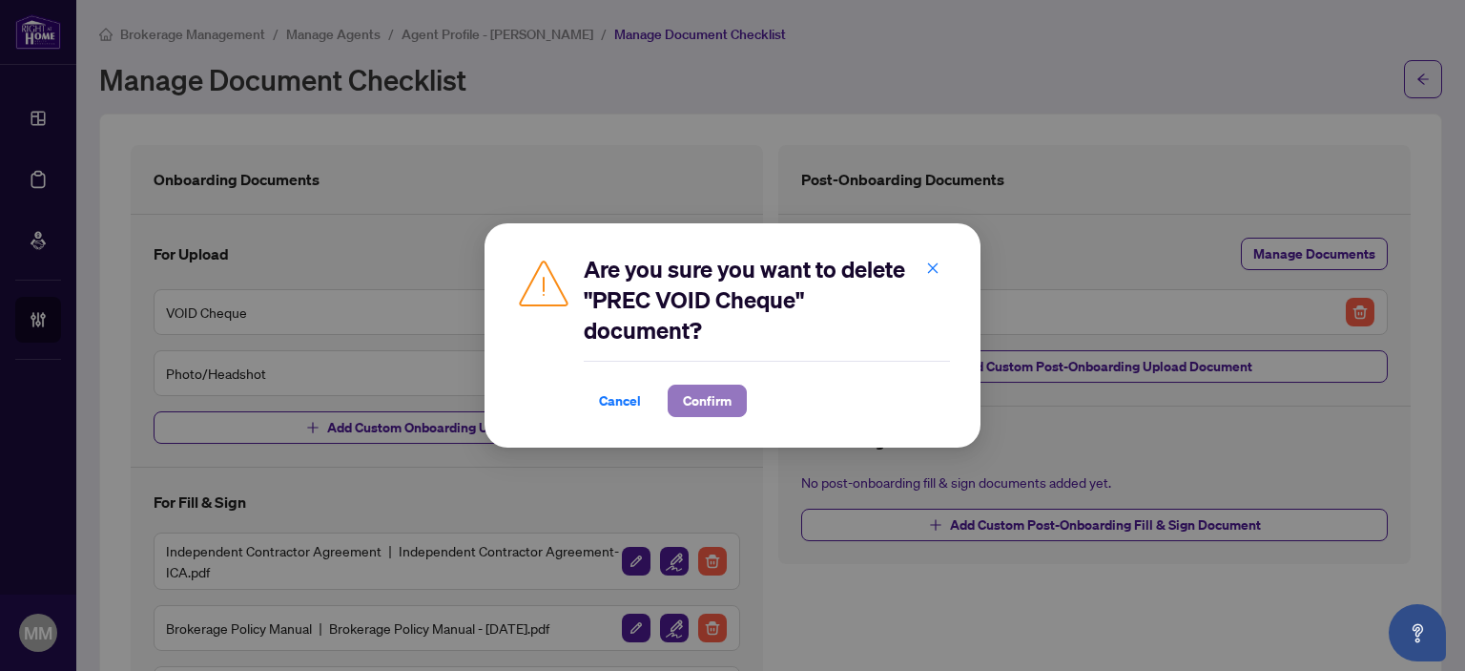
click at [711, 404] on span "Confirm" at bounding box center [707, 400] width 49 height 31
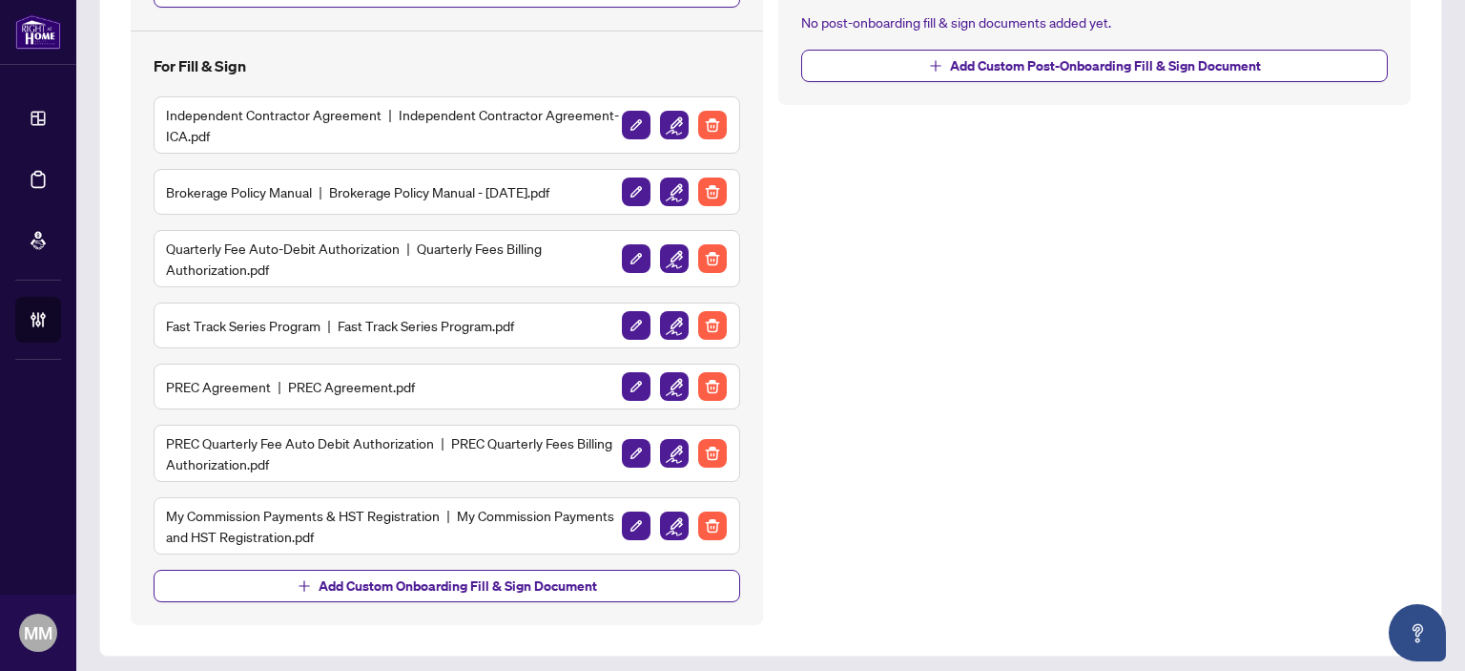
scroll to position [438, 0]
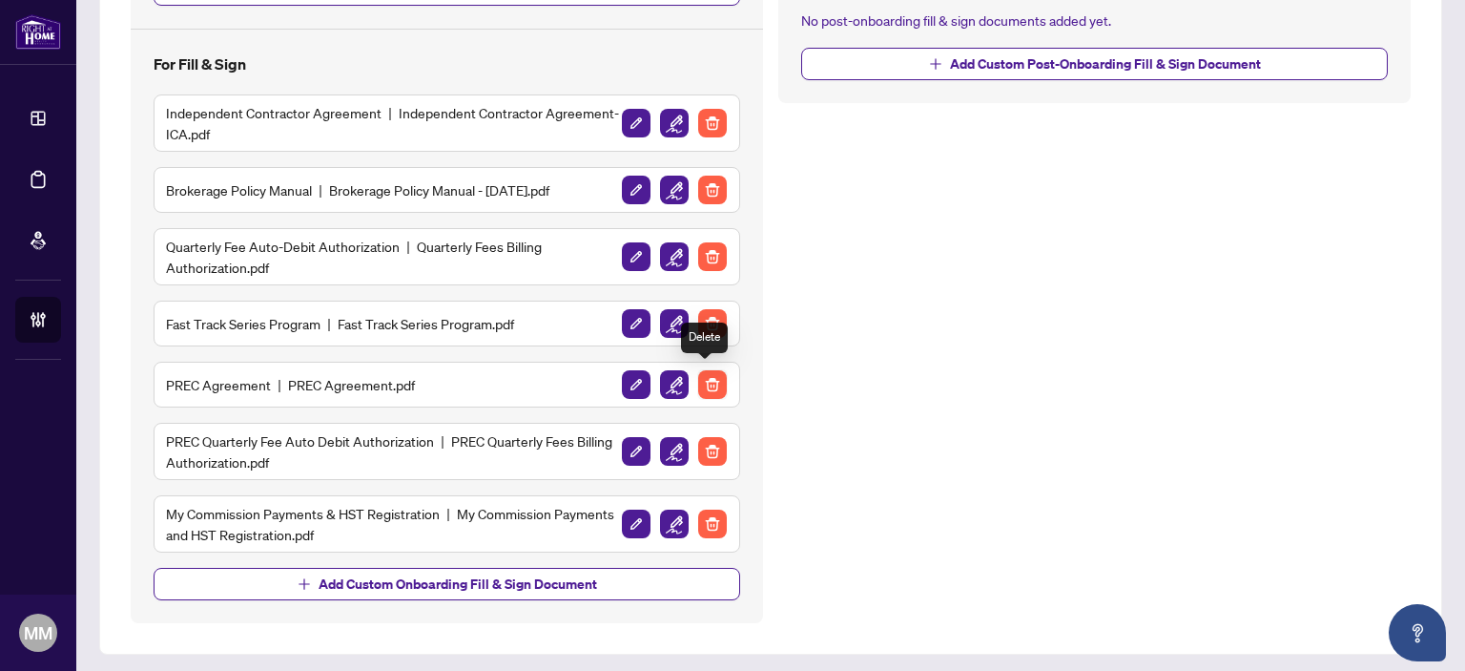
click at [698, 386] on img "button" at bounding box center [712, 384] width 29 height 29
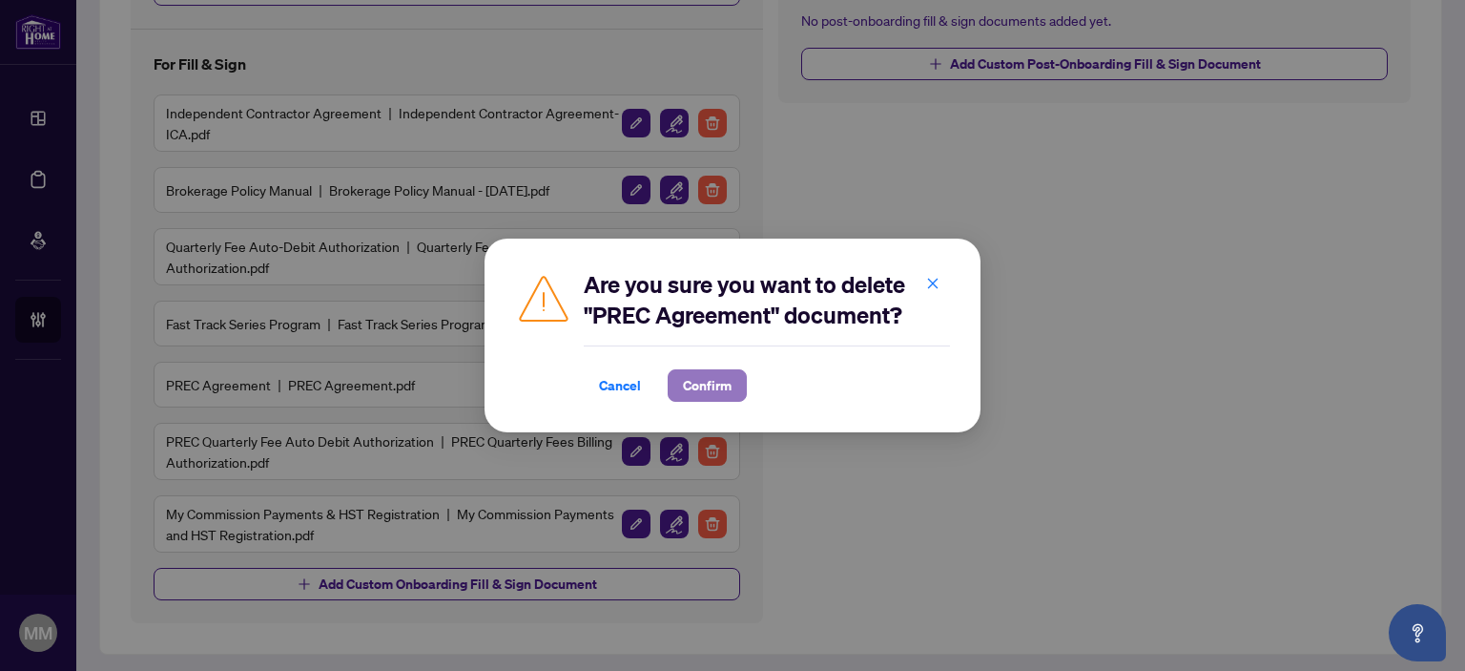
click at [696, 389] on span "Confirm" at bounding box center [707, 385] width 49 height 31
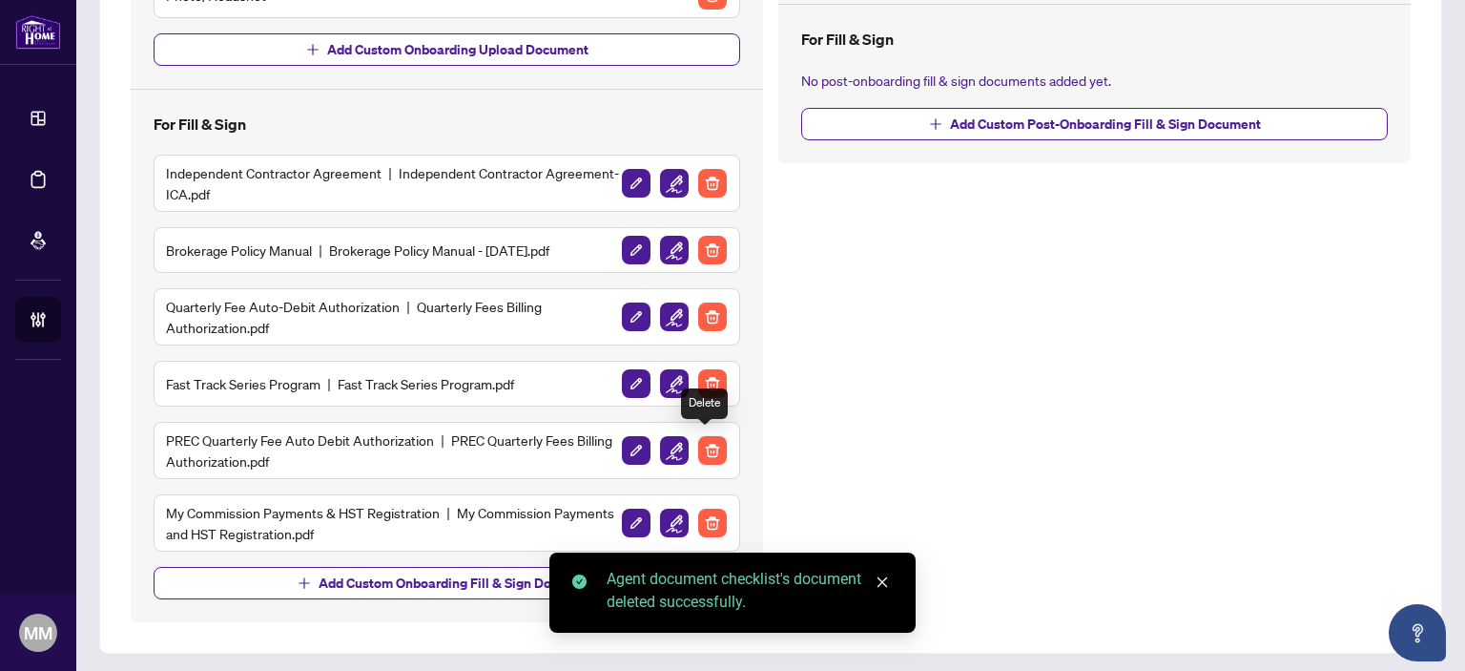
click at [700, 444] on img "button" at bounding box center [712, 450] width 29 height 29
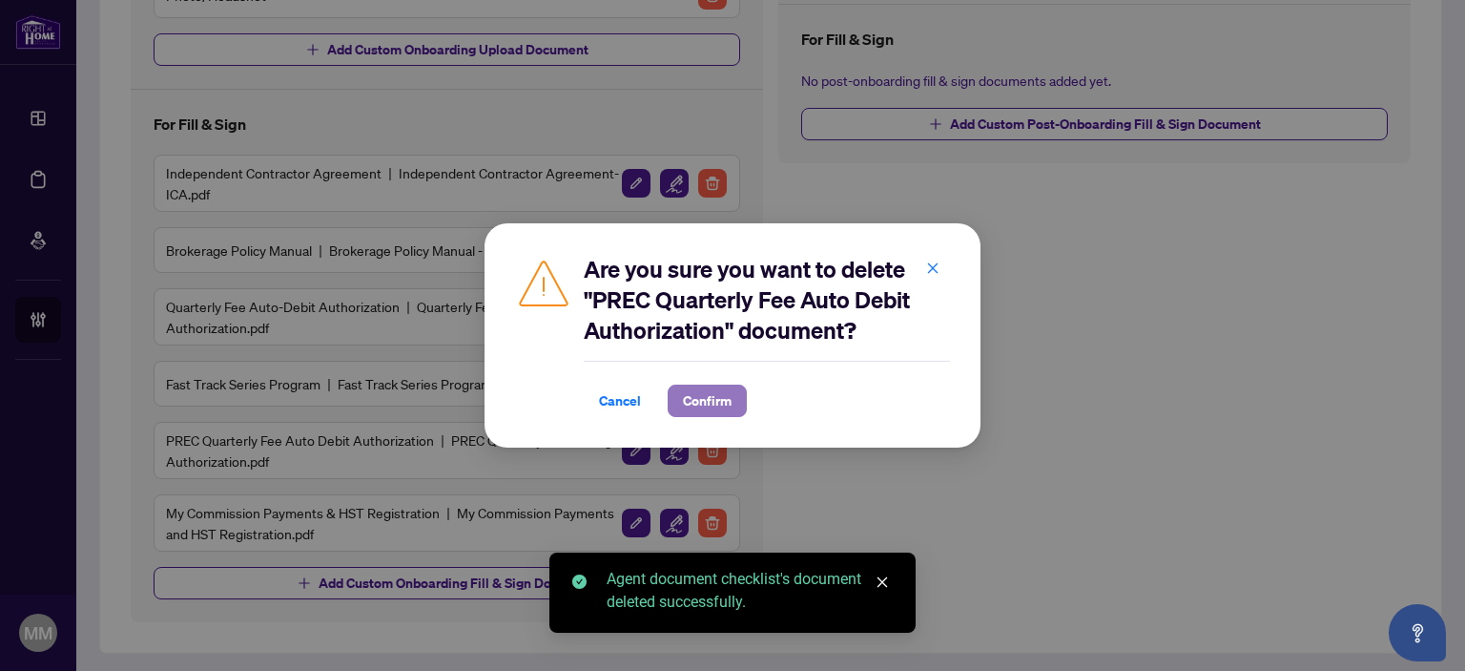
click at [731, 410] on button "Confirm" at bounding box center [707, 400] width 79 height 32
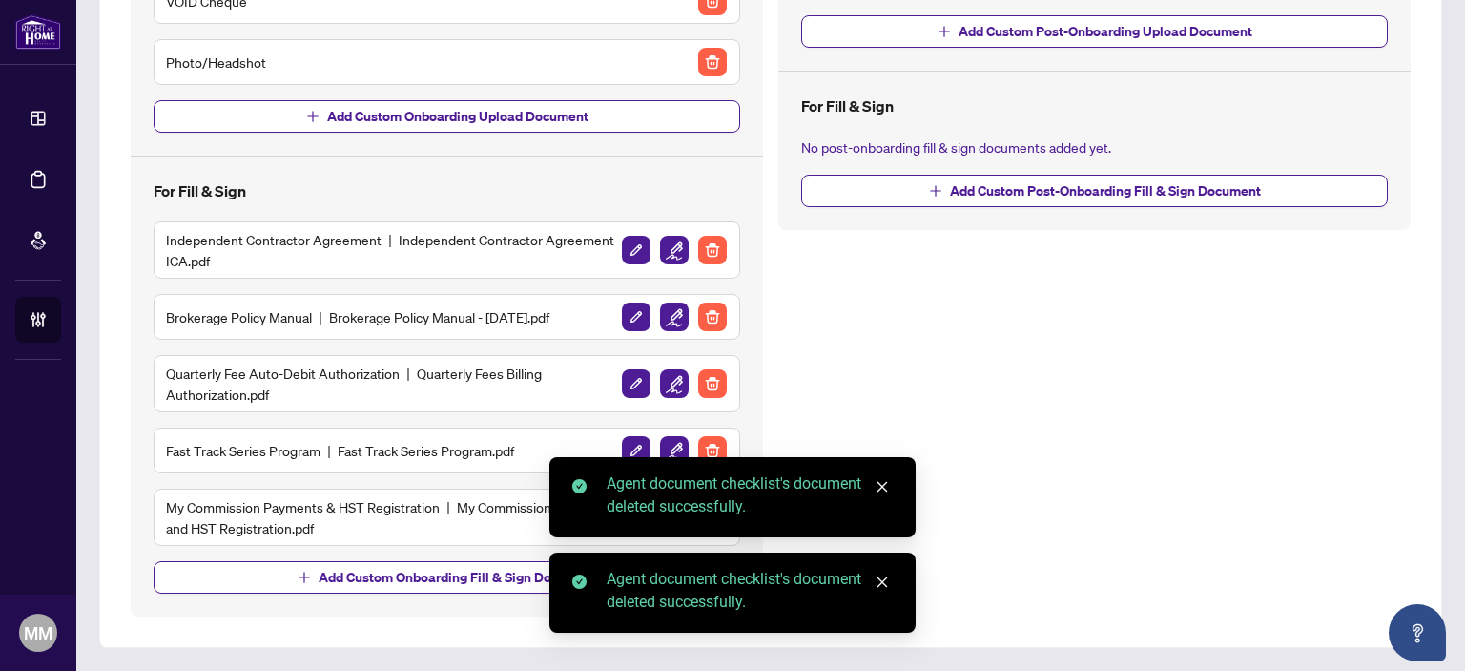
scroll to position [305, 0]
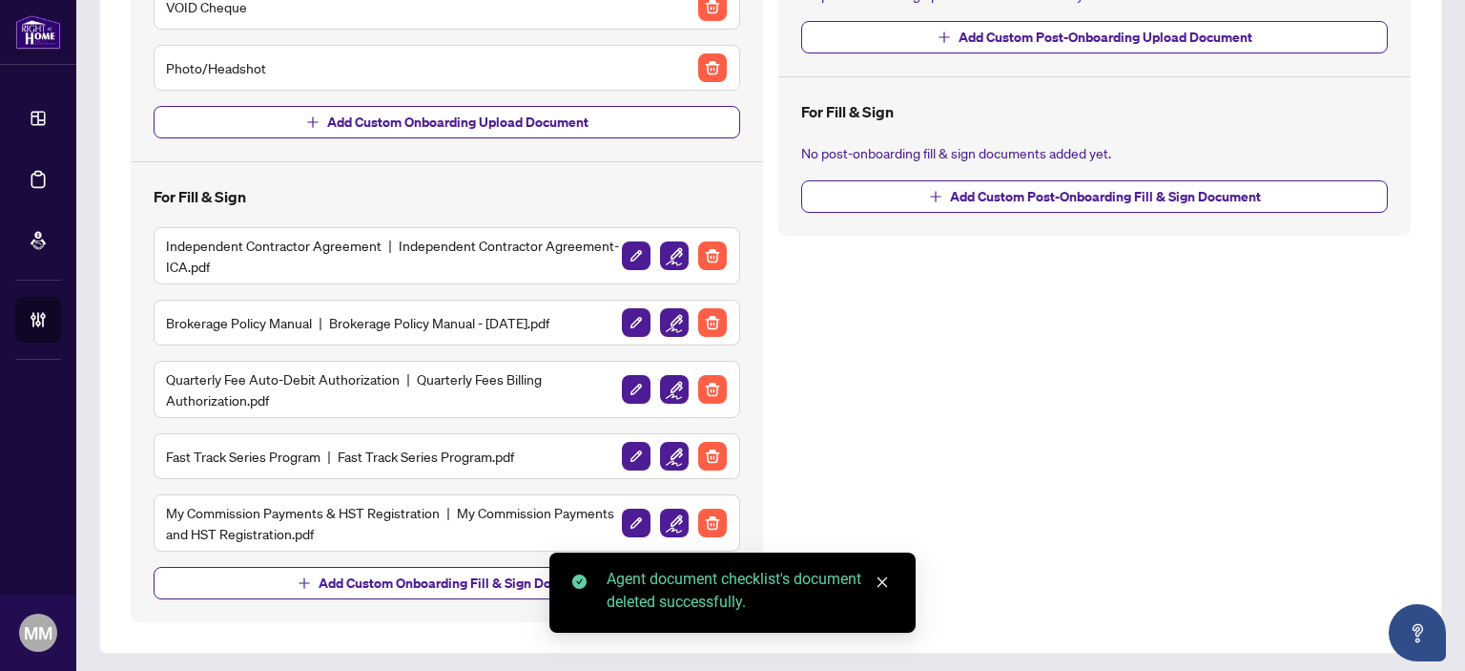
click at [1153, 368] on div "Post-Onboarding Documents For Upload Manage Documents No post-onboarding upload…" at bounding box center [1095, 231] width 648 height 782
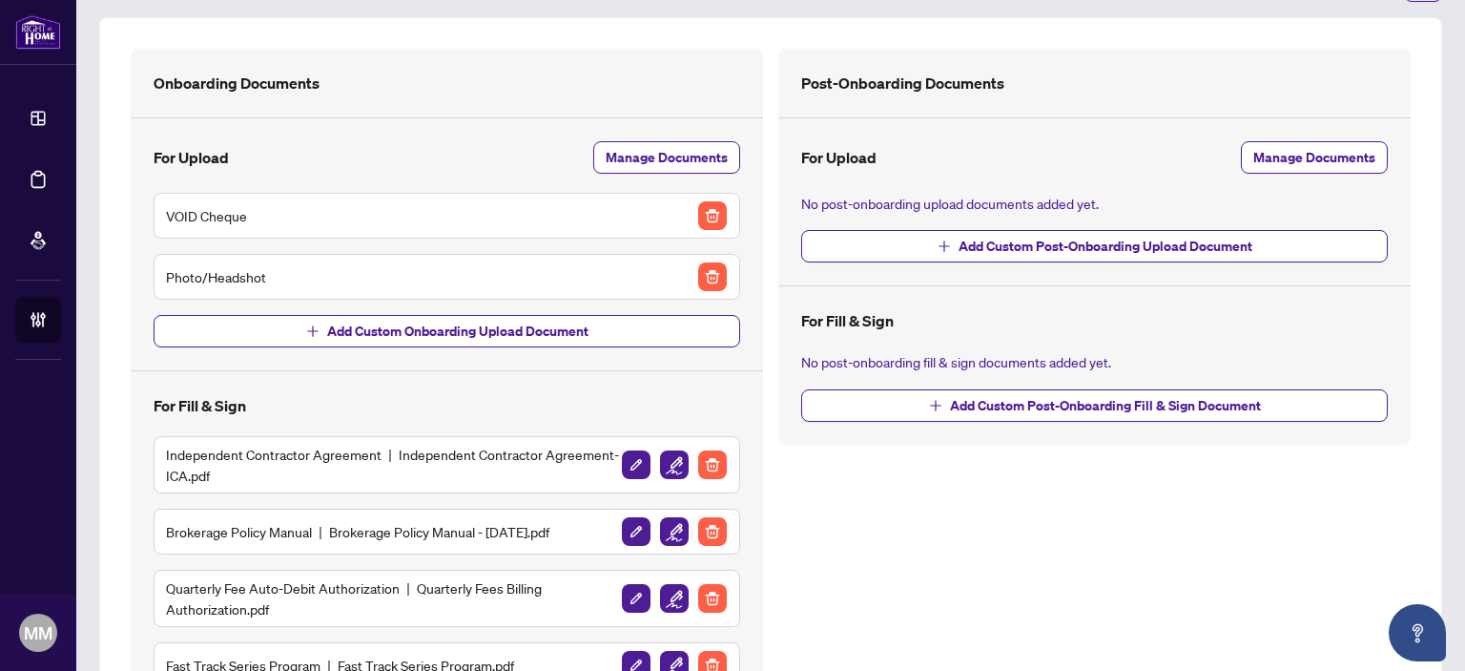
scroll to position [0, 0]
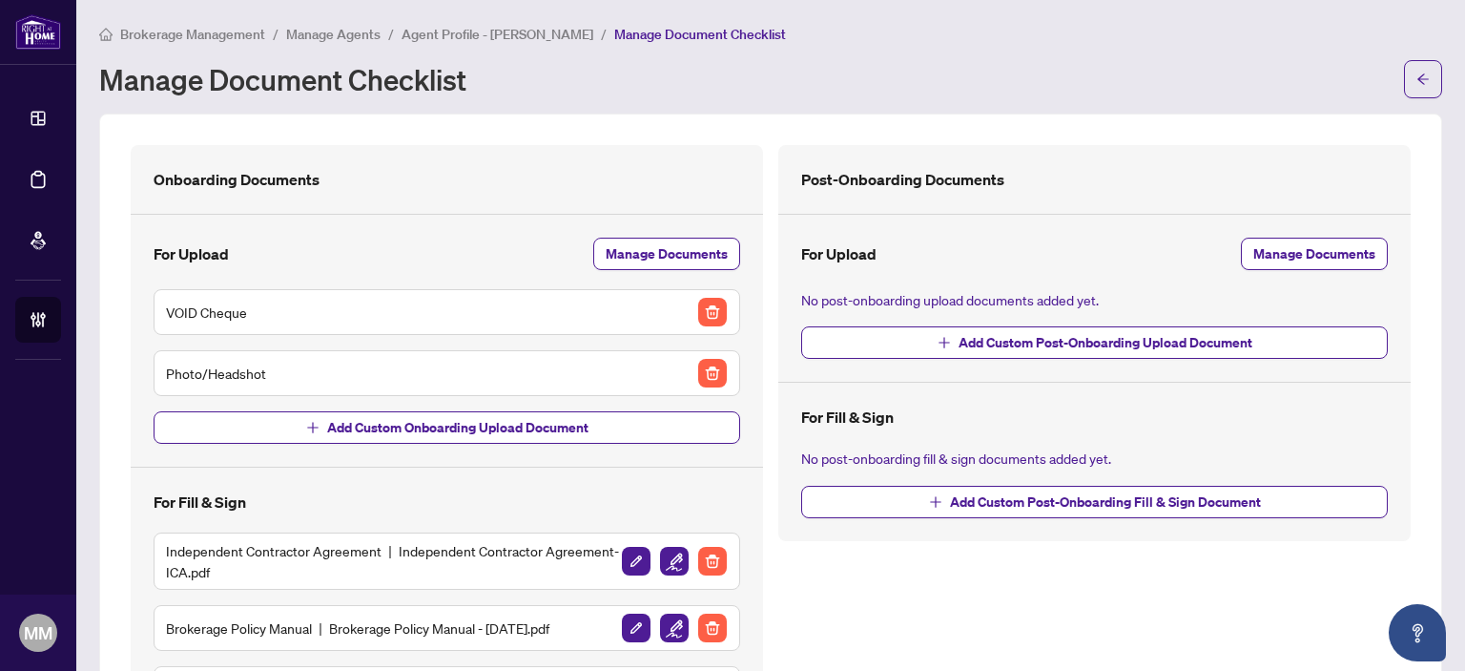
click at [1427, 79] on button "button" at bounding box center [1423, 79] width 38 height 38
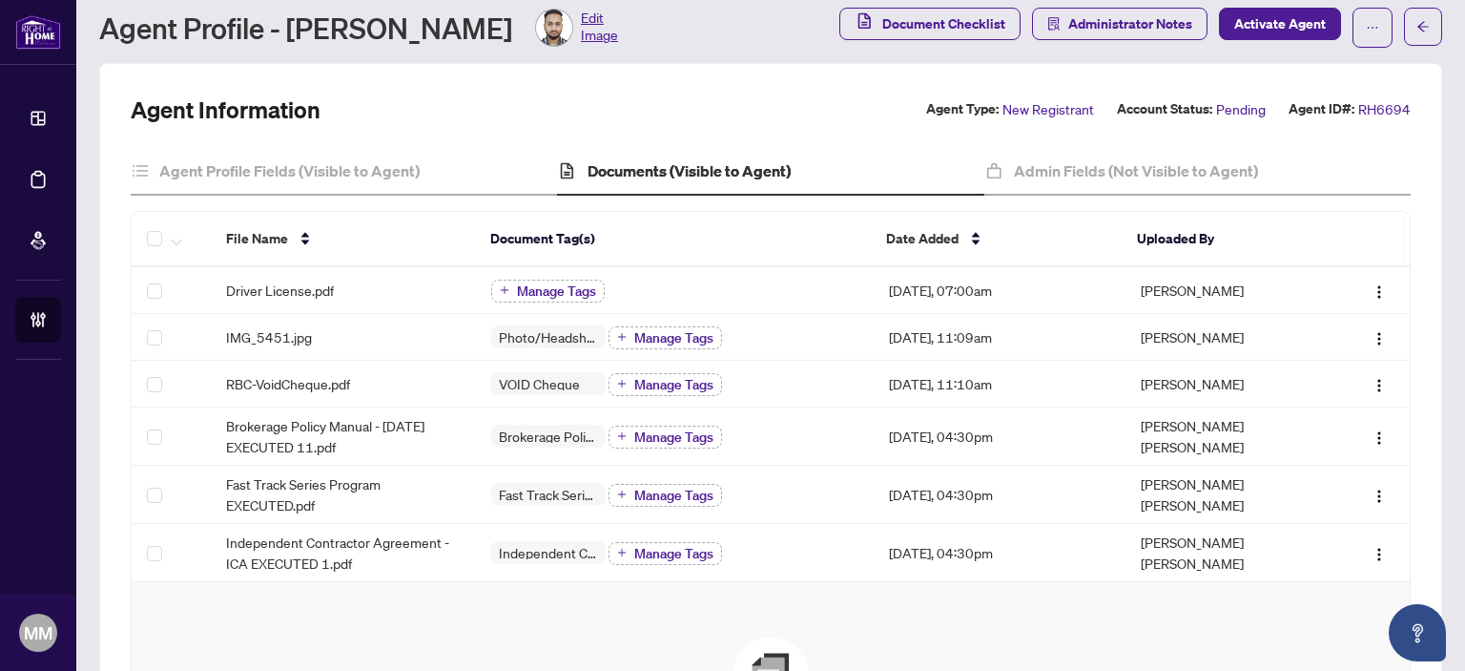
scroll to position [95, 0]
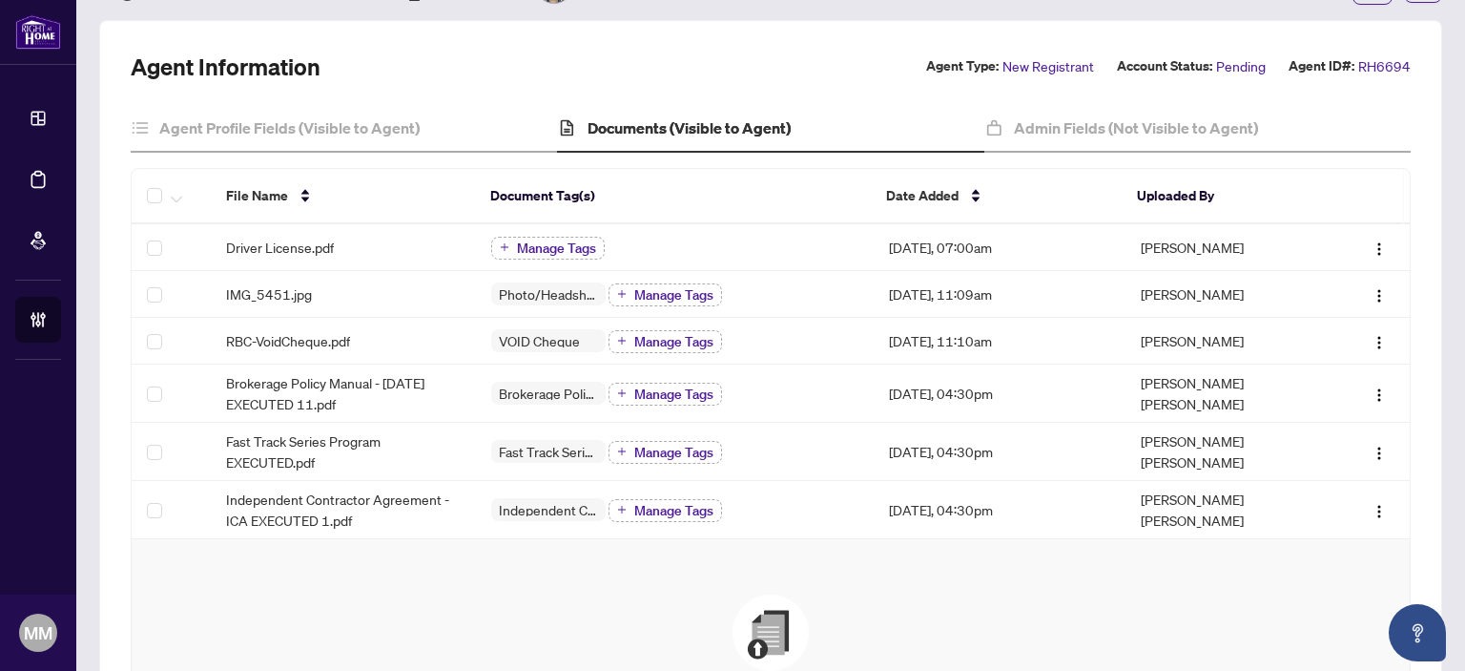
drag, startPoint x: 442, startPoint y: 609, endPoint x: 444, endPoint y: 625, distance: 15.5
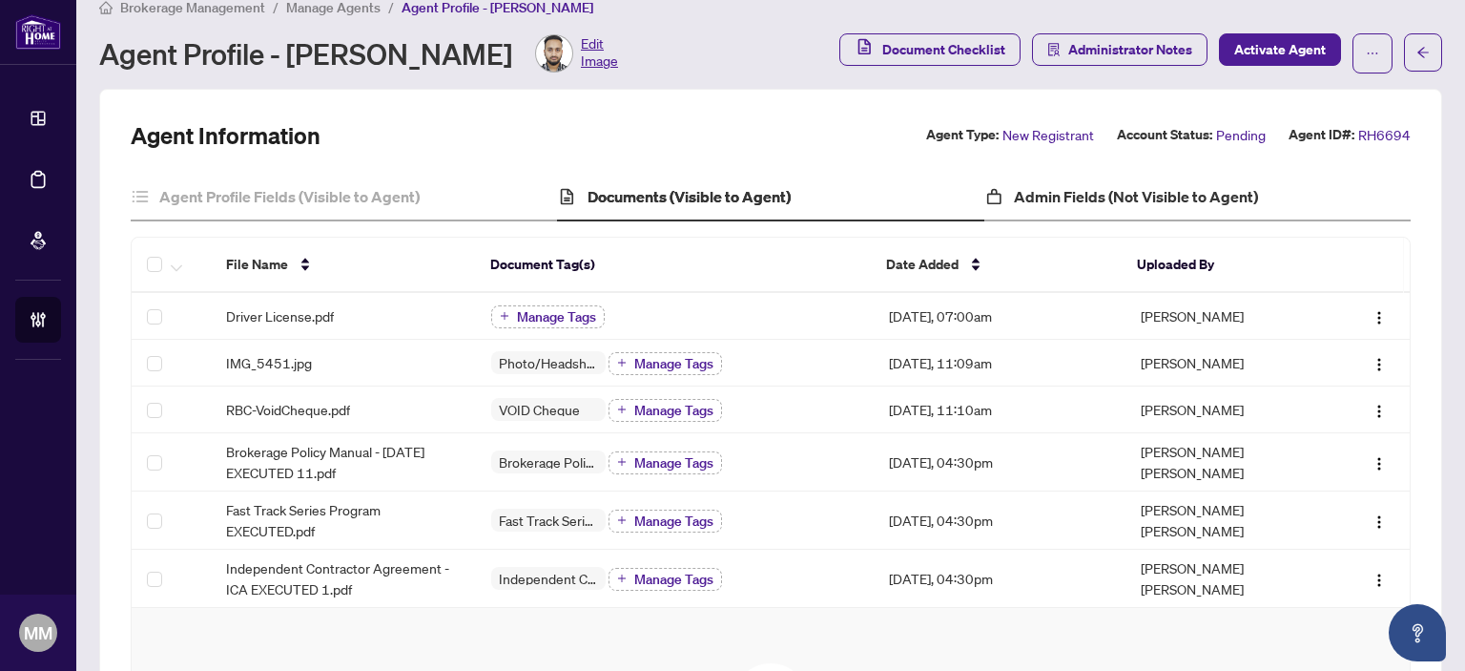
scroll to position [0, 0]
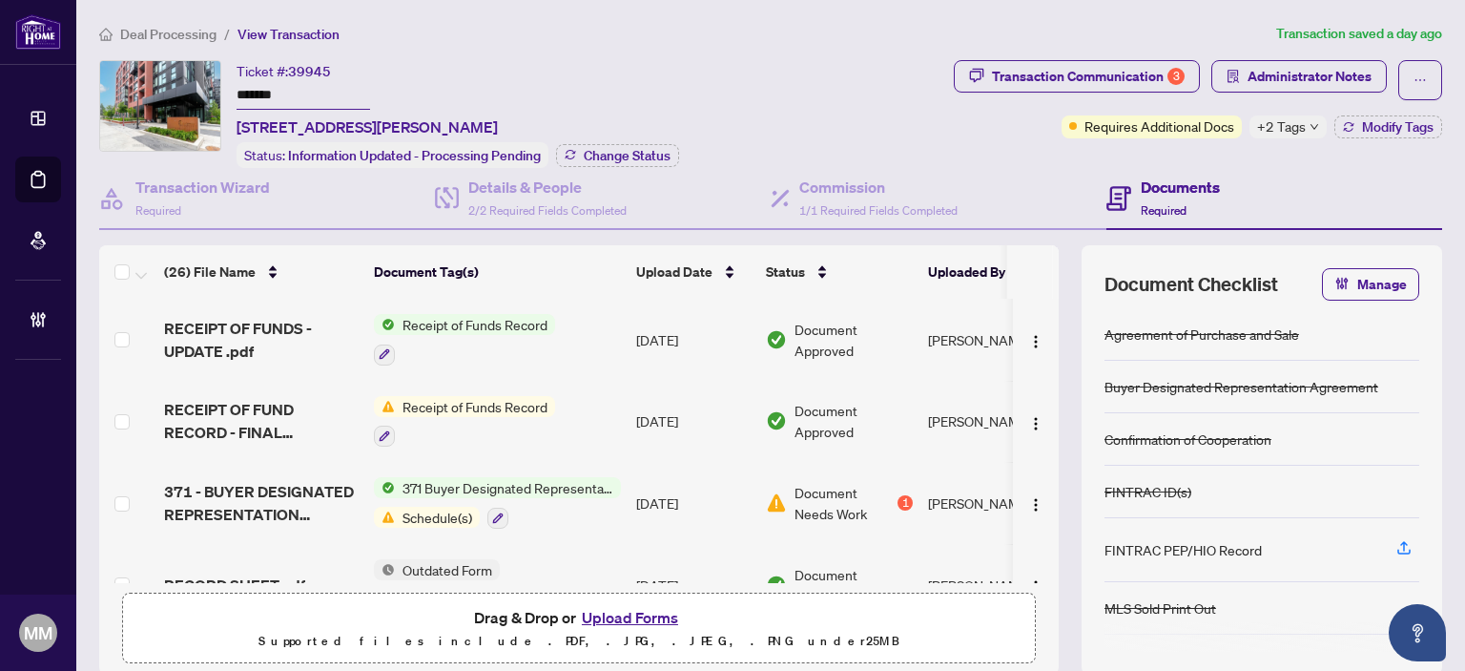
click at [826, 11] on main "Deal Processing / View Transaction Transaction saved a day ago Ticket #: 39945 …" at bounding box center [770, 335] width 1389 height 671
click at [744, 35] on ol "Deal Processing / View Transaction" at bounding box center [683, 34] width 1169 height 22
click at [790, 38] on ol "Deal Processing / View Transaction" at bounding box center [683, 34] width 1169 height 22
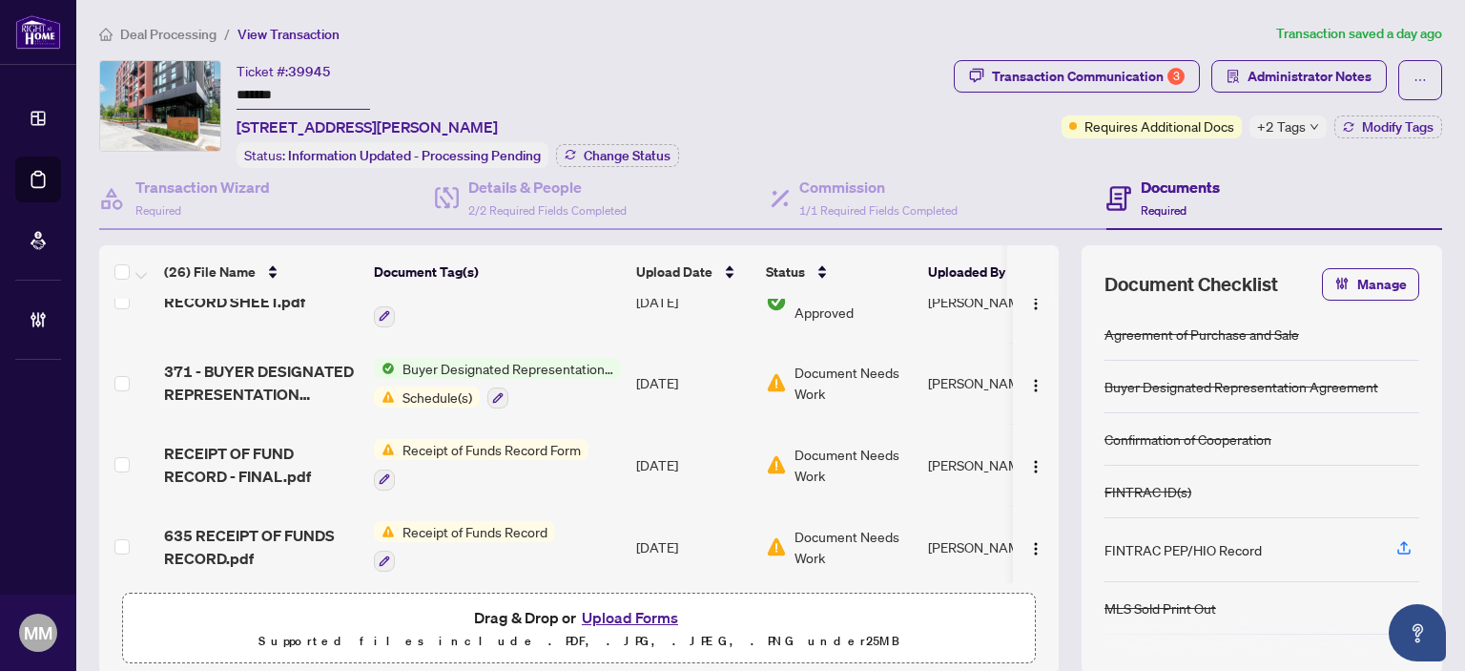
scroll to position [286, 0]
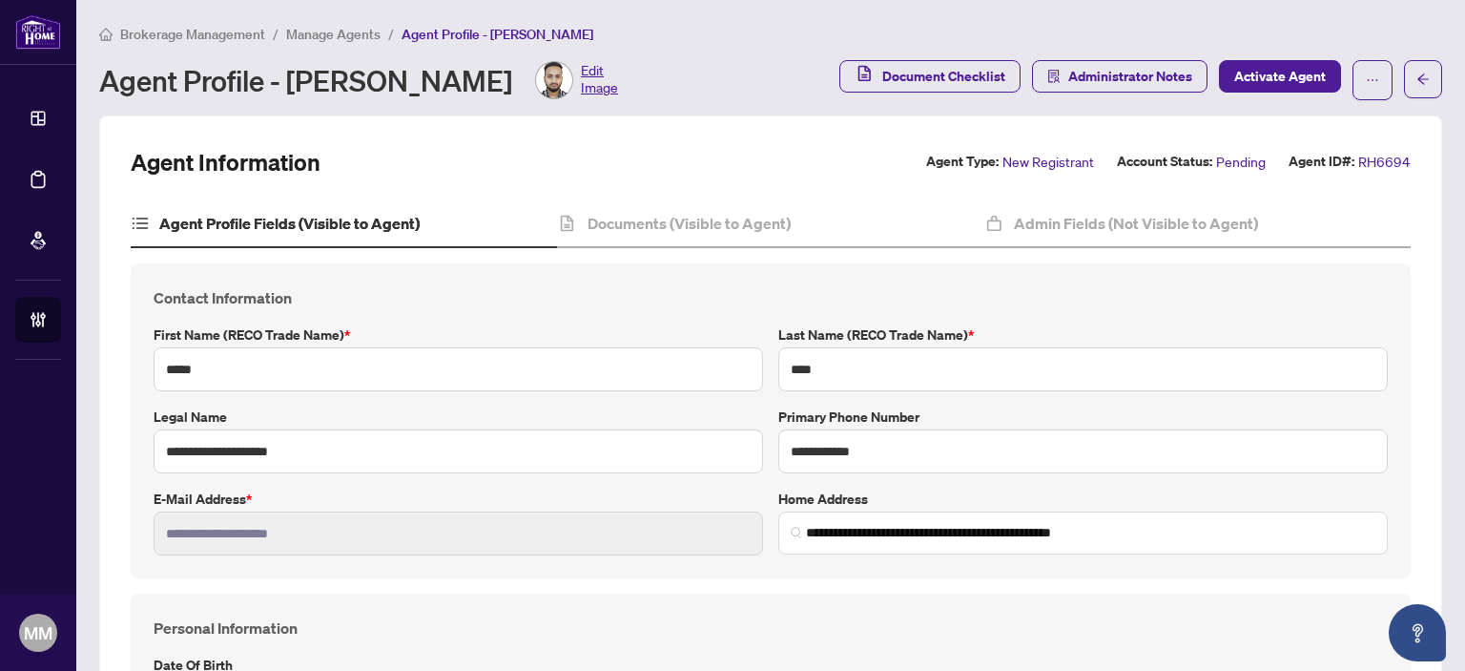
drag, startPoint x: 689, startPoint y: 249, endPoint x: 706, endPoint y: 252, distance: 17.4
click at [624, 242] on div "Documents (Visible to Agent)" at bounding box center [770, 224] width 426 height 48
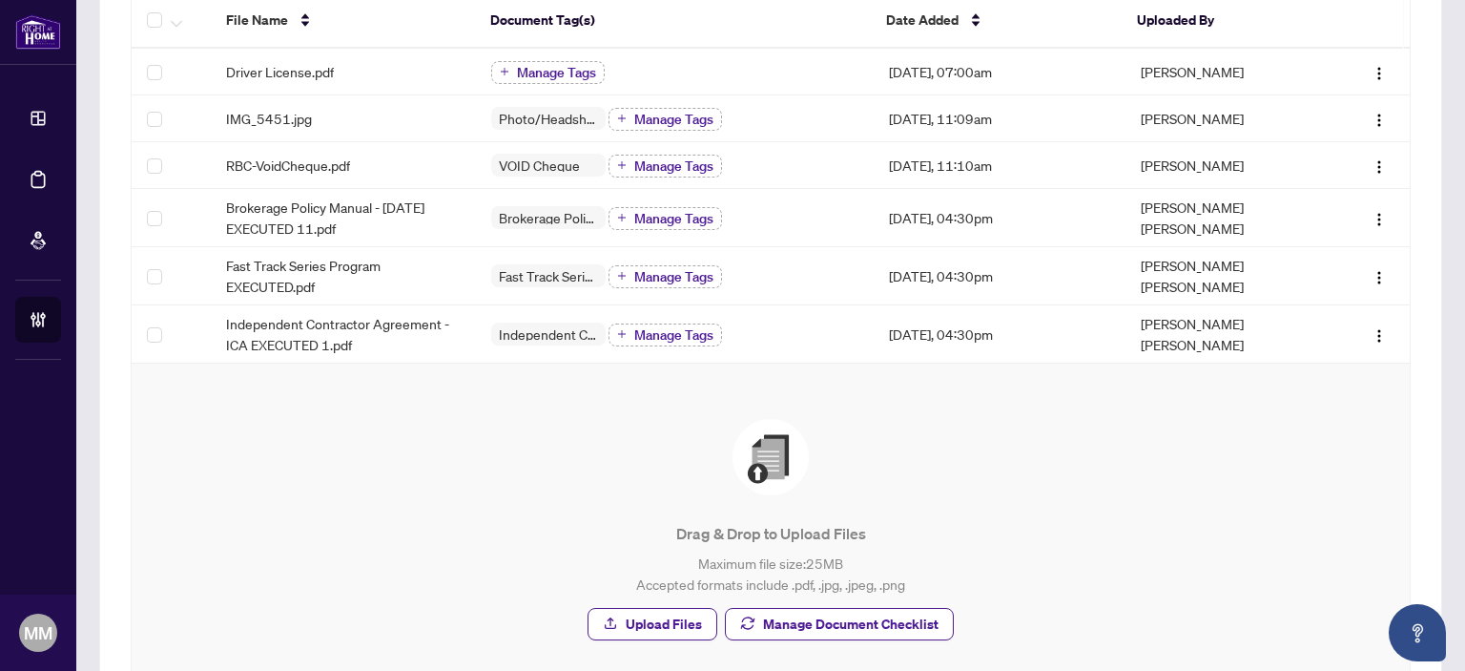
scroll to position [402, 0]
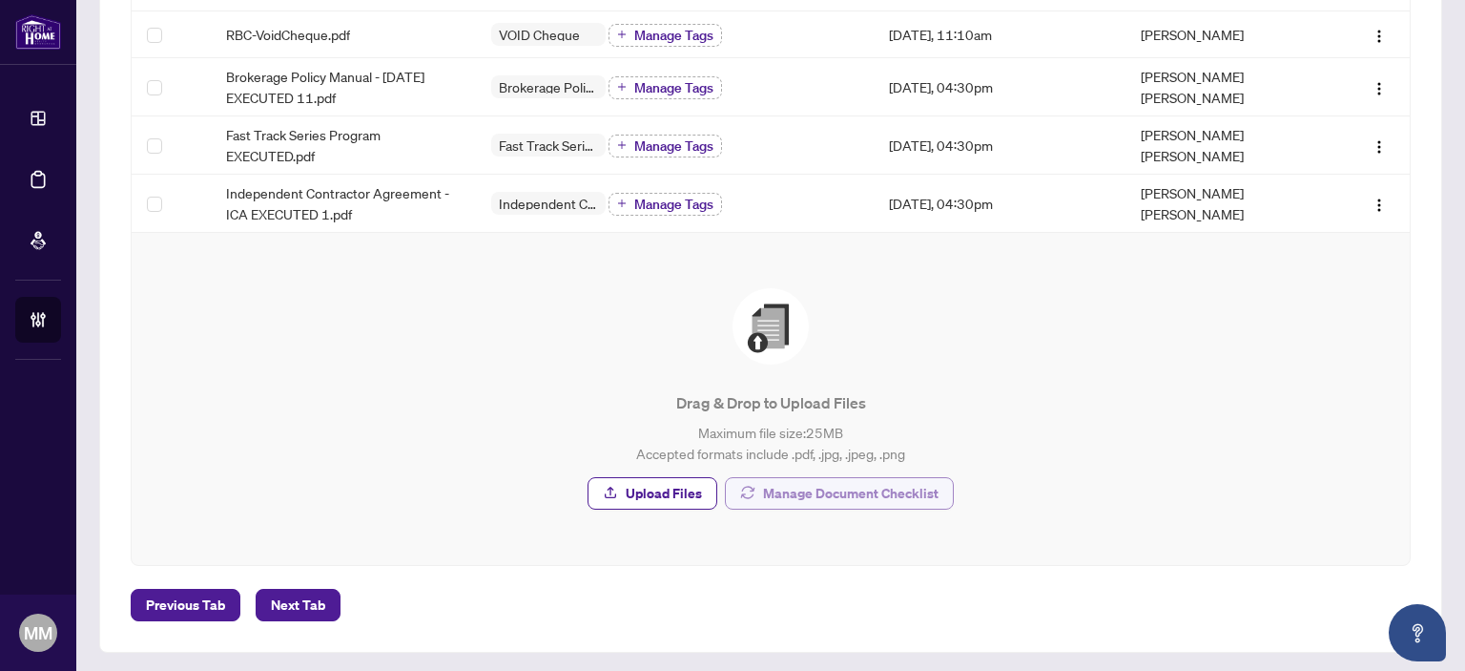
click at [843, 487] on span "Manage Document Checklist" at bounding box center [851, 493] width 176 height 31
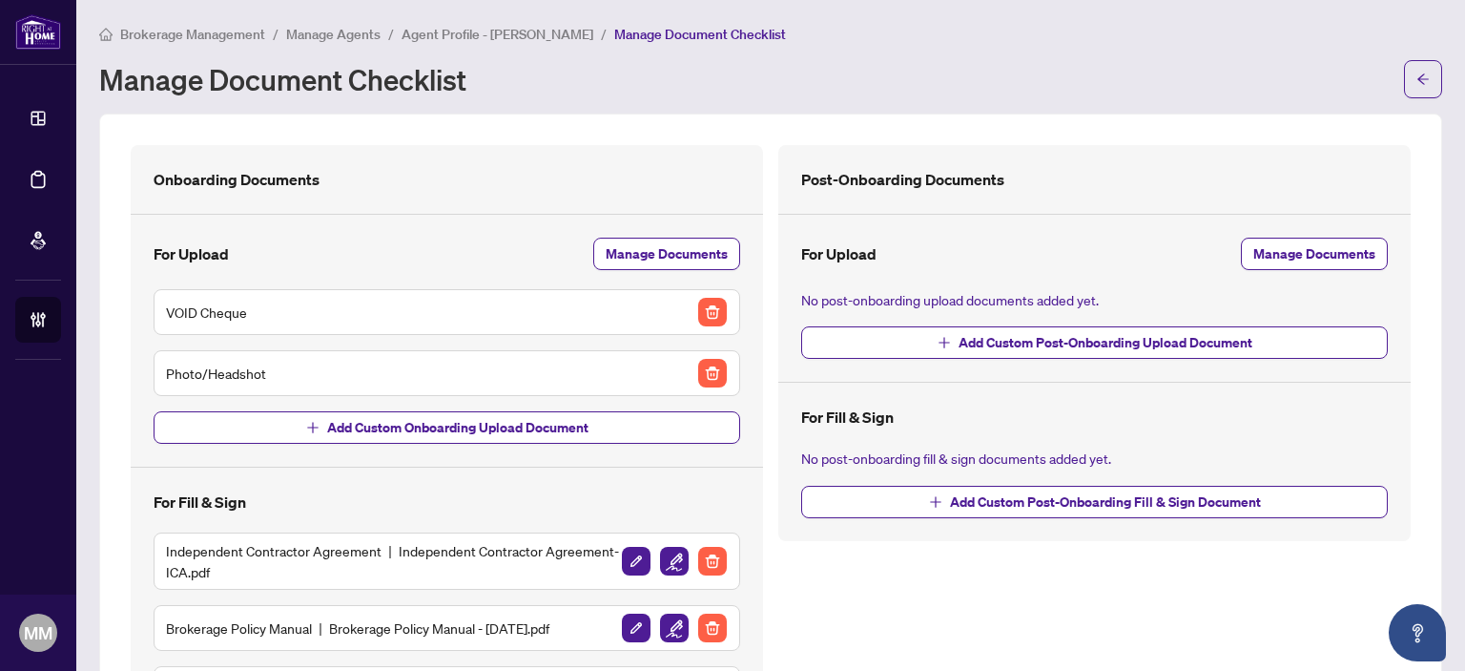
scroll to position [305, 0]
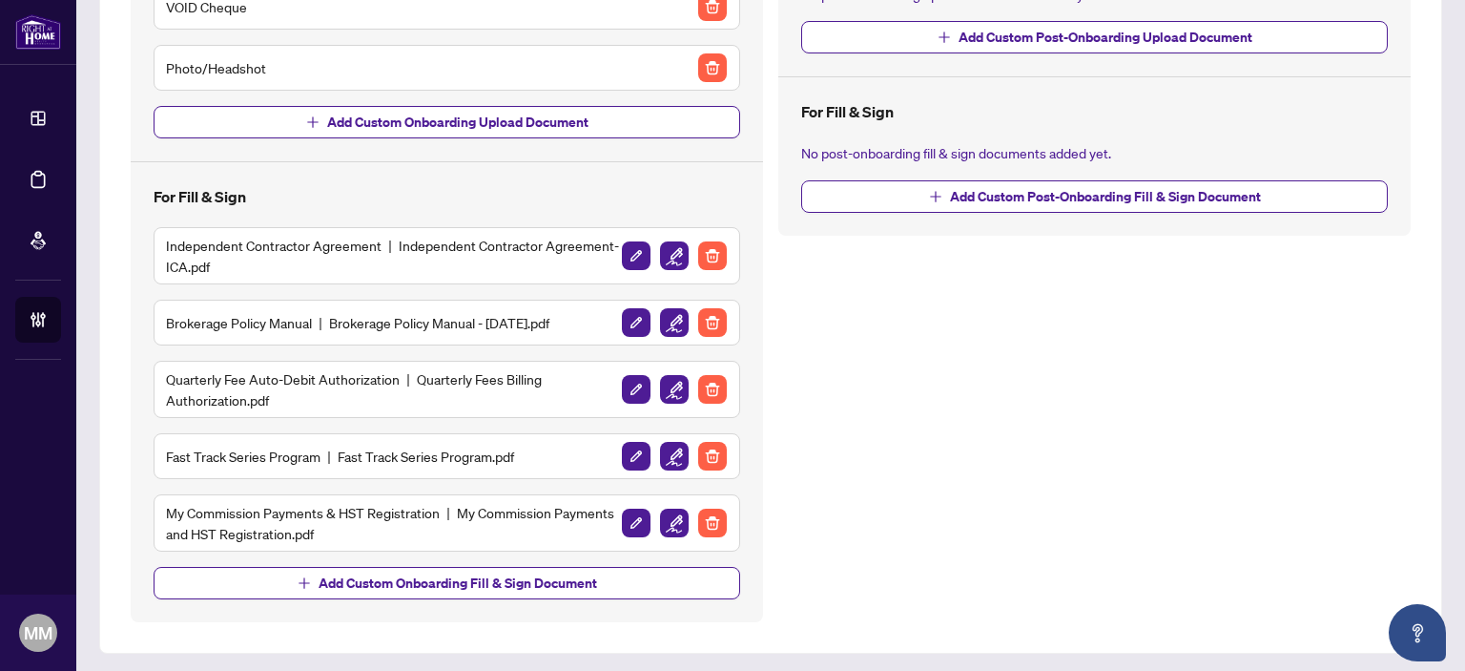
click at [357, 503] on h5 "My Commission Payments & HST Registration My Commission Payments and HST Regist…" at bounding box center [393, 523] width 455 height 42
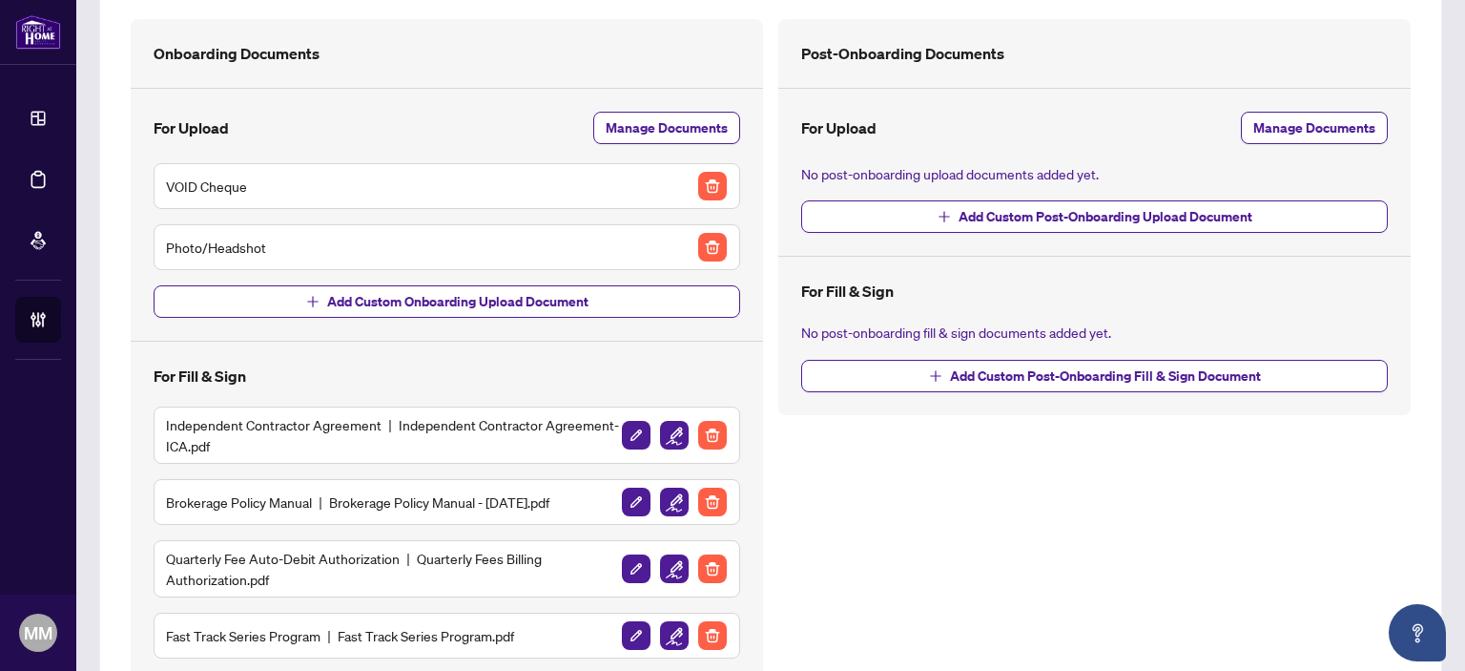
scroll to position [0, 0]
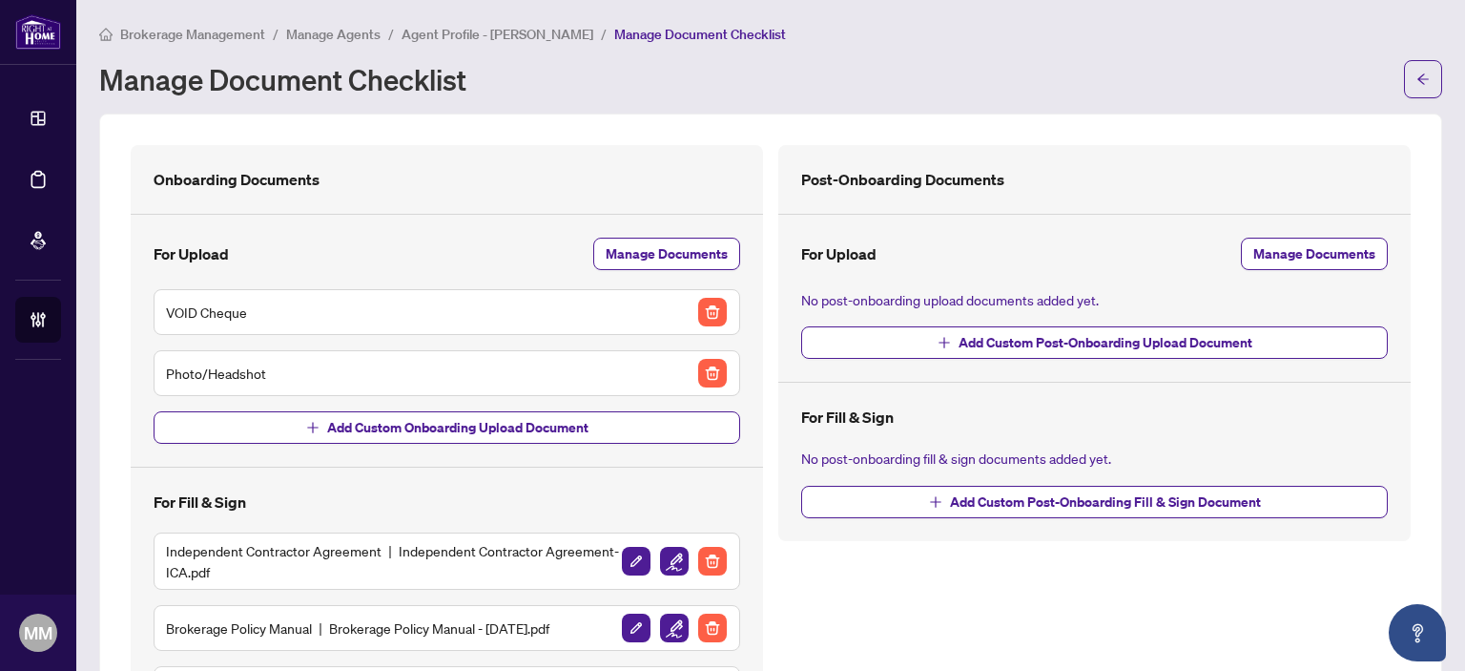
click at [468, 36] on span "Agent Profile - [PERSON_NAME]" at bounding box center [498, 34] width 192 height 17
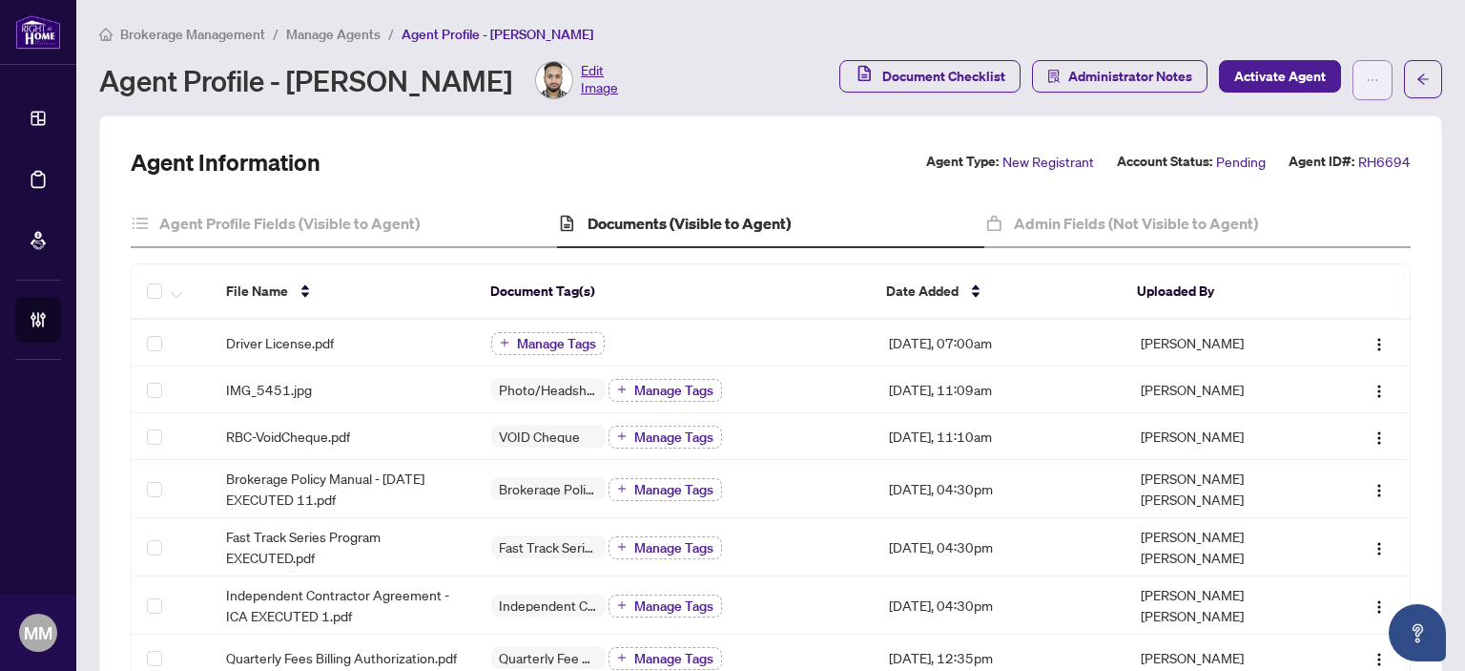
click at [1353, 70] on button "button" at bounding box center [1373, 80] width 40 height 40
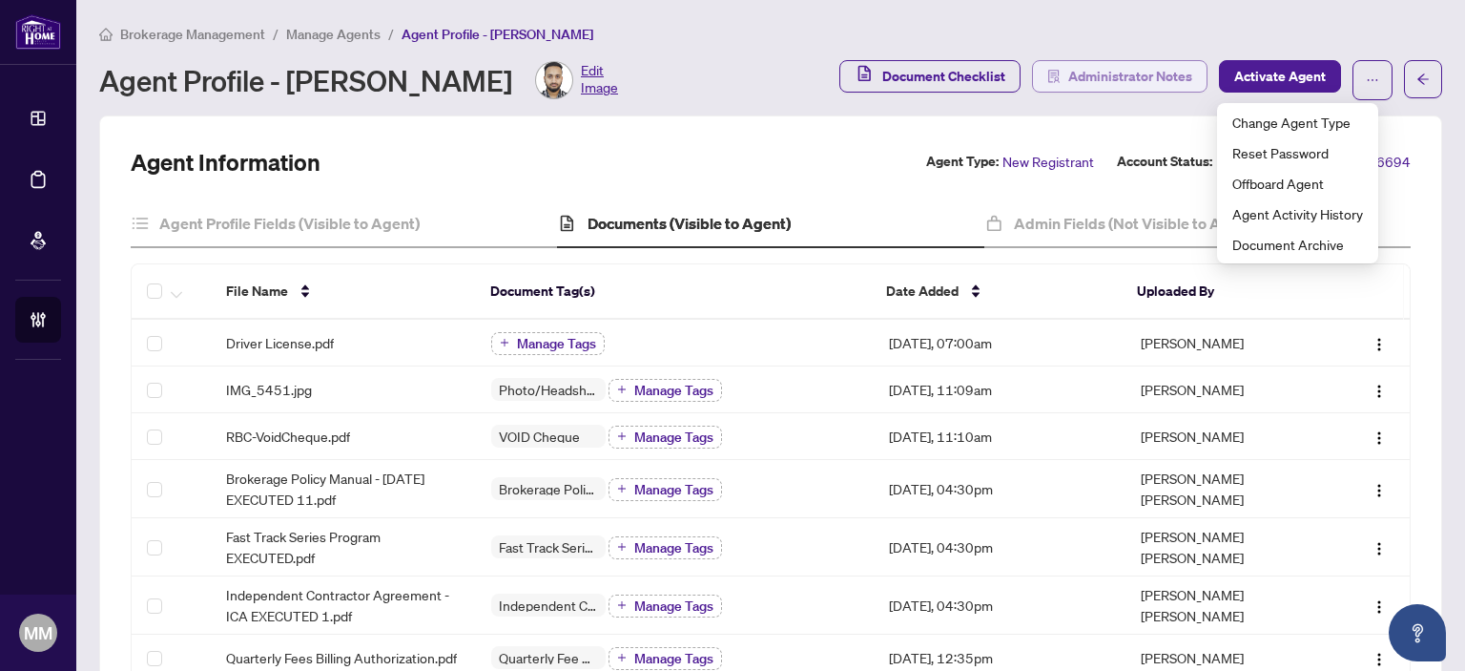
click at [1118, 64] on span "Administrator Notes" at bounding box center [1130, 76] width 124 height 31
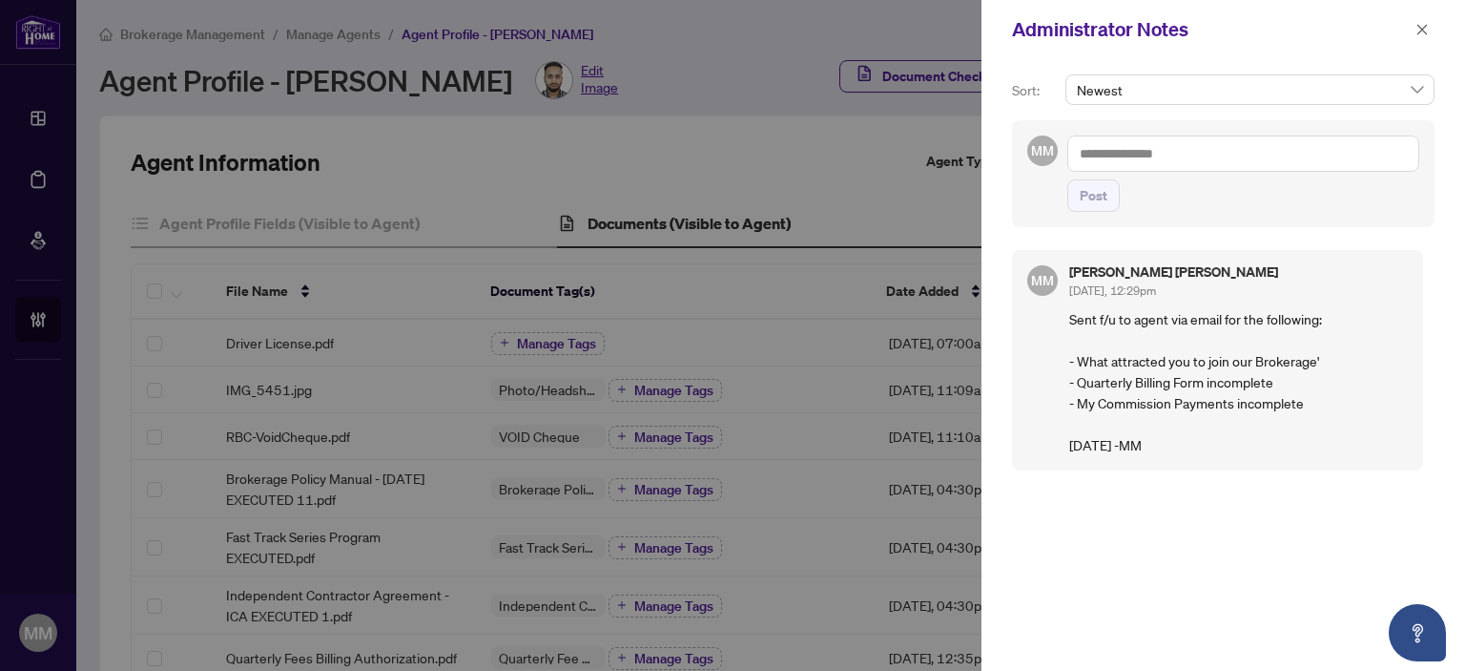
drag, startPoint x: 1237, startPoint y: 472, endPoint x: 1064, endPoint y: 309, distance: 238.2
click at [1064, 309] on div "MM [PERSON_NAME] [PERSON_NAME] [DATE], 12:29pm Sent f/u to agent via email for …" at bounding box center [1223, 445] width 423 height 415
drag, startPoint x: 1132, startPoint y: 386, endPoint x: 1031, endPoint y: 393, distance: 101.3
click at [1031, 393] on div "MM [PERSON_NAME] [PERSON_NAME] [DATE], 12:29pm Sent f/u to agent via email for …" at bounding box center [1217, 360] width 411 height 220
copy p "Sent f/u to agent via email for the following: - What attracted you to join our…"
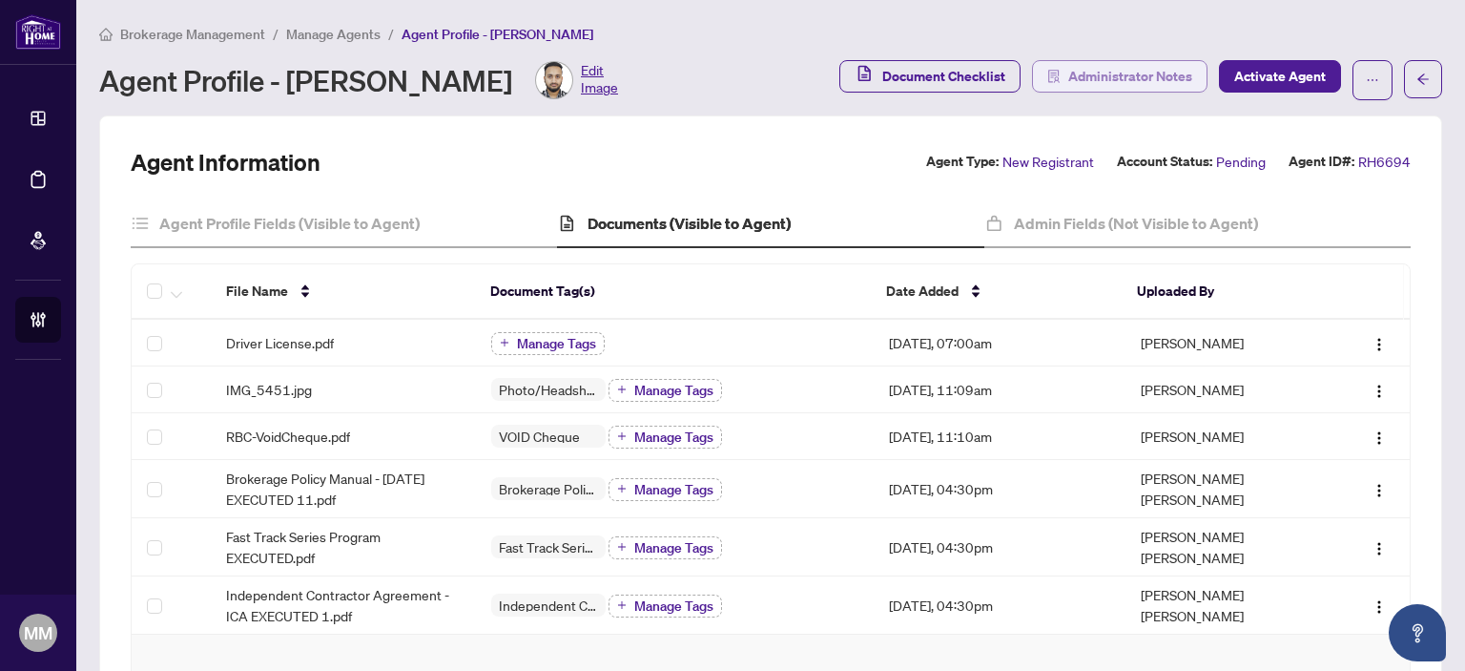
click at [1151, 79] on span "Administrator Notes" at bounding box center [1130, 76] width 124 height 31
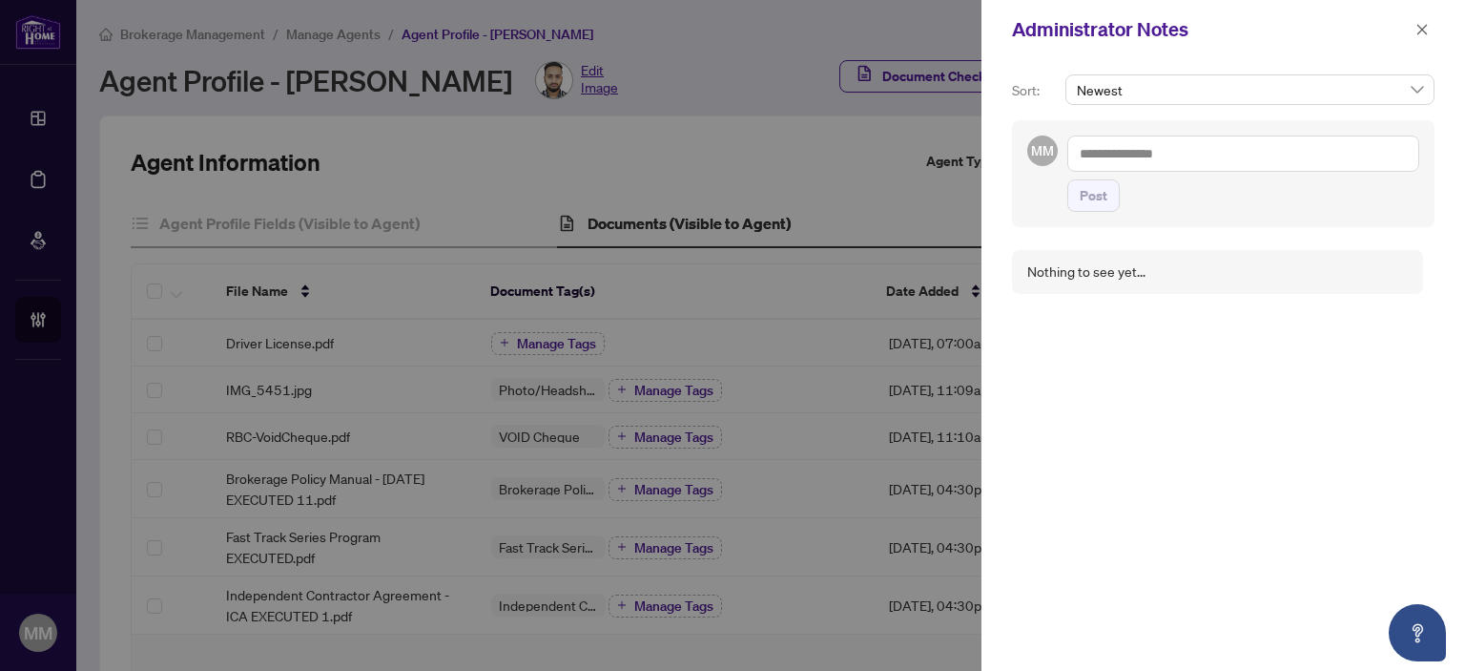
click at [1170, 167] on textarea at bounding box center [1243, 153] width 352 height 36
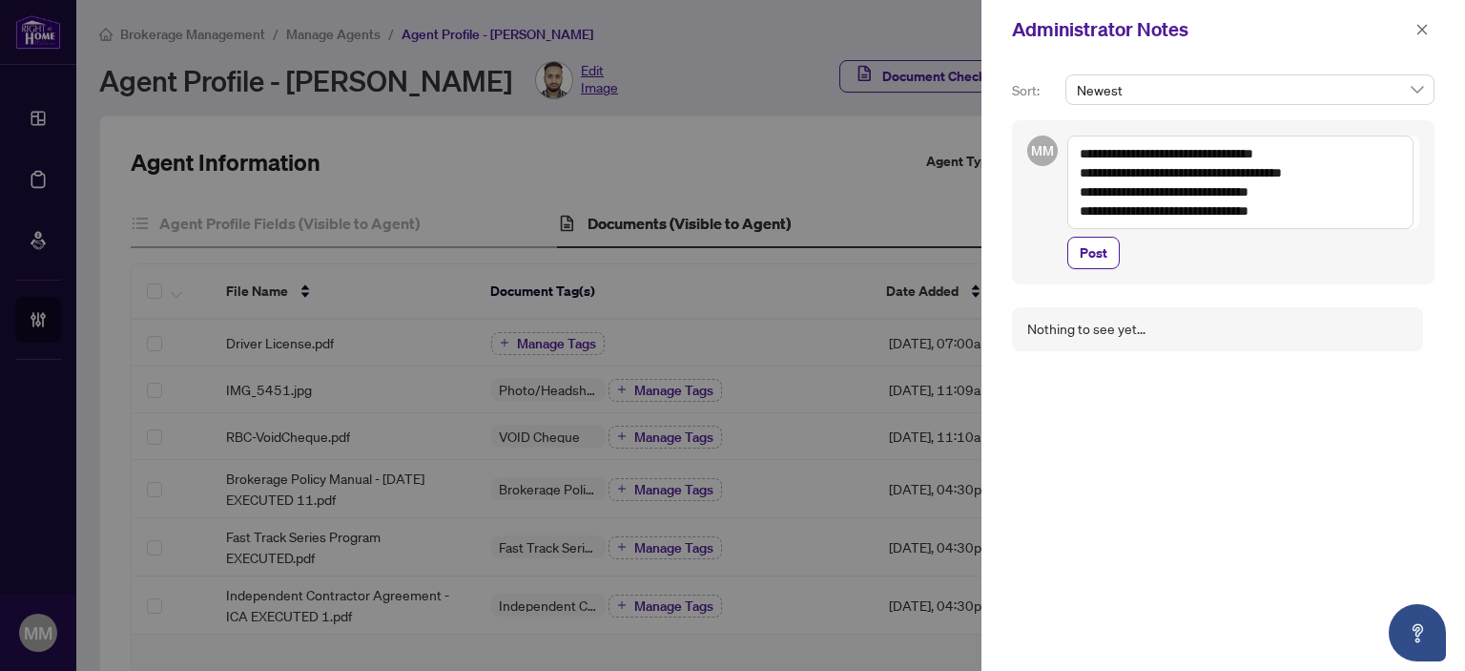
click at [1175, 149] on textarea "**********" at bounding box center [1240, 181] width 346 height 93
click at [1369, 226] on textarea "**********" at bounding box center [1240, 181] width 346 height 93
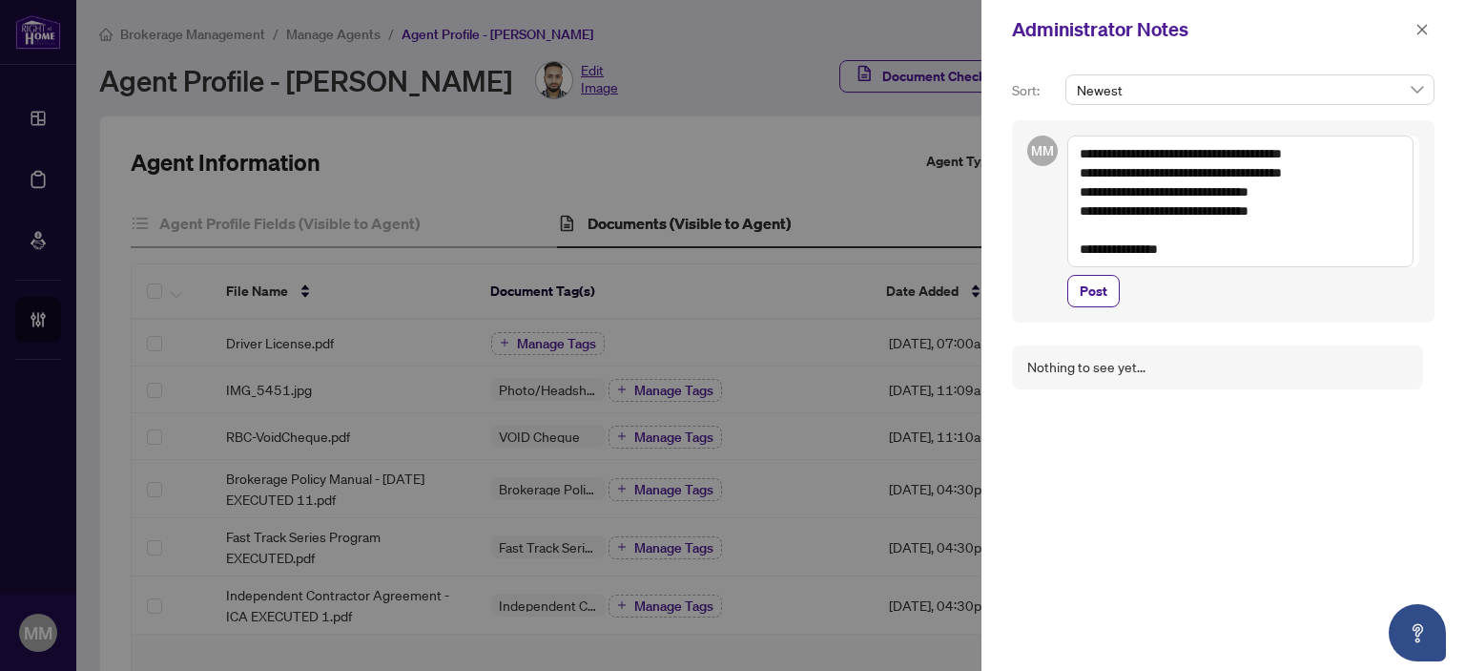
click at [1173, 156] on textarea "**********" at bounding box center [1240, 201] width 346 height 132
click at [1187, 149] on textarea "**********" at bounding box center [1240, 201] width 346 height 132
click at [1146, 175] on textarea "**********" at bounding box center [1240, 201] width 346 height 132
click at [1165, 169] on textarea "**********" at bounding box center [1240, 201] width 346 height 132
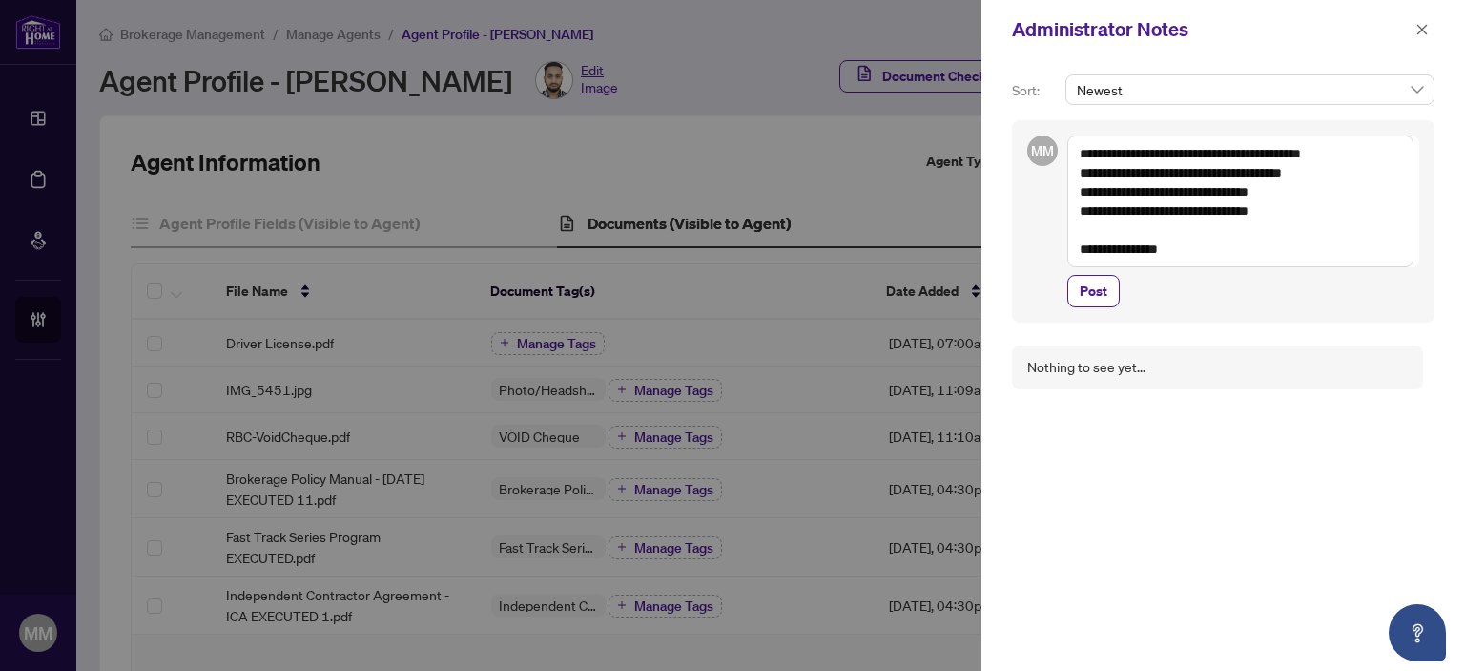
click at [1149, 175] on textarea "**********" at bounding box center [1240, 201] width 346 height 132
click at [1347, 155] on textarea "**********" at bounding box center [1240, 201] width 346 height 132
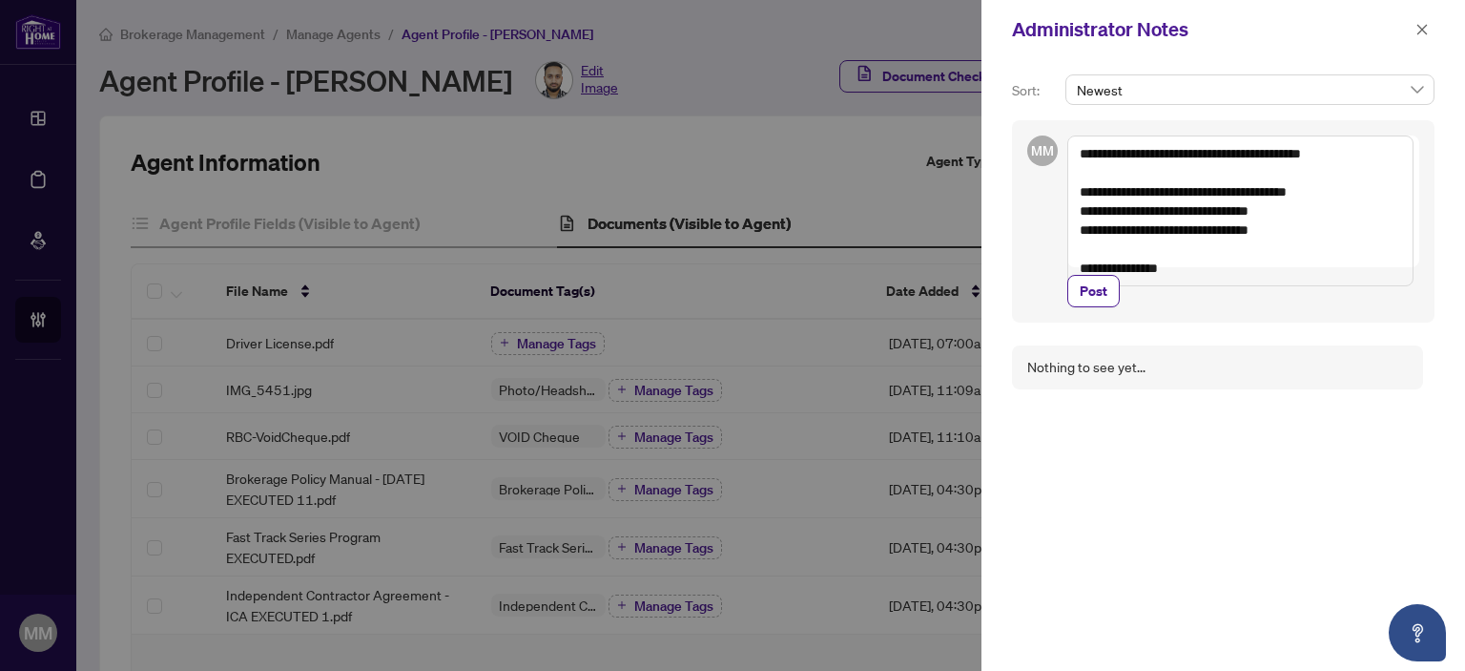
type textarea "**********"
click at [1163, 331] on div "**********" at bounding box center [1223, 230] width 423 height 221
click at [1095, 308] on span "Post" at bounding box center [1094, 310] width 28 height 31
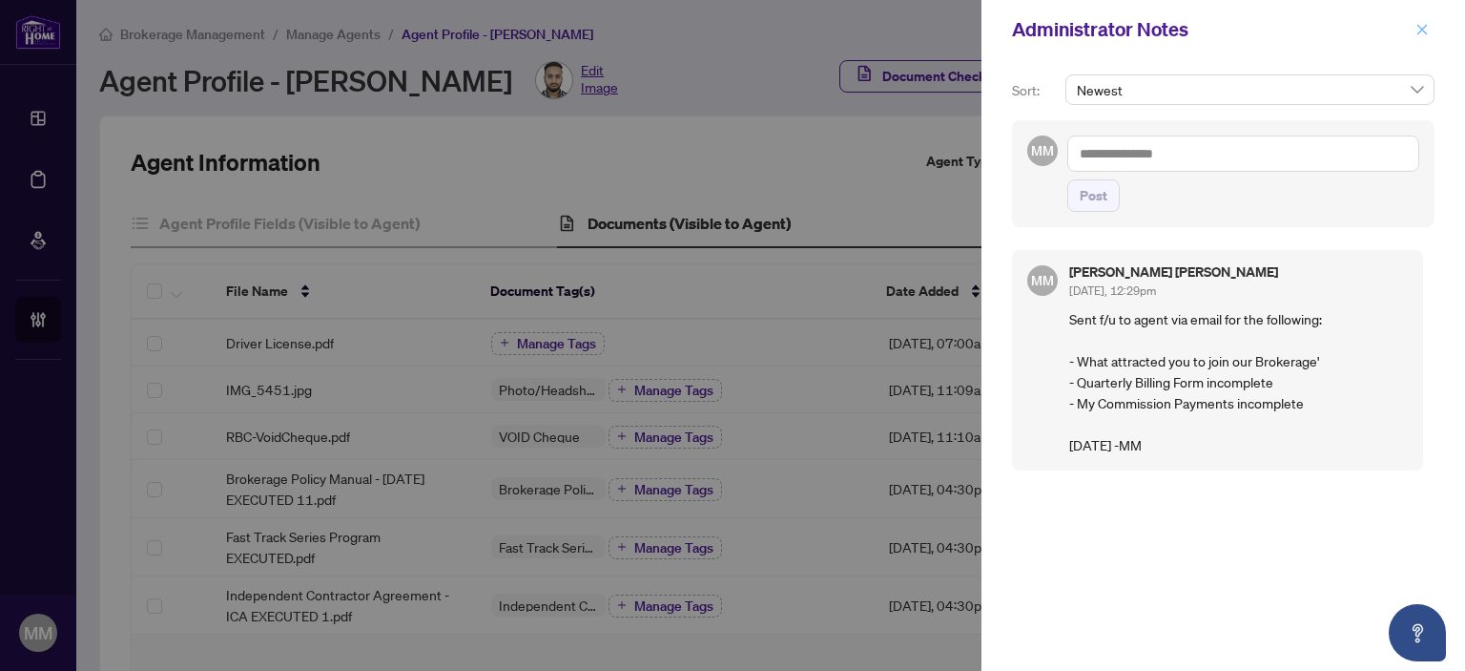
click at [1415, 34] on icon "close" at bounding box center [1421, 29] width 13 height 13
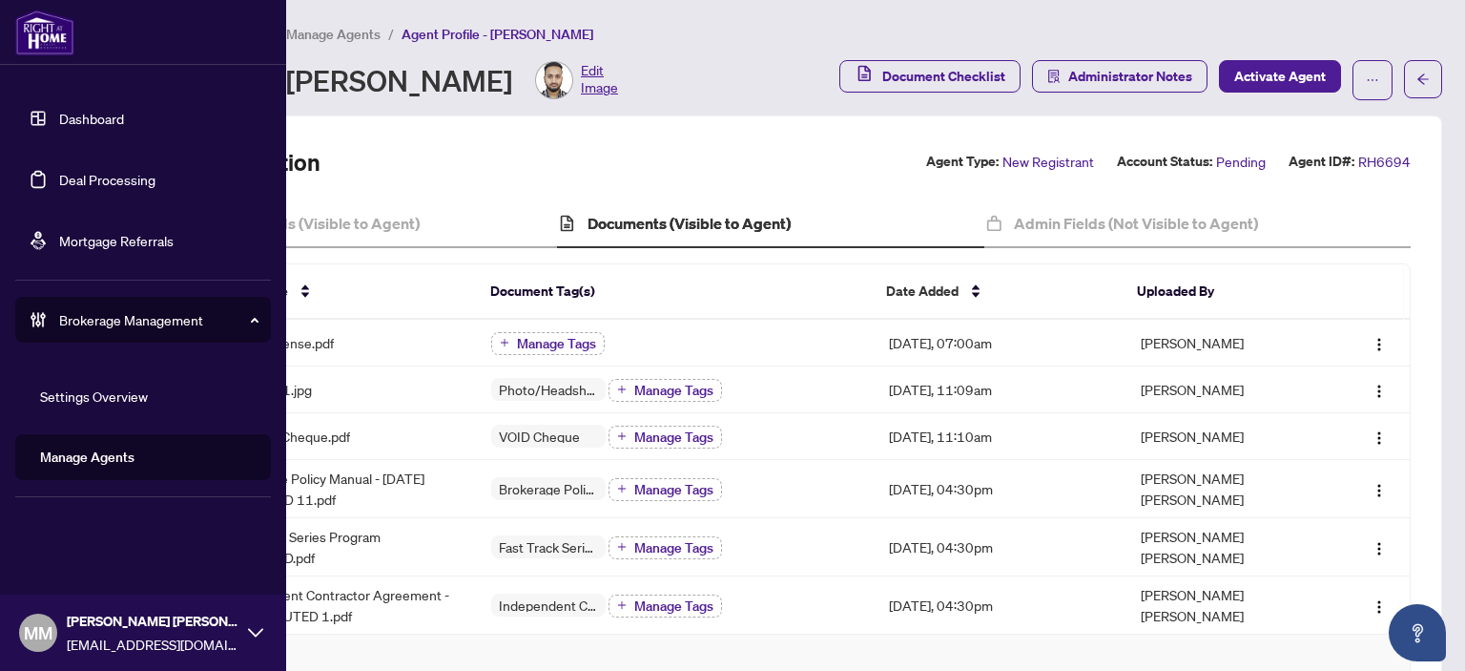
click at [134, 448] on link "Manage Agents" at bounding box center [87, 456] width 94 height 17
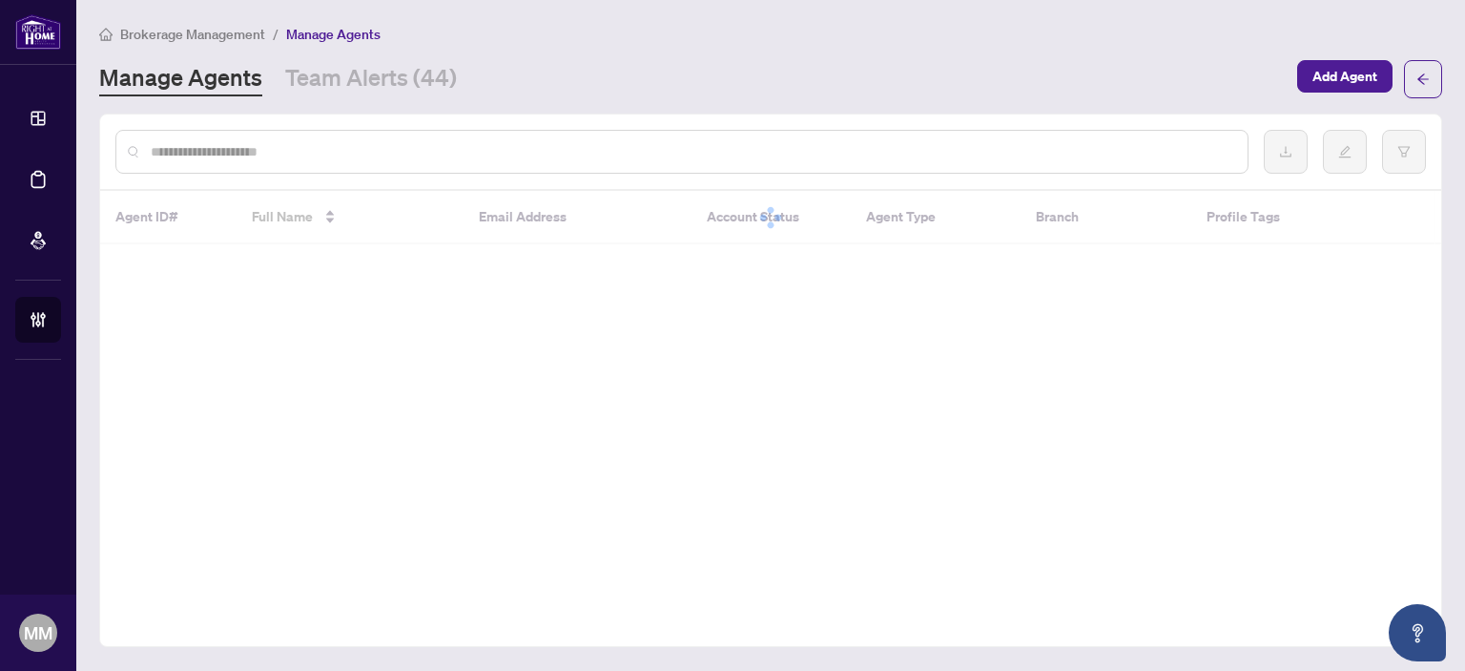
click at [712, 148] on input "text" at bounding box center [692, 151] width 1082 height 21
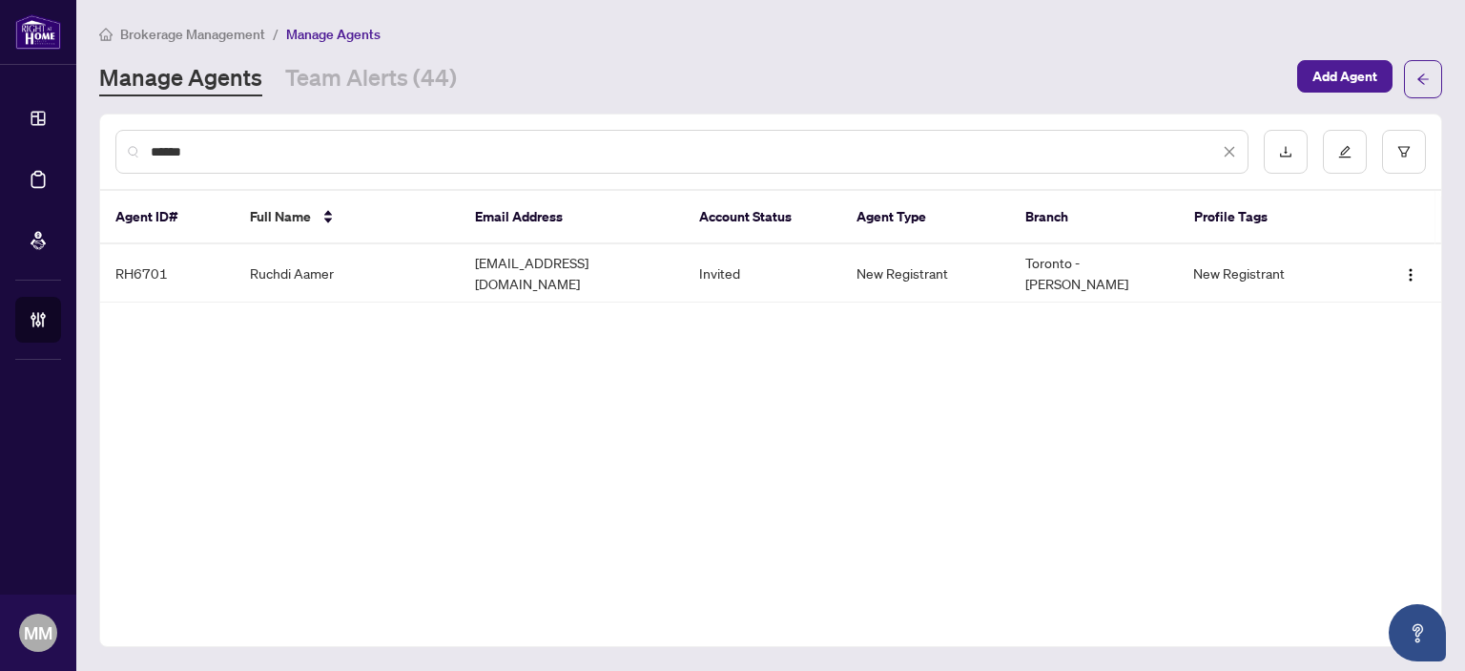
type input "******"
click at [786, 249] on td "Invited" at bounding box center [762, 273] width 157 height 58
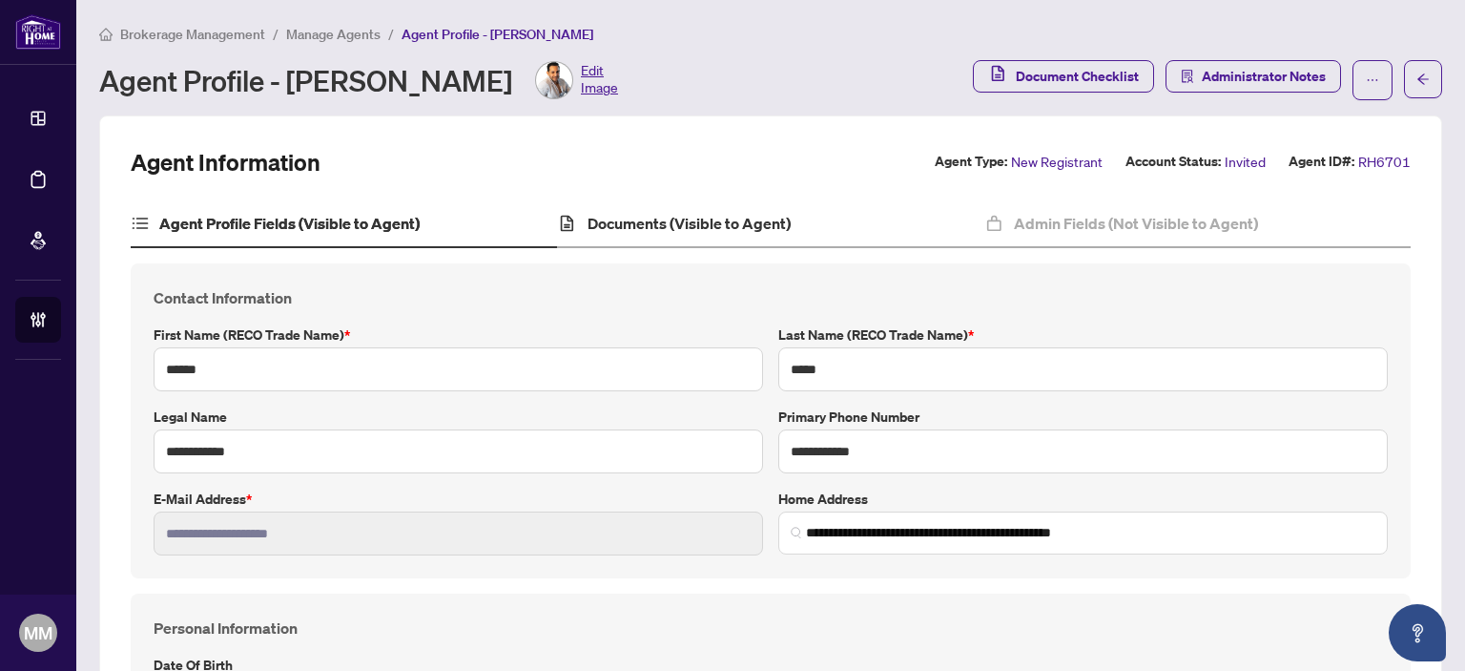
click at [721, 234] on div "Documents (Visible to Agent)" at bounding box center [770, 224] width 426 height 48
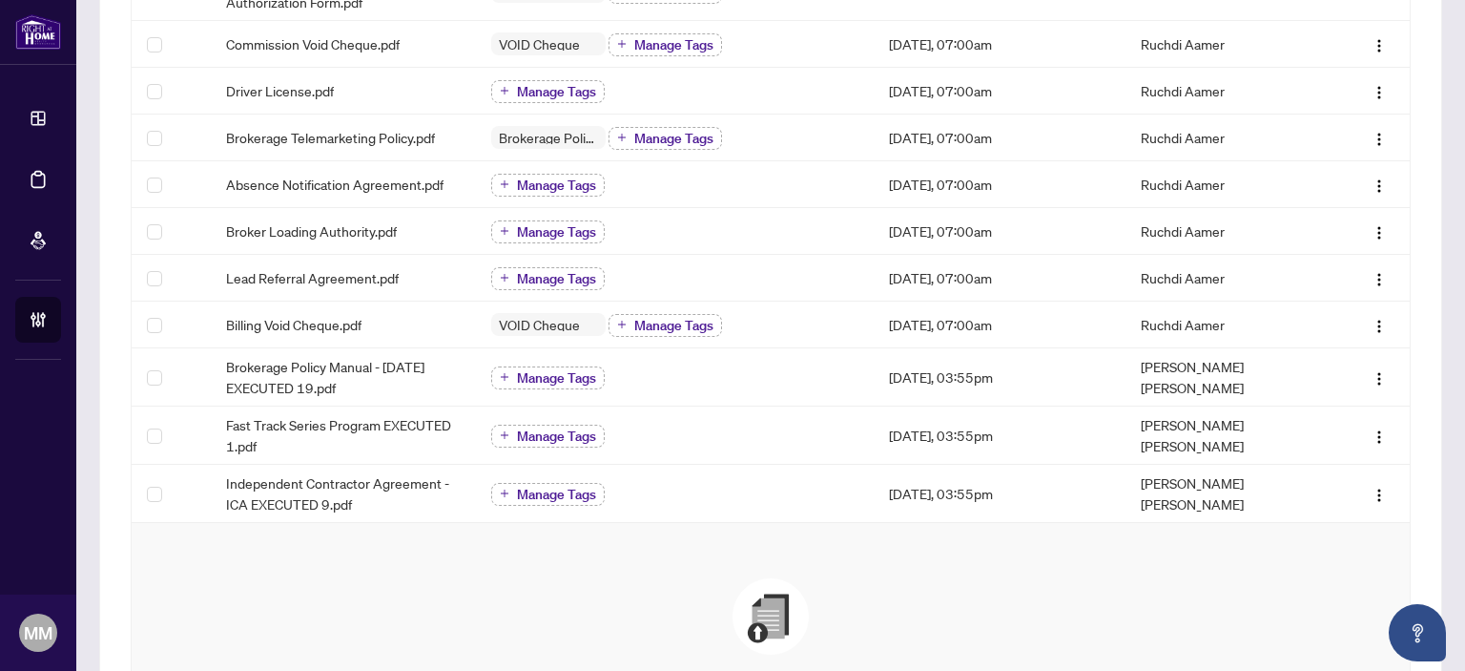
scroll to position [565, 0]
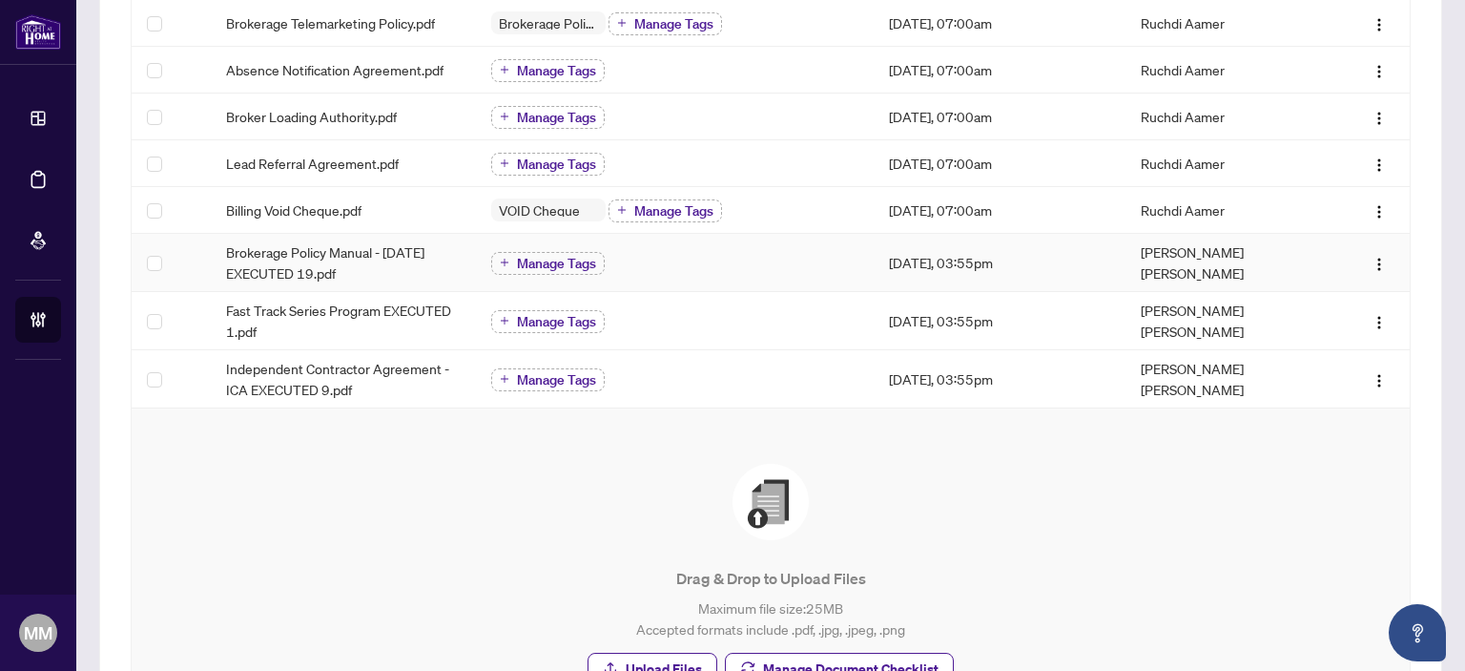
drag, startPoint x: 721, startPoint y: 234, endPoint x: 390, endPoint y: 542, distance: 452.2
click at [390, 542] on div "Drag & Drop to Upload Files Maximum file size: 25 MB Accepted formats include .…" at bounding box center [771, 574] width 1202 height 221
click at [388, 384] on span "Independent Contractor Agreement - ICA EXECUTED 9.pdf" at bounding box center [343, 379] width 235 height 42
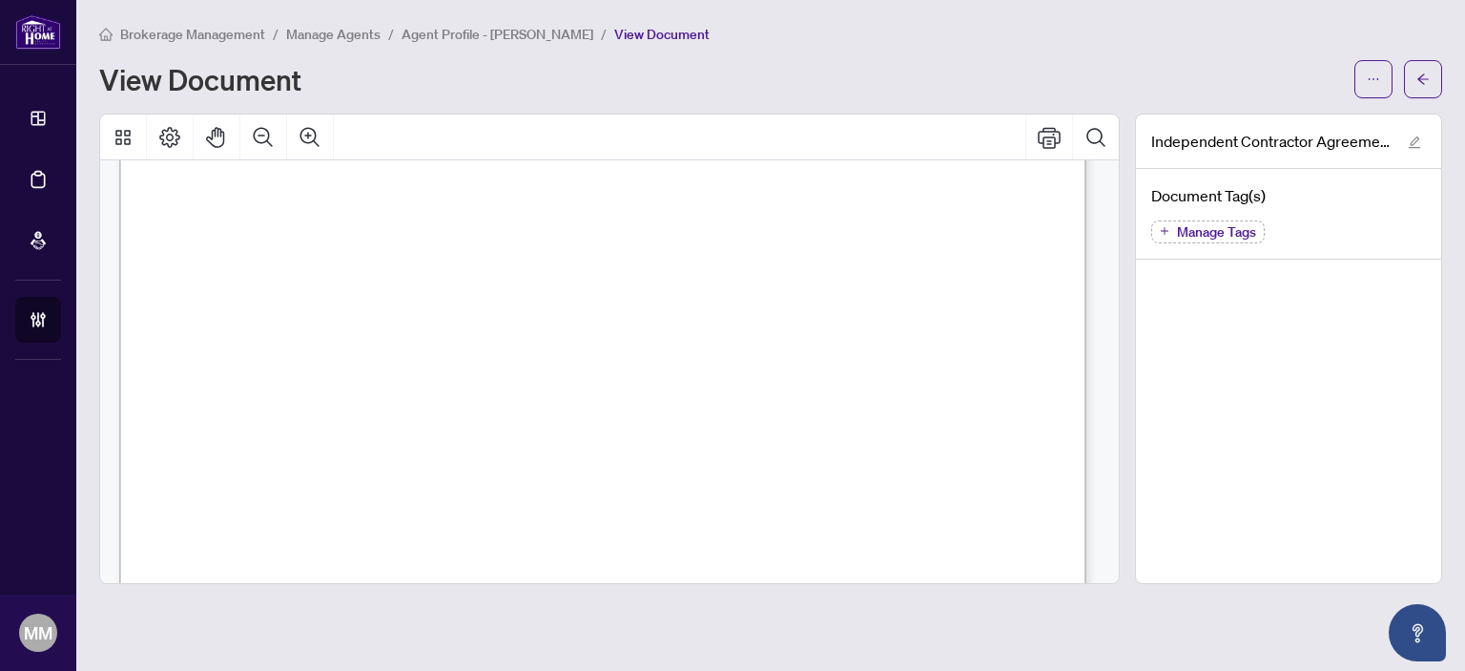
scroll to position [286, 0]
click at [1419, 79] on icon "arrow-left" at bounding box center [1422, 78] width 13 height 13
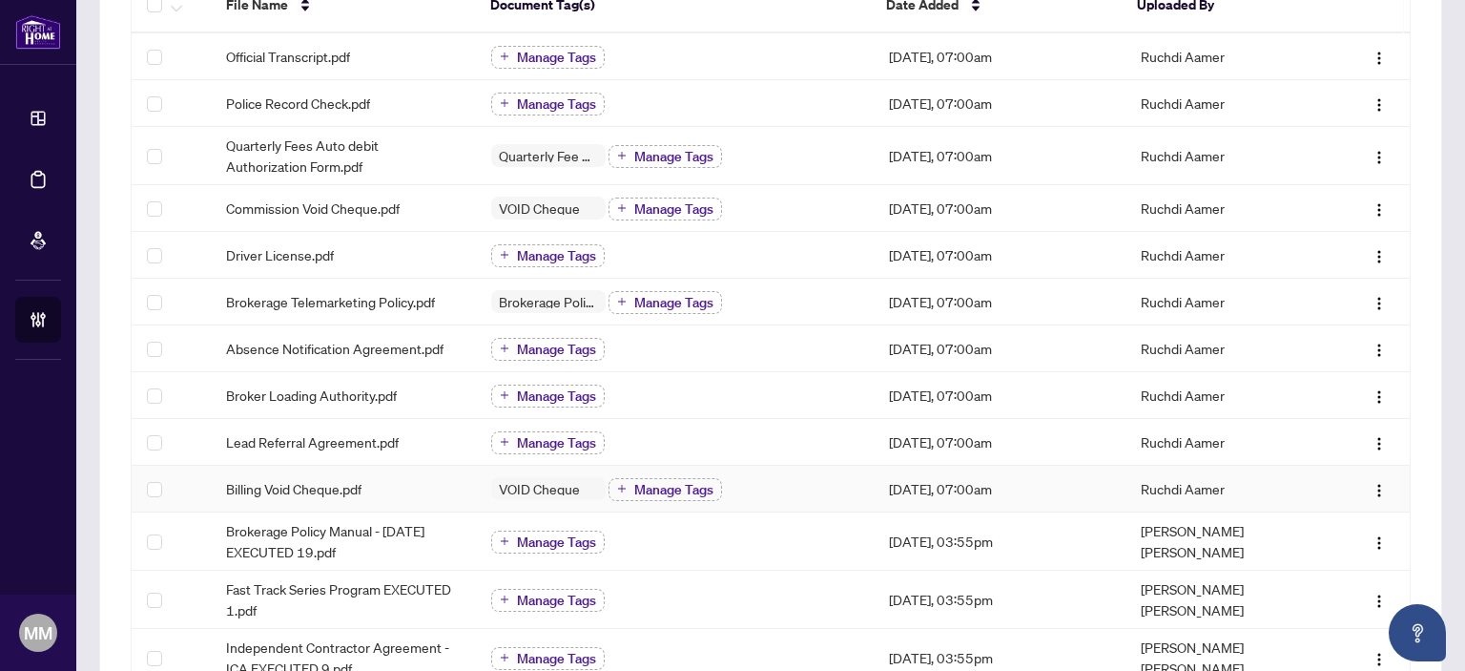
scroll to position [382, 0]
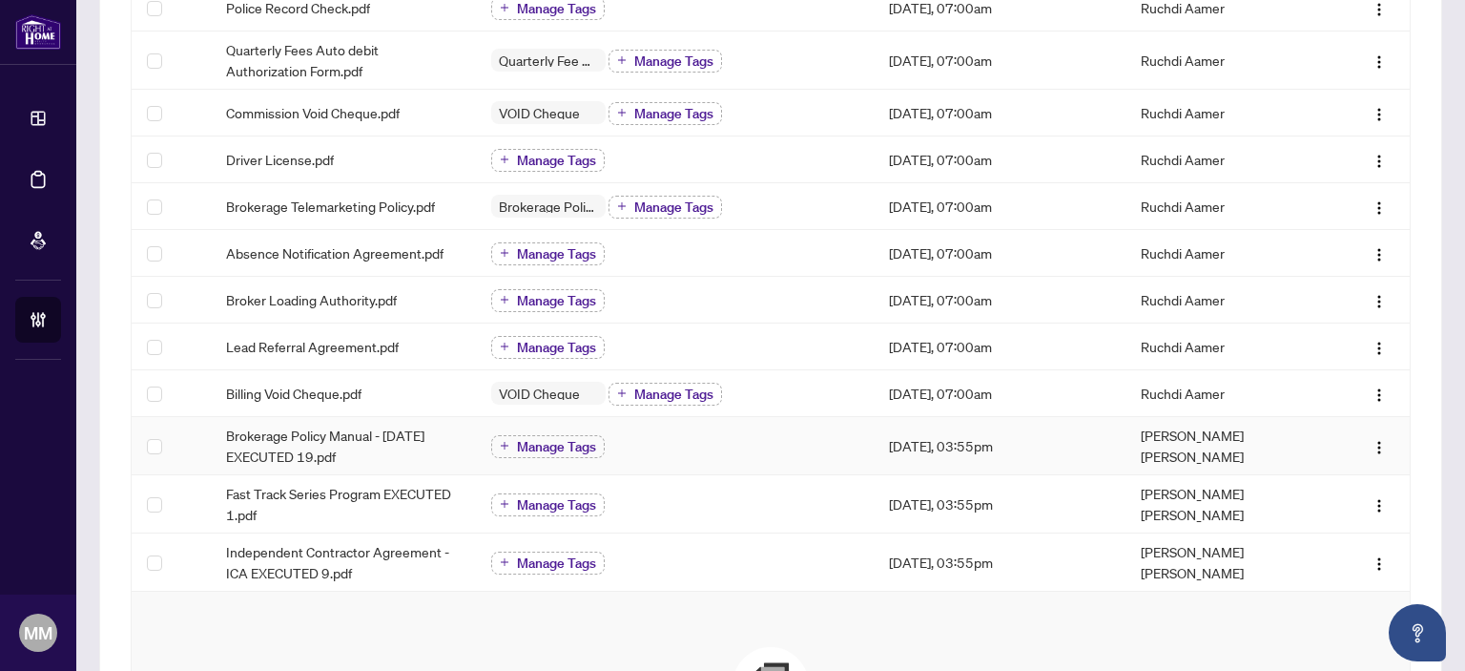
click at [674, 448] on div "Manage Tags" at bounding box center [674, 445] width 367 height 25
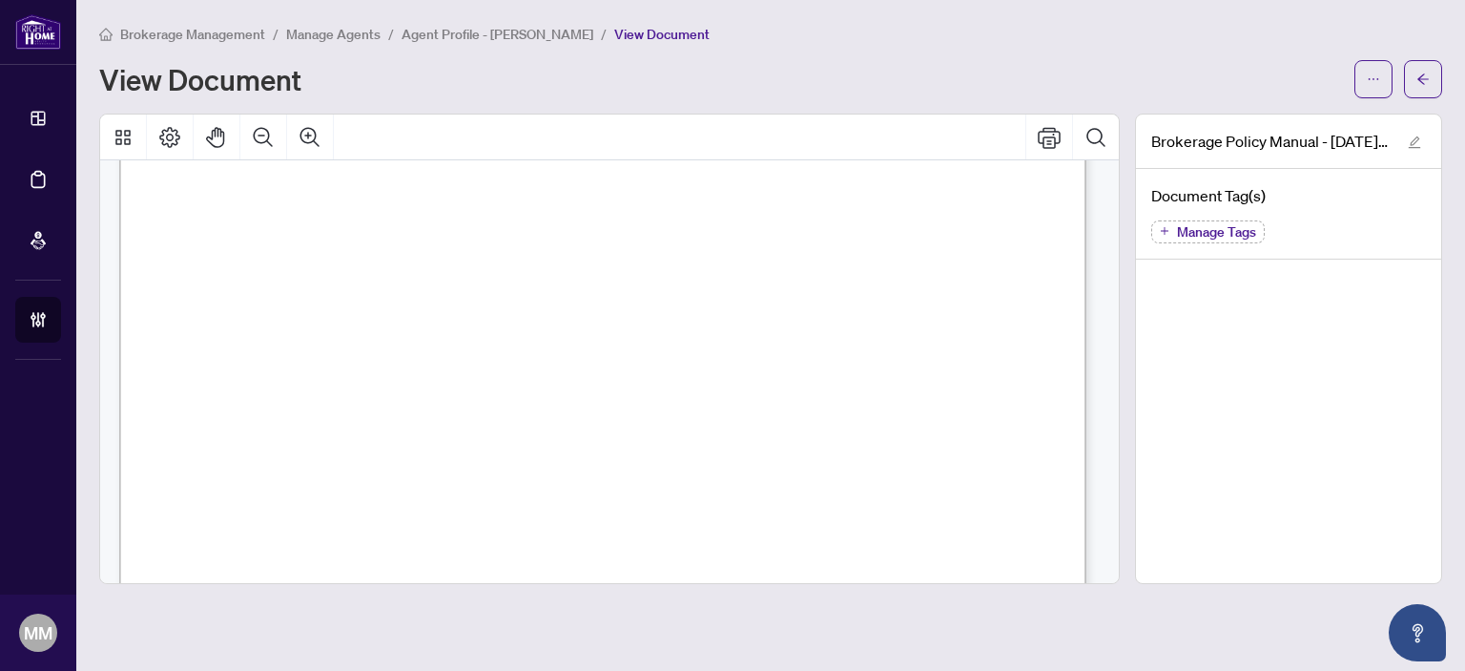
scroll to position [73520, 0]
click at [1438, 82] on button "button" at bounding box center [1423, 79] width 38 height 38
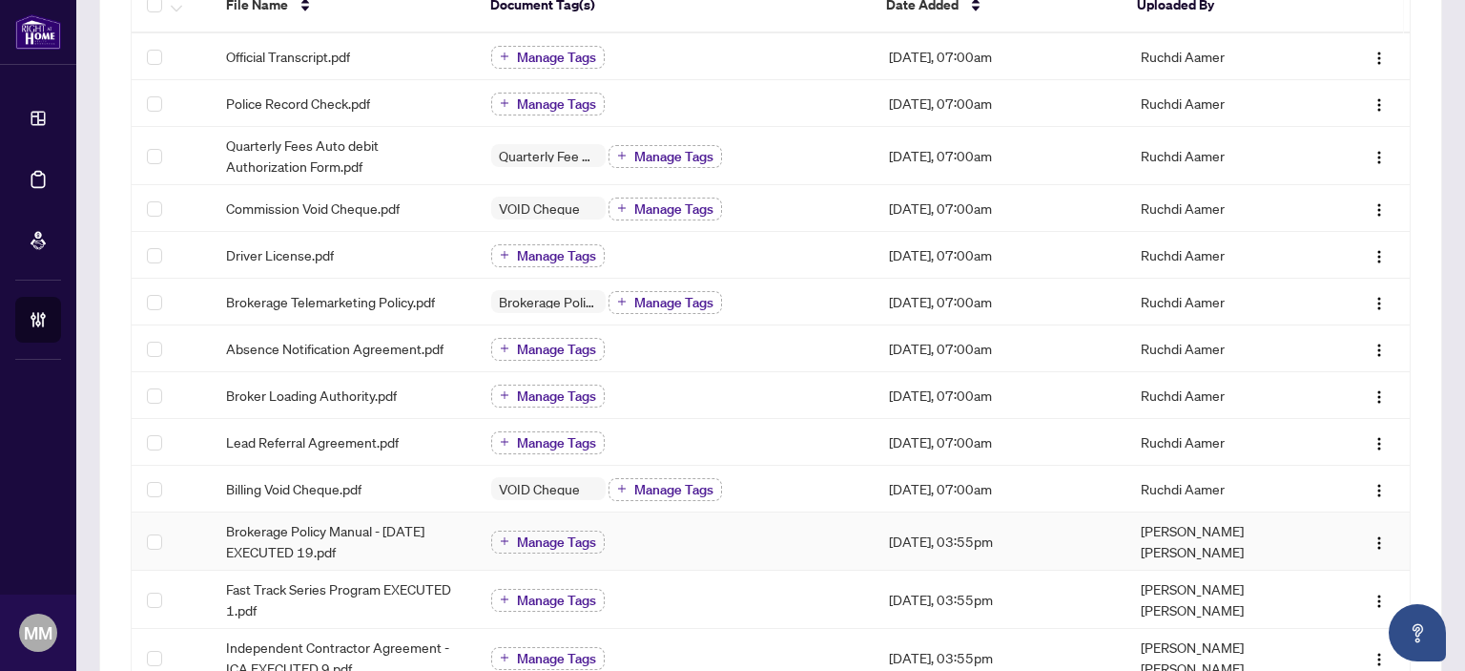
scroll to position [382, 0]
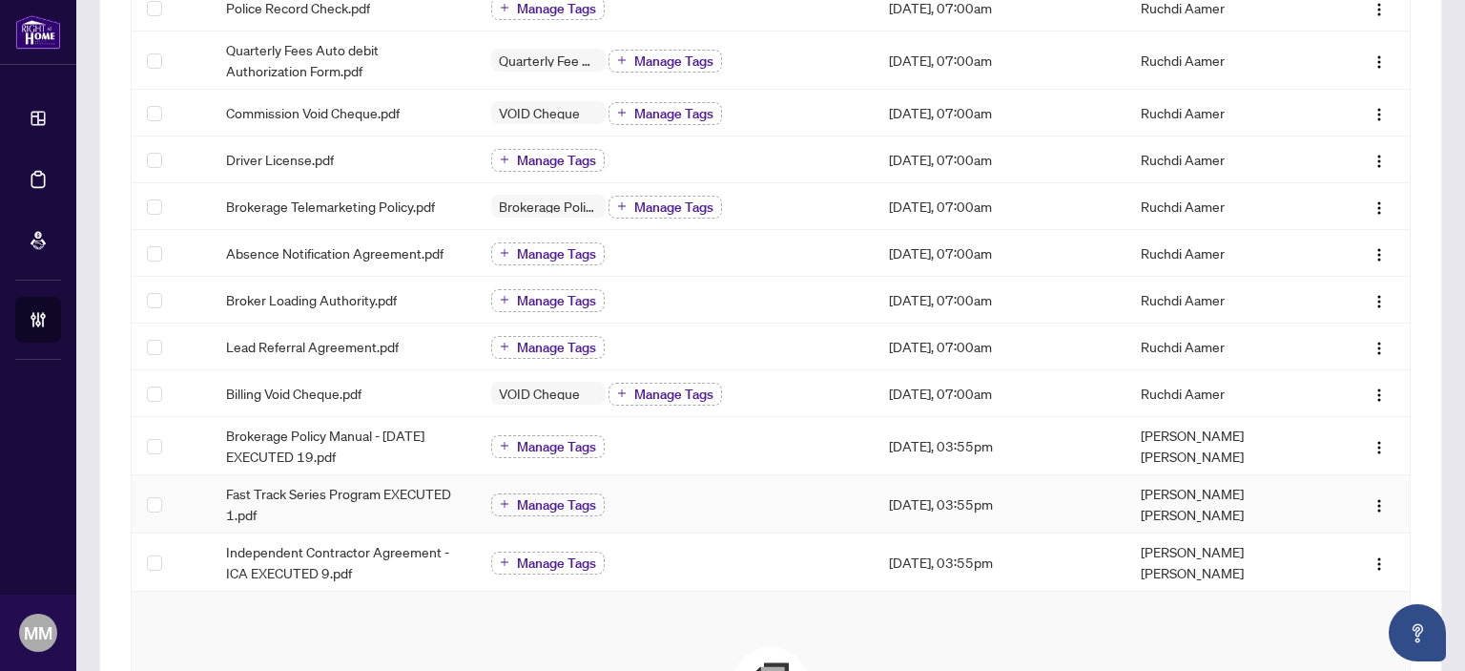
click at [652, 525] on td "Manage Tags" at bounding box center [675, 504] width 398 height 58
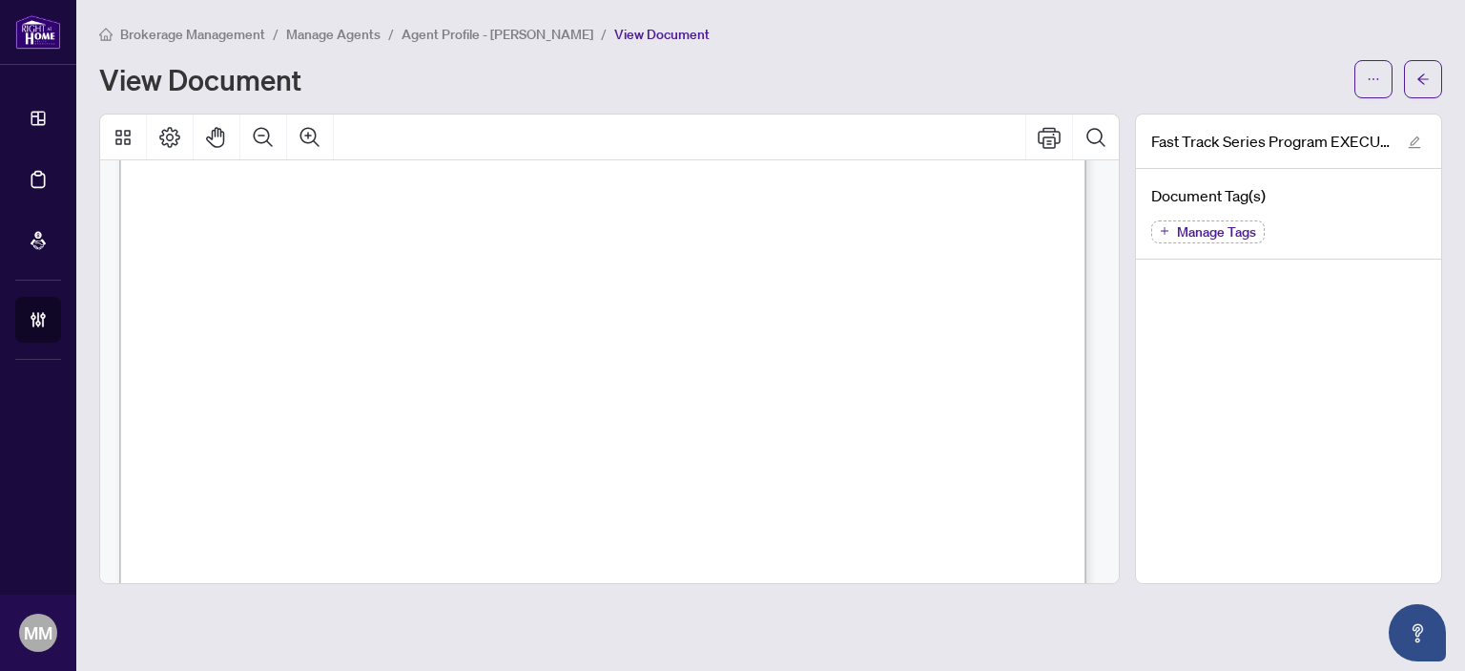
scroll to position [866, 0]
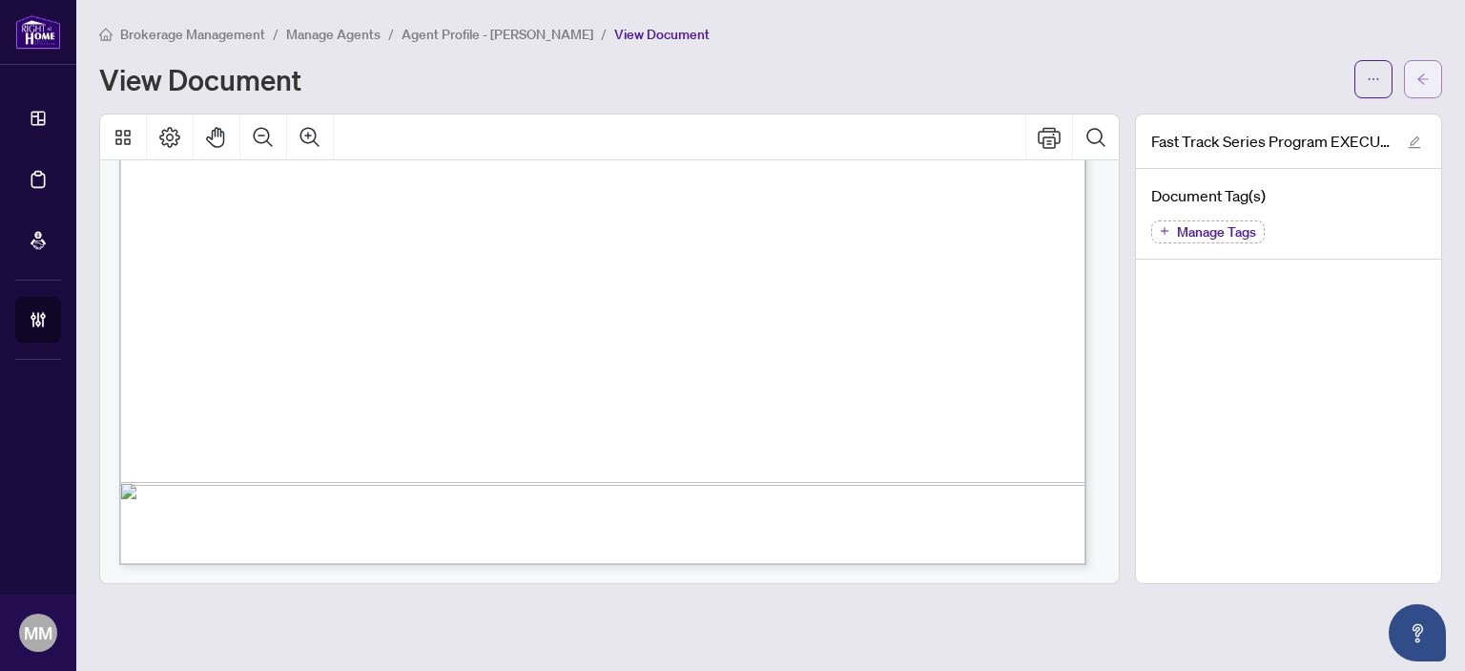
click at [1428, 90] on span "button" at bounding box center [1422, 79] width 13 height 31
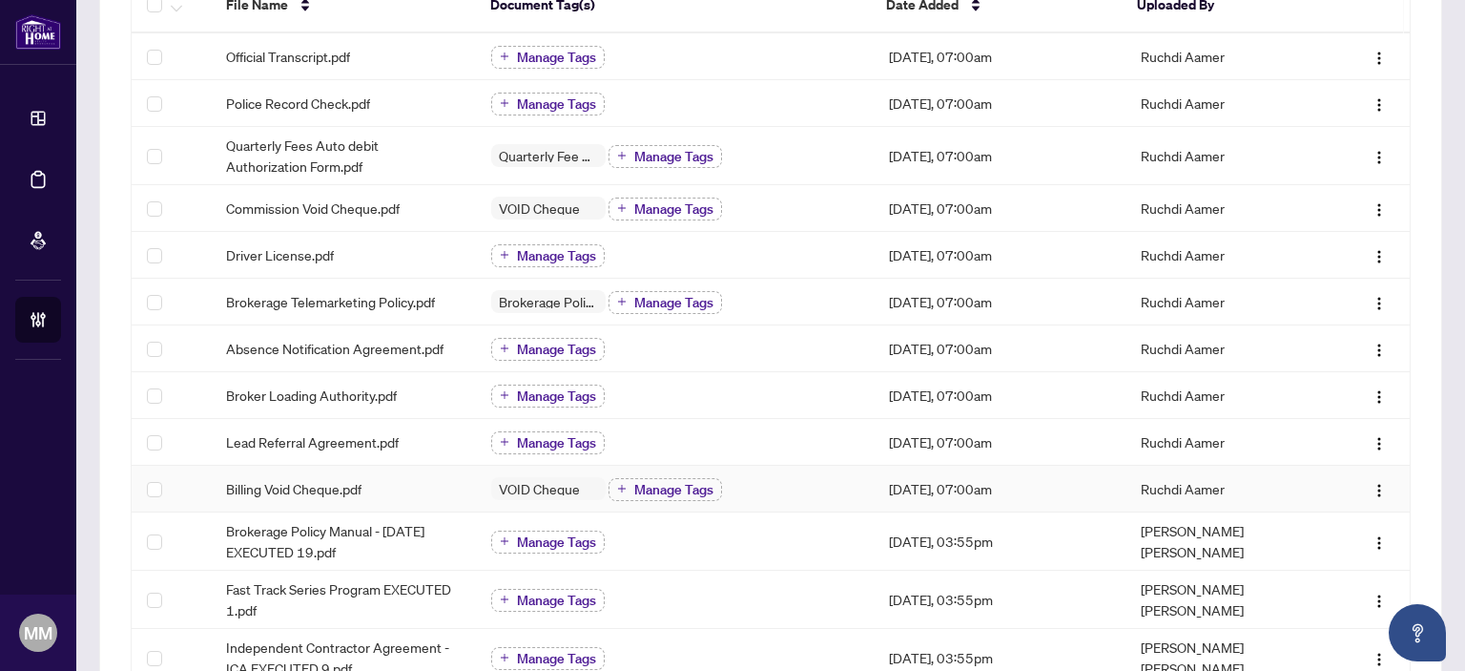
scroll to position [382, 0]
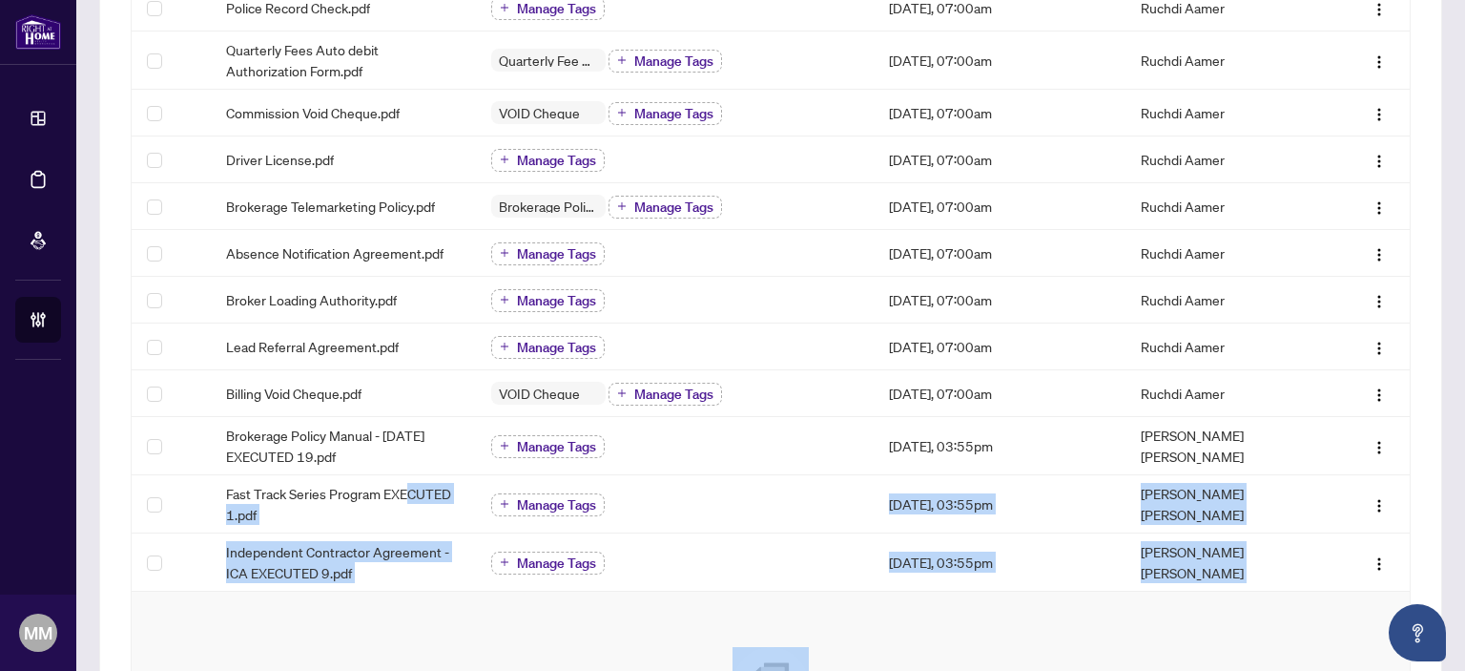
drag, startPoint x: 407, startPoint y: 473, endPoint x: 402, endPoint y: 615, distance: 142.2
click at [402, 615] on div "File Name Document Tag(s) Date Added Uploaded By Official Transcript.pdf Manage…" at bounding box center [771, 403] width 1278 height 1041
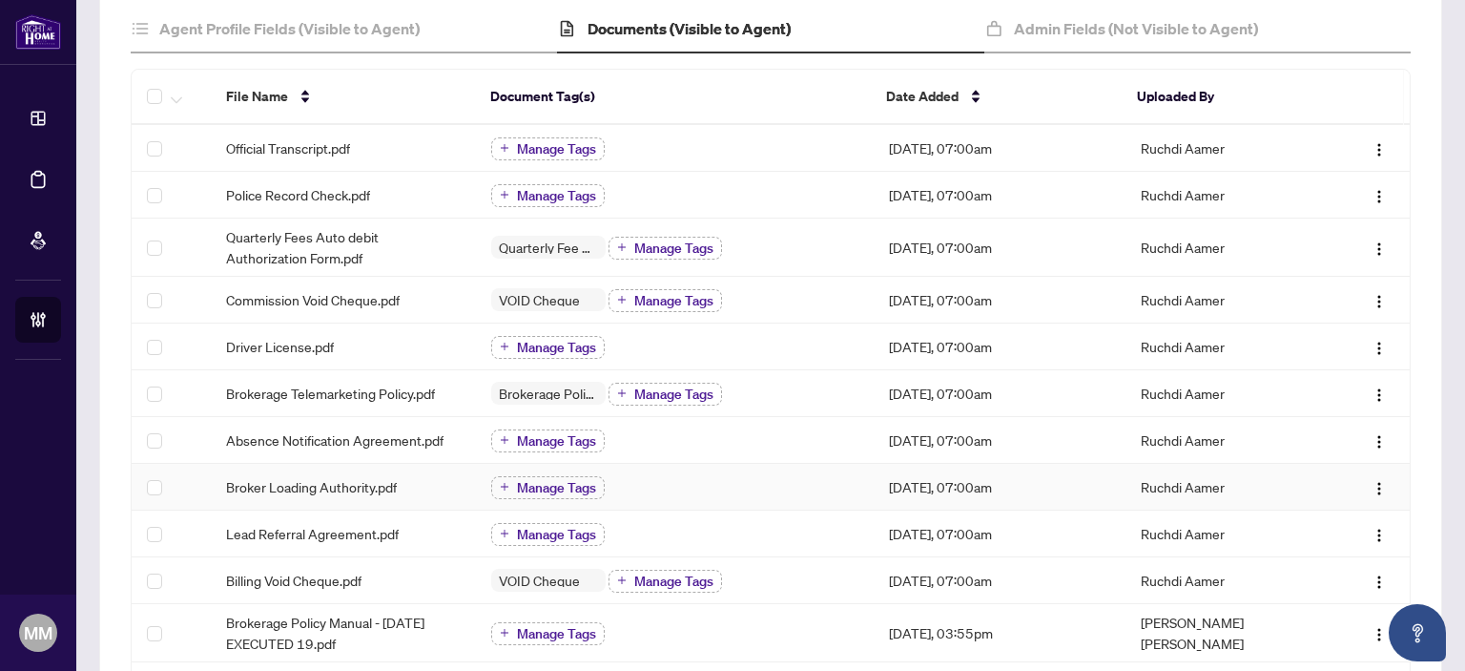
scroll to position [191, 0]
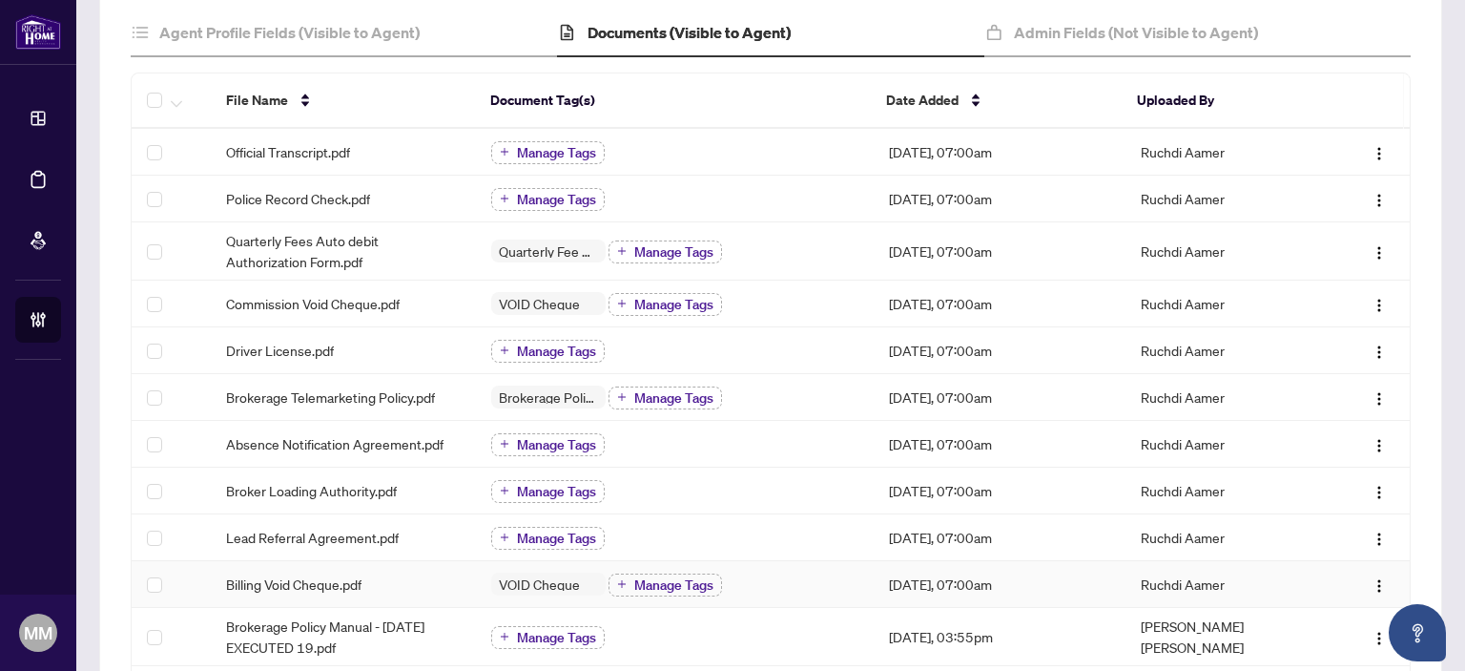
click at [389, 573] on div "Billing Void Cheque.pdf" at bounding box center [343, 583] width 235 height 21
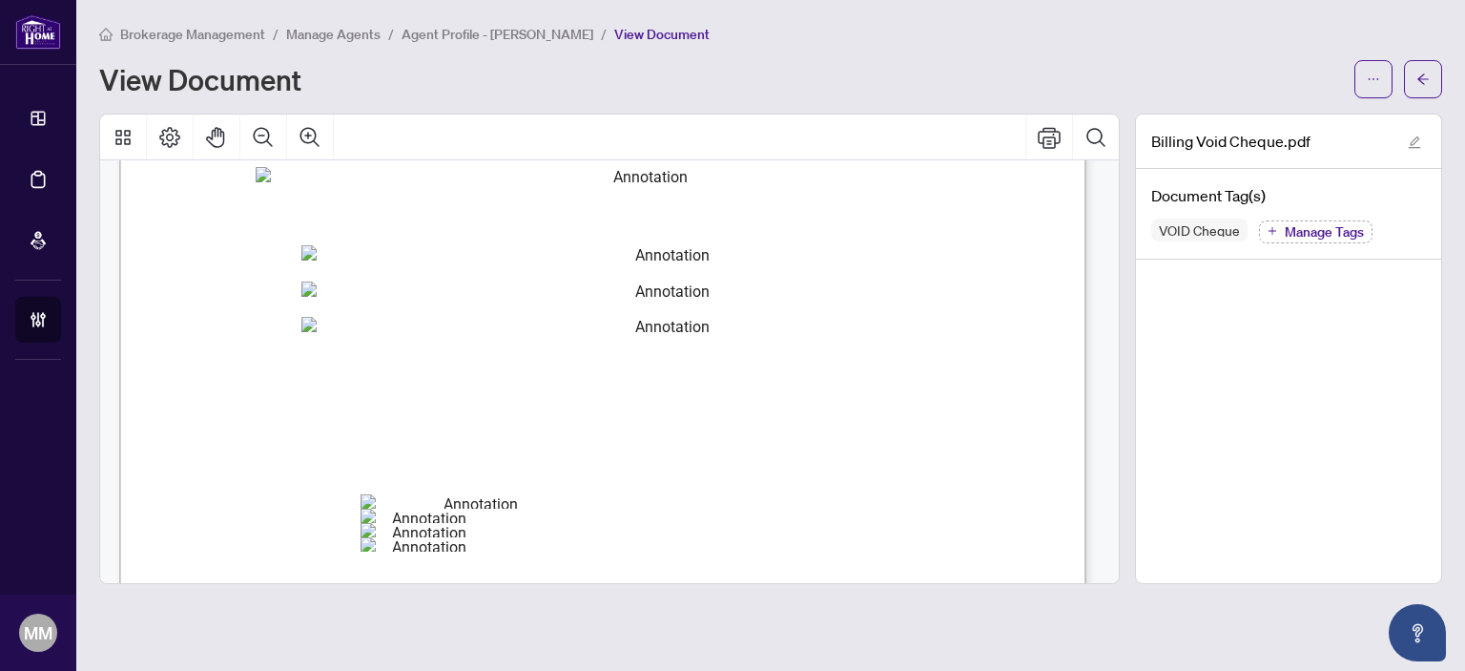
scroll to position [572, 0]
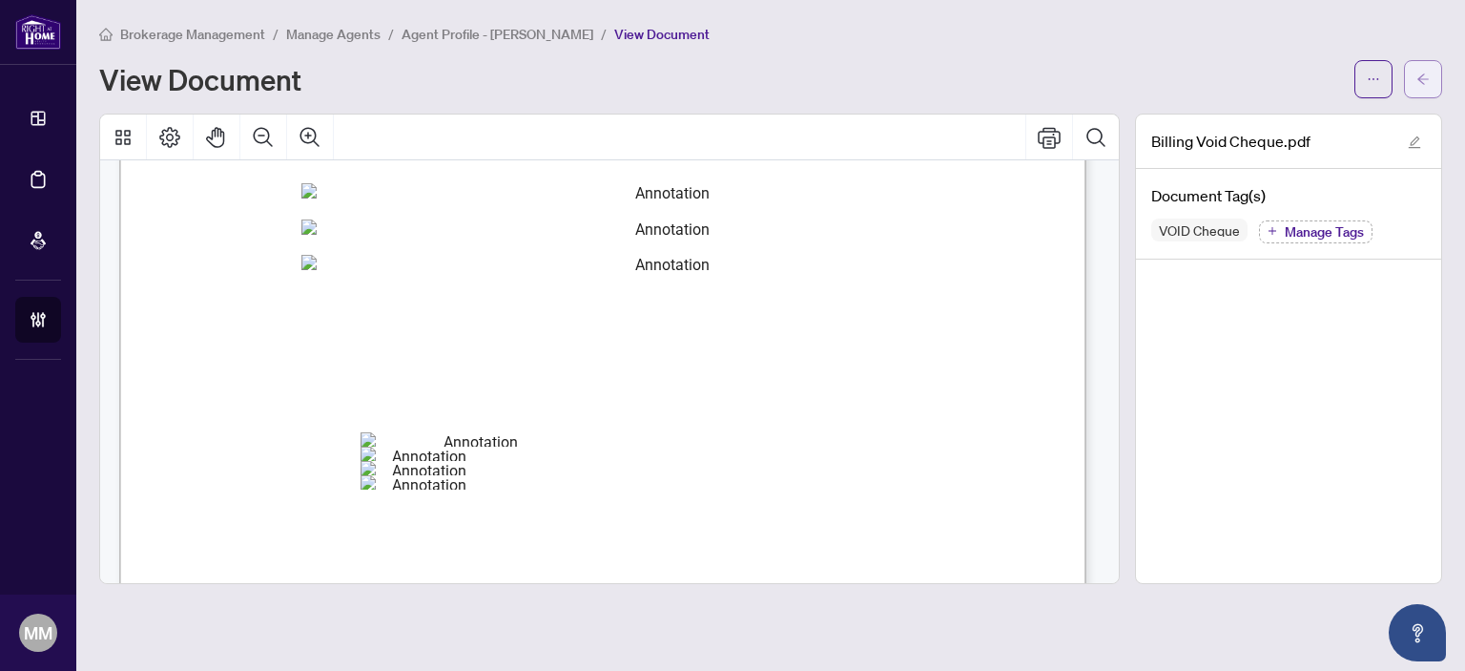
click at [1435, 84] on button "button" at bounding box center [1423, 79] width 38 height 38
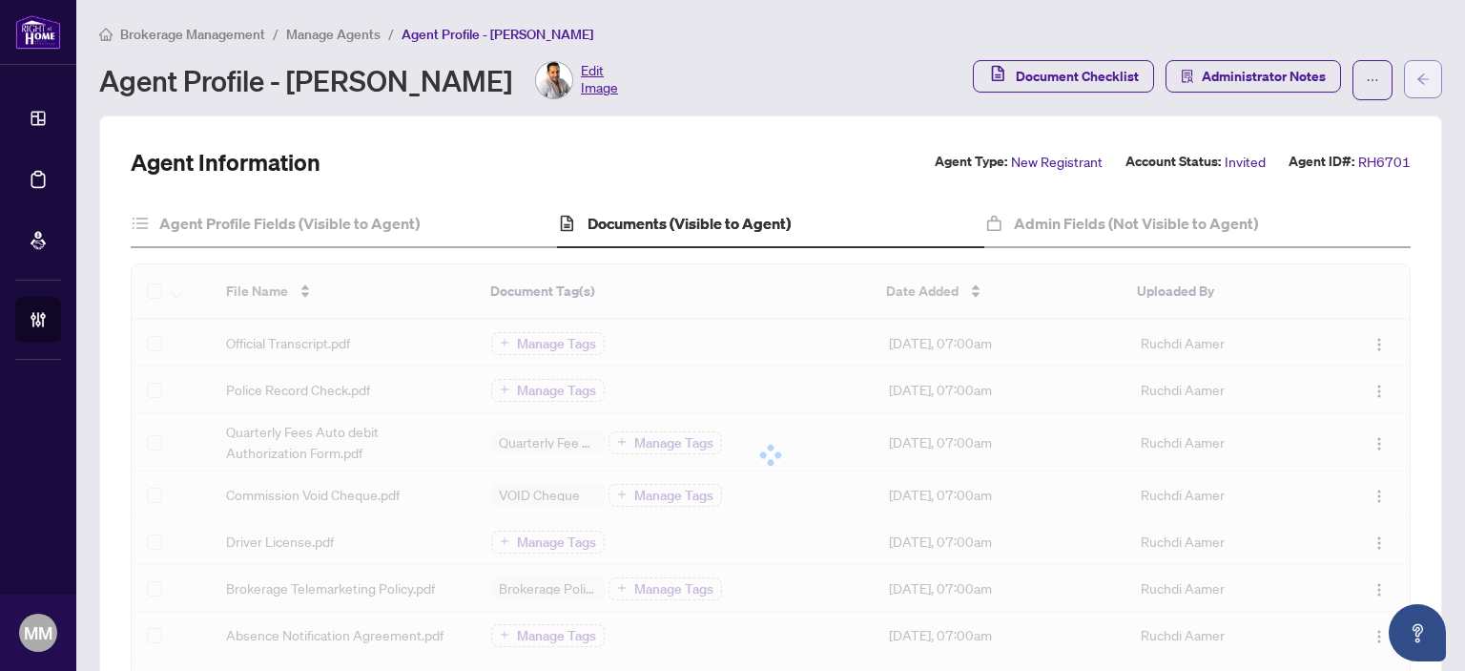
drag, startPoint x: 1435, startPoint y: 84, endPoint x: 1402, endPoint y: 87, distance: 32.6
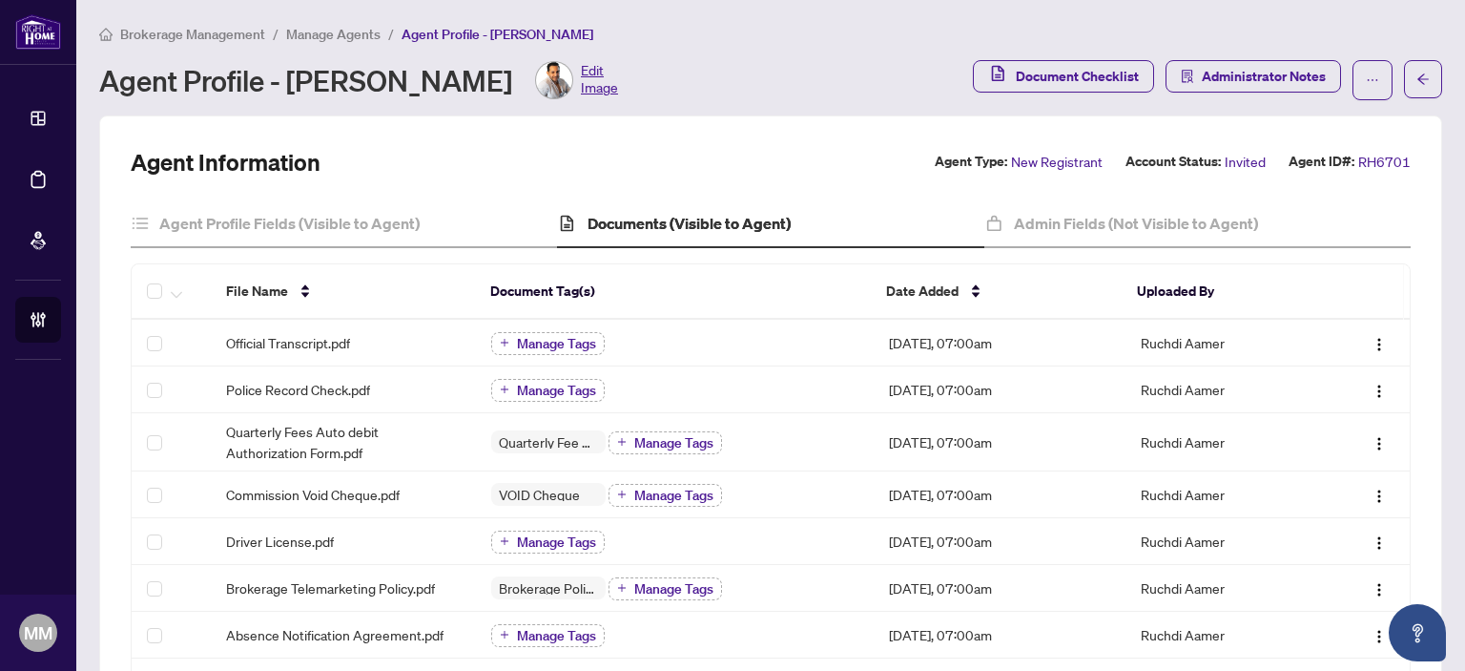
drag, startPoint x: 1402, startPoint y: 87, endPoint x: 692, endPoint y: 87, distance: 709.6
click at [692, 87] on div "Agent Profile - Ruchdi Aamer Edit Image" at bounding box center [530, 80] width 862 height 38
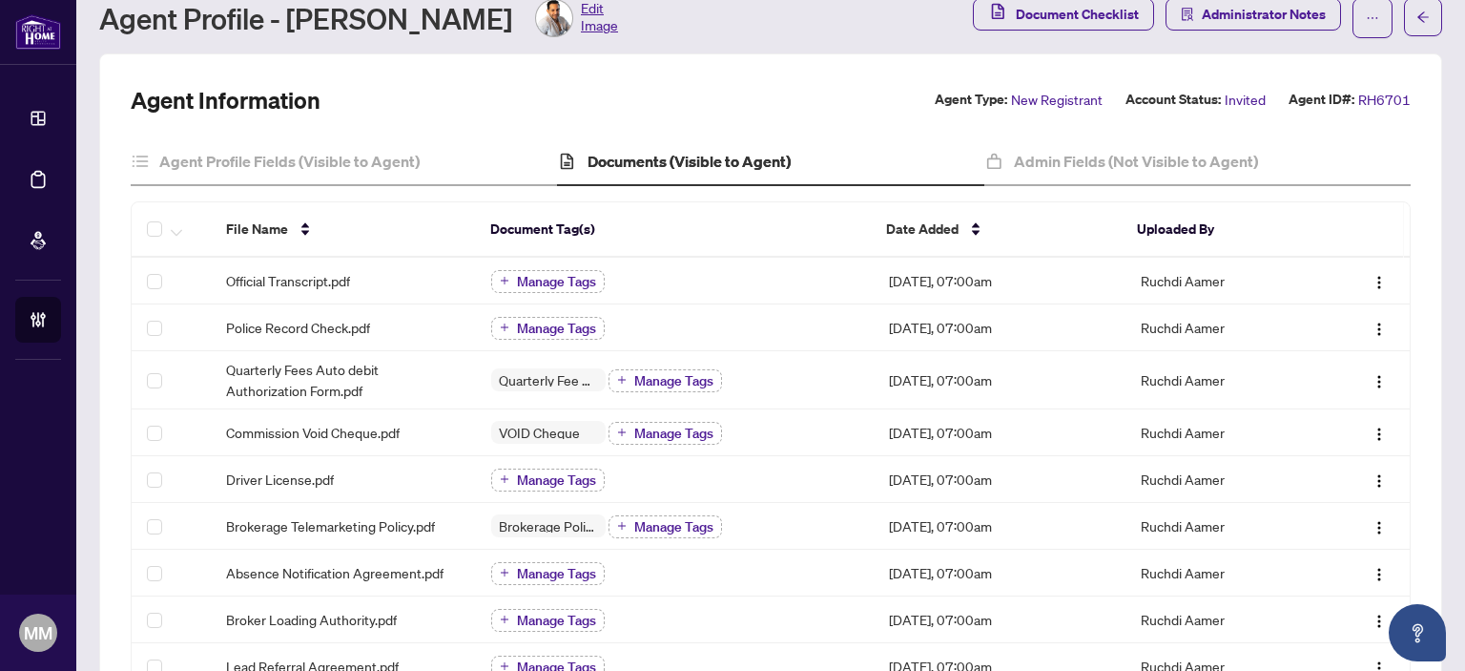
scroll to position [95, 0]
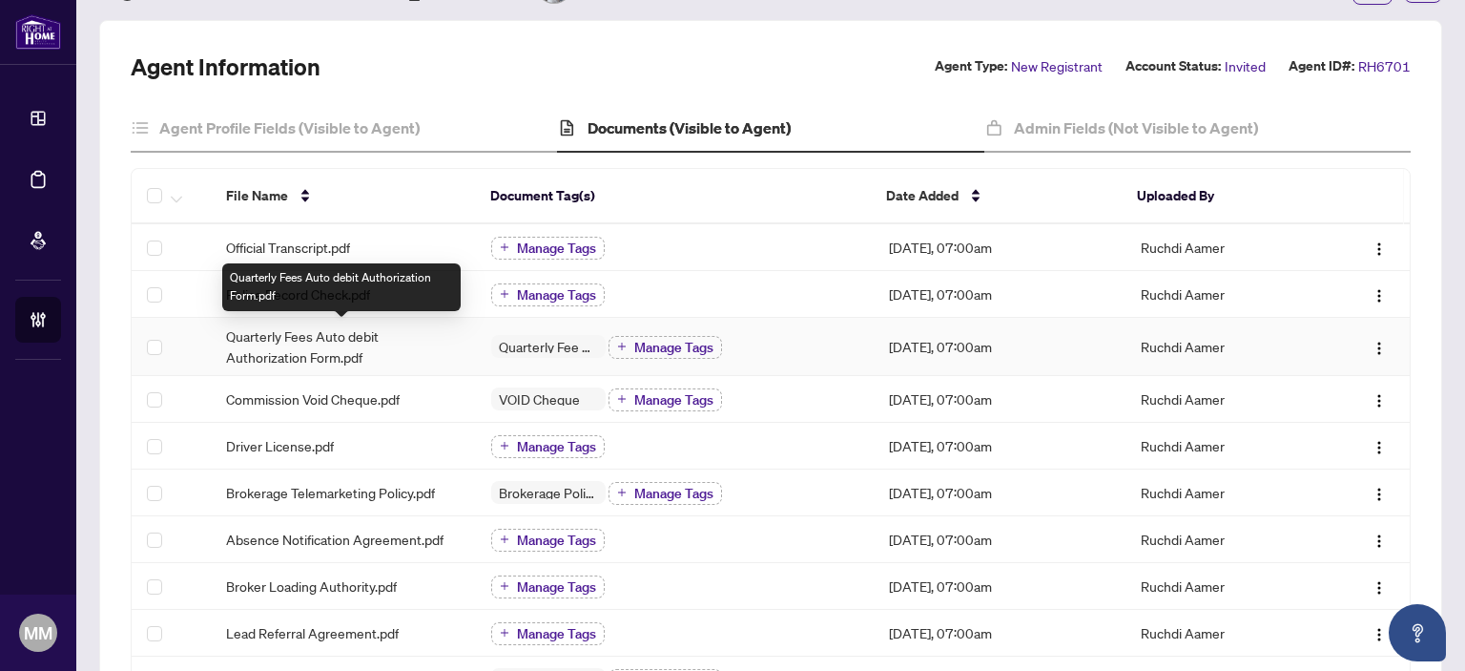
click at [391, 354] on span "Quarterly Fees Auto debit Authorization Form.pdf" at bounding box center [343, 346] width 235 height 42
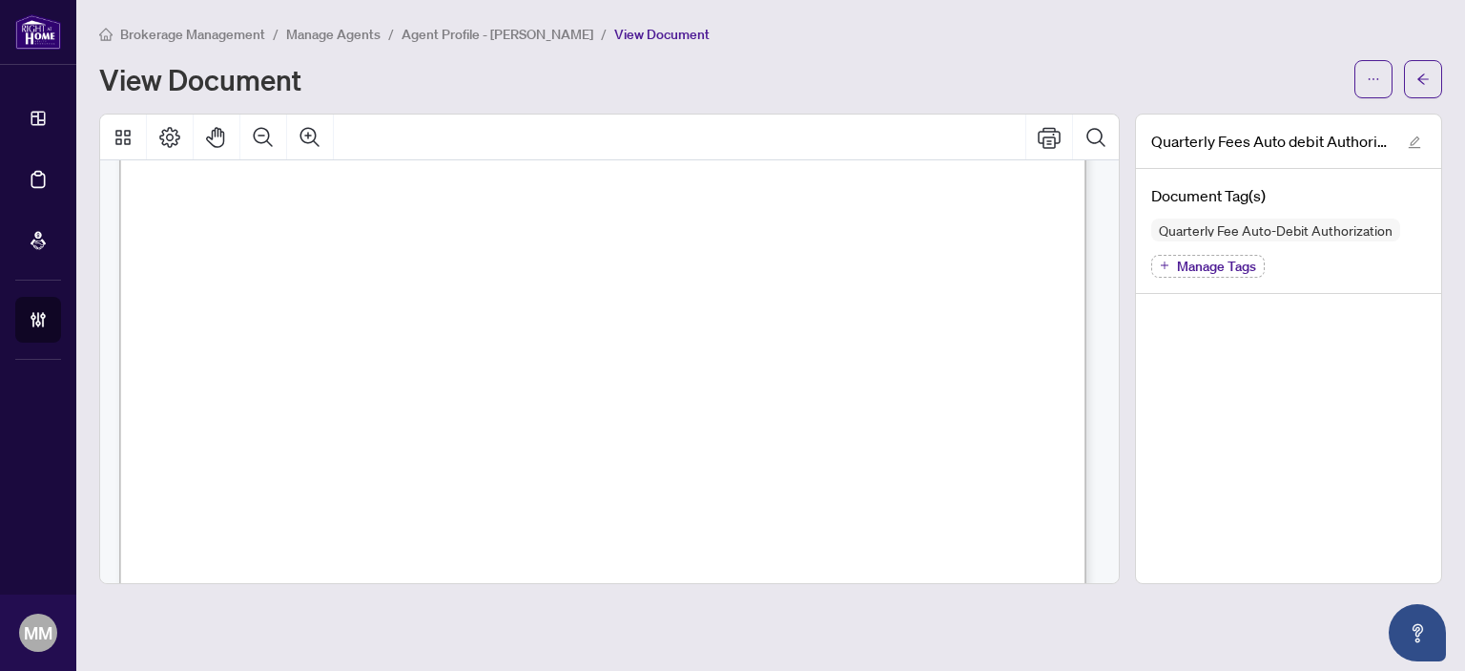
scroll to position [668, 0]
click at [1417, 72] on icon "arrow-left" at bounding box center [1422, 78] width 13 height 13
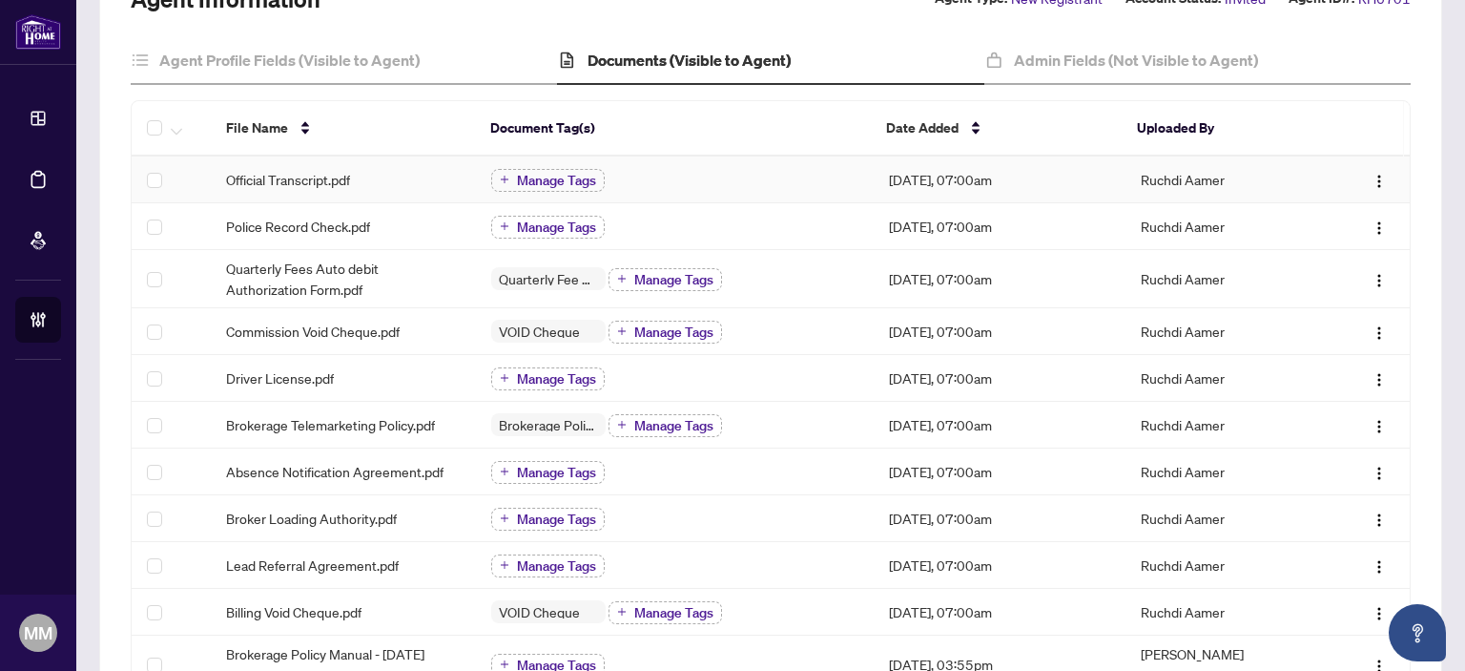
scroll to position [191, 0]
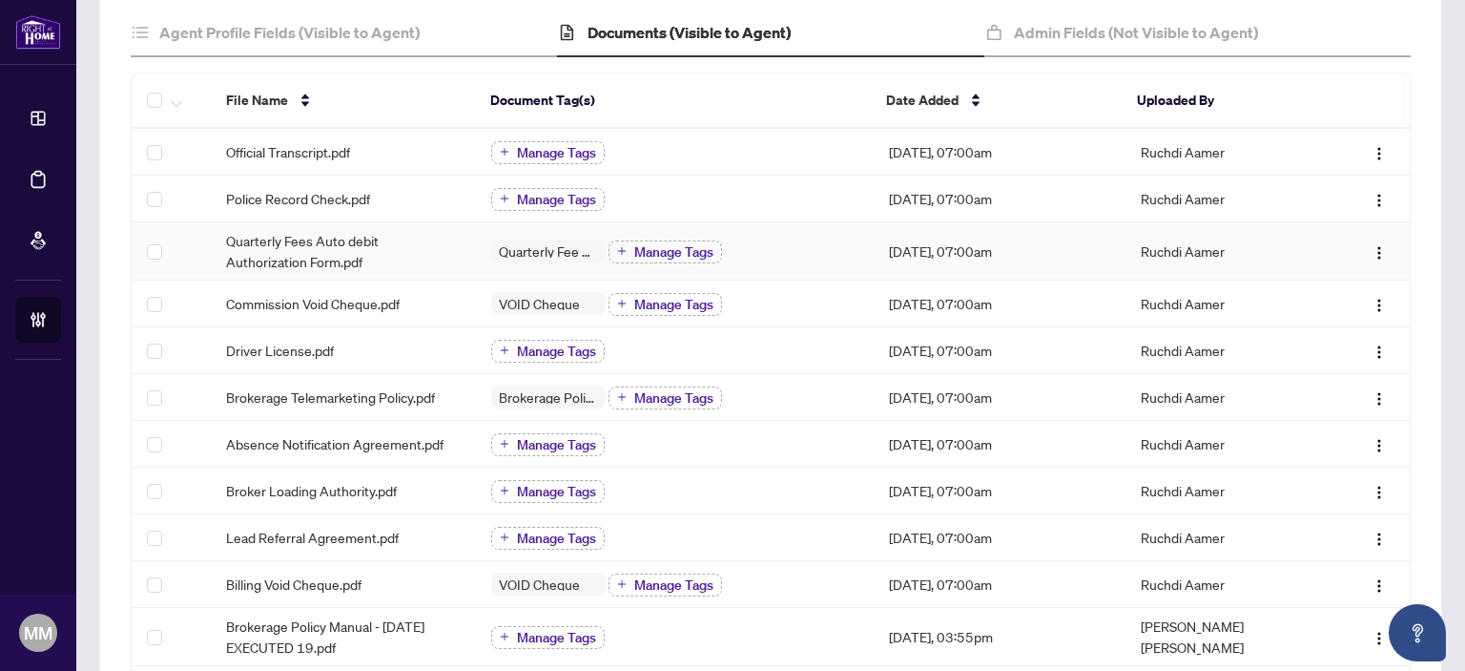
click at [798, 255] on div "Quarterly Fee Auto-Debit Authorization Manage Tags" at bounding box center [674, 250] width 367 height 25
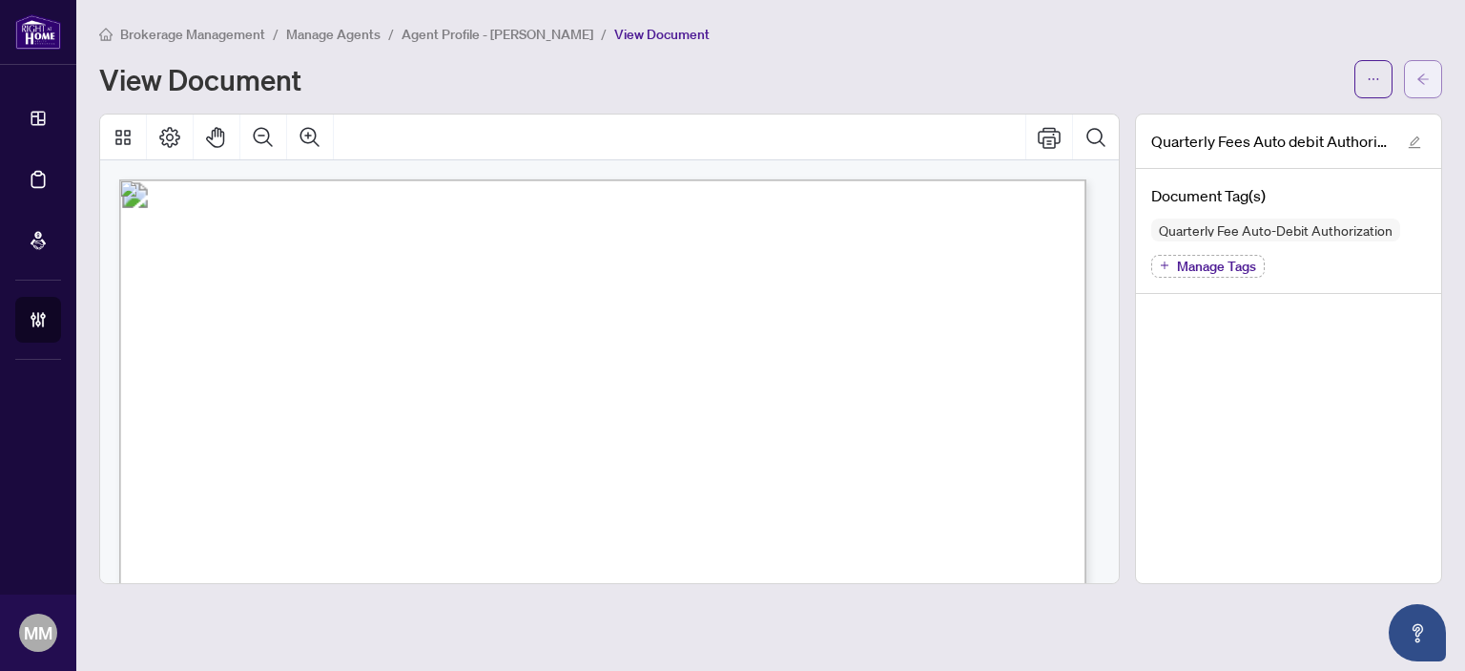
click at [1412, 96] on button "button" at bounding box center [1423, 79] width 38 height 38
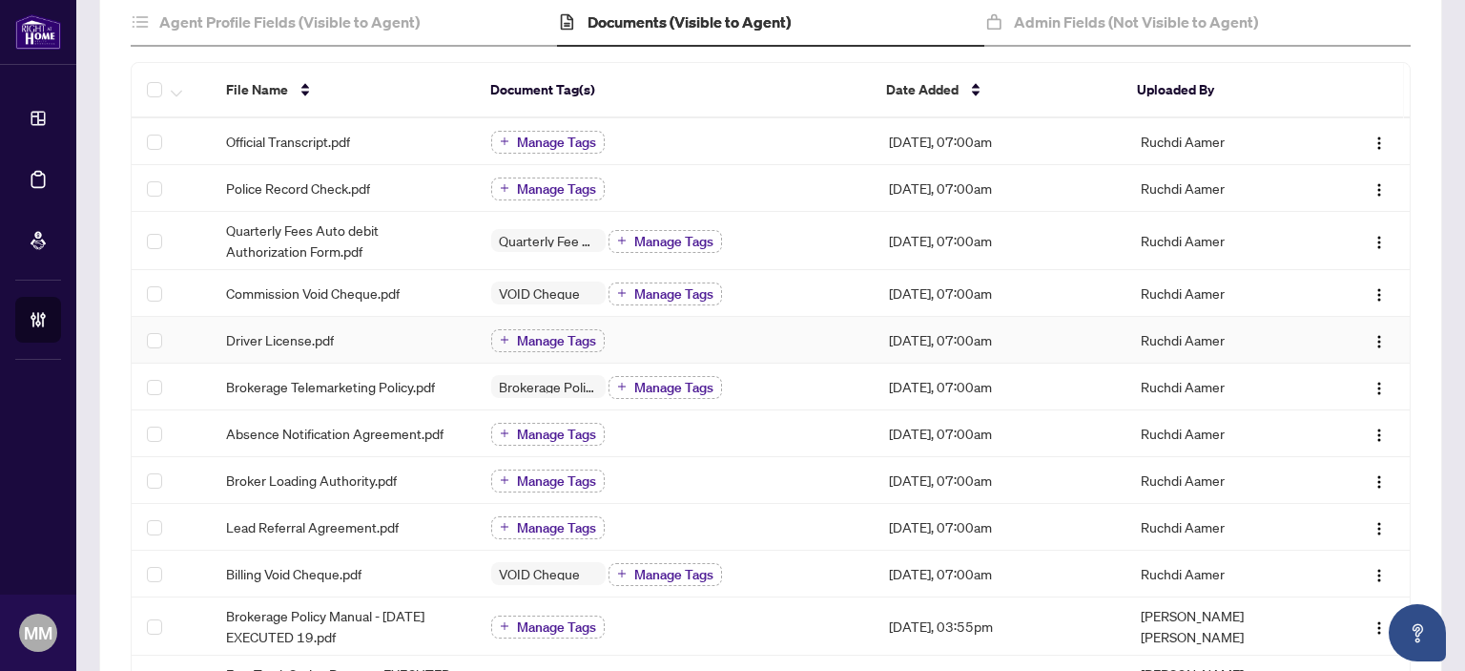
scroll to position [191, 0]
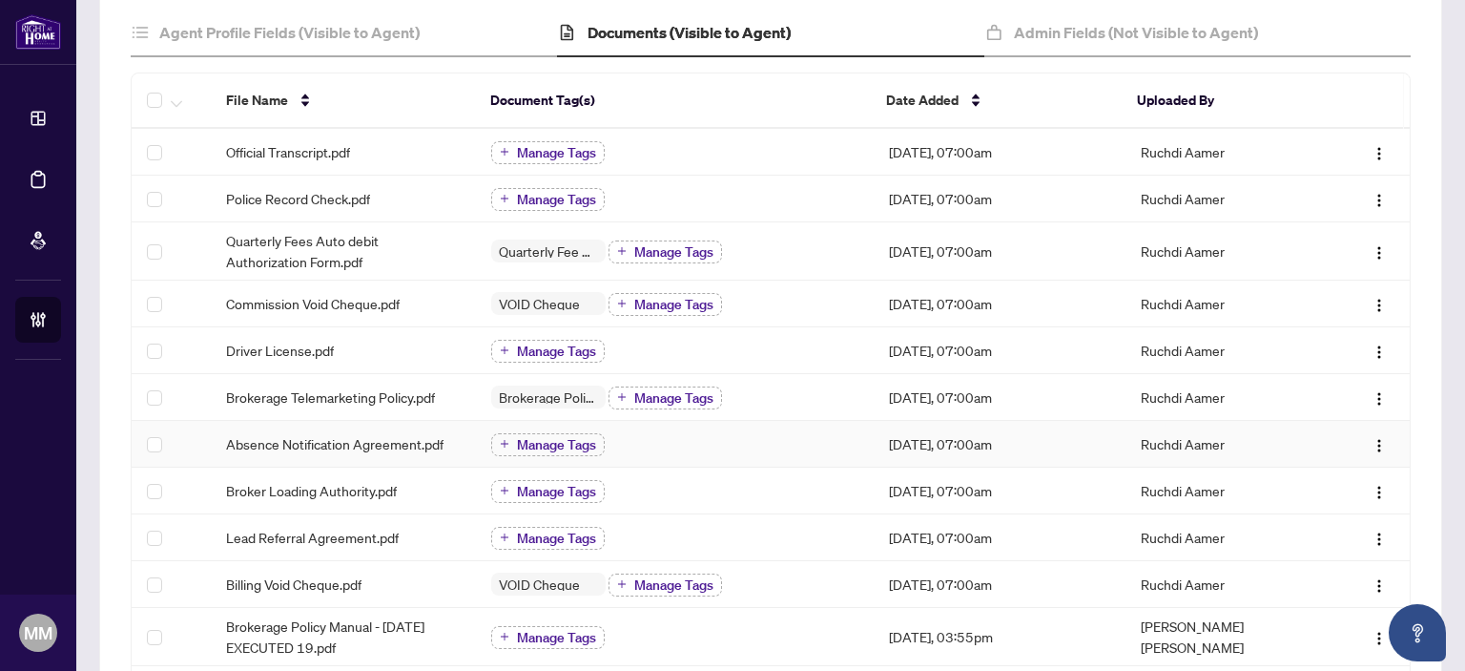
click at [359, 451] on td "Absence Notification Agreement.pdf" at bounding box center [343, 444] width 265 height 47
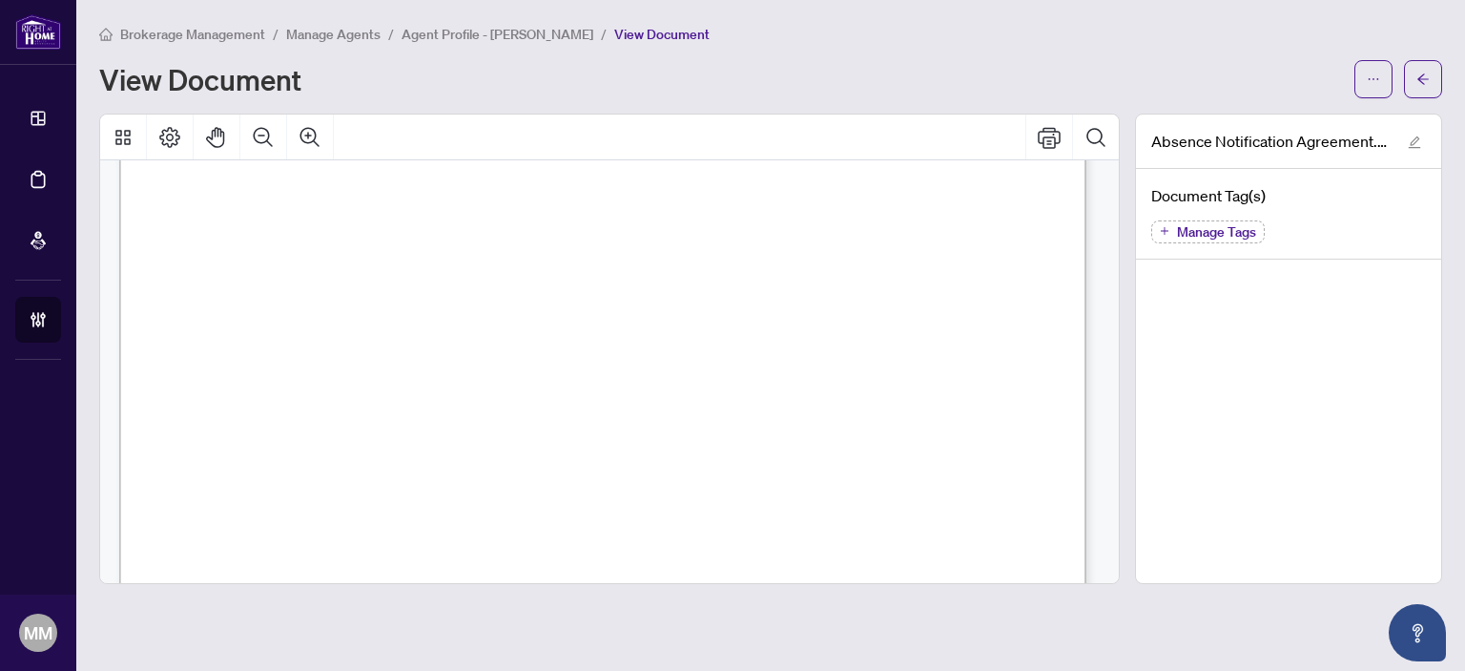
scroll to position [668, 0]
click at [1422, 84] on icon "arrow-left" at bounding box center [1422, 78] width 13 height 13
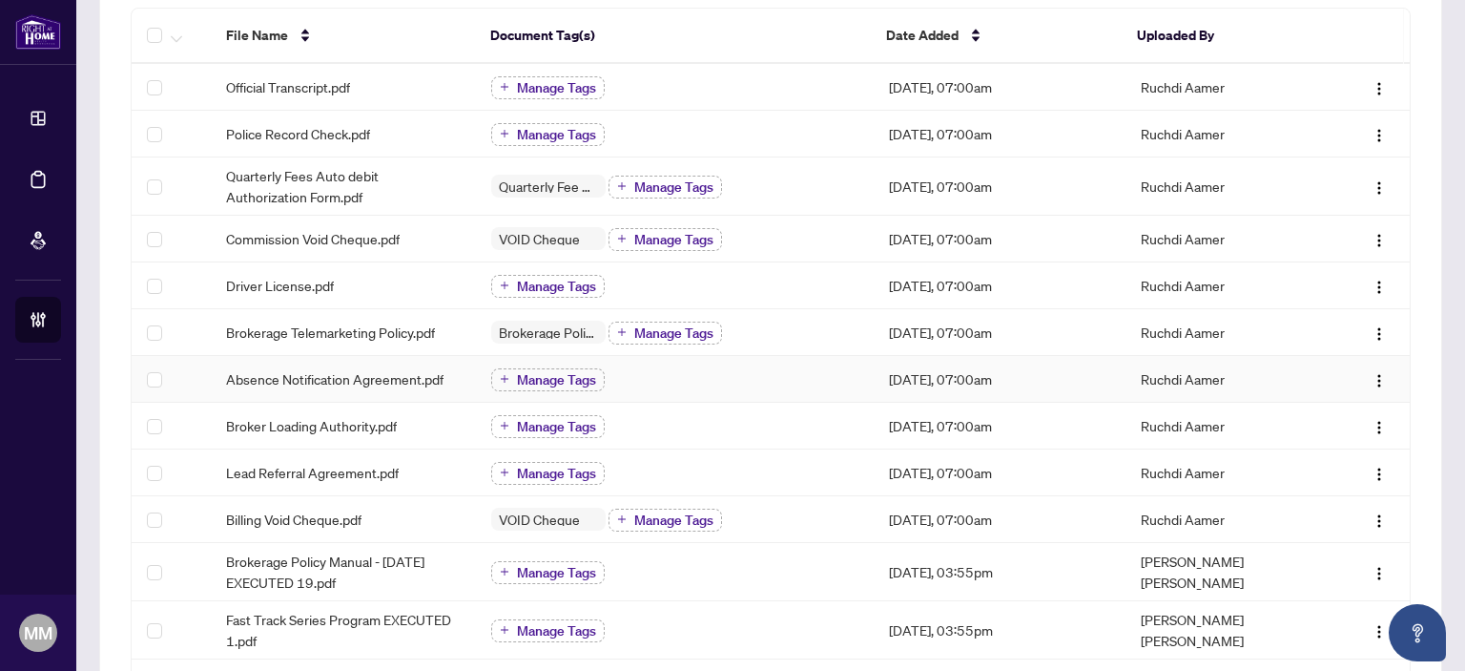
scroll to position [286, 0]
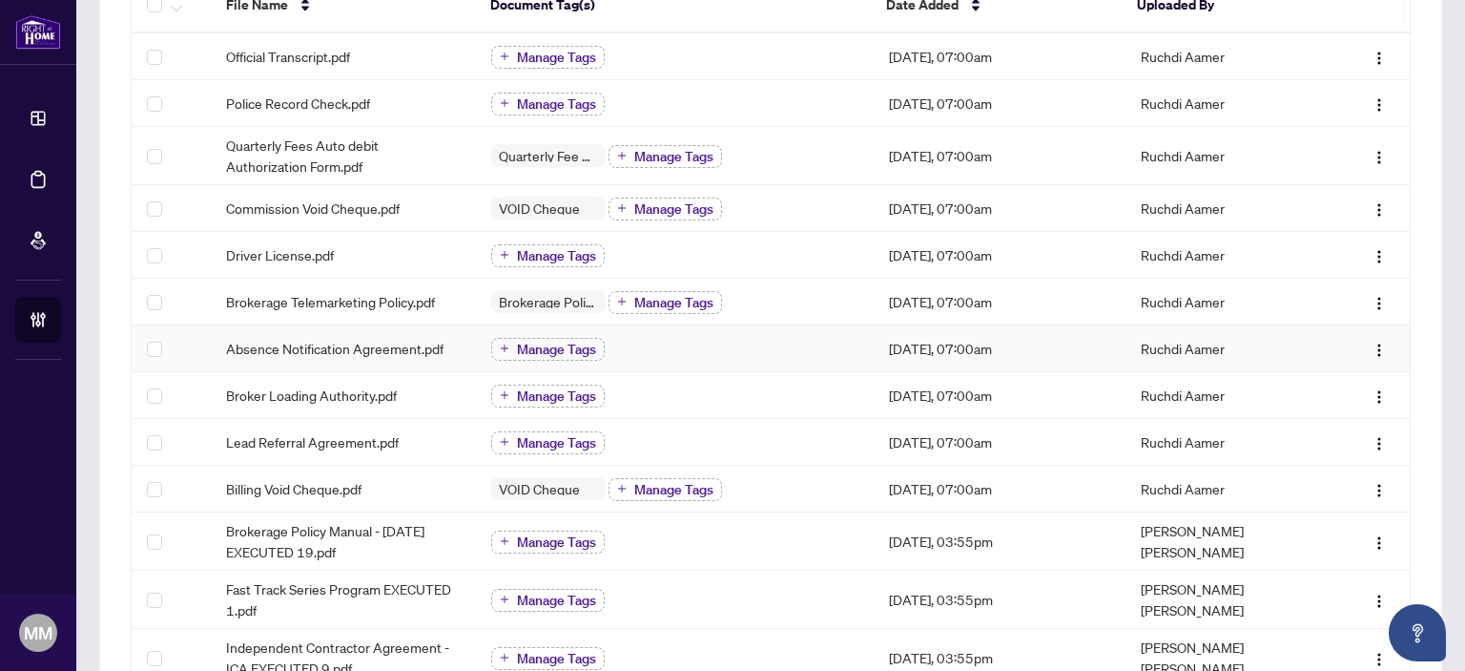
click at [409, 356] on td "Absence Notification Agreement.pdf" at bounding box center [343, 348] width 265 height 47
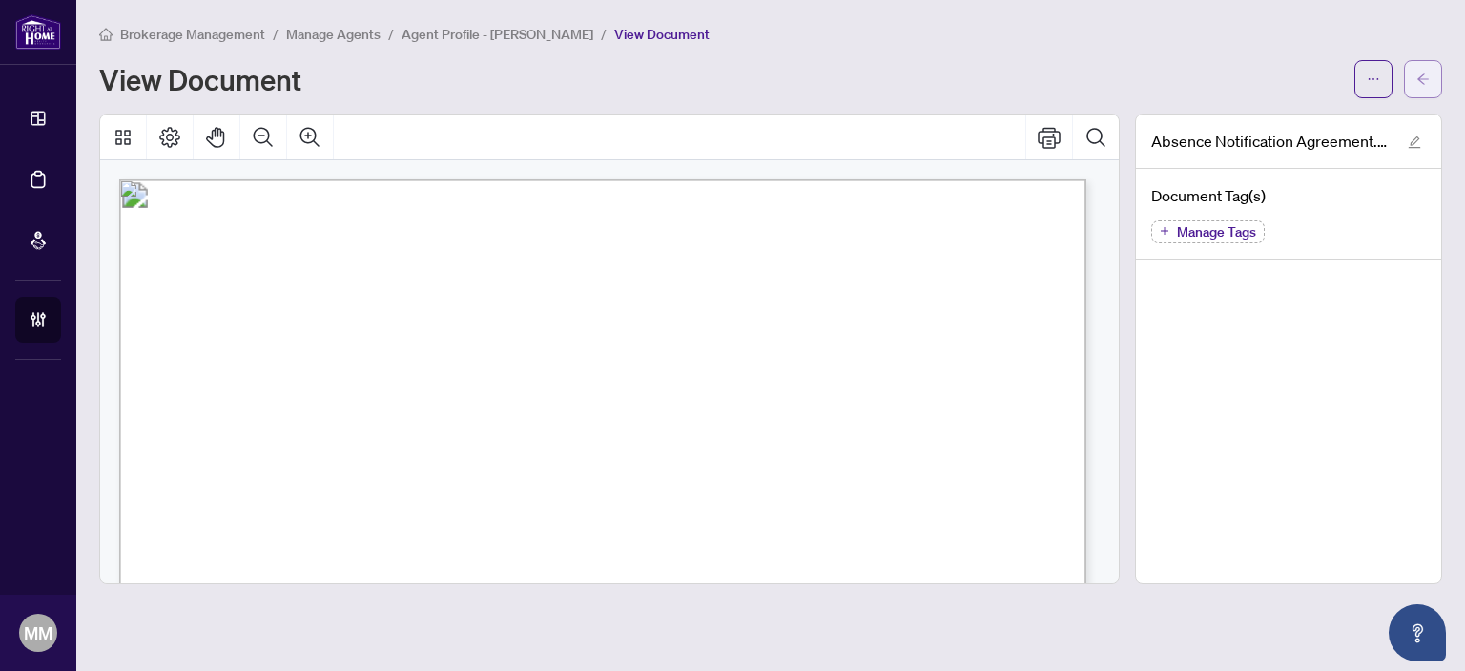
click at [1431, 72] on button "button" at bounding box center [1423, 79] width 38 height 38
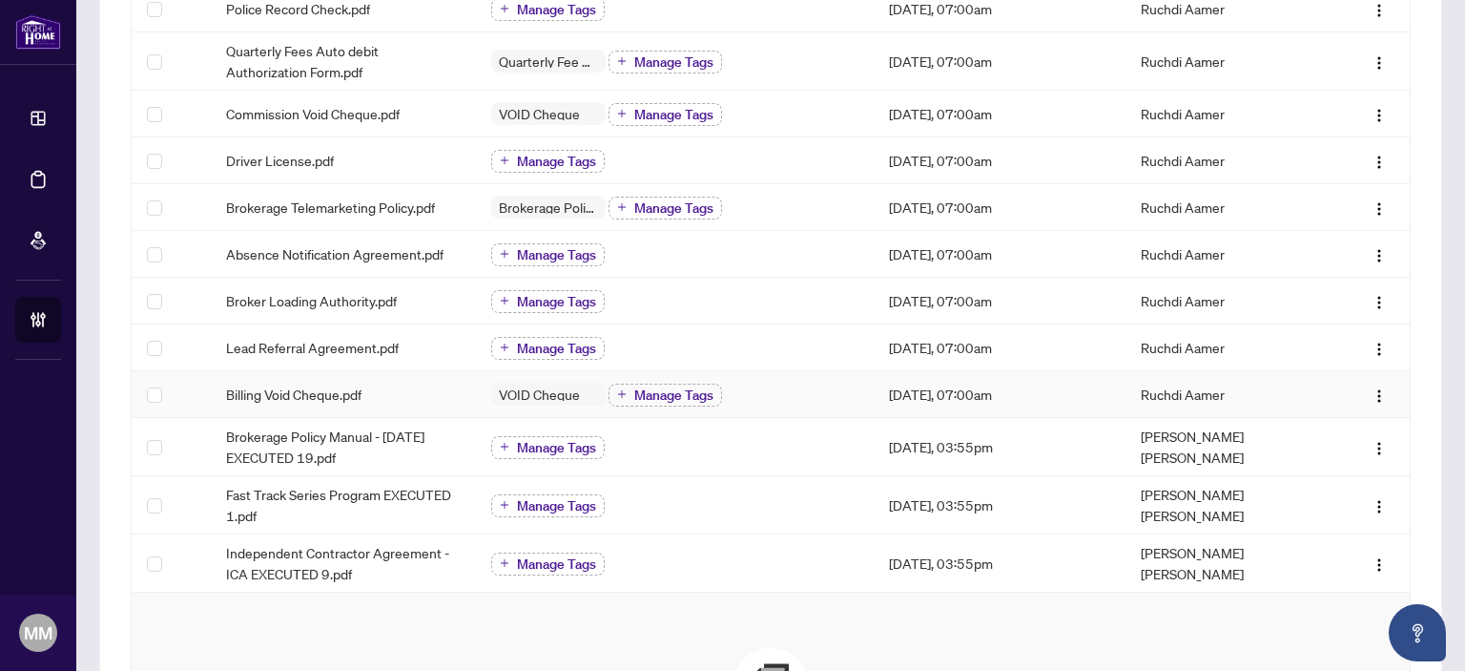
scroll to position [382, 0]
click at [552, 247] on span "Manage Tags" at bounding box center [556, 253] width 79 height 13
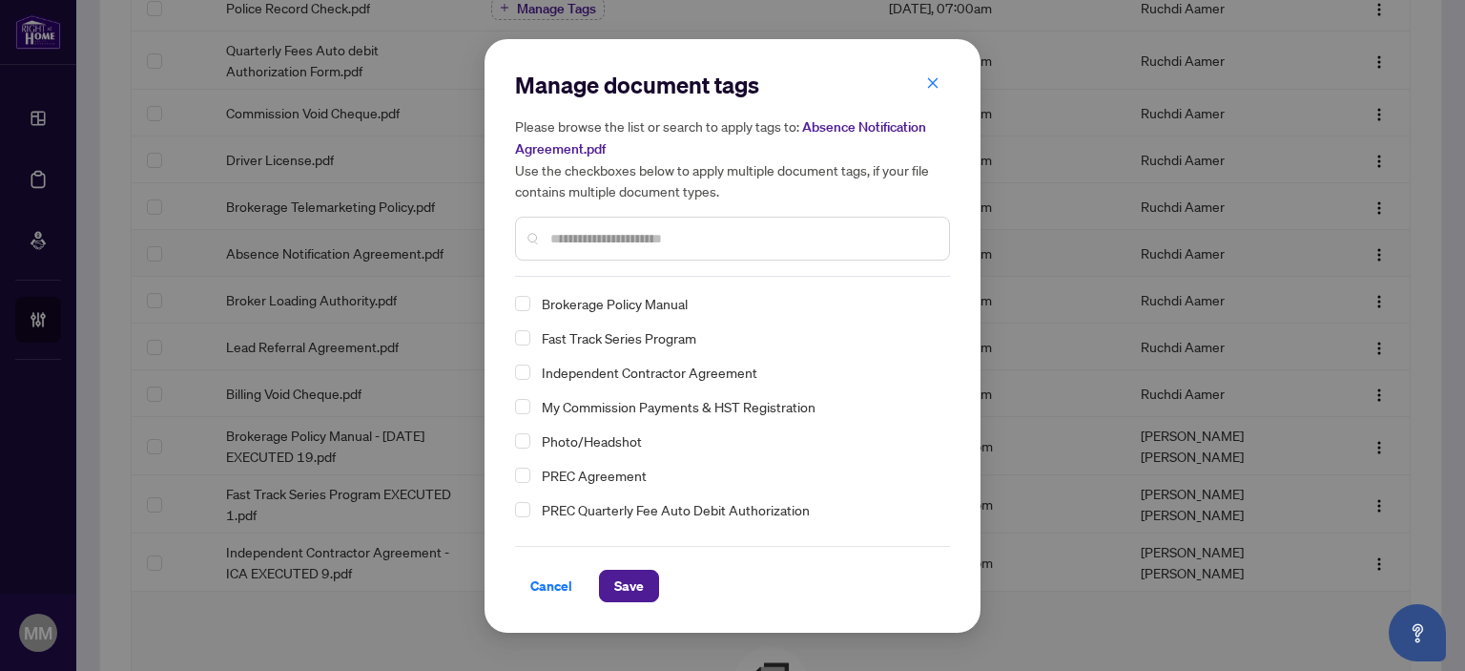
scroll to position [62, 0]
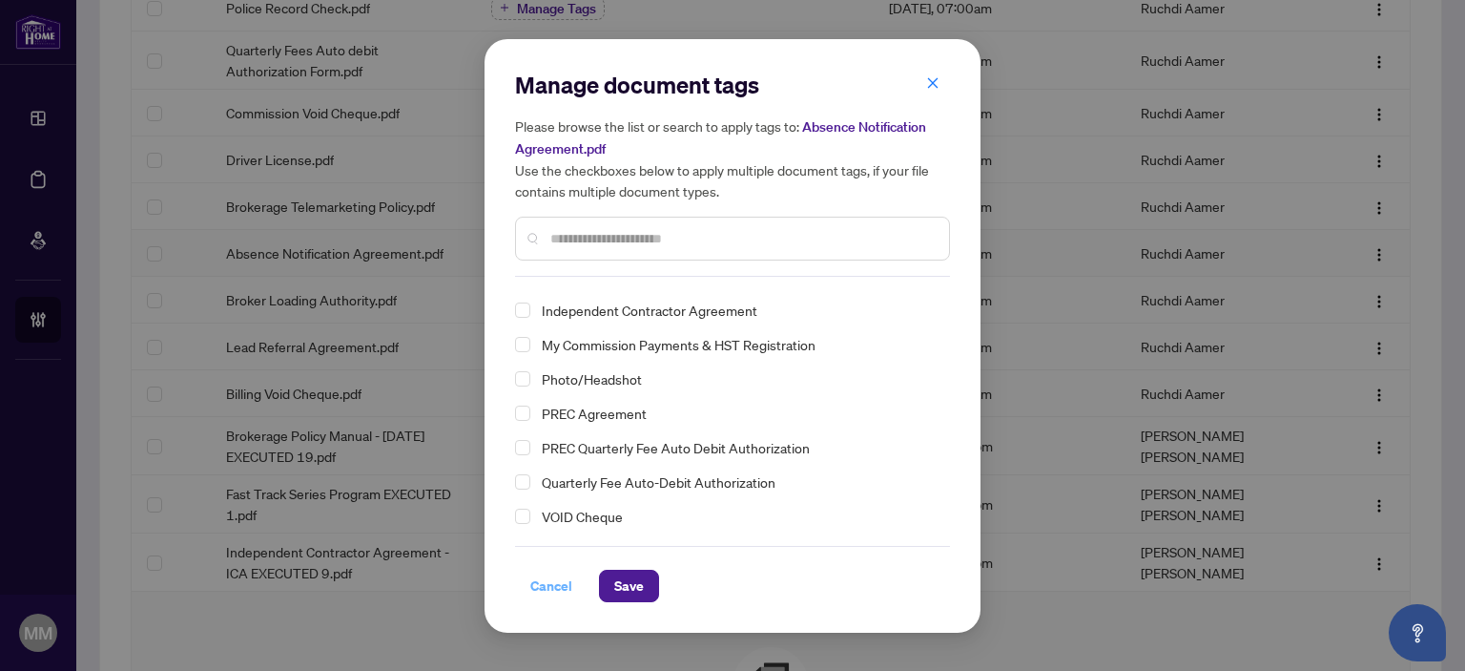
click at [553, 573] on span "Cancel" at bounding box center [551, 585] width 42 height 31
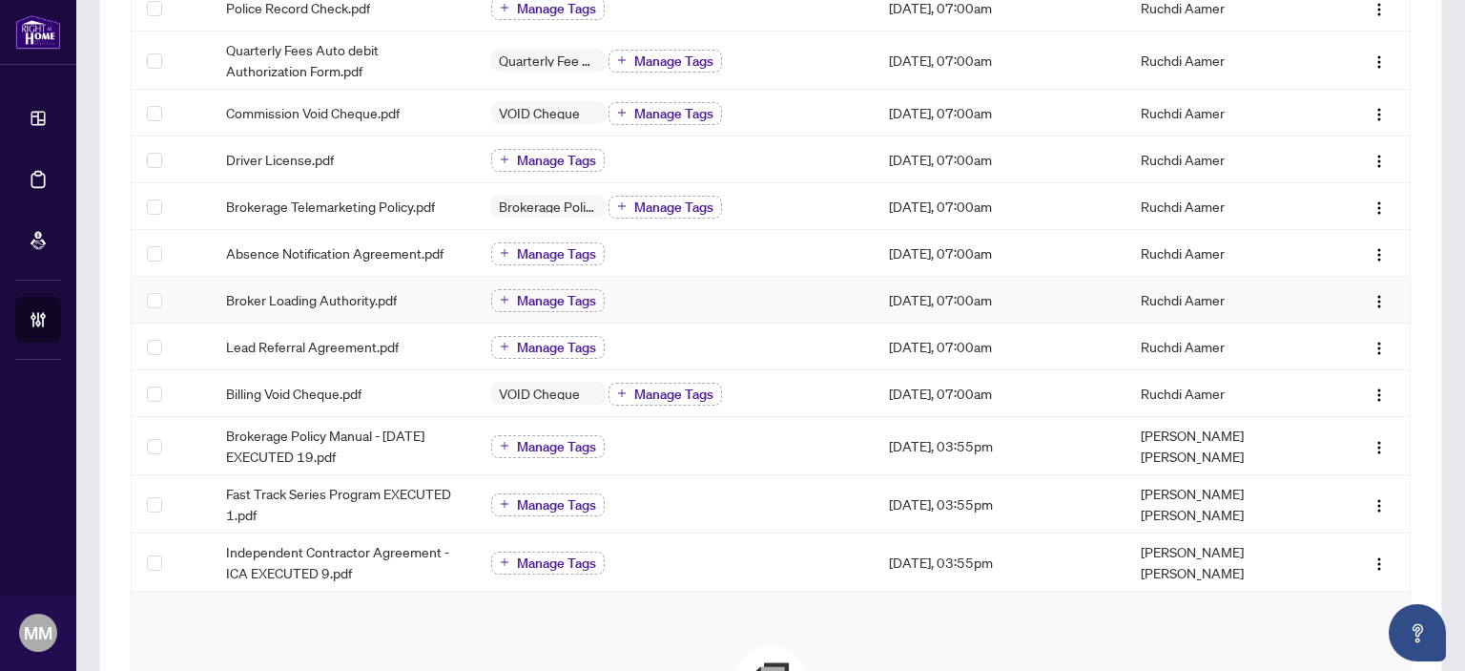
click at [363, 312] on td "Broker Loading Authority.pdf" at bounding box center [343, 300] width 265 height 47
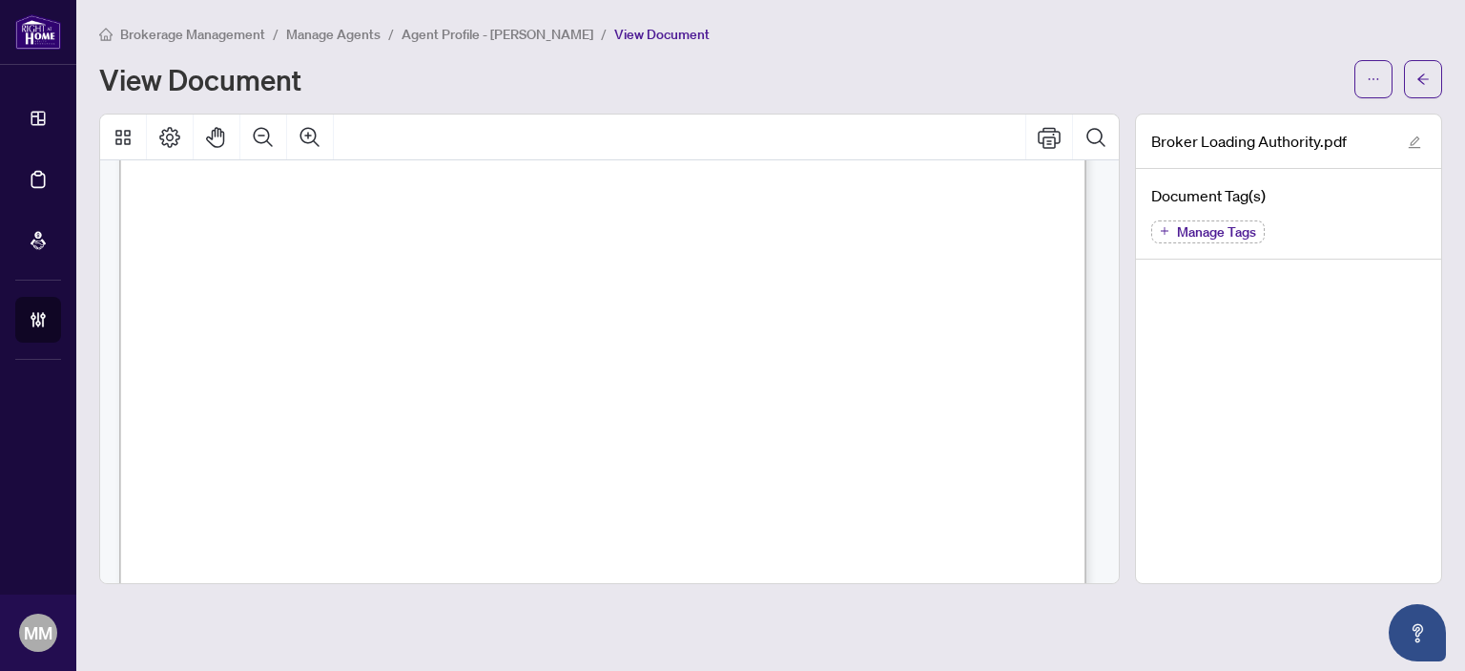
scroll to position [858, 0]
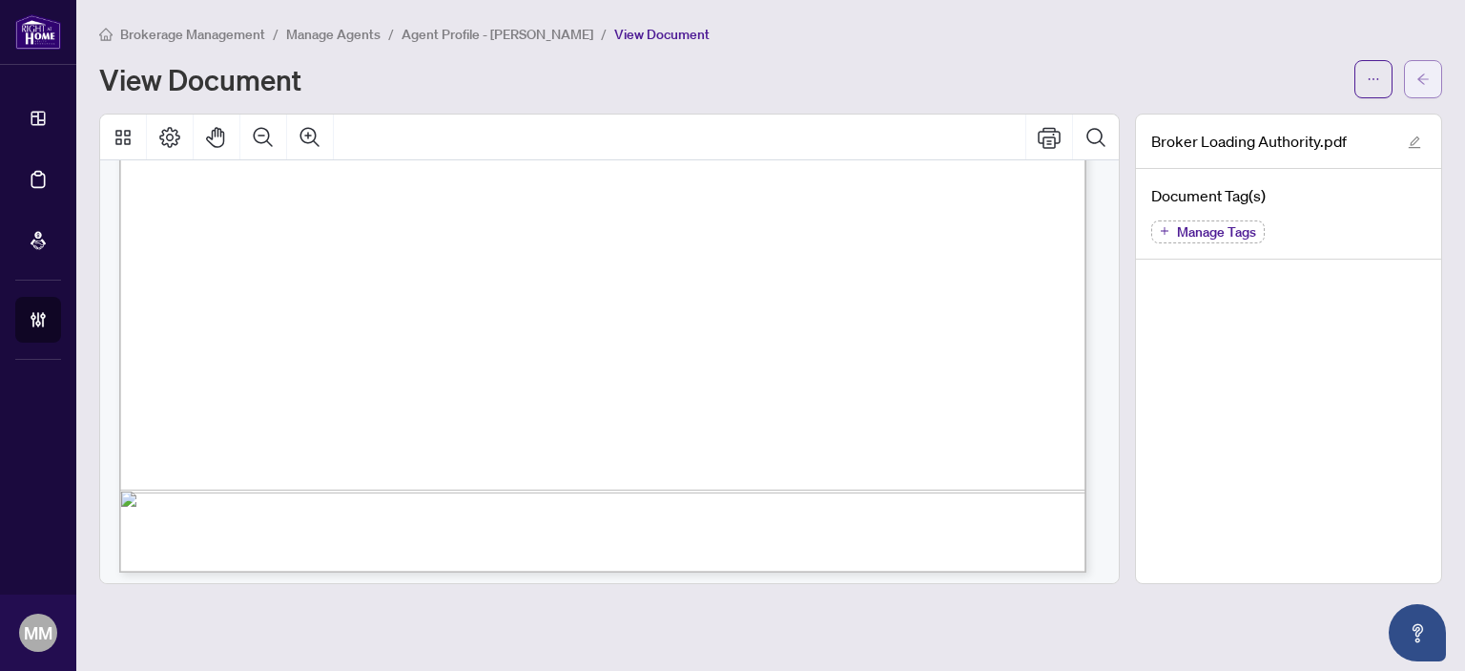
click at [1414, 77] on button "button" at bounding box center [1423, 79] width 38 height 38
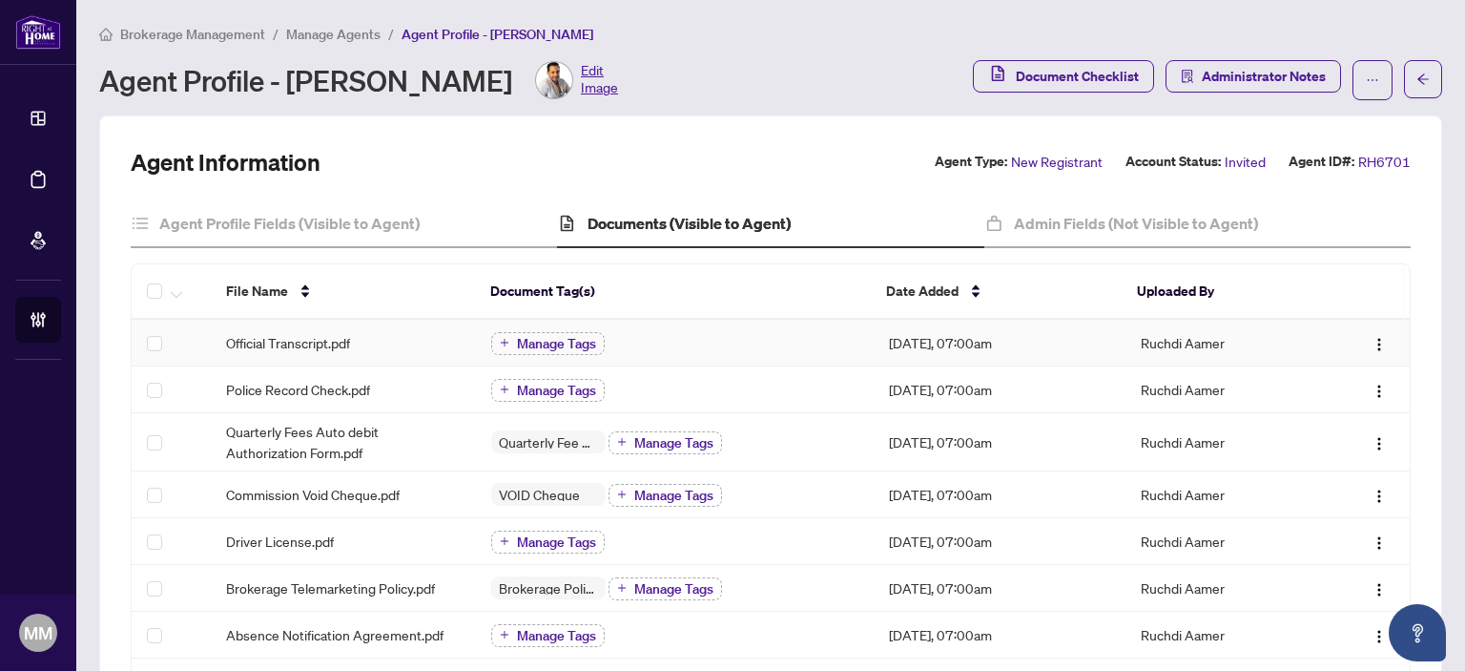
click at [693, 357] on td "Manage Tags" at bounding box center [675, 343] width 398 height 47
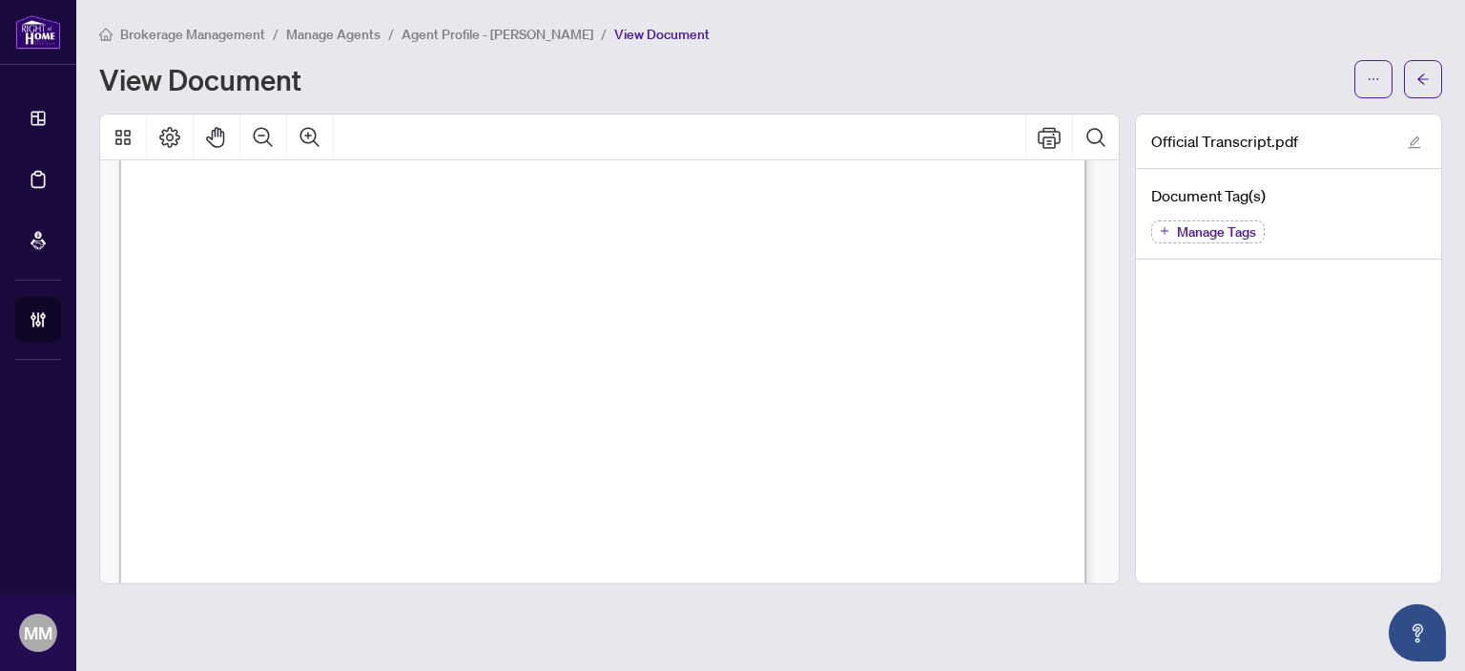
scroll to position [286, 0]
click at [1433, 72] on button "button" at bounding box center [1423, 79] width 38 height 38
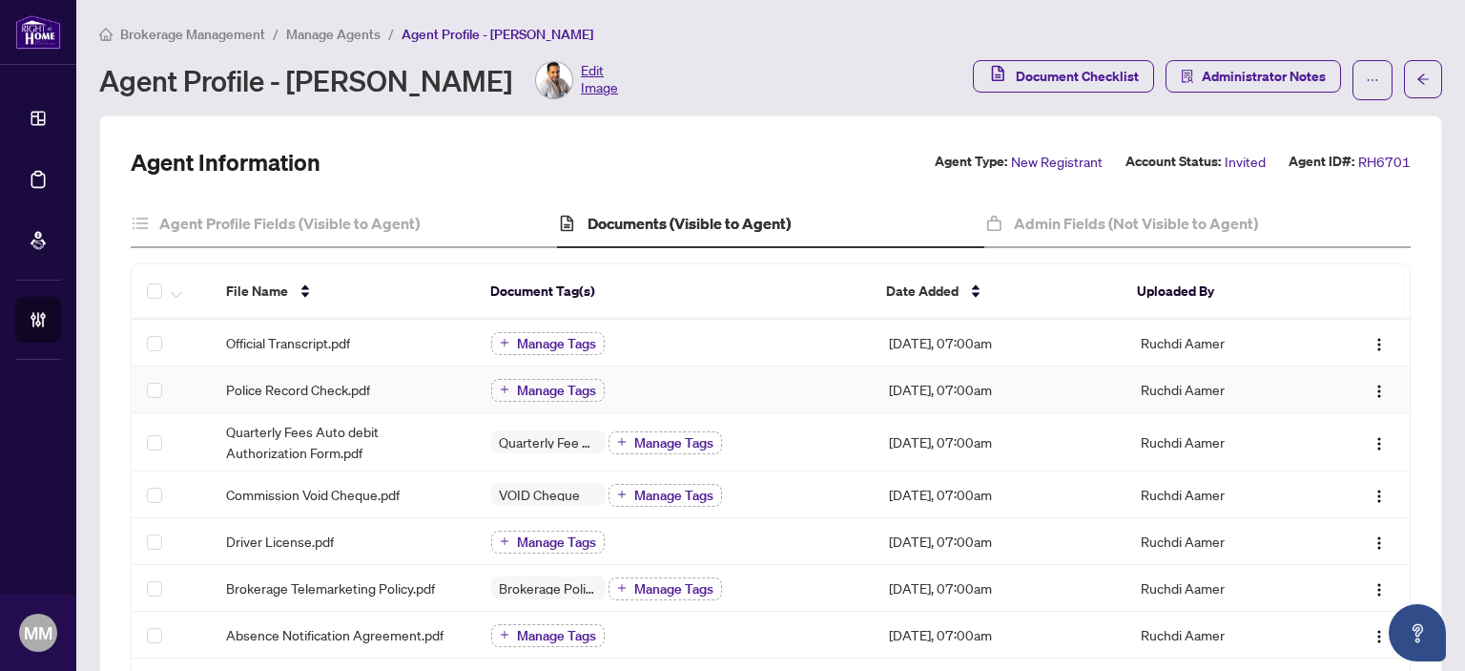
click at [383, 389] on div "Police Record Check.pdf" at bounding box center [343, 389] width 235 height 21
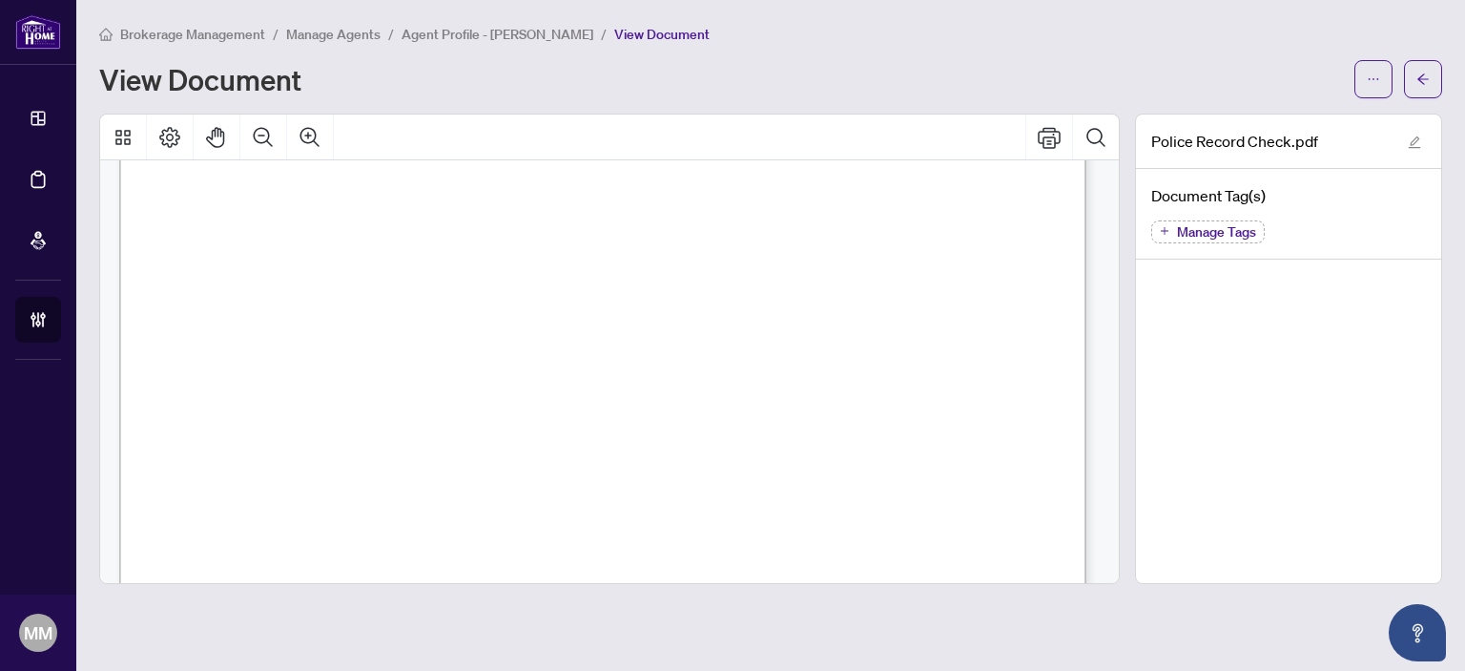
scroll to position [572, 0]
click at [1411, 89] on button "button" at bounding box center [1423, 79] width 38 height 38
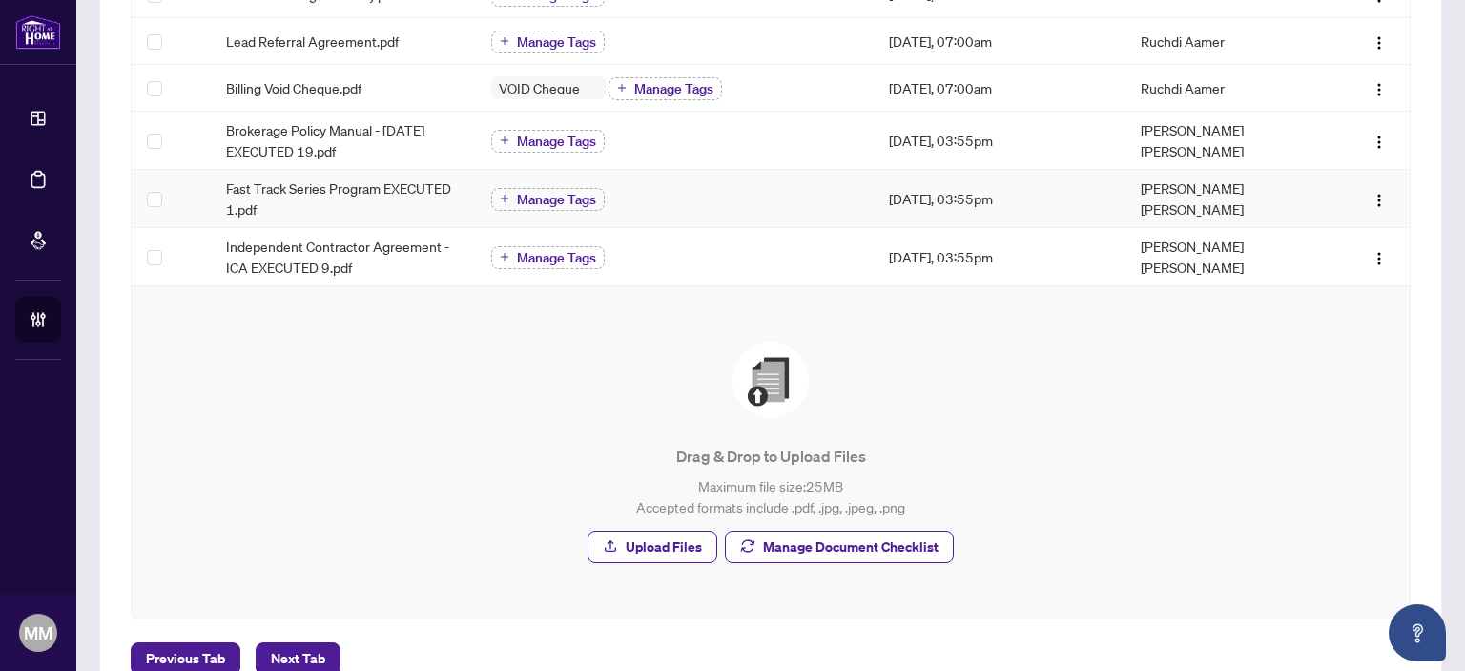
scroll to position [739, 0]
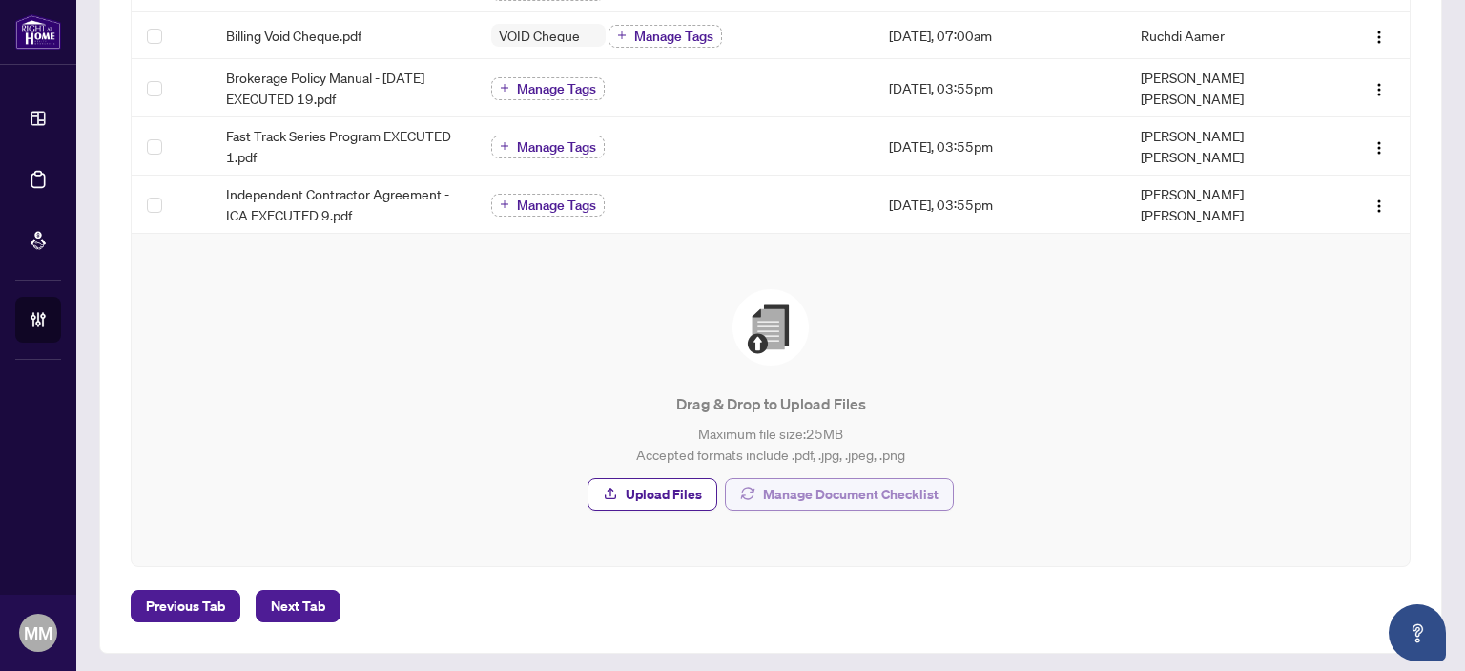
click at [826, 501] on span "Manage Document Checklist" at bounding box center [851, 494] width 176 height 31
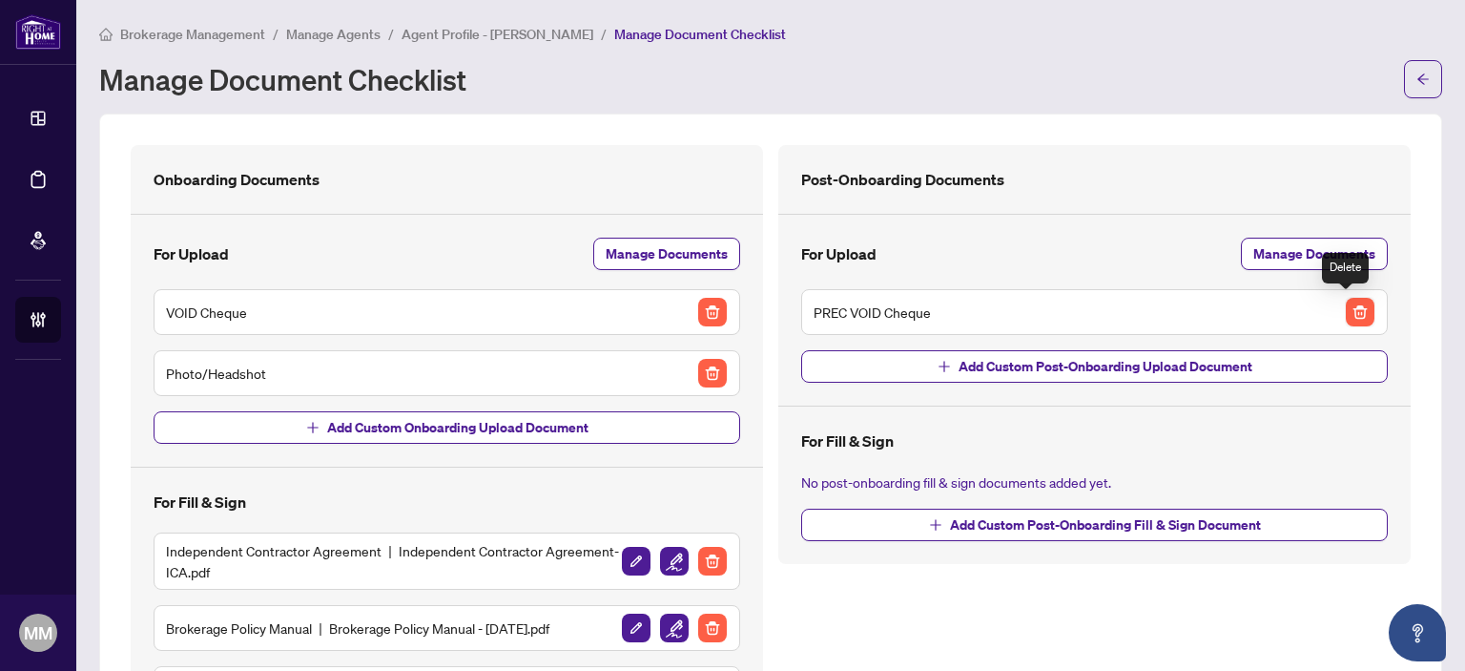
click at [1346, 318] on img "button" at bounding box center [1360, 312] width 29 height 29
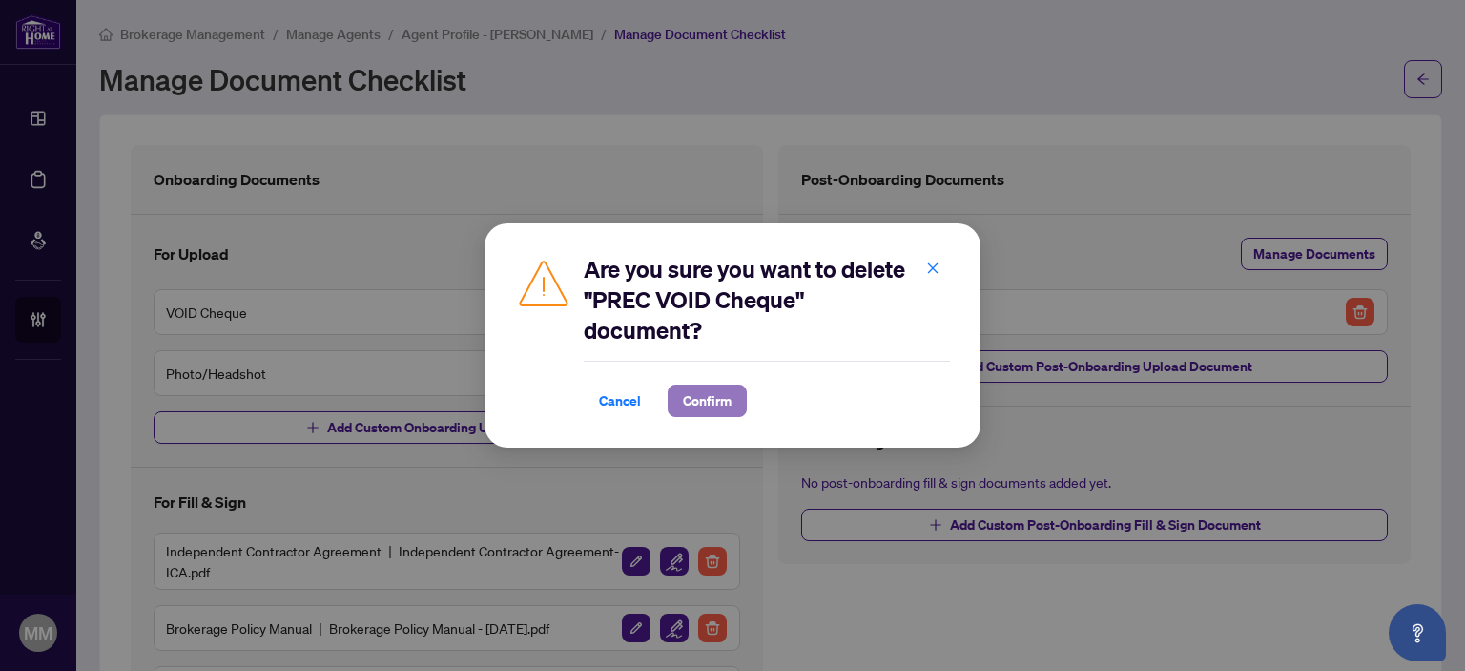
click at [744, 407] on button "Confirm" at bounding box center [707, 400] width 79 height 32
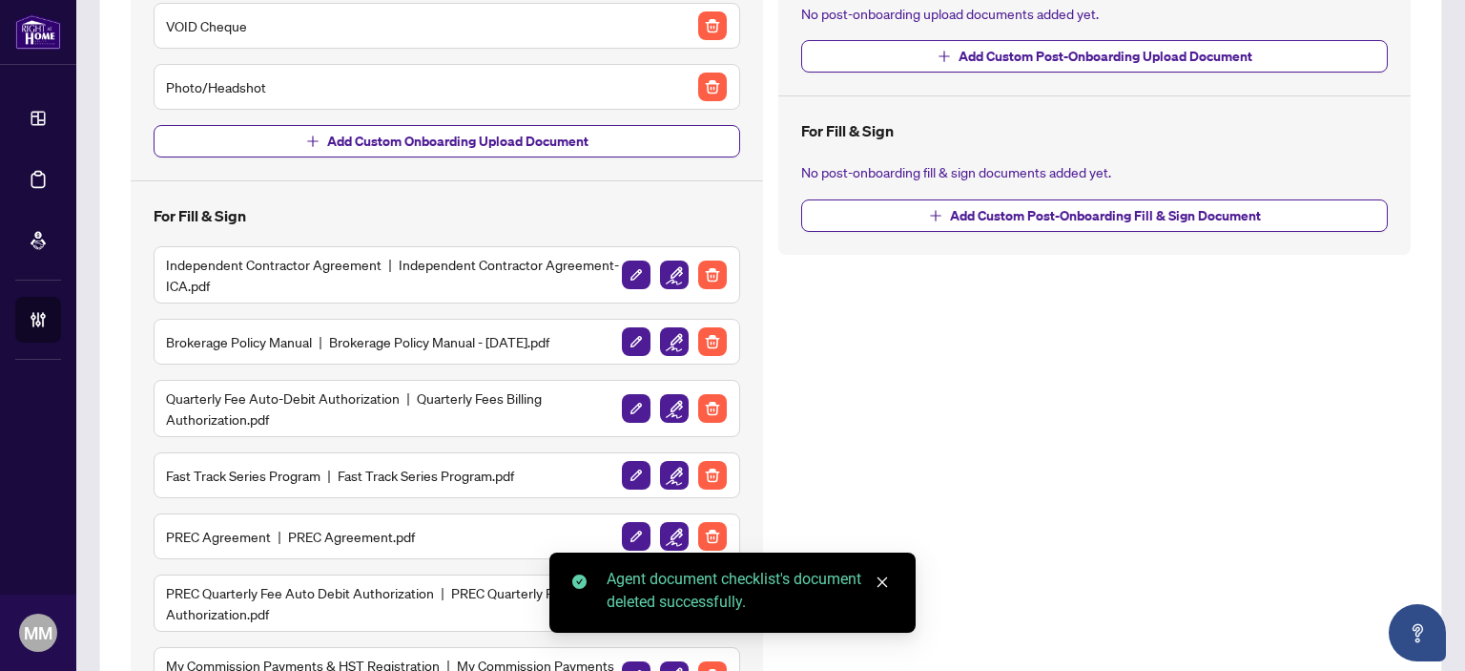
scroll to position [382, 0]
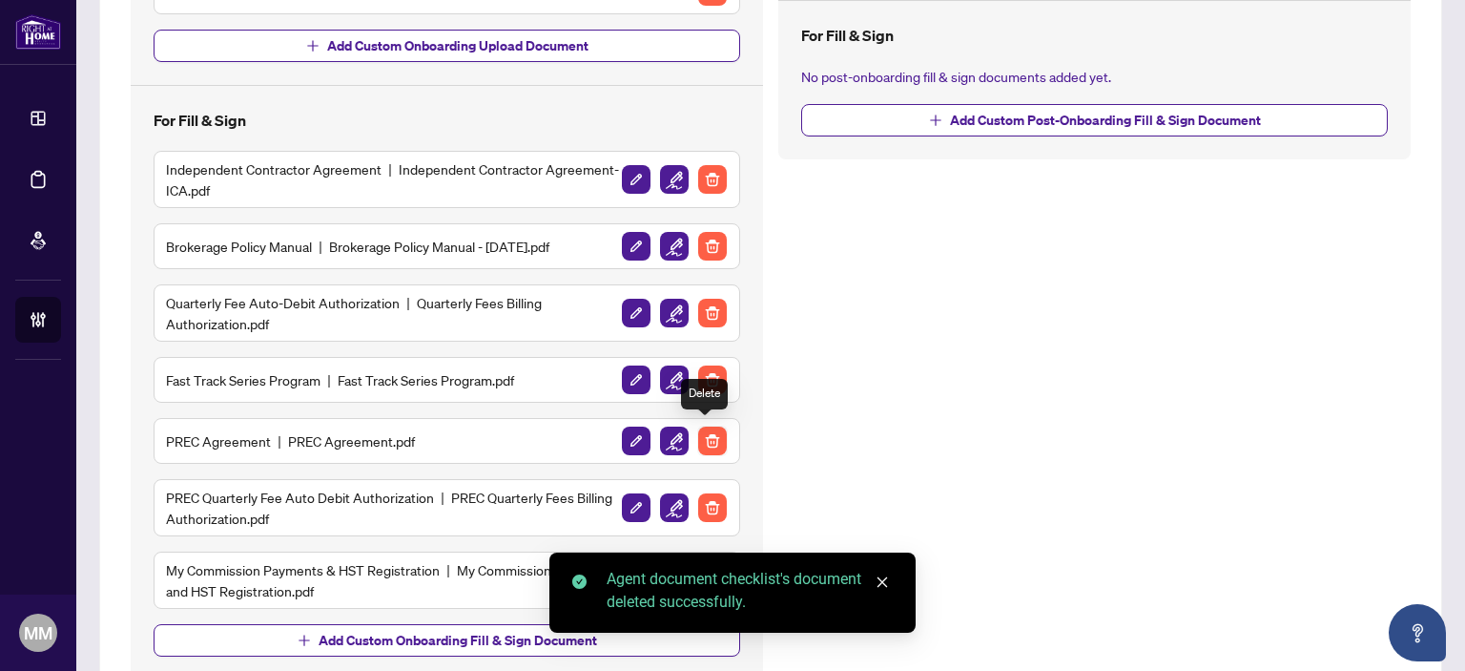
click at [704, 434] on img "button" at bounding box center [712, 440] width 29 height 29
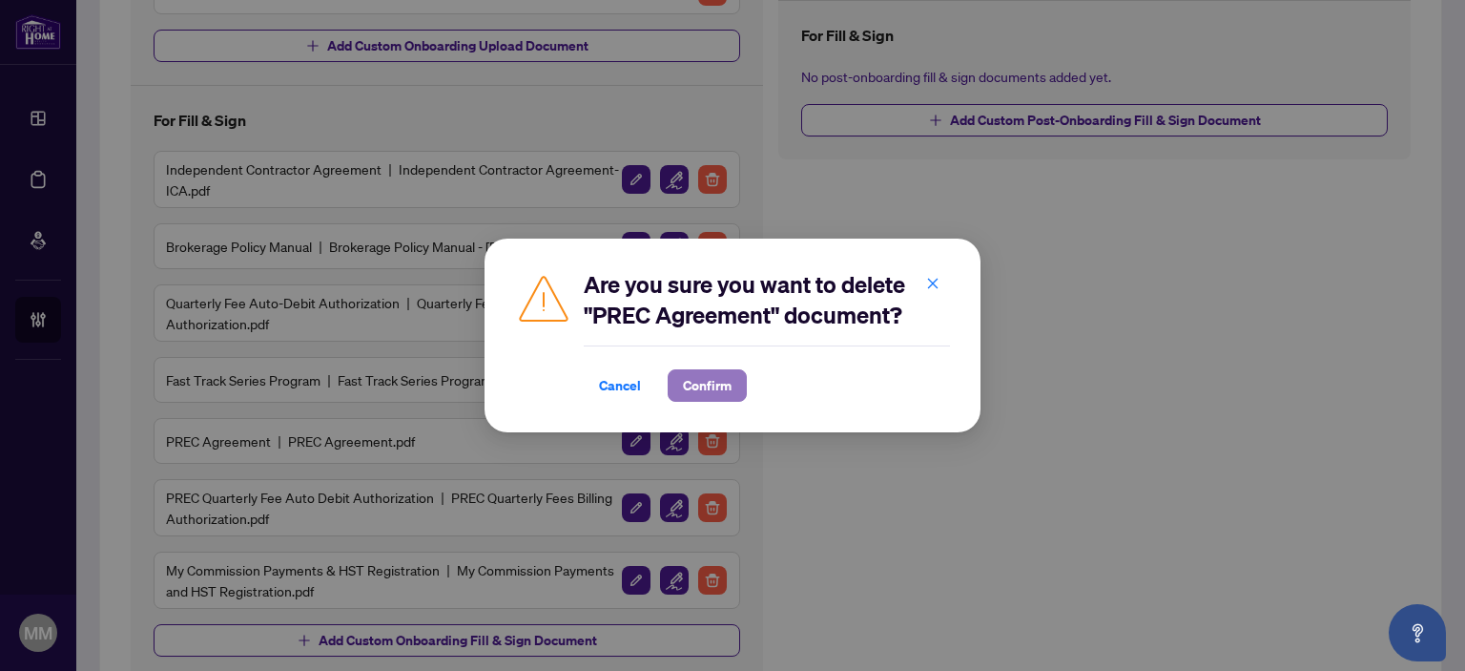
click at [704, 393] on span "Confirm" at bounding box center [707, 385] width 49 height 31
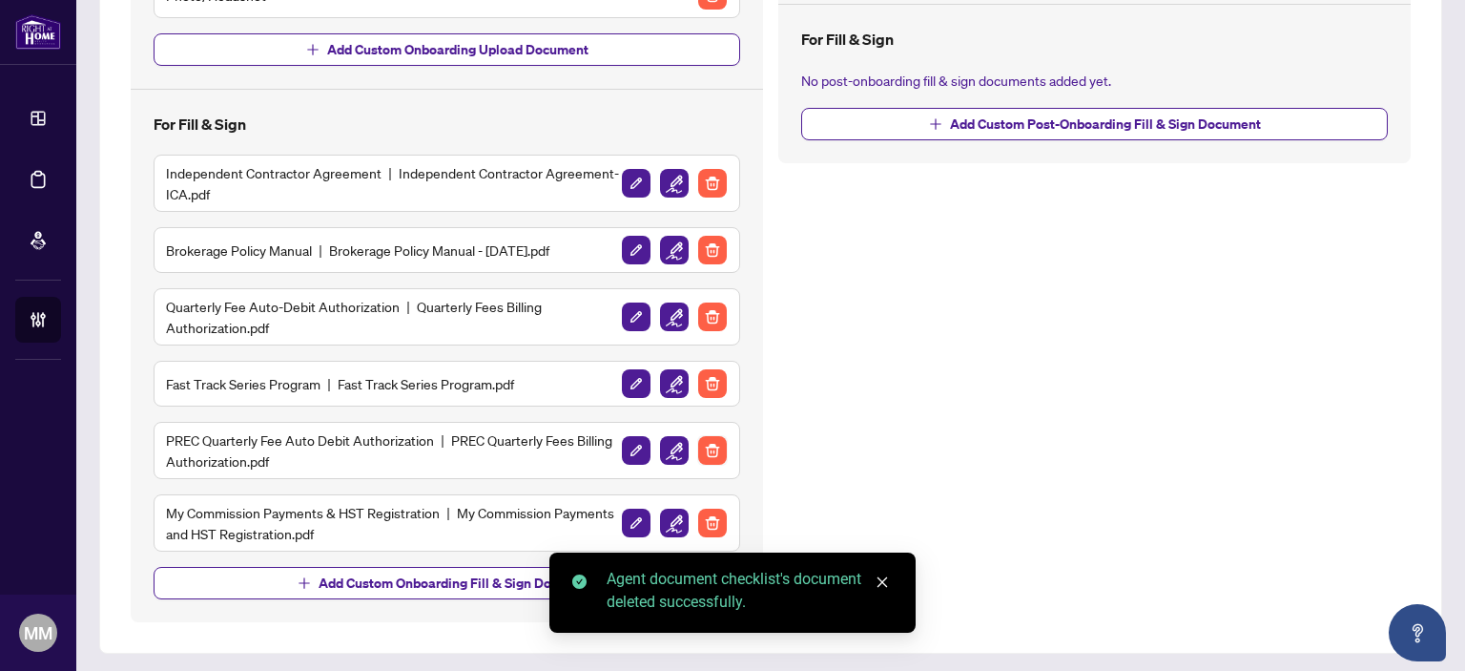
click at [708, 454] on img "button" at bounding box center [712, 450] width 29 height 29
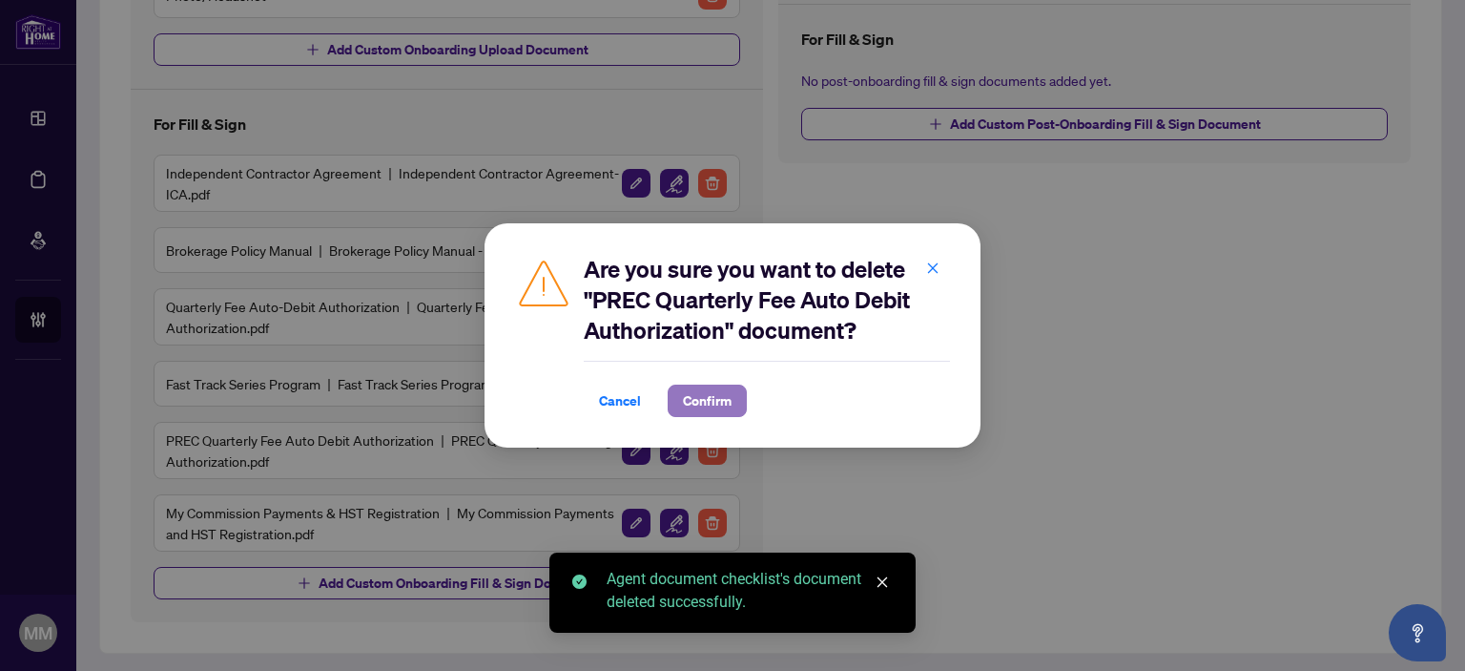
click at [730, 409] on span "Confirm" at bounding box center [707, 400] width 49 height 31
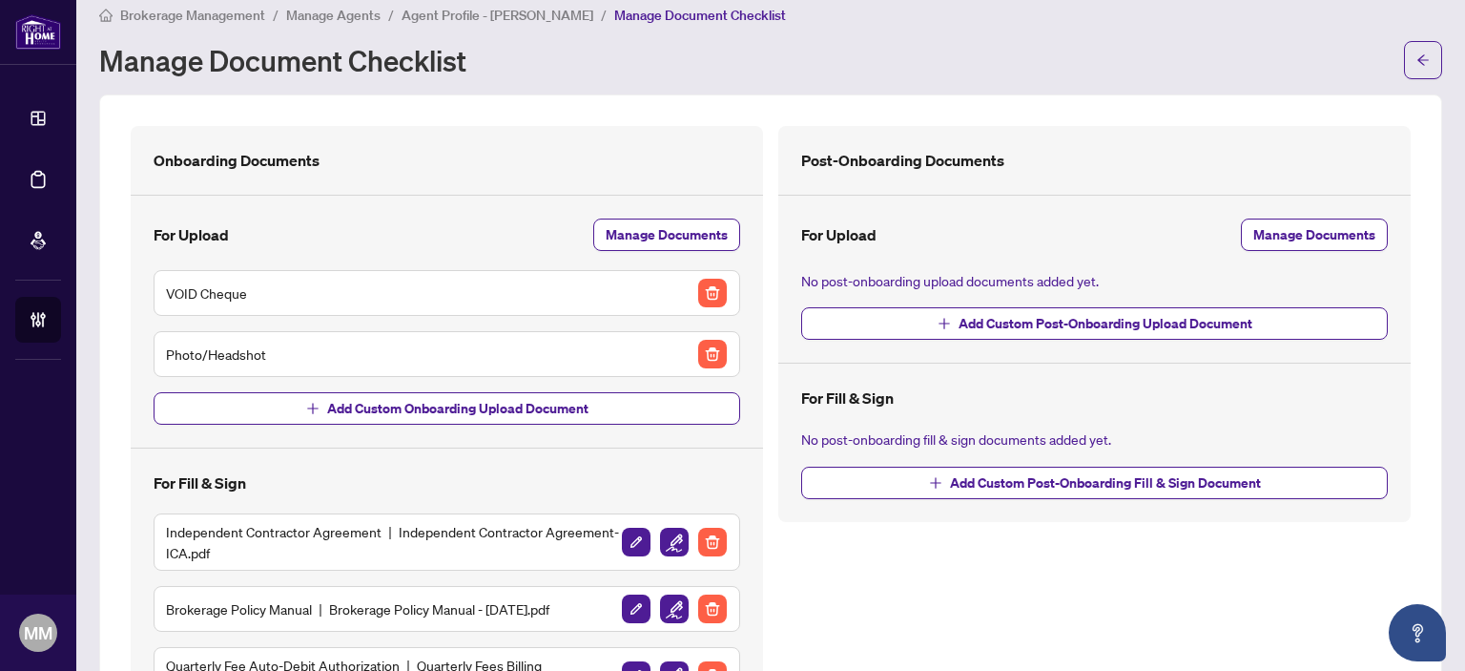
scroll to position [0, 0]
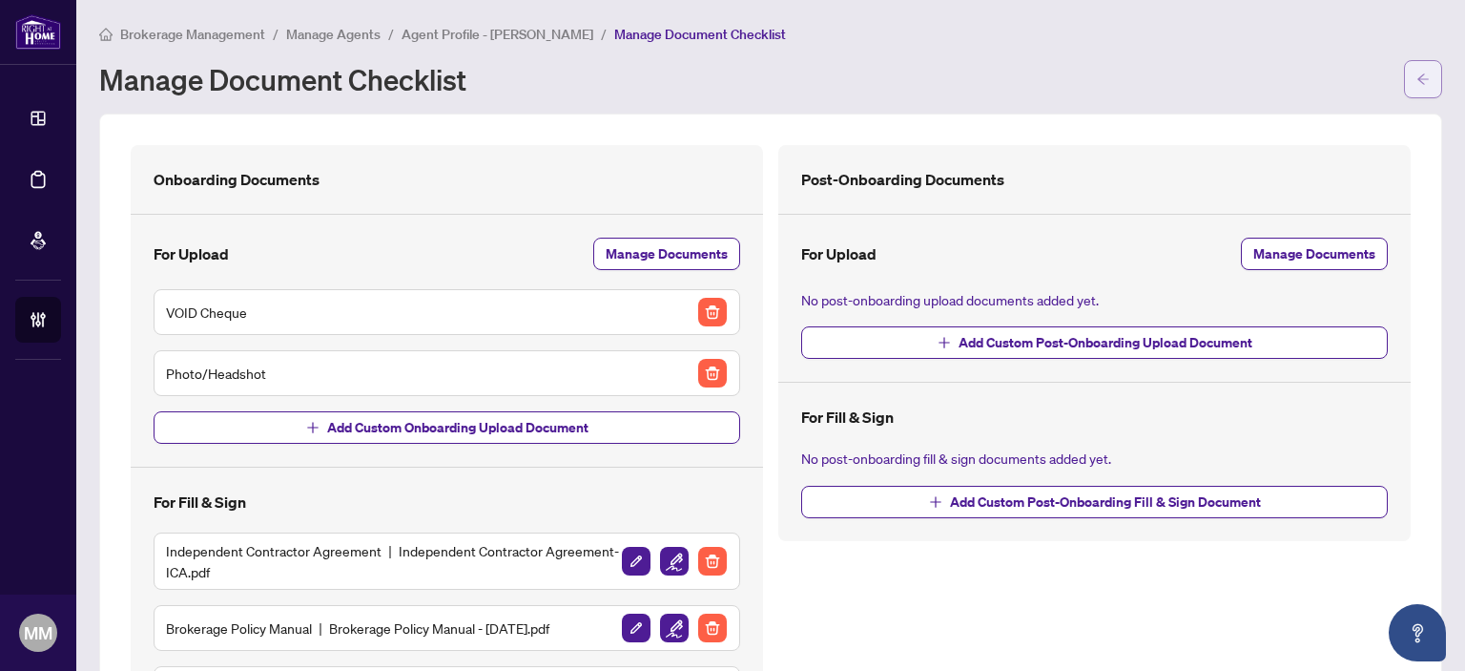
click at [1416, 90] on button "button" at bounding box center [1423, 79] width 38 height 38
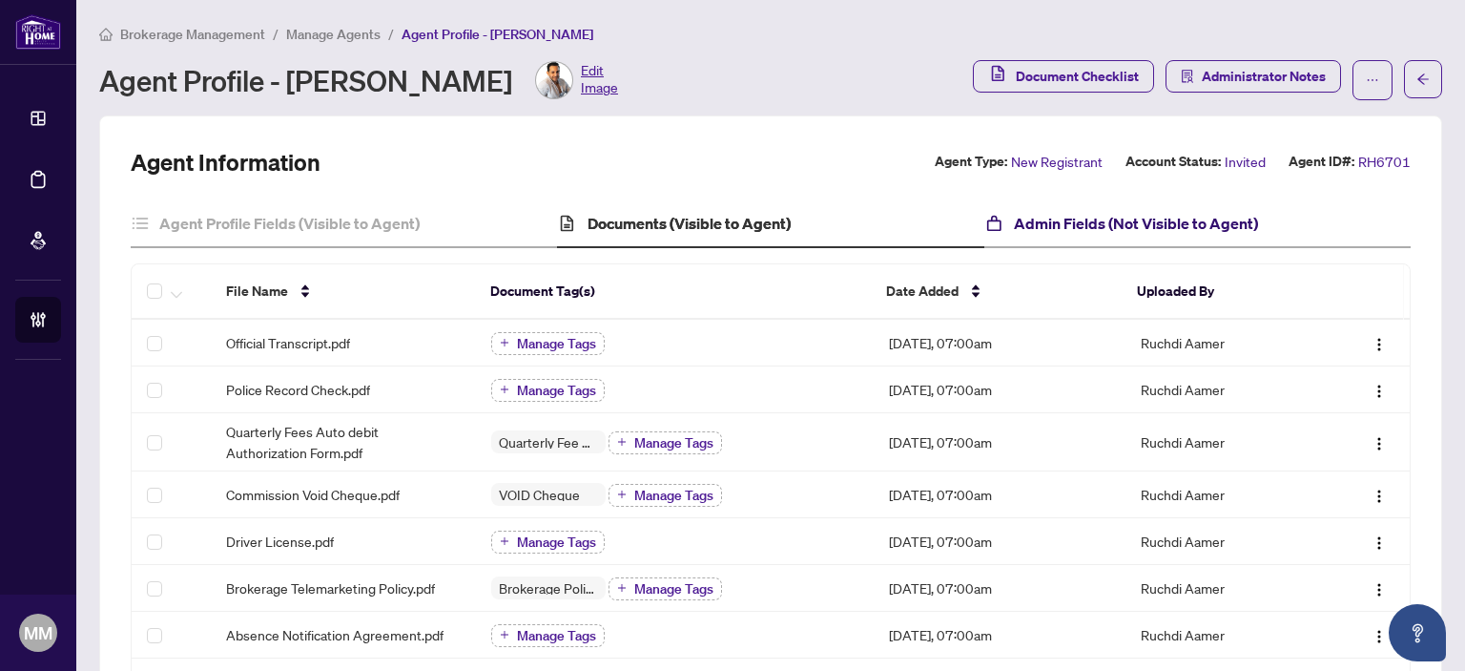
click at [1129, 213] on h4 "Admin Fields (Not Visible to Agent)" at bounding box center [1136, 223] width 244 height 23
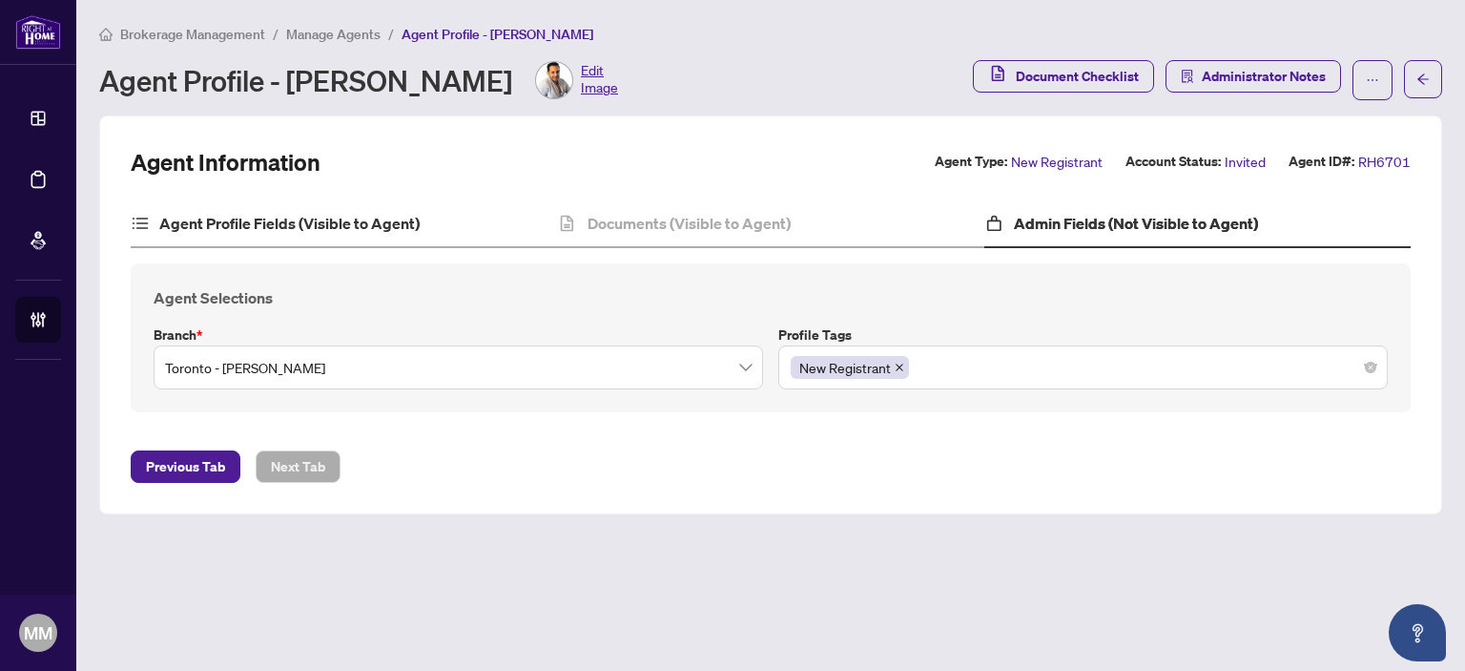
click at [396, 209] on div "Agent Profile Fields (Visible to Agent)" at bounding box center [344, 224] width 426 height 48
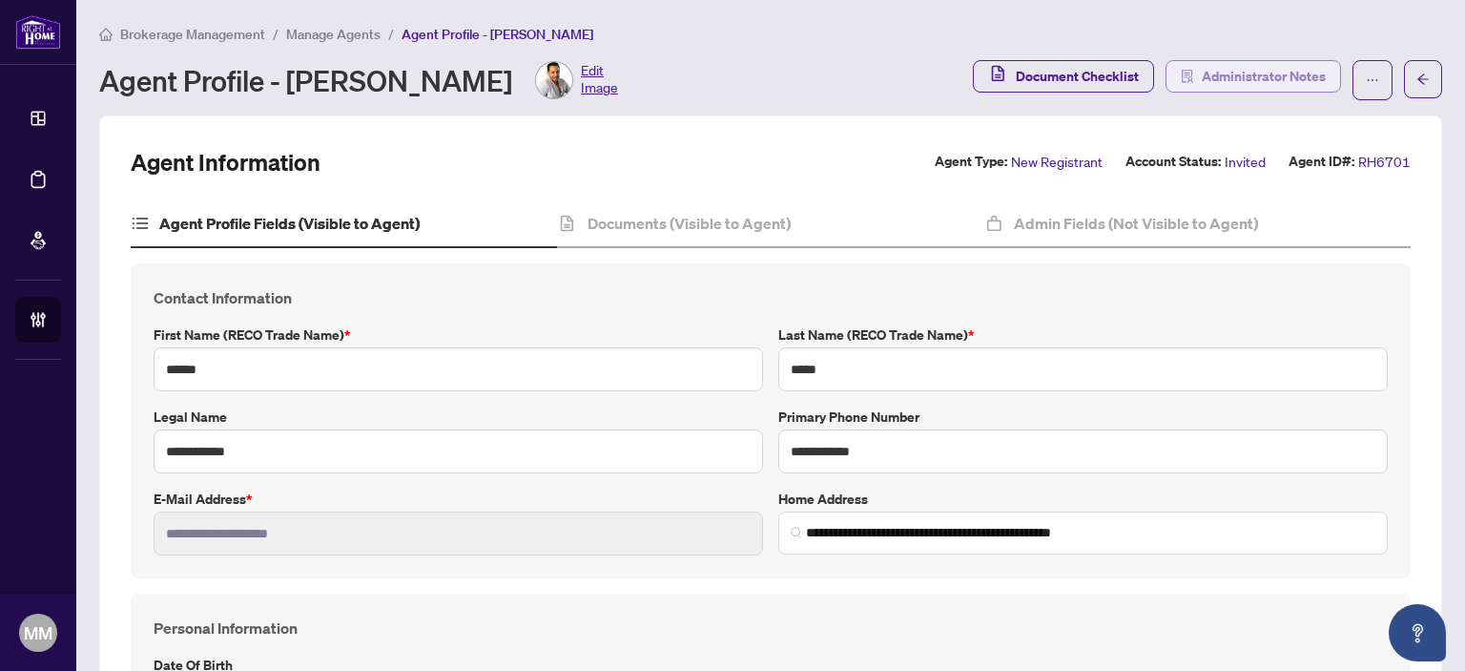
click at [1206, 72] on span "Administrator Notes" at bounding box center [1264, 76] width 124 height 31
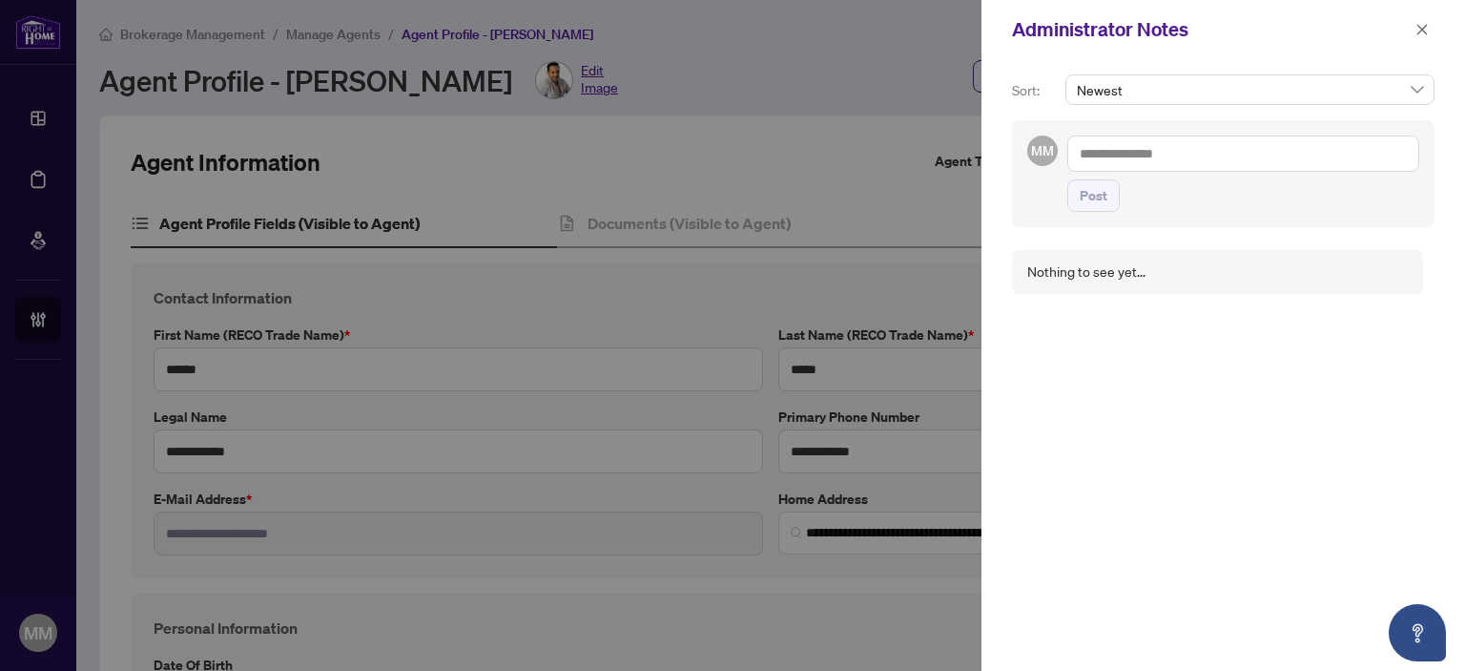
click at [1150, 159] on textarea at bounding box center [1243, 153] width 352 height 36
paste textarea "**********"
type textarea "**********"
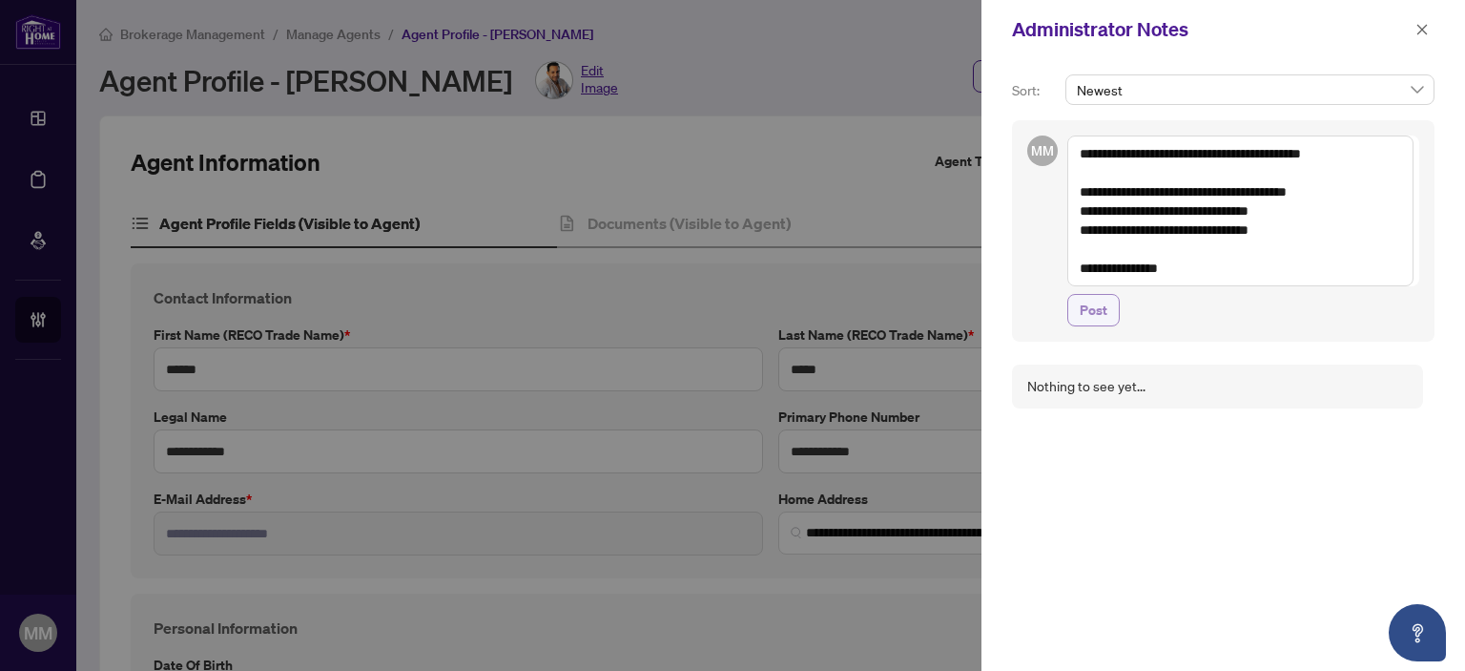
click at [1085, 314] on span "Post" at bounding box center [1094, 310] width 28 height 31
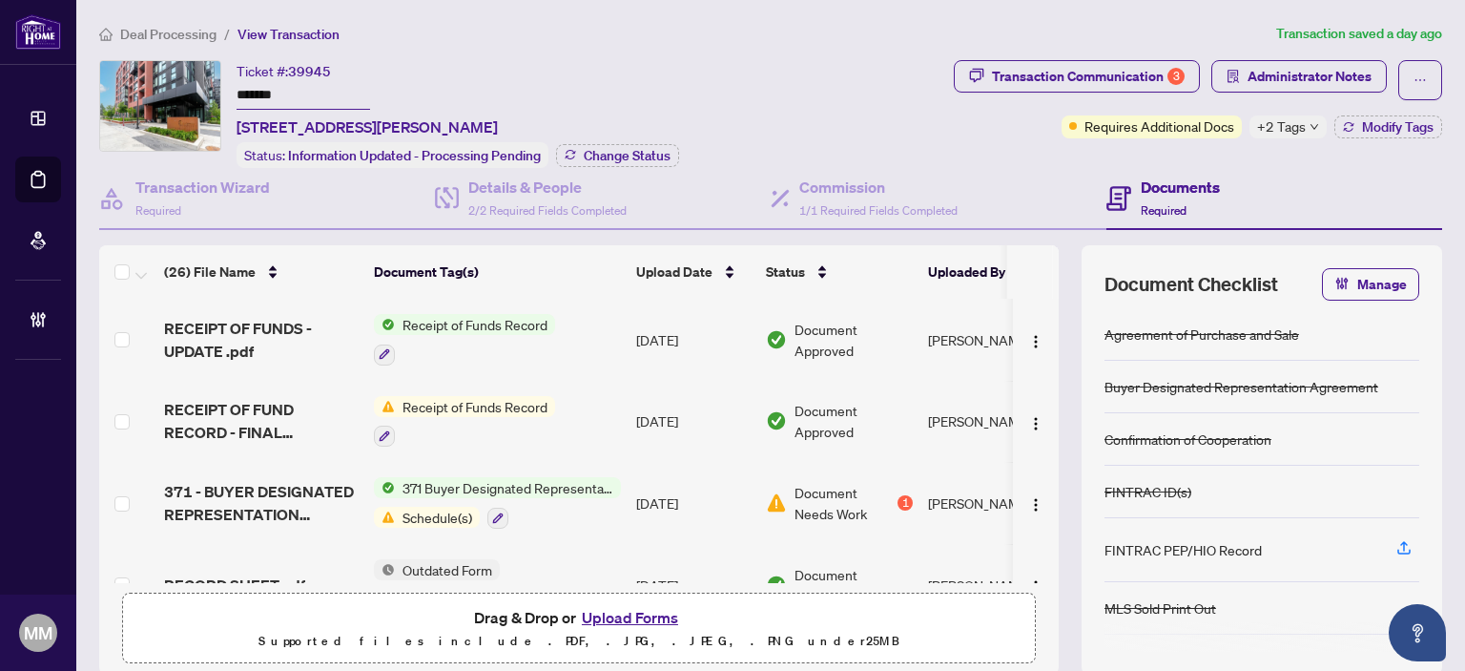
scroll to position [286, 0]
